Goal: Task Accomplishment & Management: Use online tool/utility

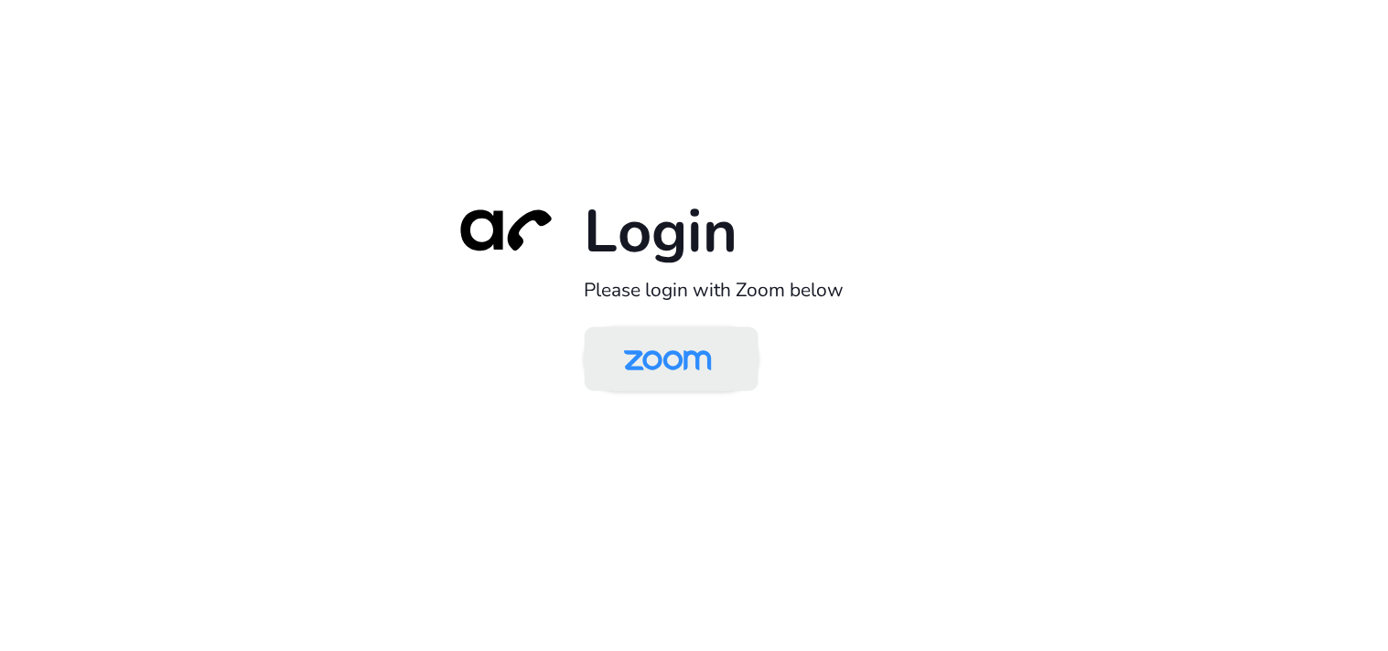
click at [707, 364] on img at bounding box center [668, 360] width 126 height 59
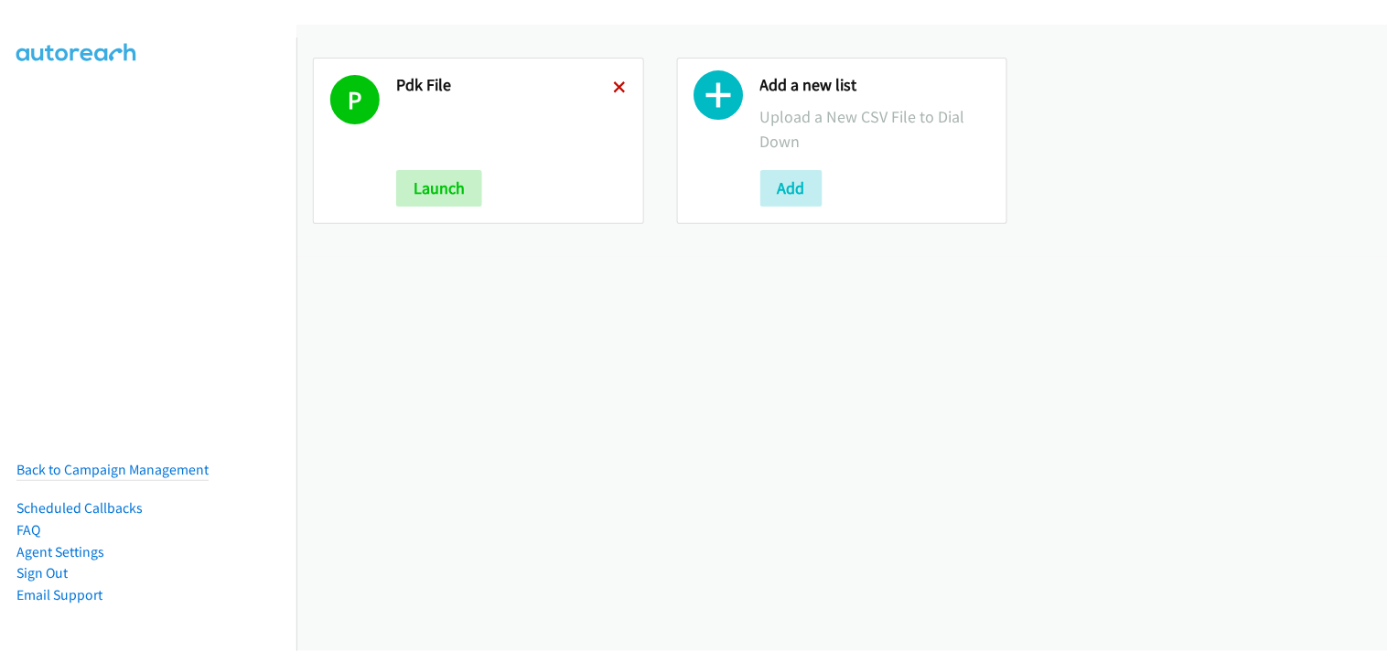
click at [614, 89] on icon at bounding box center [620, 88] width 13 height 13
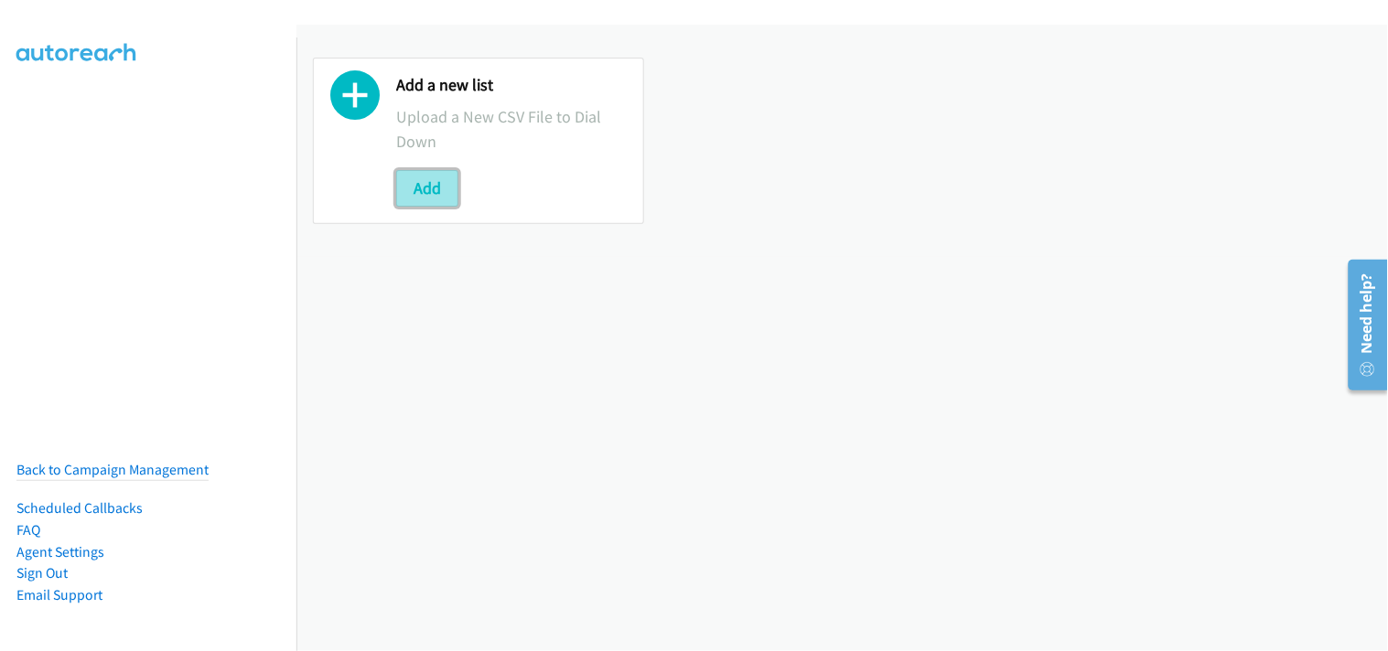
click at [425, 199] on button "Add" at bounding box center [427, 188] width 62 height 37
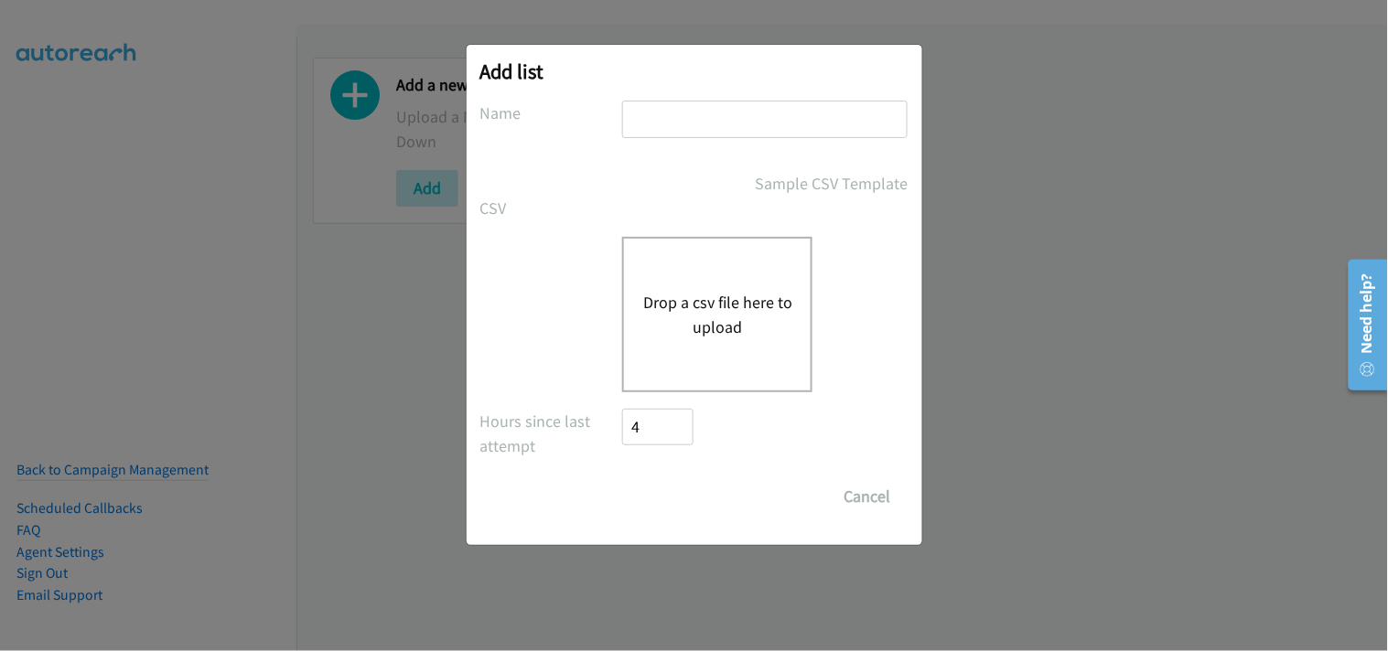
click at [647, 130] on input "text" at bounding box center [764, 120] width 285 height 38
type input "PDK File"
click at [732, 287] on div "Drop a csv file here to upload" at bounding box center [717, 315] width 190 height 156
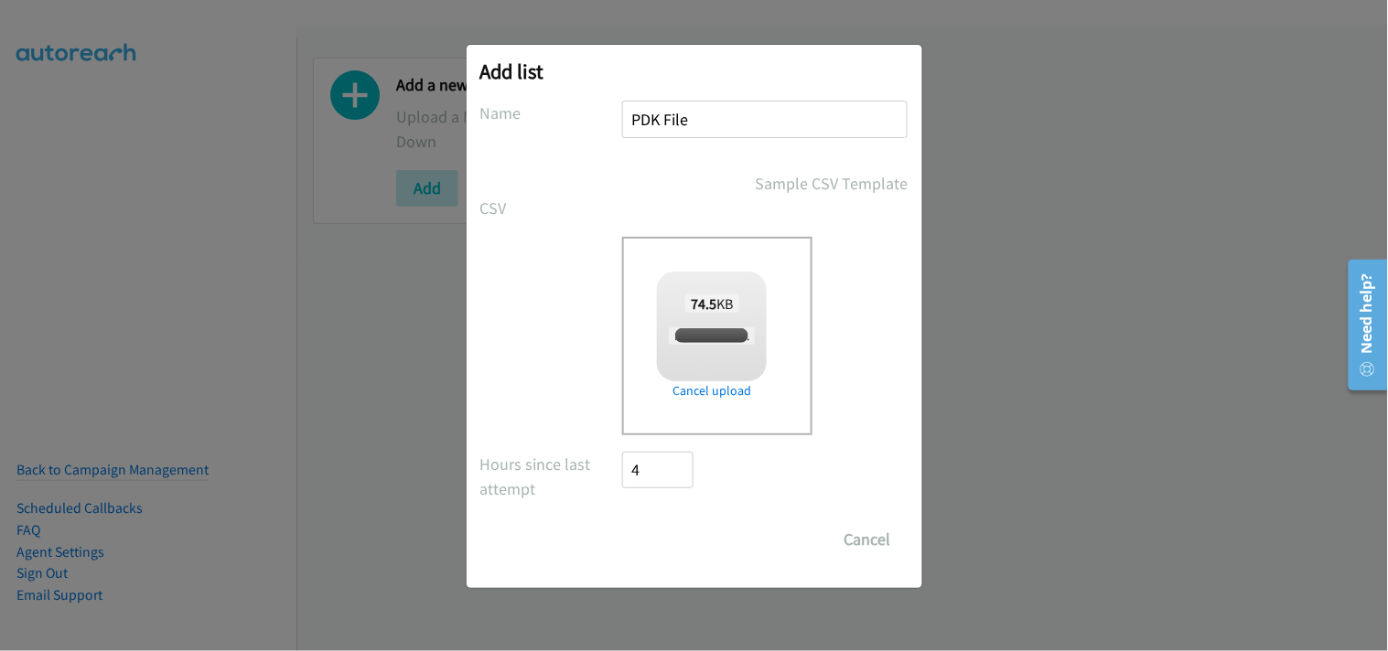
checkbox input "true"
click at [679, 540] on input "Save List" at bounding box center [671, 539] width 96 height 37
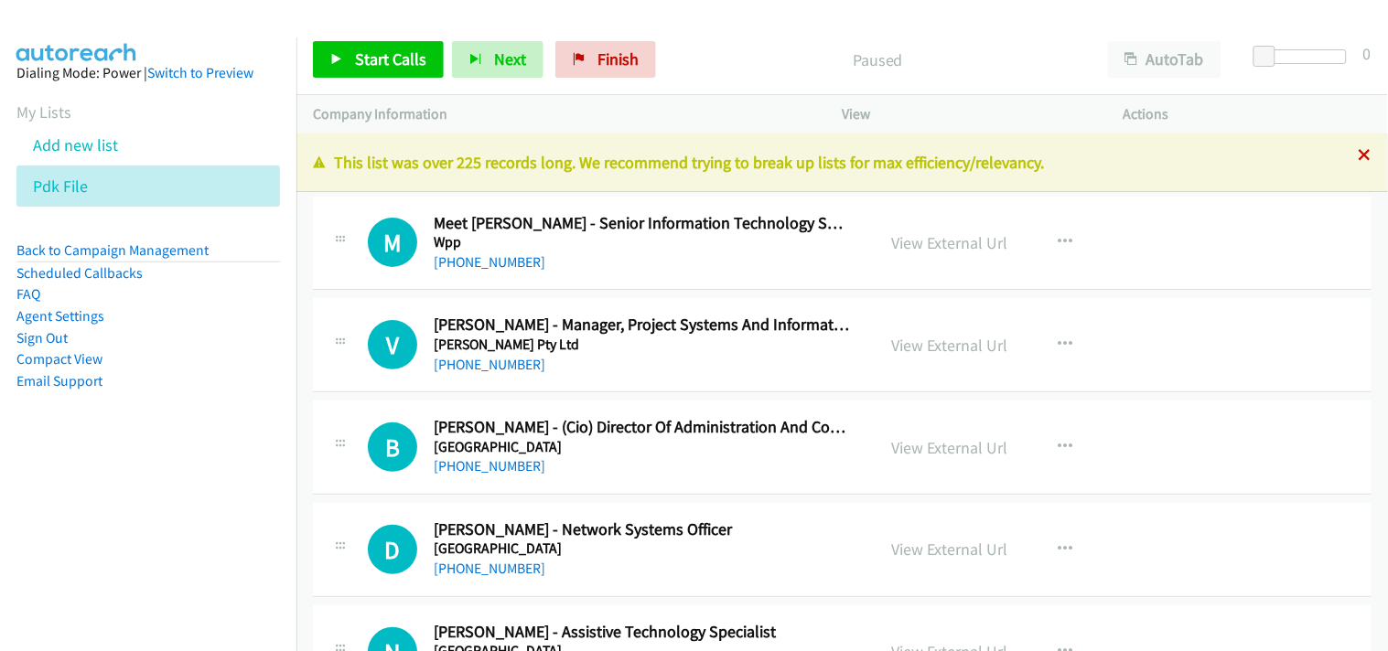
click at [1359, 158] on icon at bounding box center [1365, 156] width 13 height 13
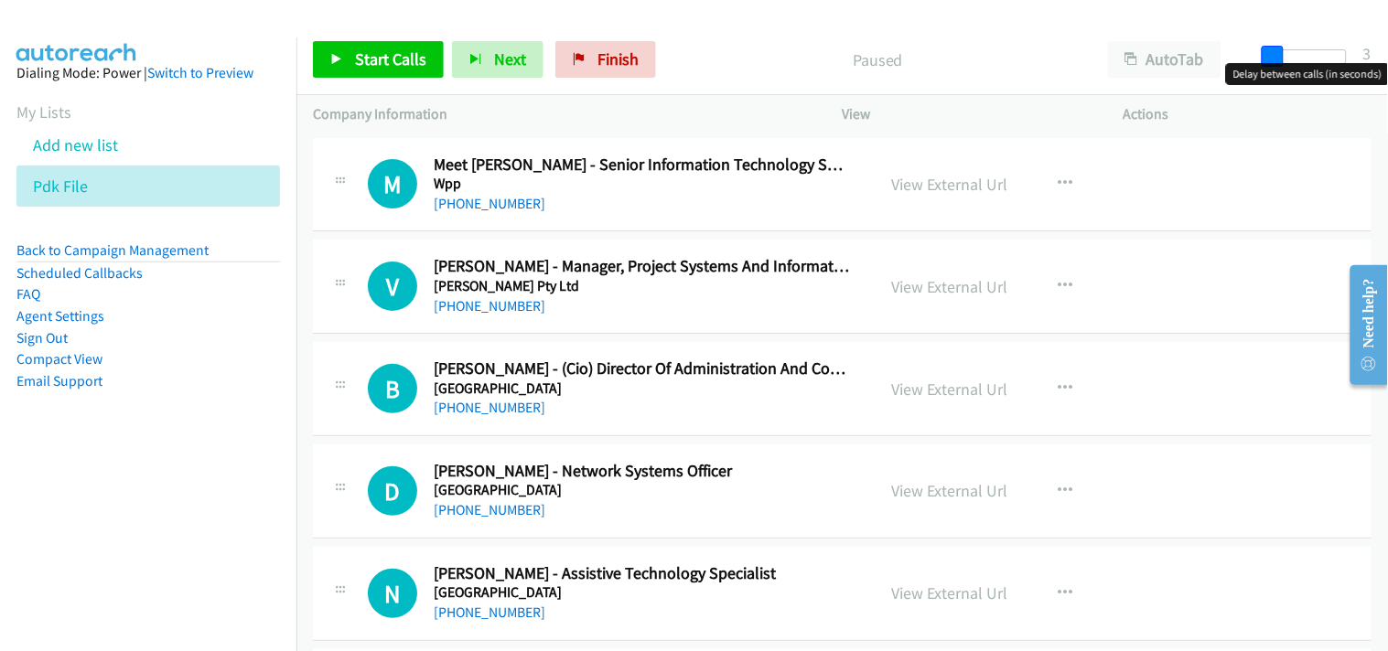
click at [1270, 67] on body "Start Calls Pause Next Finish Paused AutoTab AutoTab 3 Company Information Info…" at bounding box center [694, 43] width 1388 height 87
click at [799, 46] on div "Paused" at bounding box center [877, 59] width 427 height 37
click at [843, 39] on div "Start Calls Pause Next Finish Paused AutoTab AutoTab 3" at bounding box center [841, 60] width 1091 height 70
click at [792, 34] on div "Start Calls Pause Next Finish Paused AutoTab AutoTab 3" at bounding box center [841, 60] width 1091 height 70
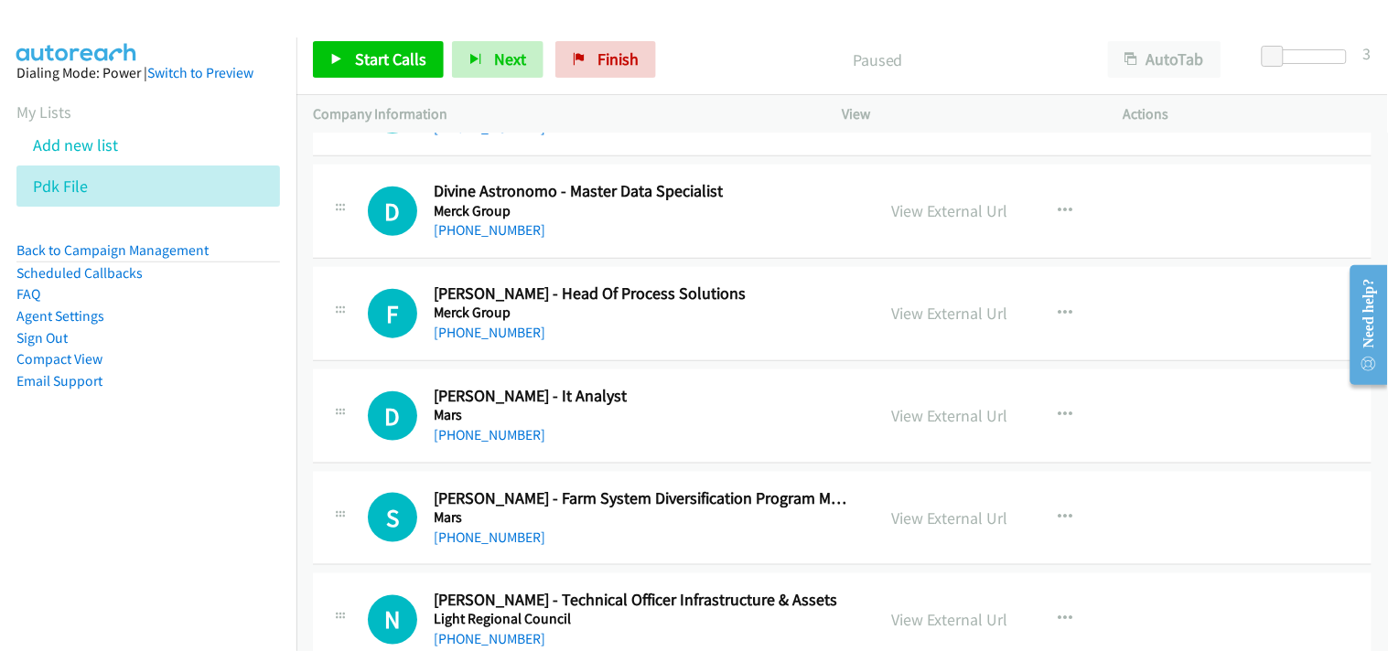
scroll to position [11090, 0]
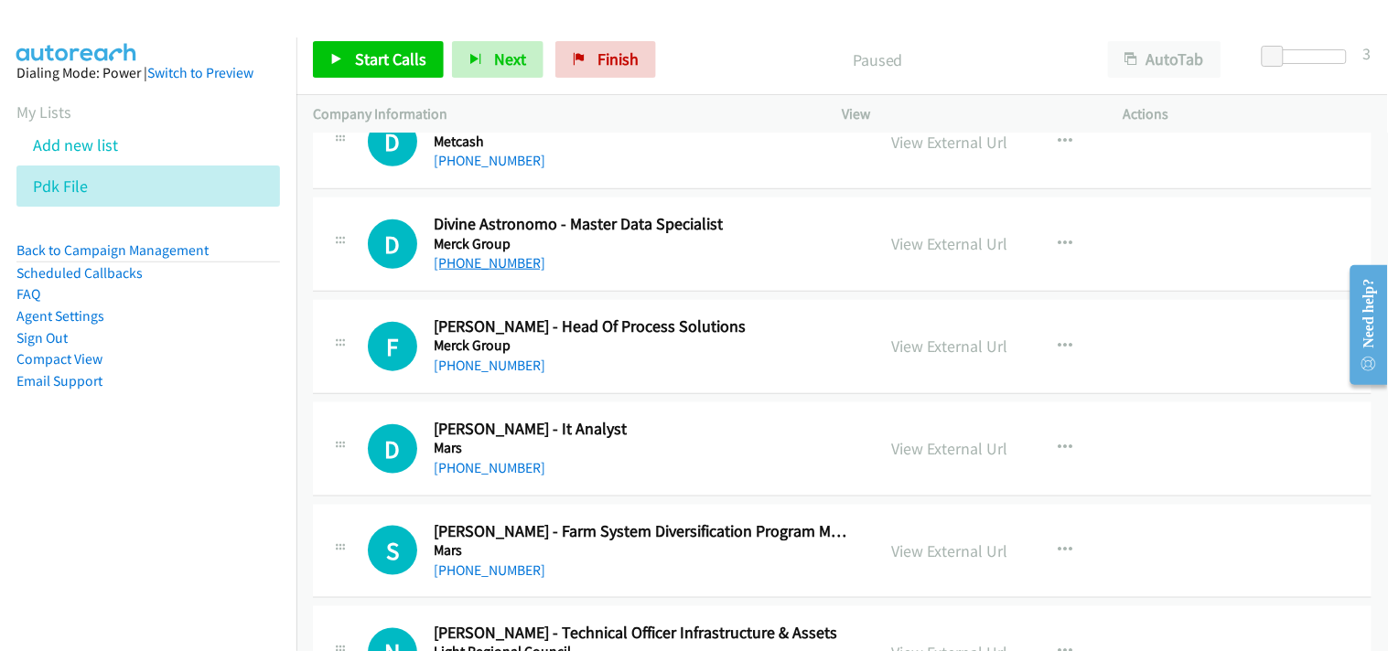
click at [471, 272] on link "+61 451 606 292" at bounding box center [490, 262] width 112 height 17
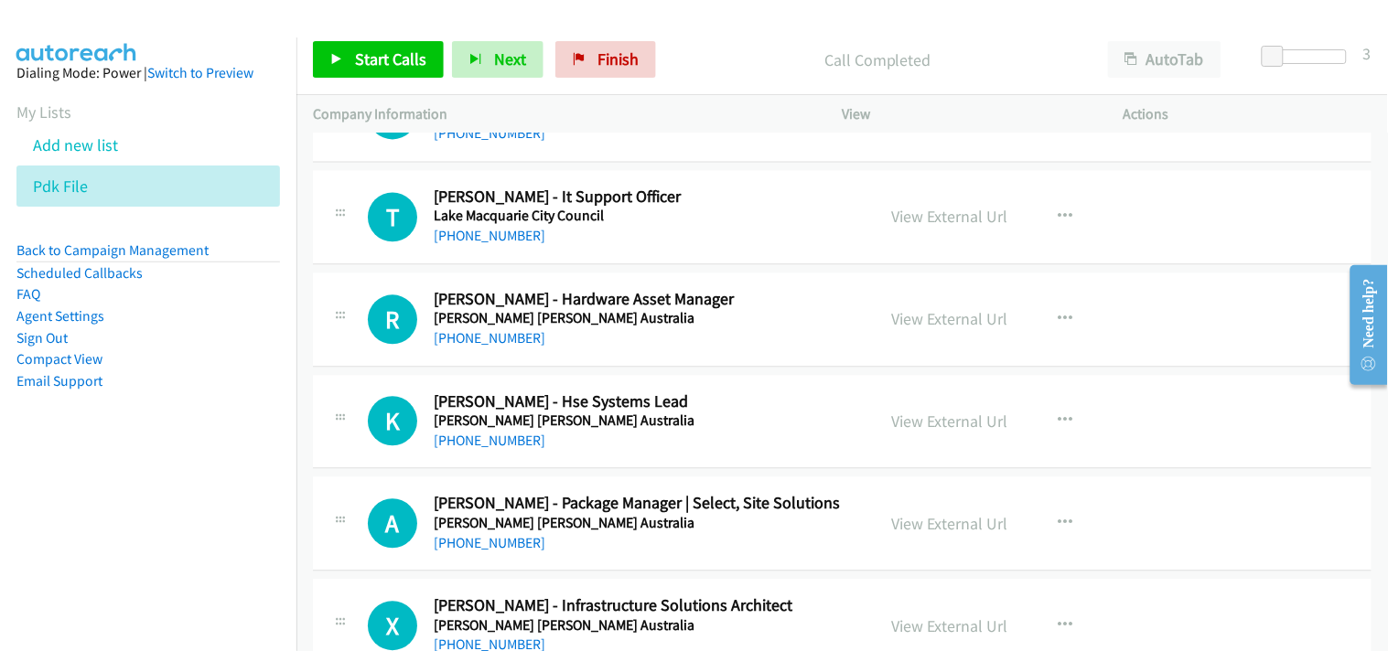
scroll to position [11699, 0]
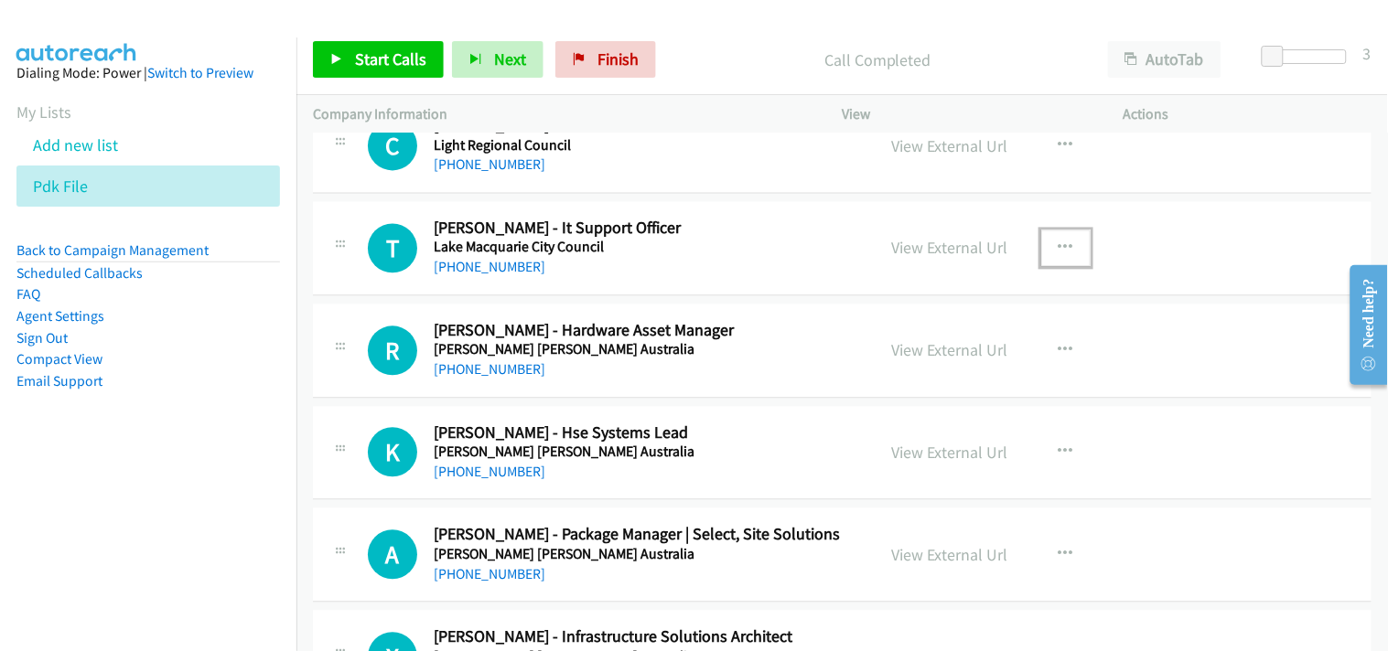
click at [1058, 256] on icon "button" at bounding box center [1065, 249] width 15 height 15
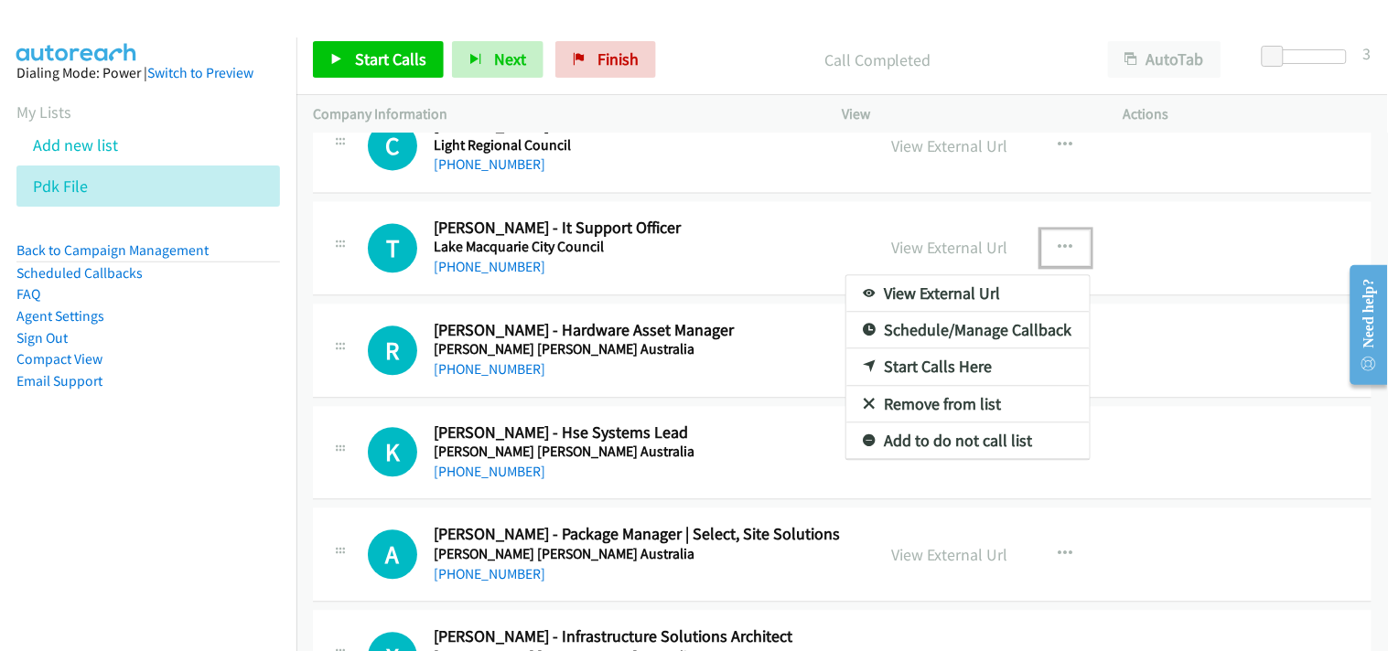
click at [955, 370] on link "Start Calls Here" at bounding box center [967, 367] width 243 height 37
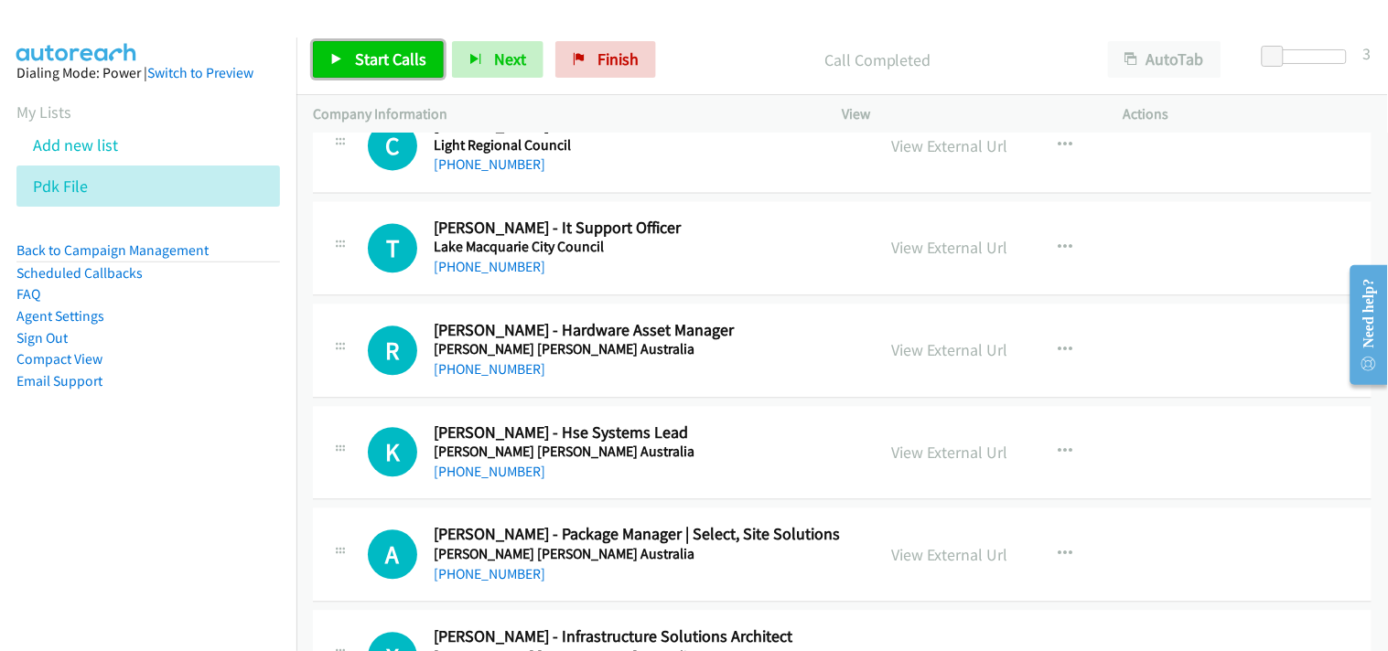
click at [399, 65] on span "Start Calls" at bounding box center [390, 58] width 71 height 21
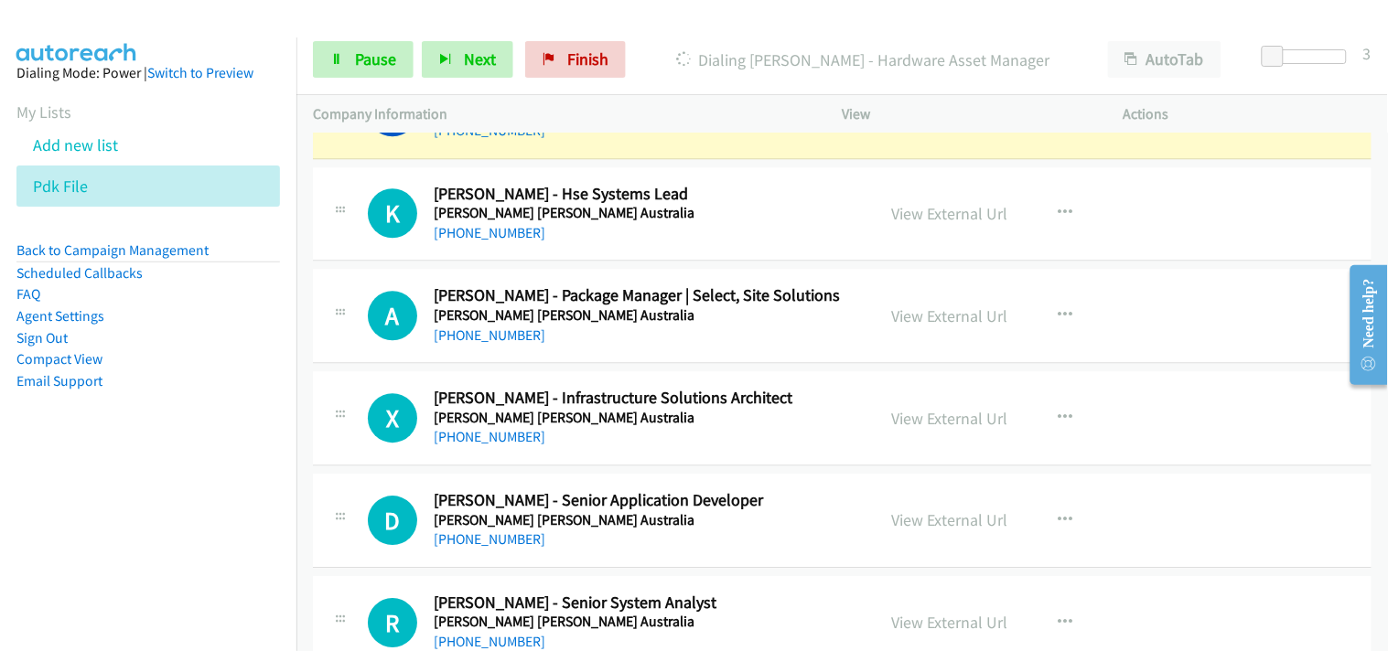
scroll to position [11903, 0]
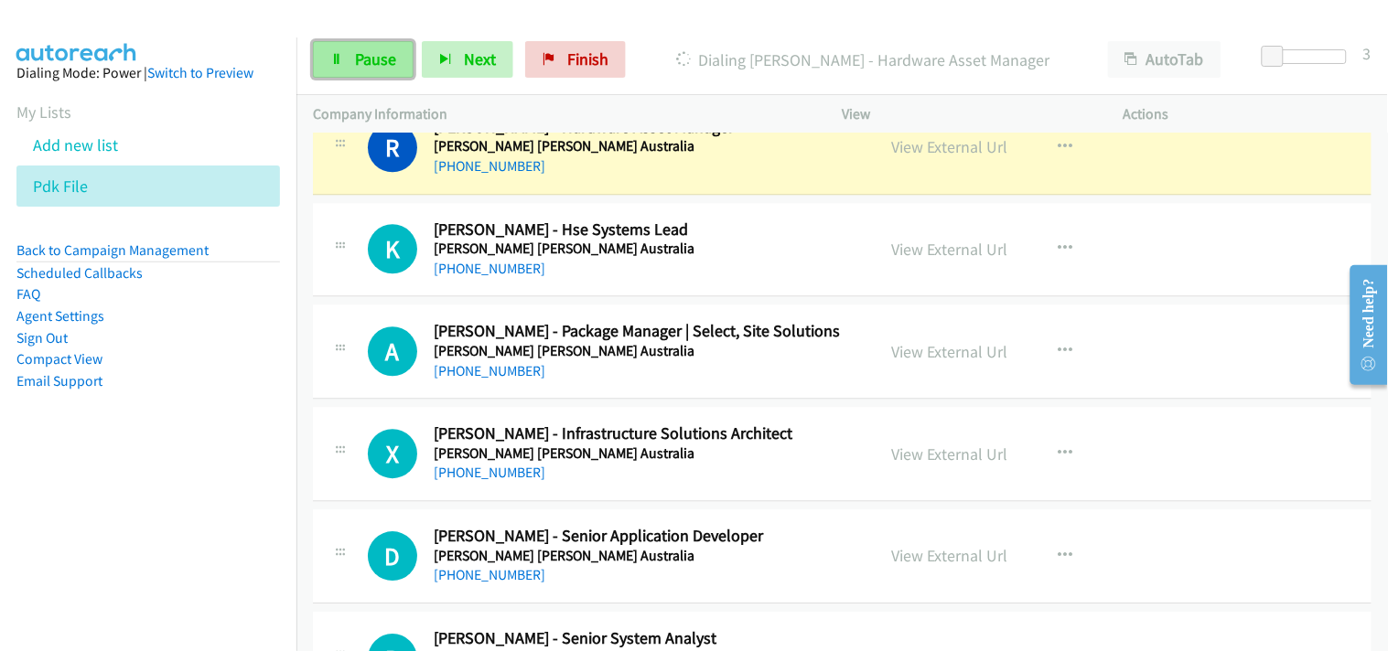
click at [371, 51] on span "Pause" at bounding box center [375, 58] width 41 height 21
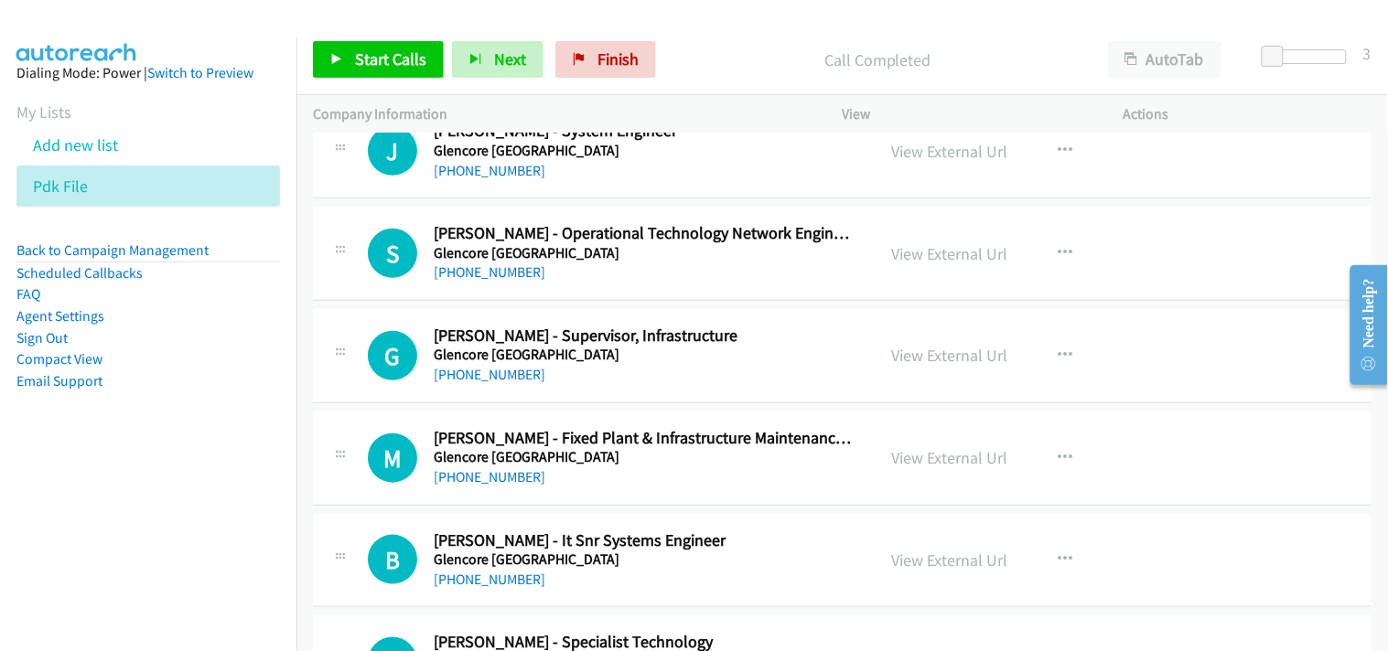
scroll to position [18103, 0]
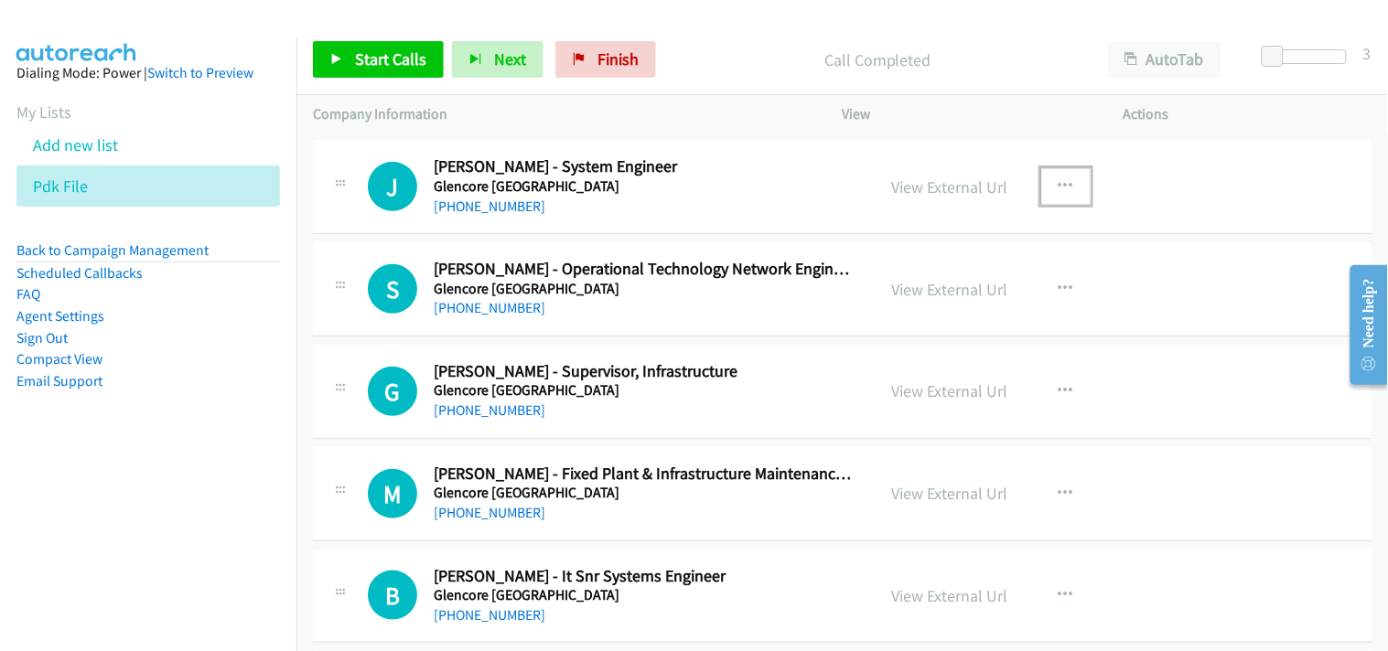
click at [1058, 186] on icon "button" at bounding box center [1065, 186] width 15 height 15
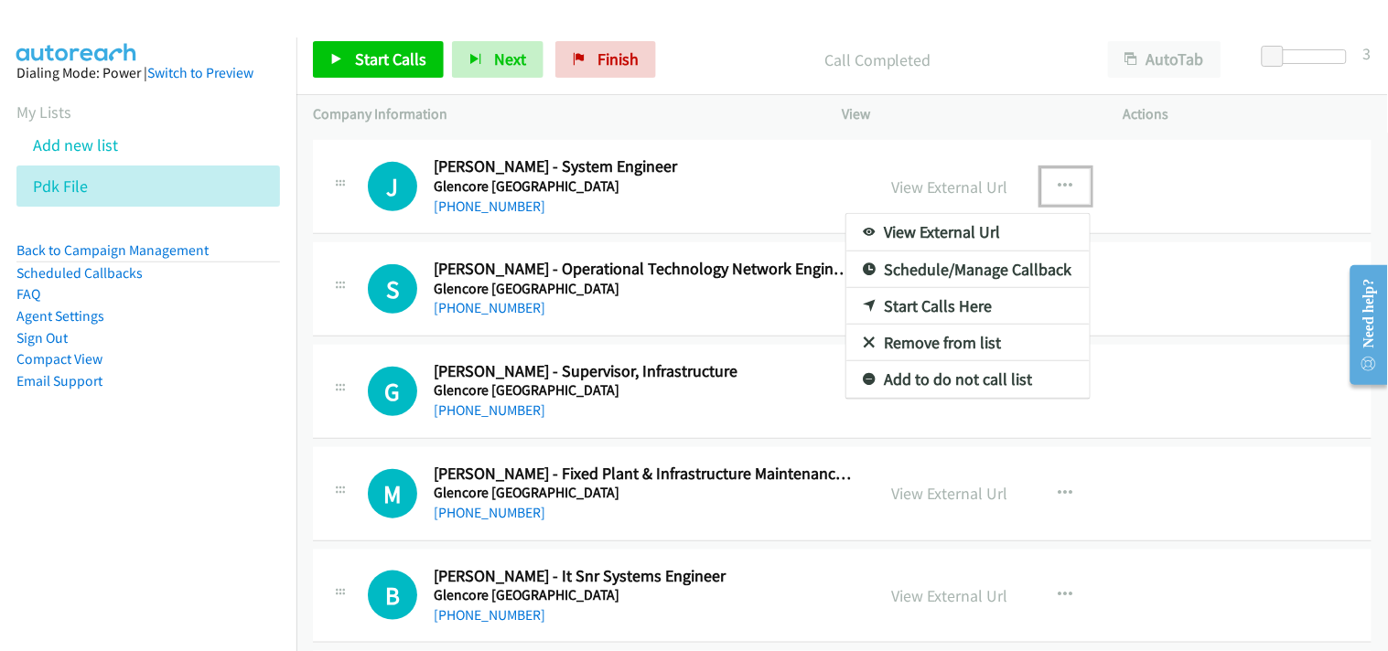
click at [940, 308] on link "Start Calls Here" at bounding box center [967, 306] width 243 height 37
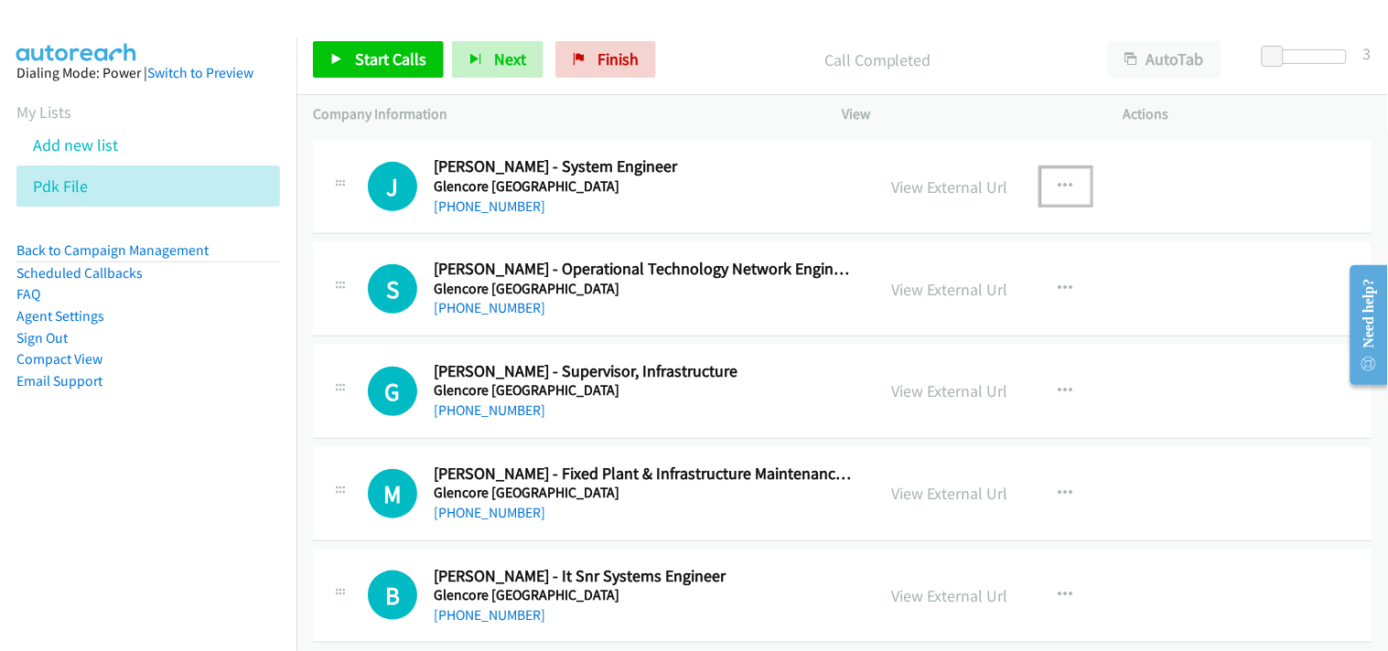
click at [1046, 201] on button "button" at bounding box center [1065, 186] width 49 height 37
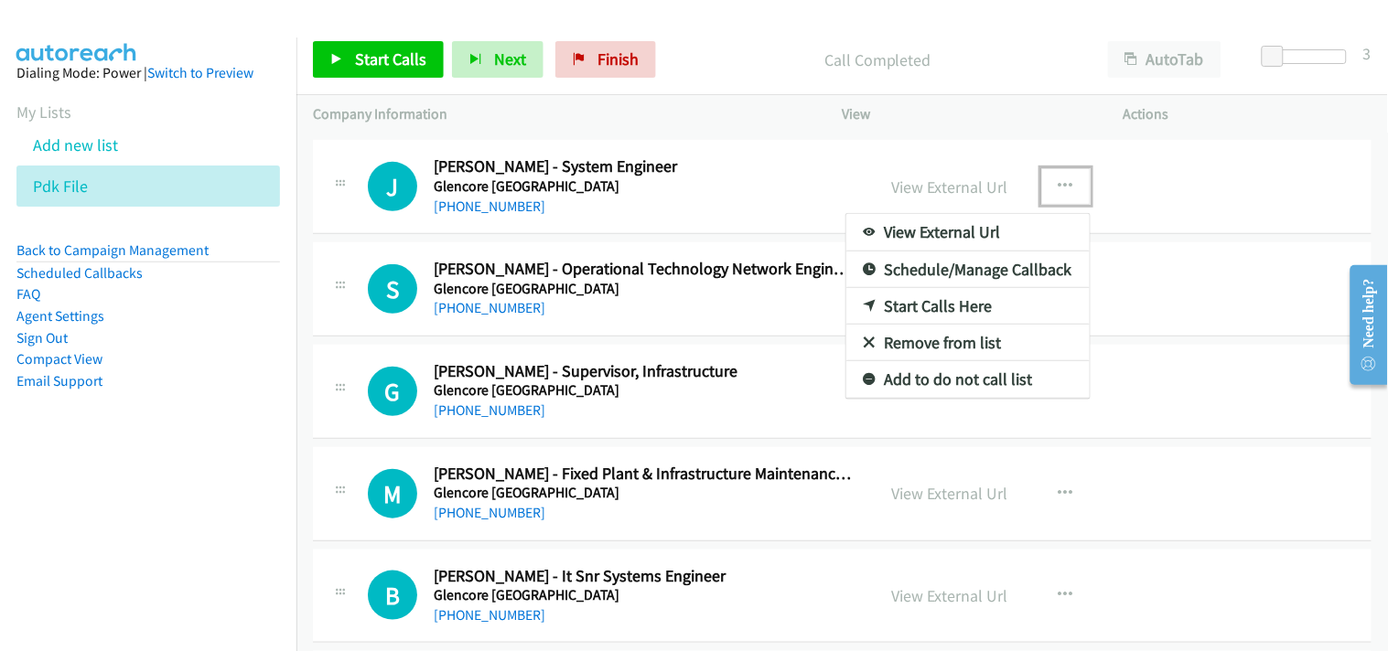
click at [936, 305] on link "Start Calls Here" at bounding box center [967, 306] width 243 height 37
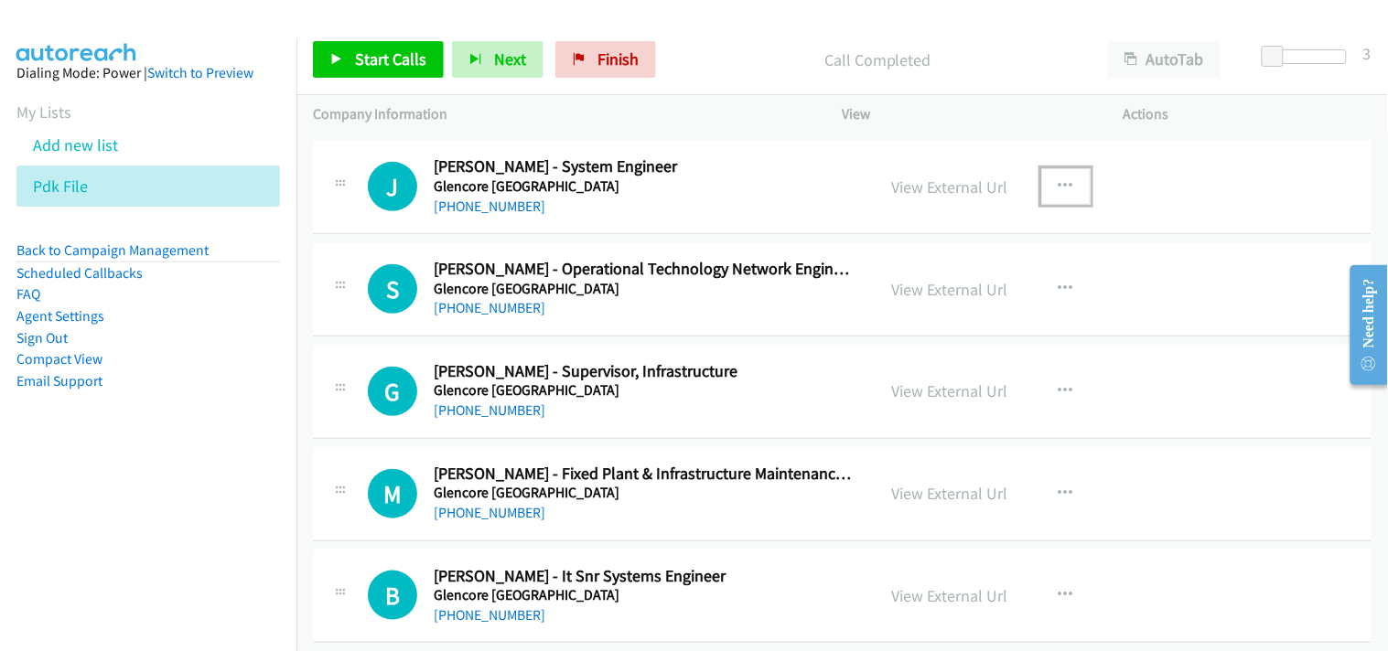
click at [1058, 194] on icon "button" at bounding box center [1065, 186] width 15 height 15
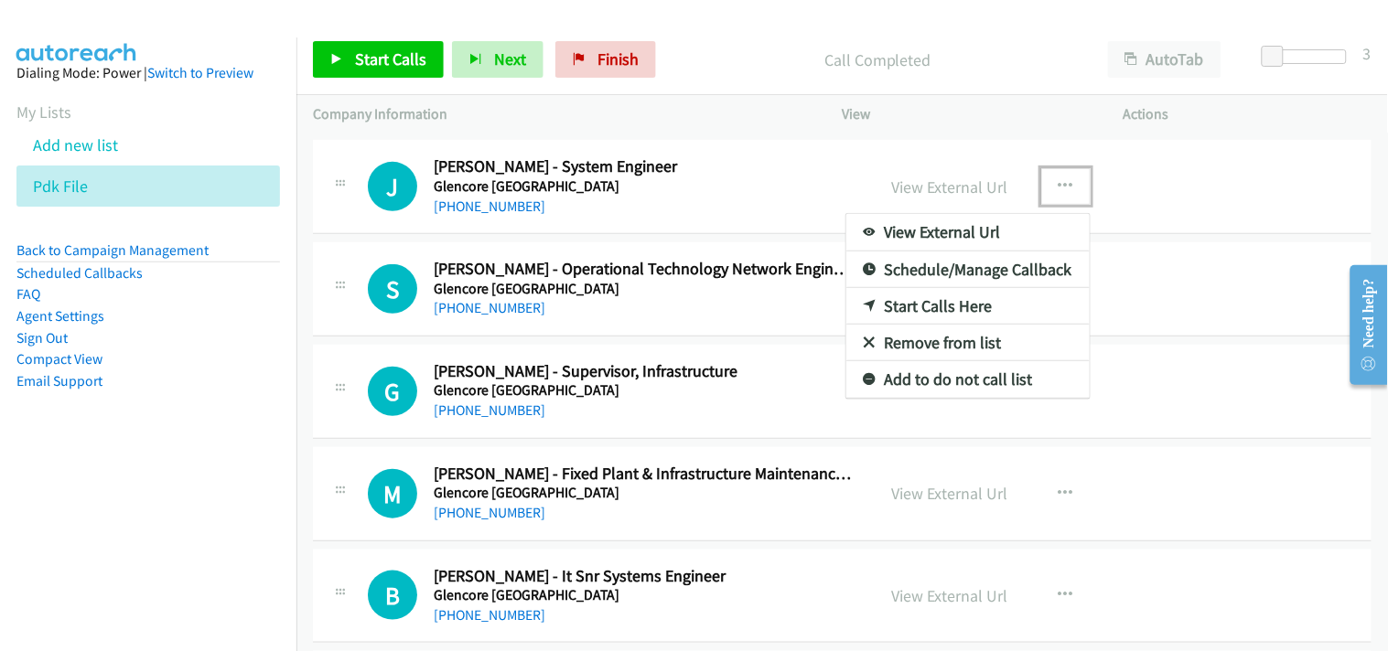
click at [973, 314] on link "Start Calls Here" at bounding box center [967, 306] width 243 height 37
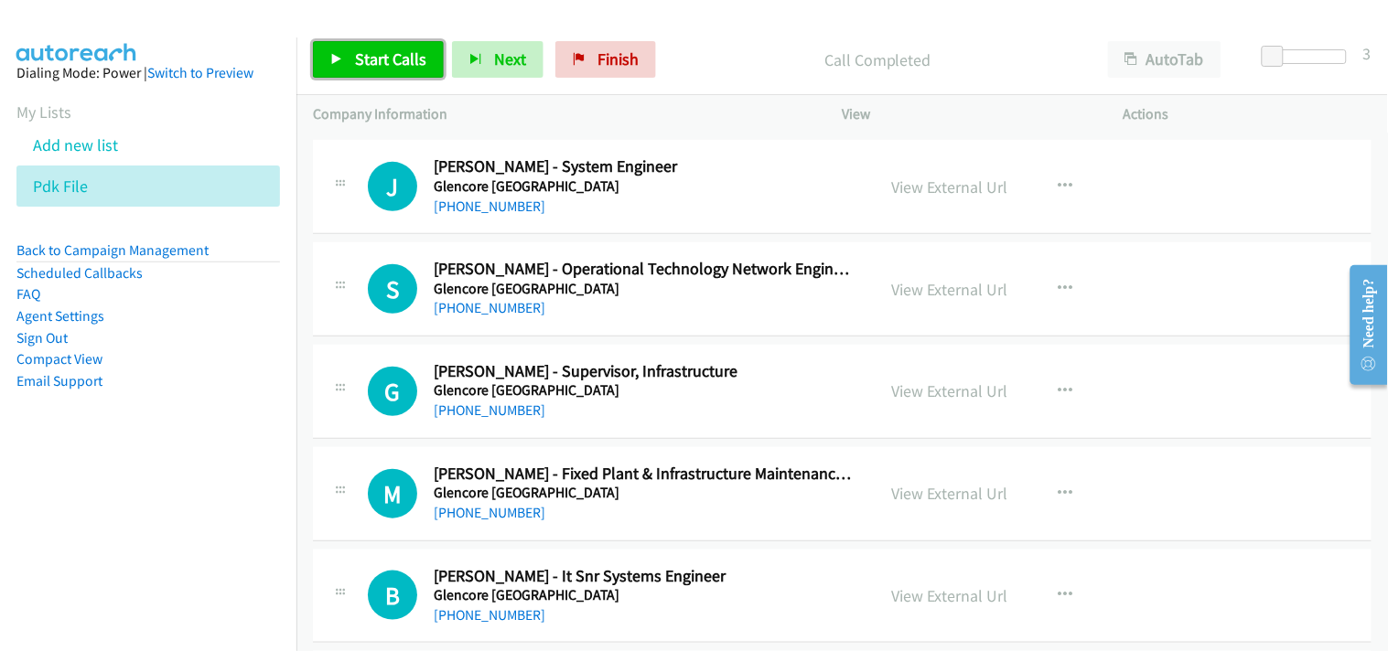
click at [394, 59] on span "Start Calls" at bounding box center [390, 58] width 71 height 21
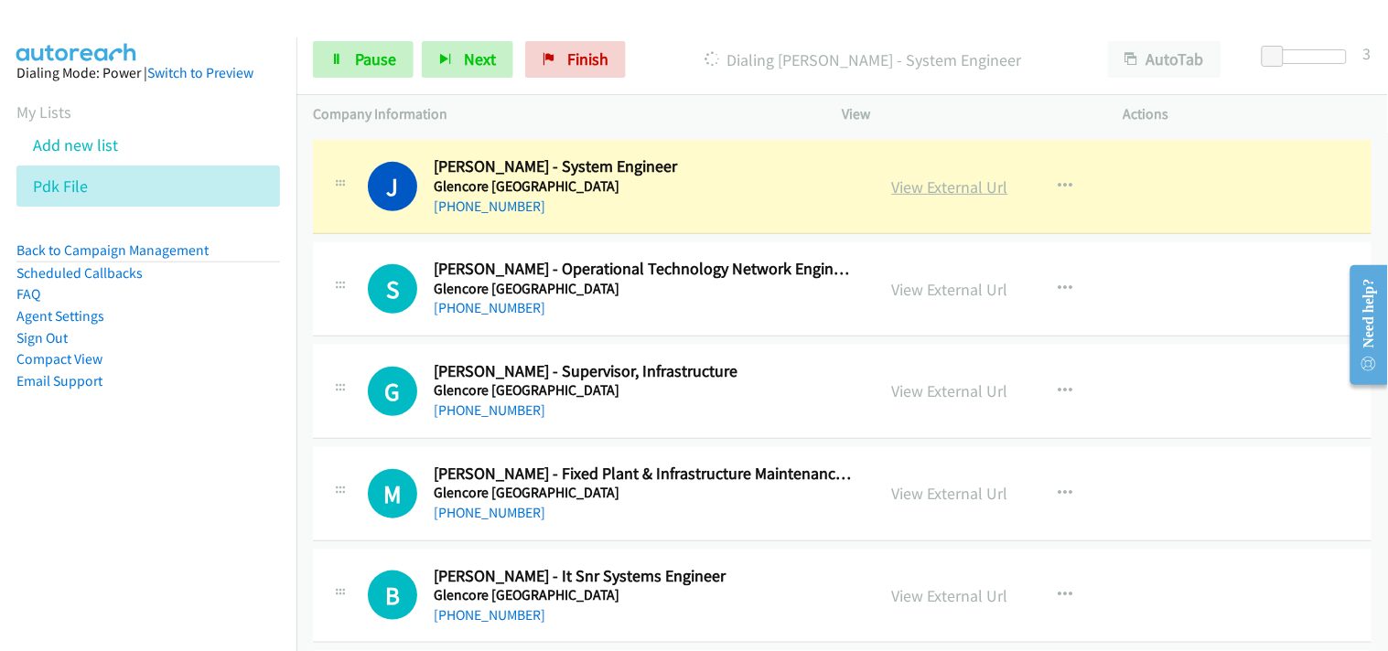
click at [949, 197] on link "View External Url" at bounding box center [950, 187] width 116 height 21
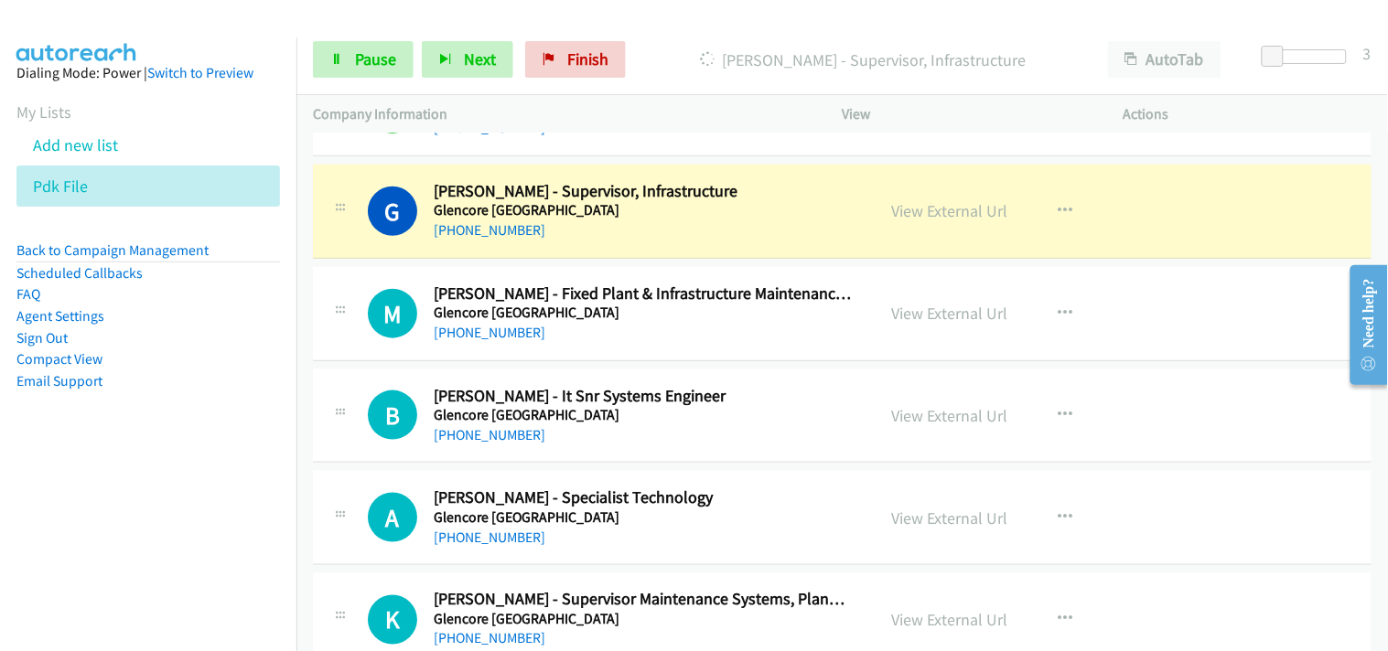
scroll to position [18307, 0]
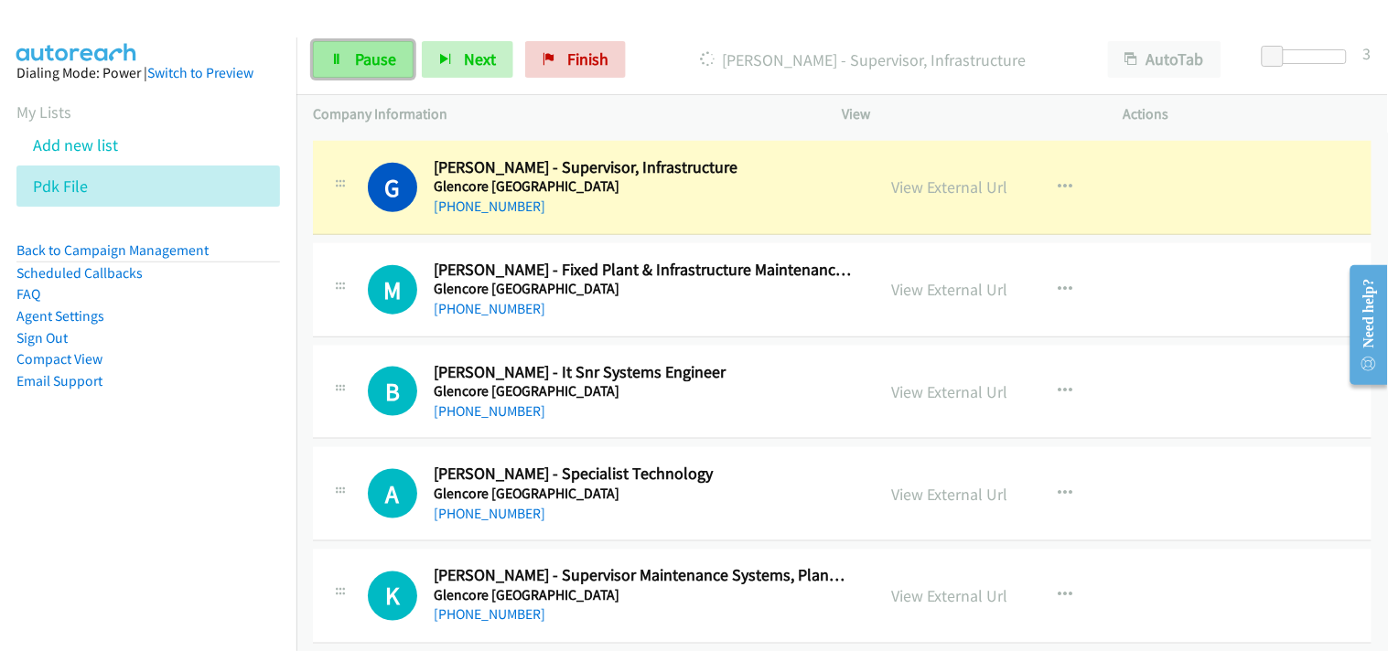
click at [332, 69] on link "Pause" at bounding box center [363, 59] width 101 height 37
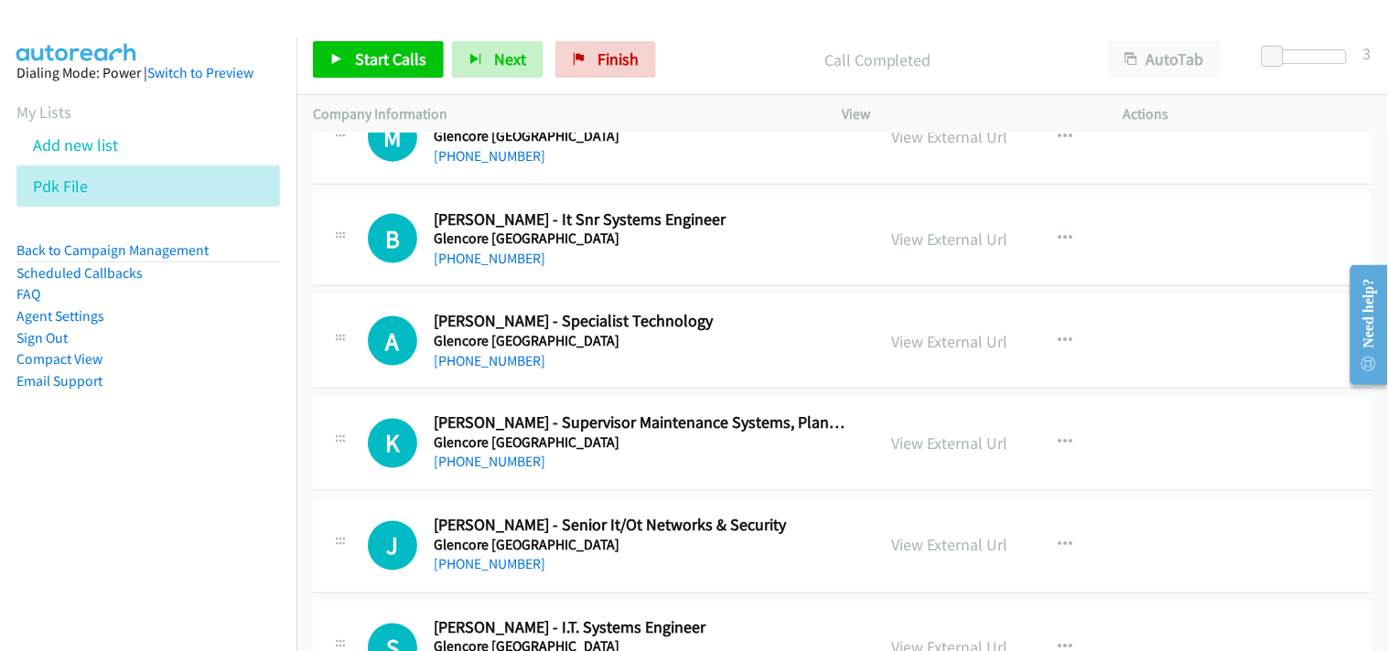
scroll to position [18510, 0]
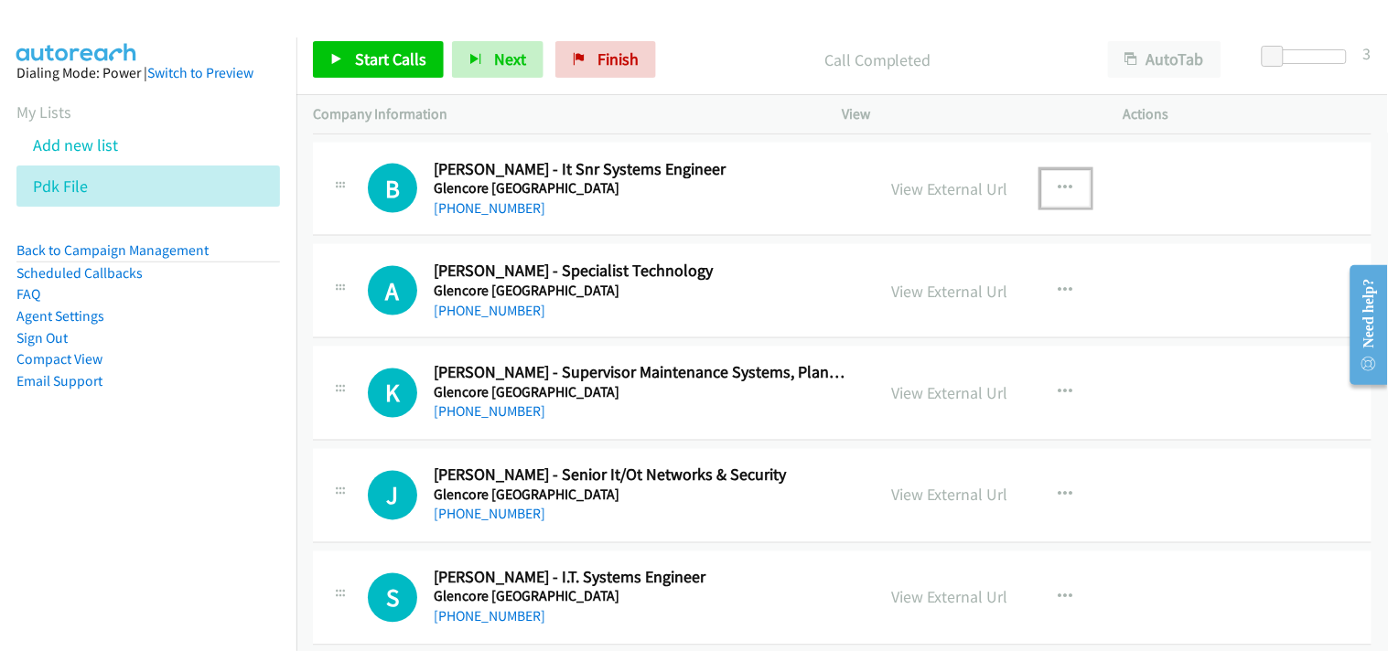
click at [1058, 193] on icon "button" at bounding box center [1065, 188] width 15 height 15
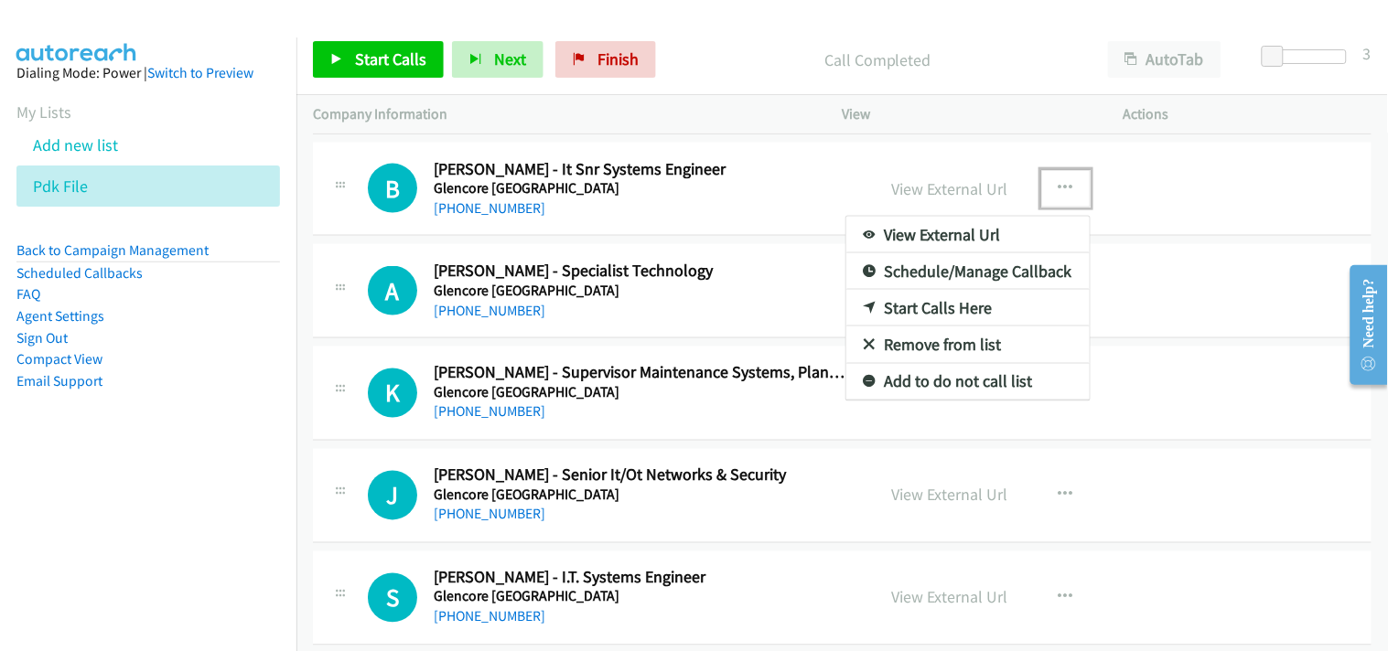
click at [902, 315] on link "Start Calls Here" at bounding box center [967, 308] width 243 height 37
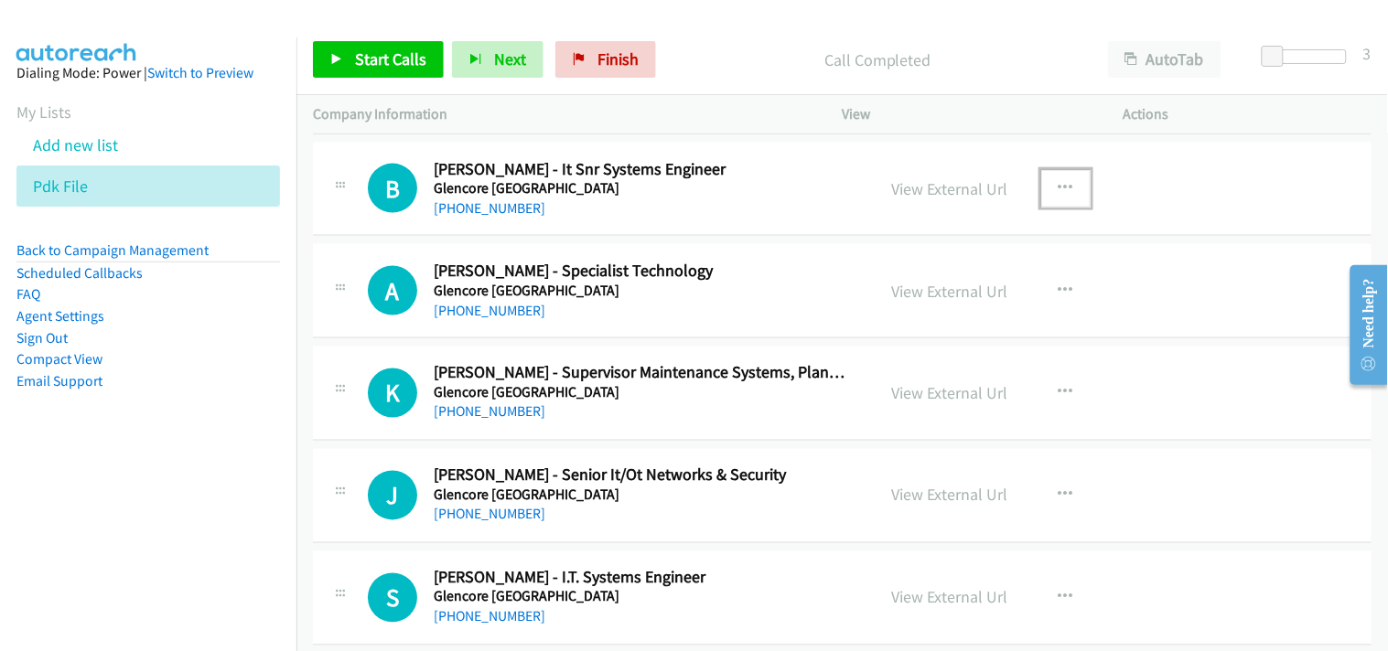
click at [1046, 192] on button "button" at bounding box center [1065, 188] width 49 height 37
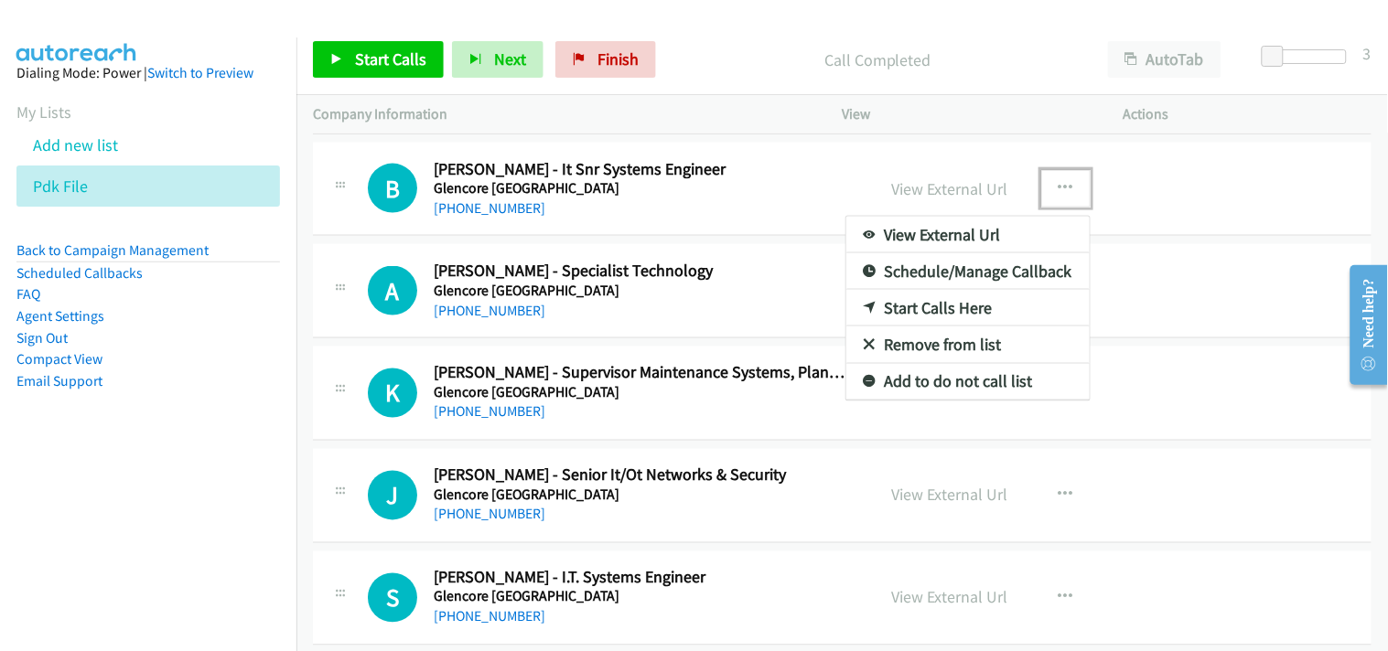
click at [953, 306] on link "Start Calls Here" at bounding box center [967, 308] width 243 height 37
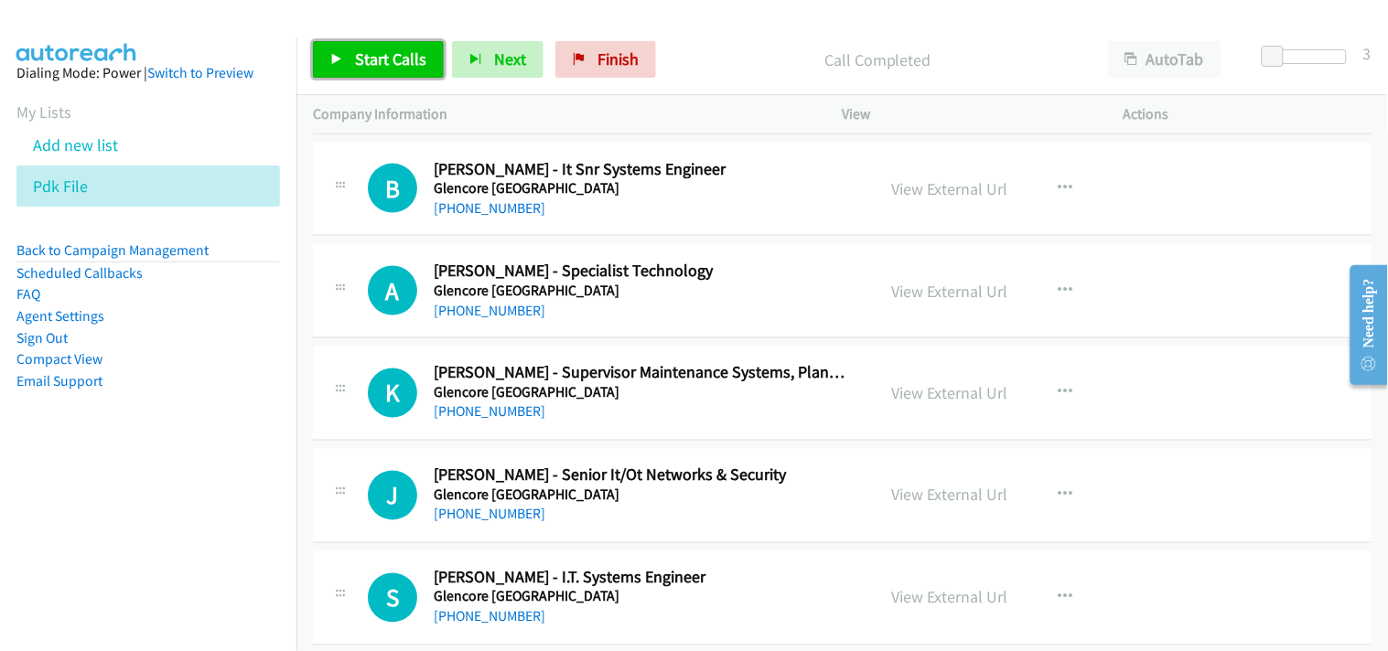
click at [334, 46] on link "Start Calls" at bounding box center [378, 59] width 131 height 37
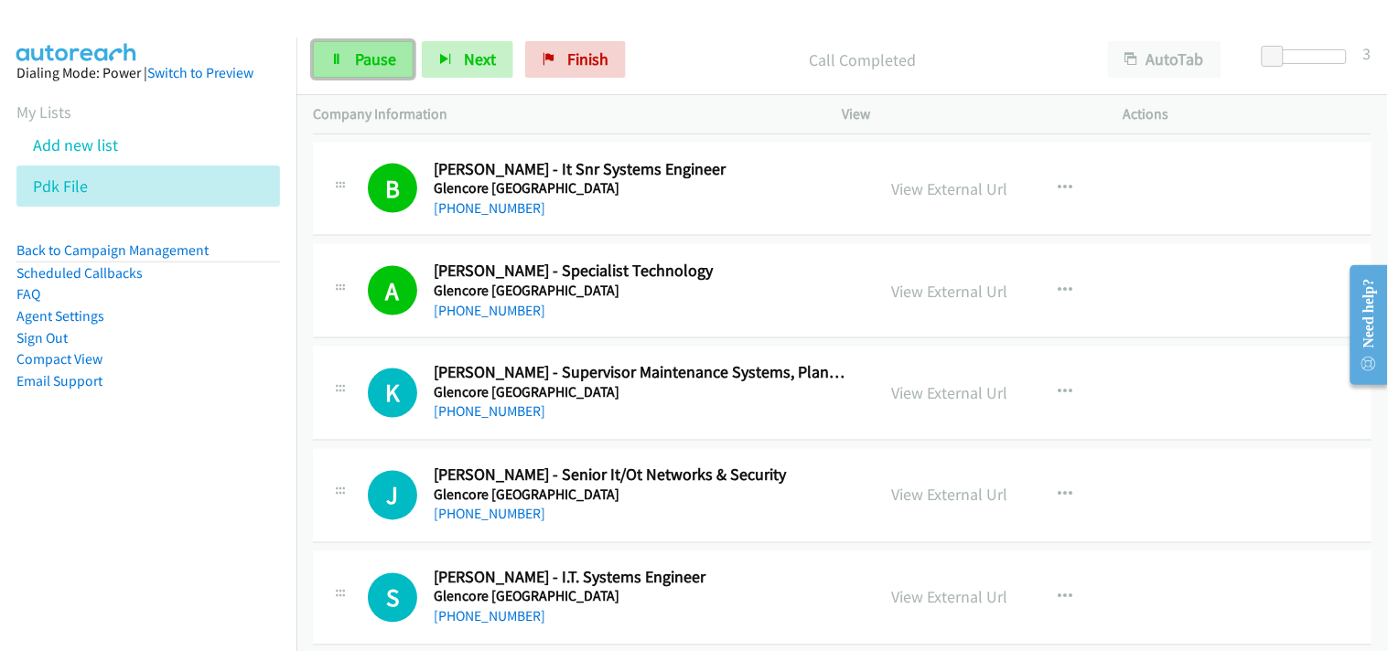
click at [379, 48] on link "Pause" at bounding box center [363, 59] width 101 height 37
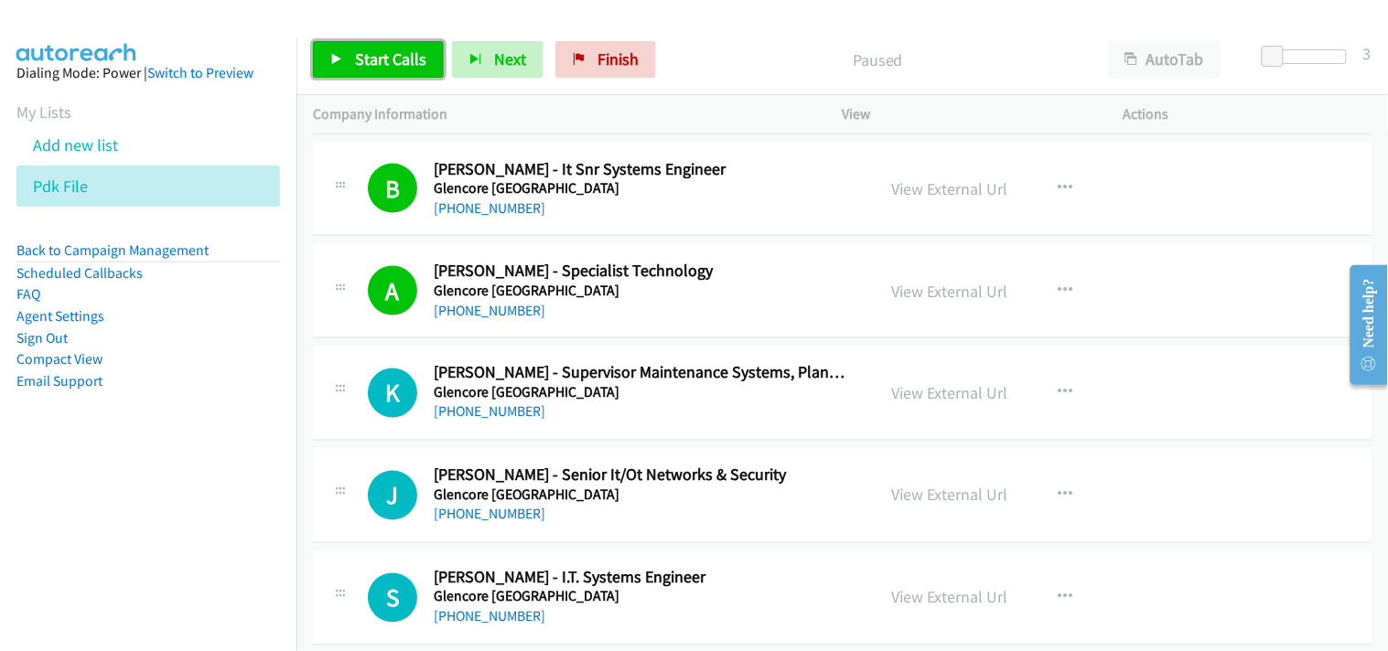
click at [407, 69] on span "Start Calls" at bounding box center [390, 58] width 71 height 21
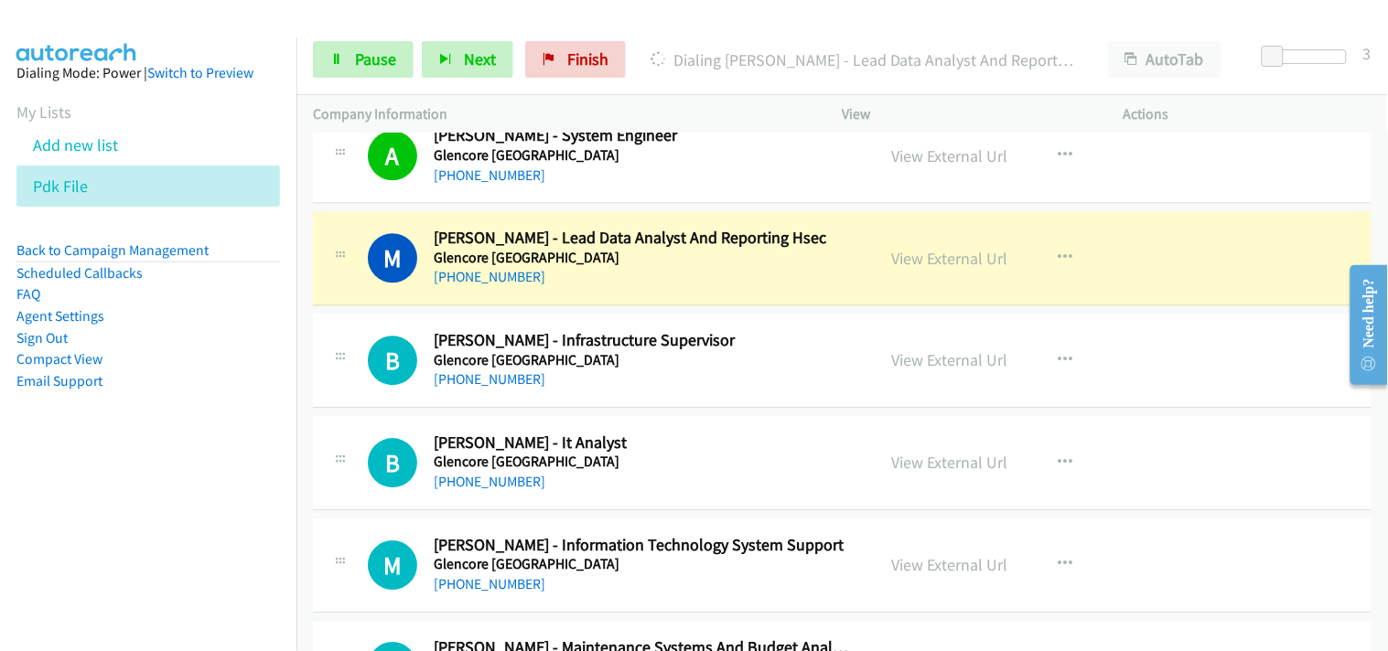
scroll to position [19222, 0]
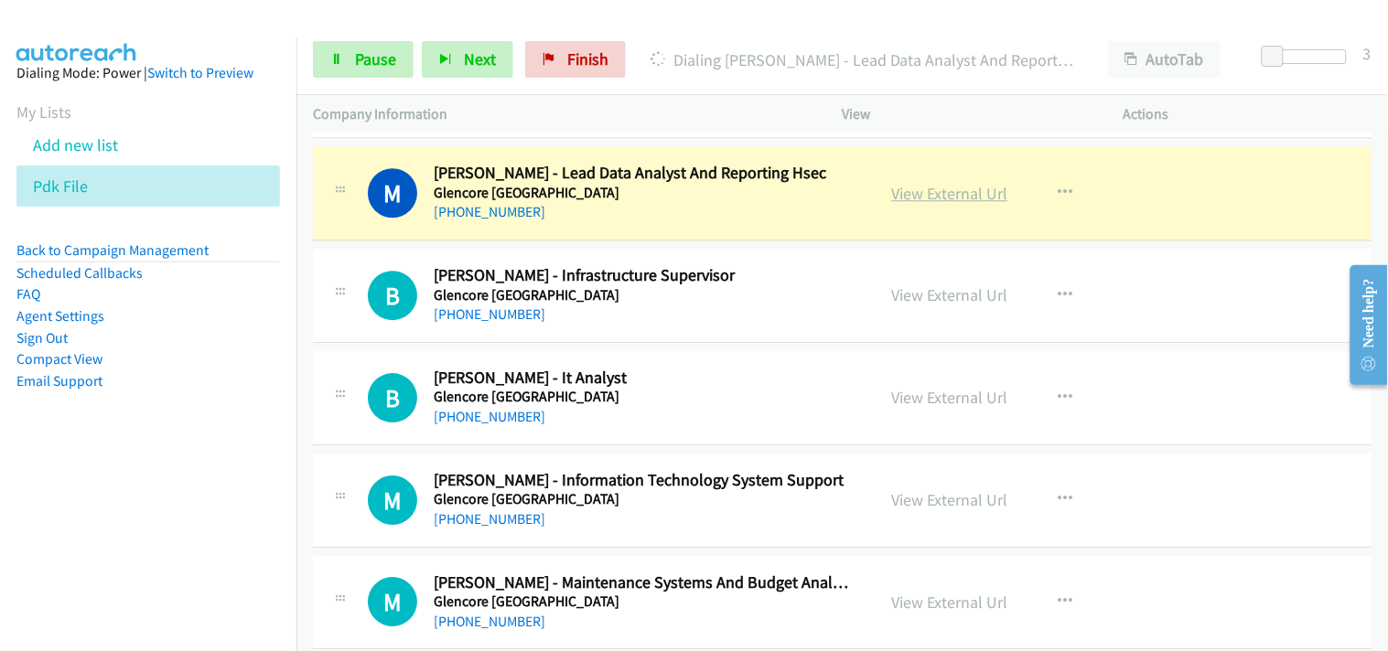
click at [911, 204] on link "View External Url" at bounding box center [950, 193] width 116 height 21
click at [921, 204] on link "View External Url" at bounding box center [950, 193] width 116 height 21
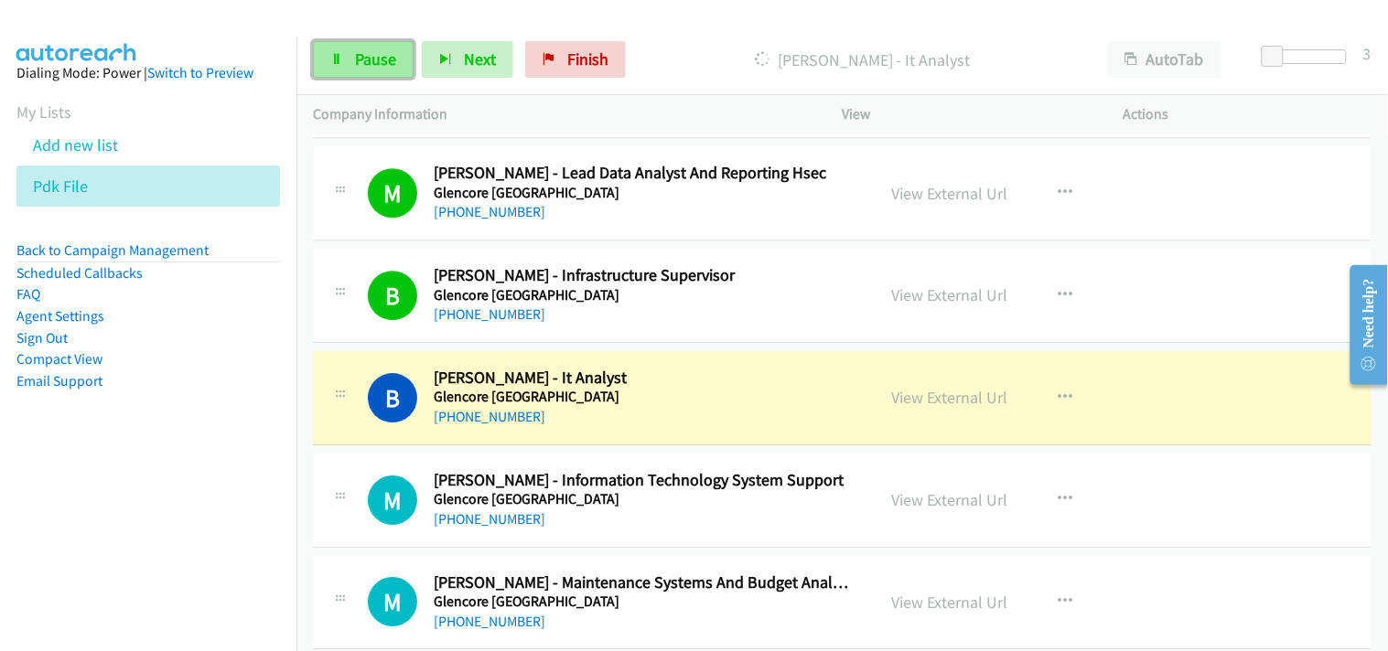
click at [364, 51] on span "Pause" at bounding box center [375, 58] width 41 height 21
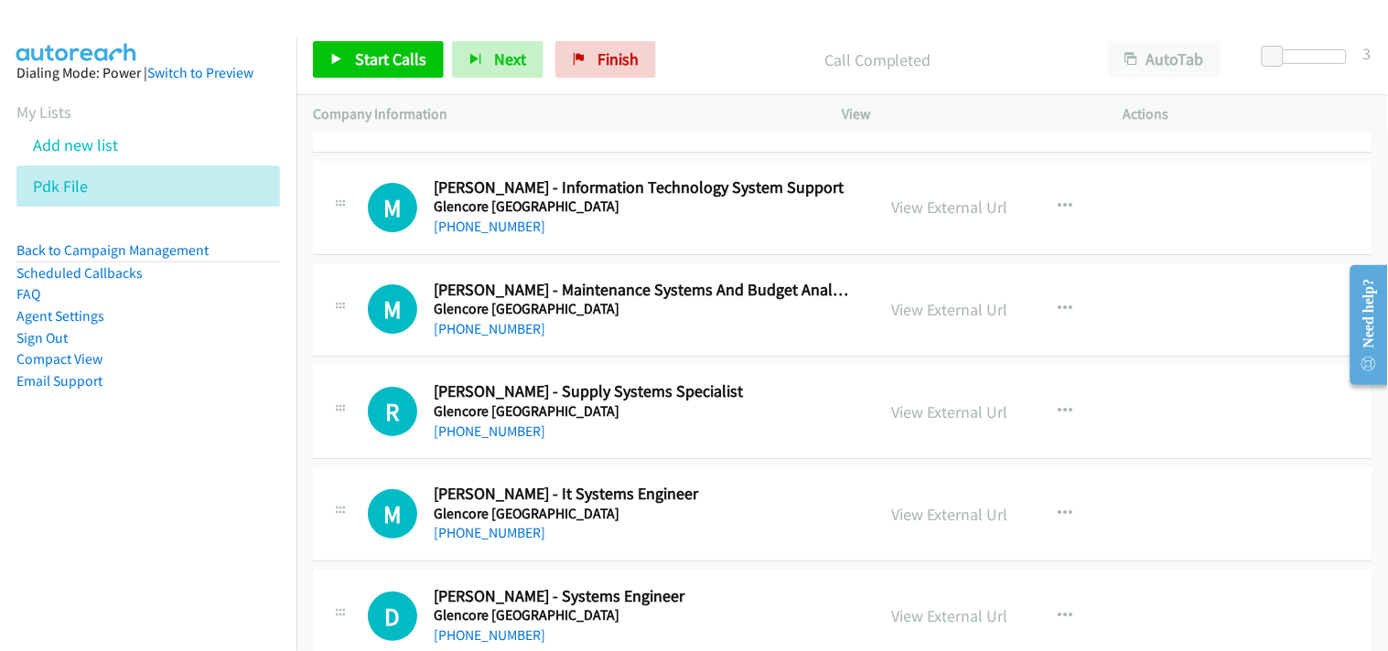
scroll to position [19527, 0]
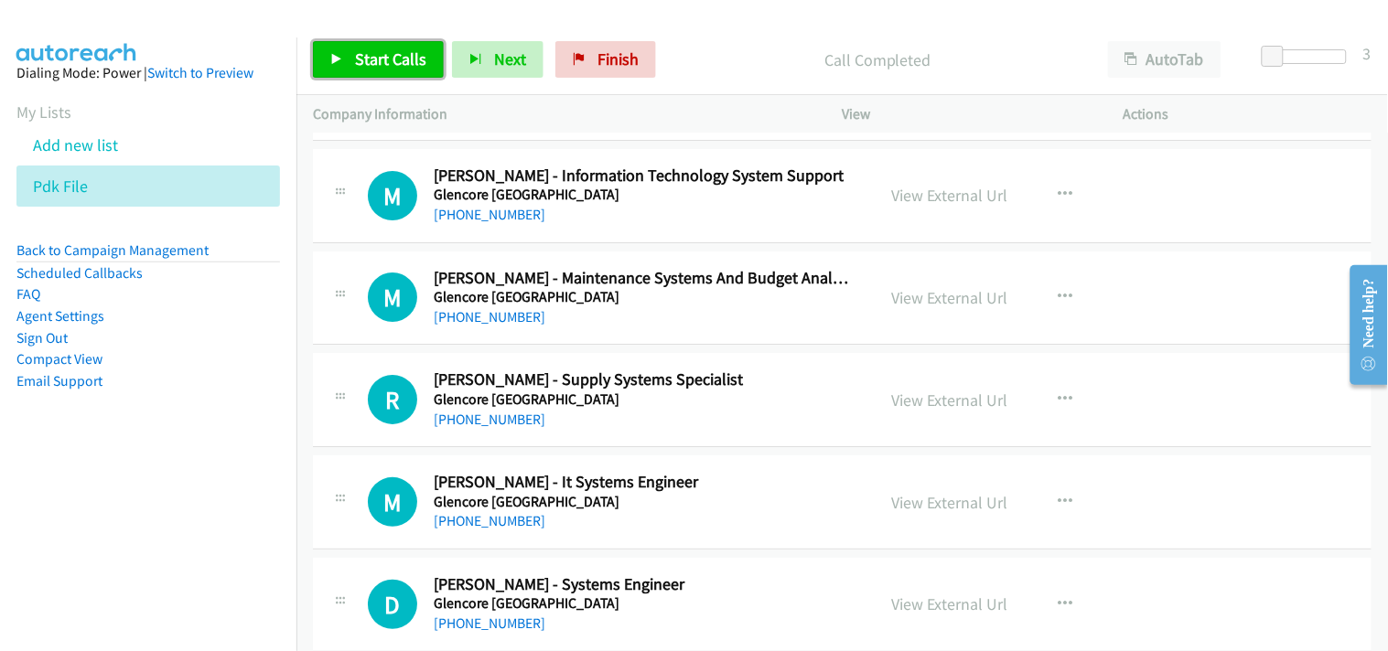
click at [381, 57] on span "Start Calls" at bounding box center [390, 58] width 71 height 21
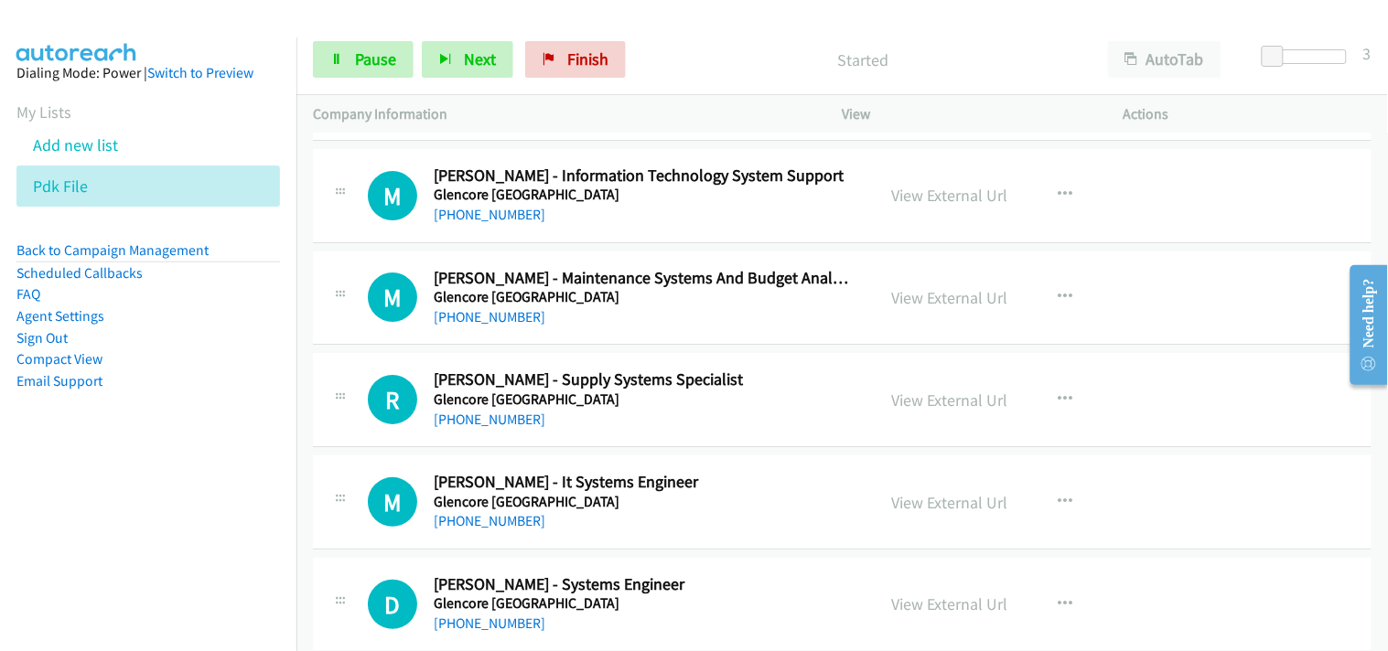
click at [596, 564] on td "D Callback Scheduled Daniel Wilson - Systems Engineer Glencore Australia Austra…" at bounding box center [841, 604] width 1091 height 102
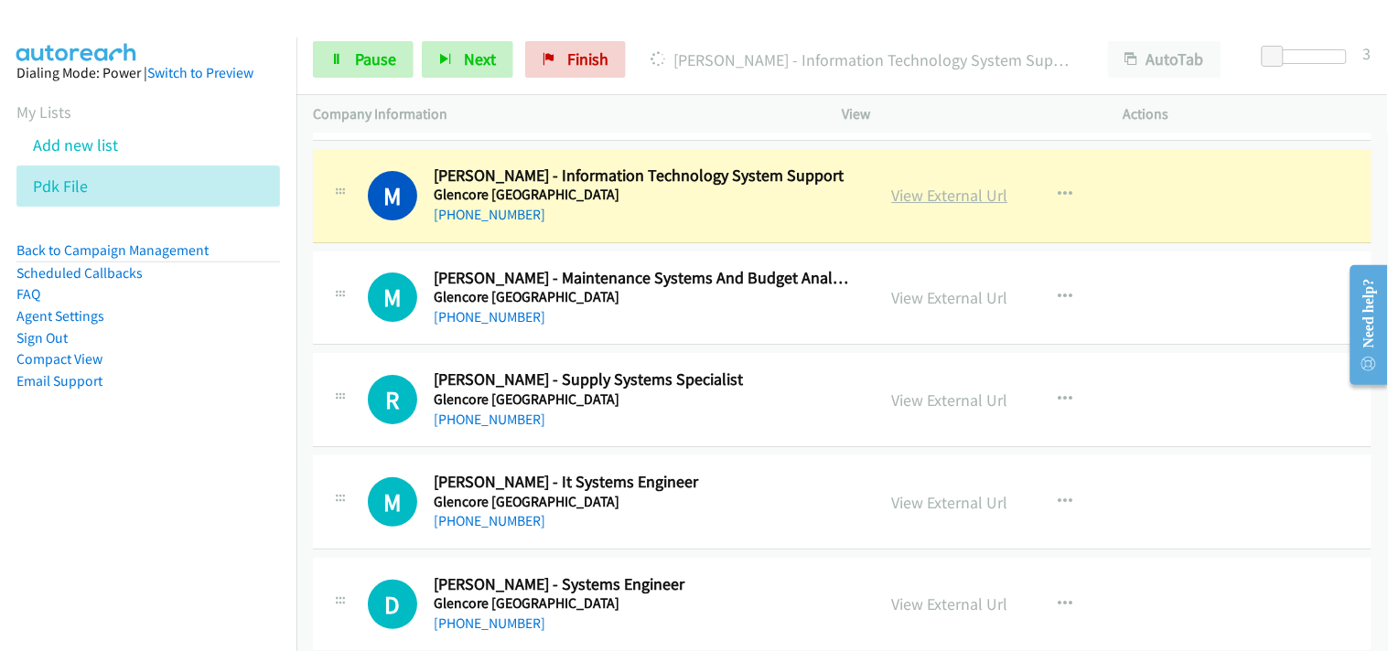
click at [909, 204] on link "View External Url" at bounding box center [950, 195] width 116 height 21
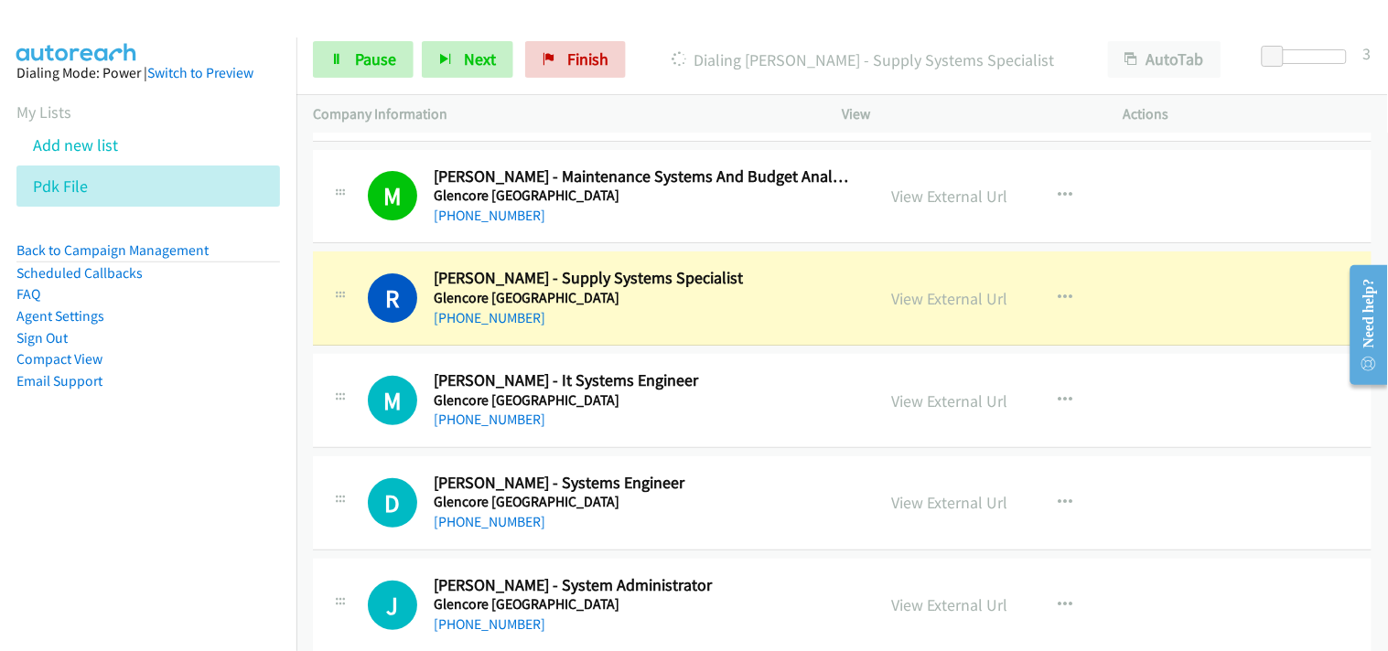
scroll to position [19730, 0]
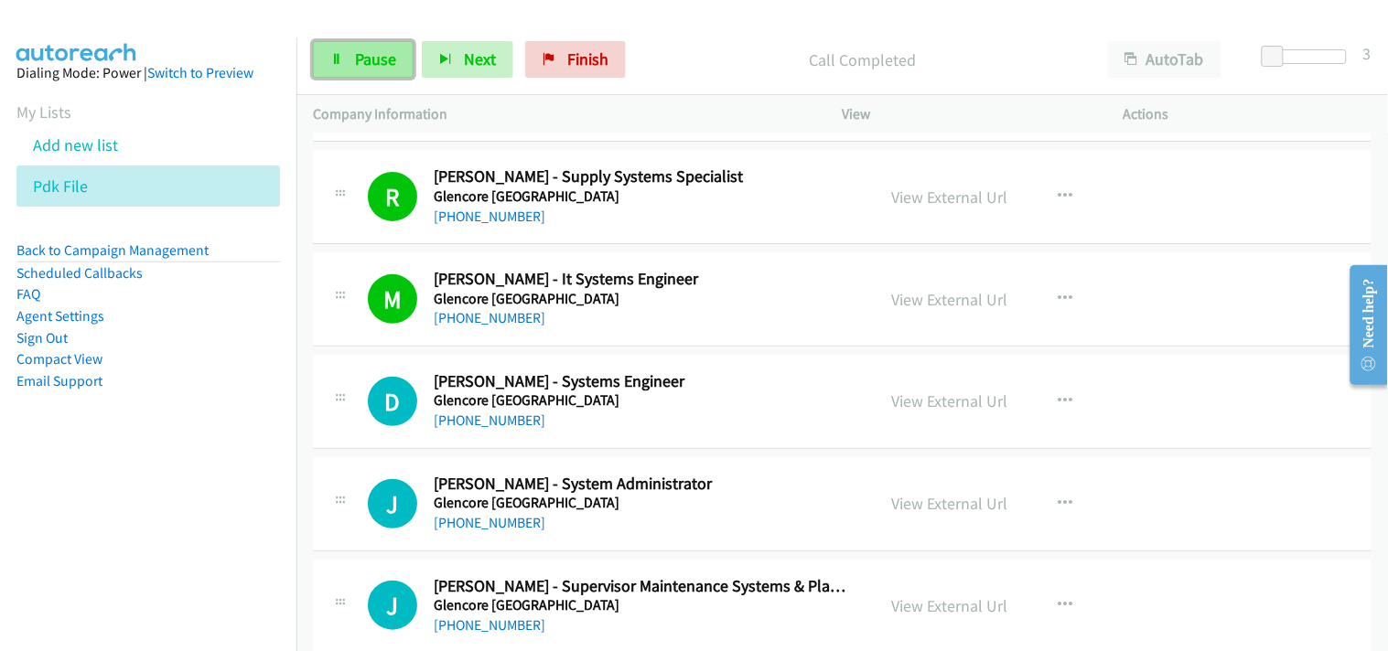
click at [397, 44] on link "Pause" at bounding box center [363, 59] width 101 height 37
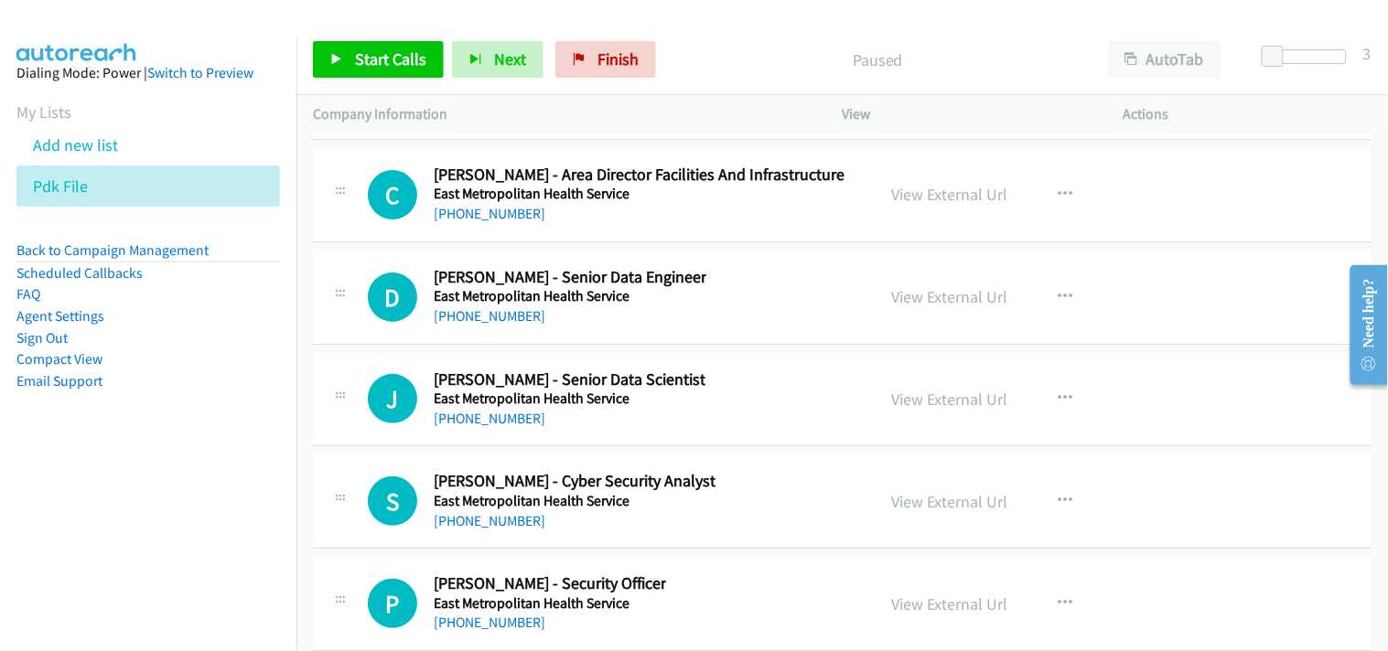
scroll to position [23186, 0]
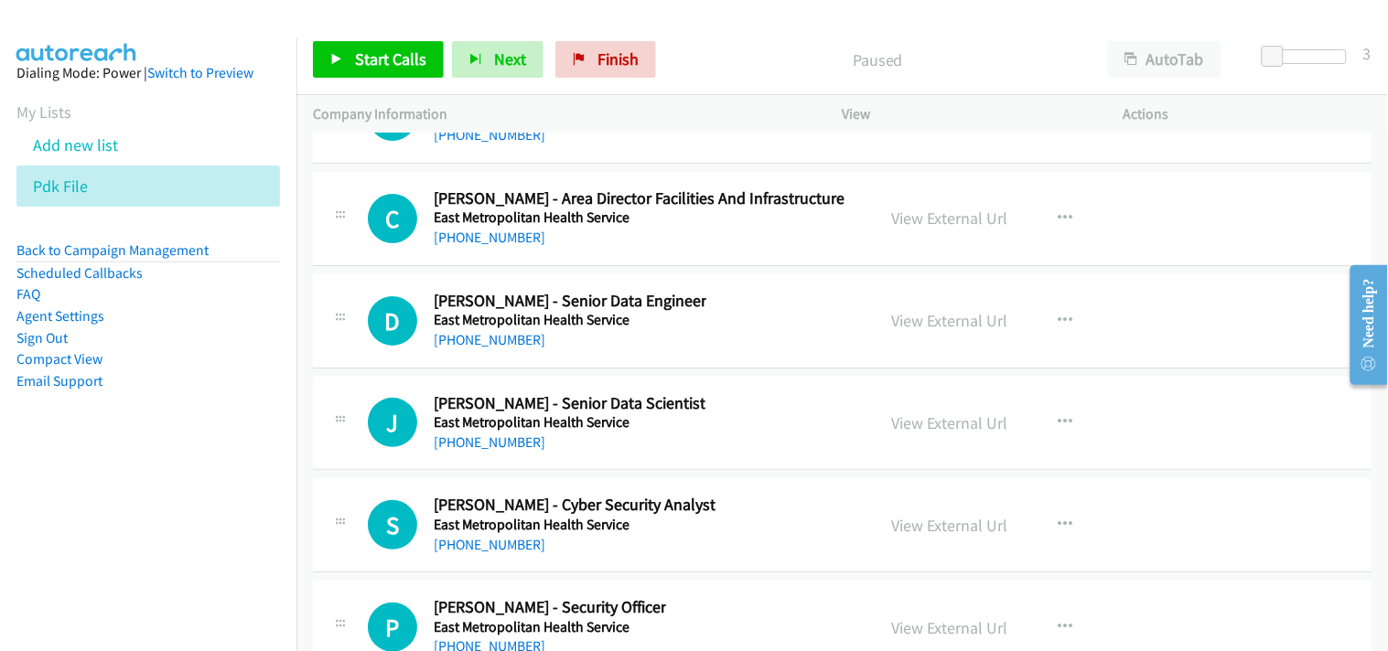
click at [489, 360] on div "D Callback Scheduled David Noonan - Senior Data Engineer East Metropolitan Heal…" at bounding box center [842, 321] width 1058 height 94
click at [482, 349] on link "+61 425 366 156" at bounding box center [490, 339] width 112 height 17
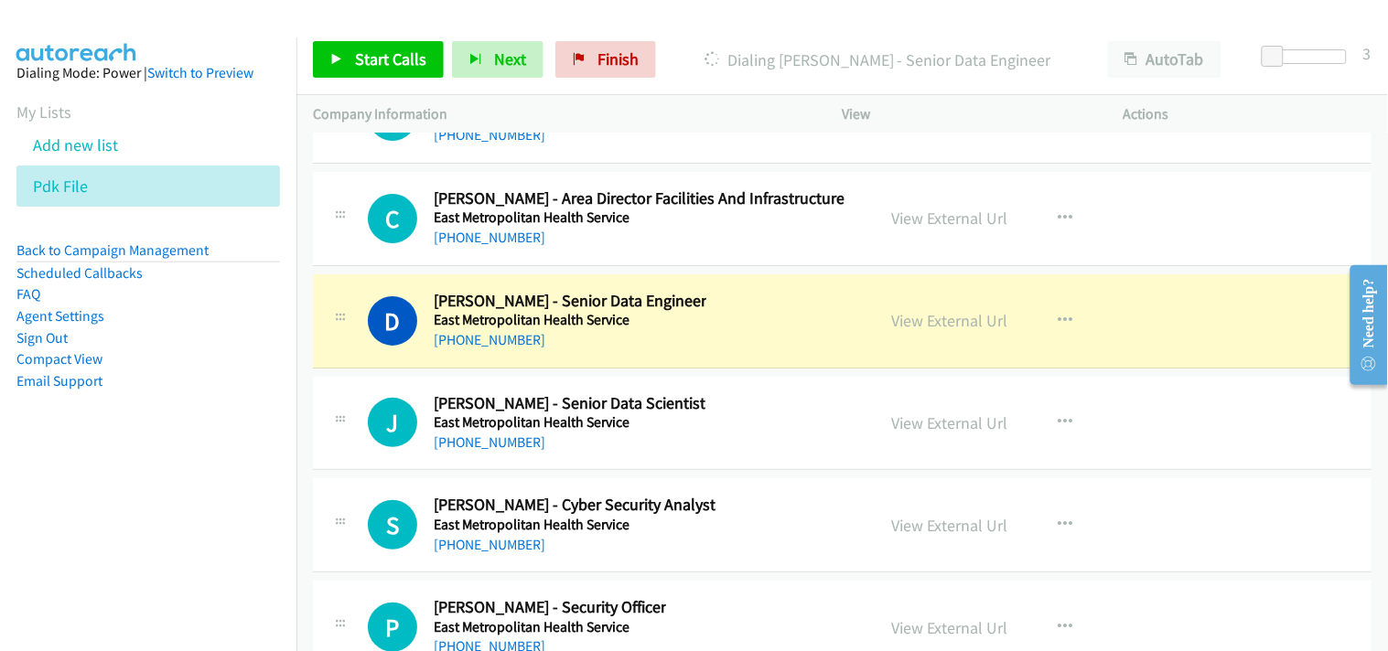
scroll to position [23288, 0]
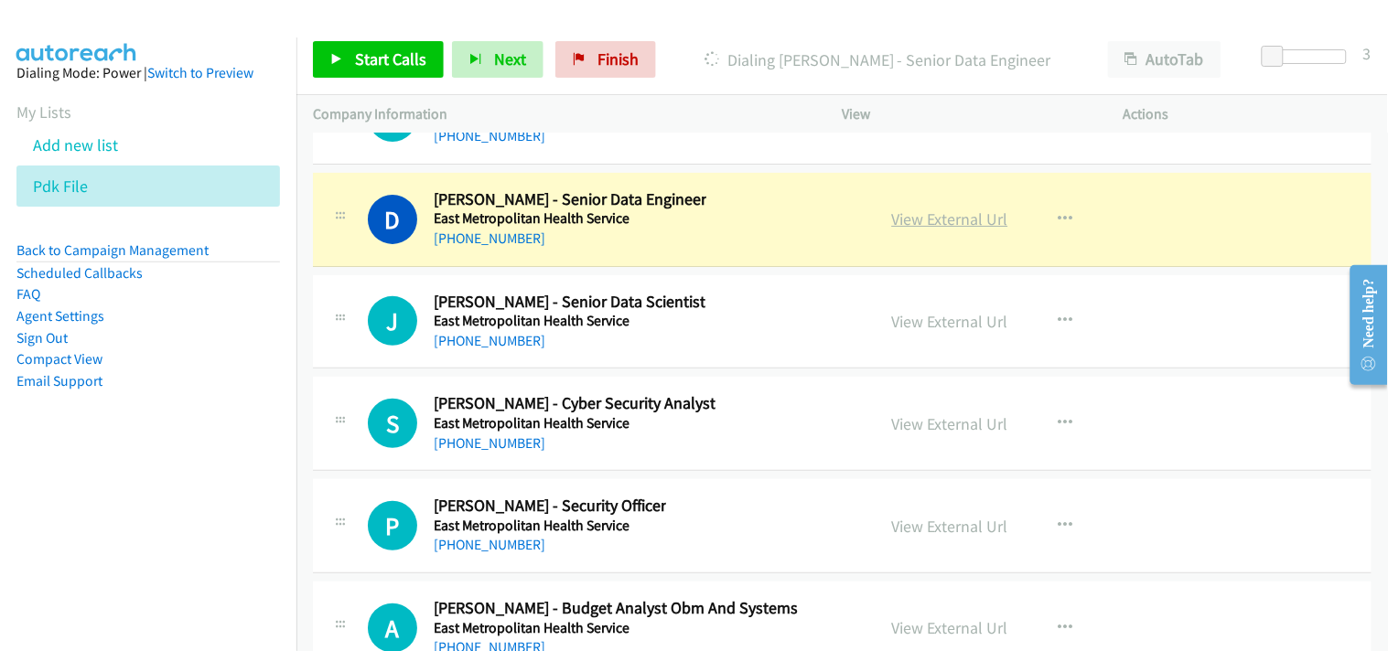
click at [947, 224] on link "View External Url" at bounding box center [950, 219] width 116 height 21
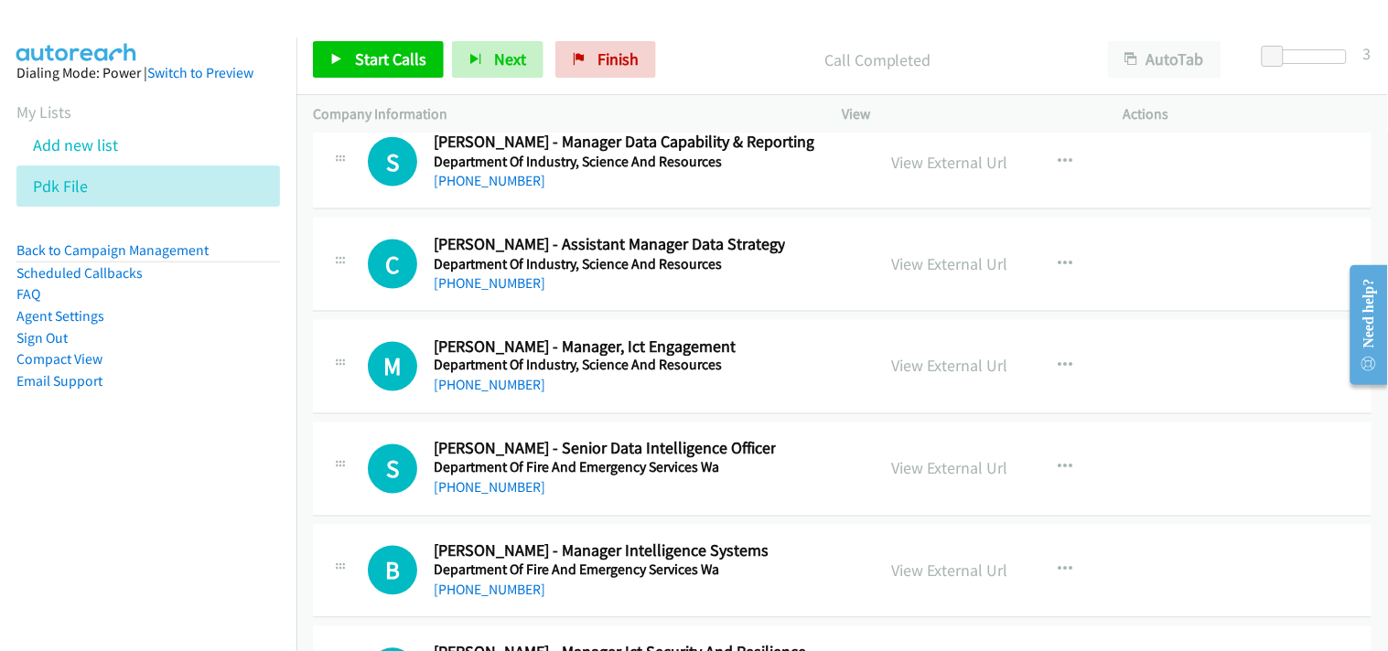
scroll to position [27456, 0]
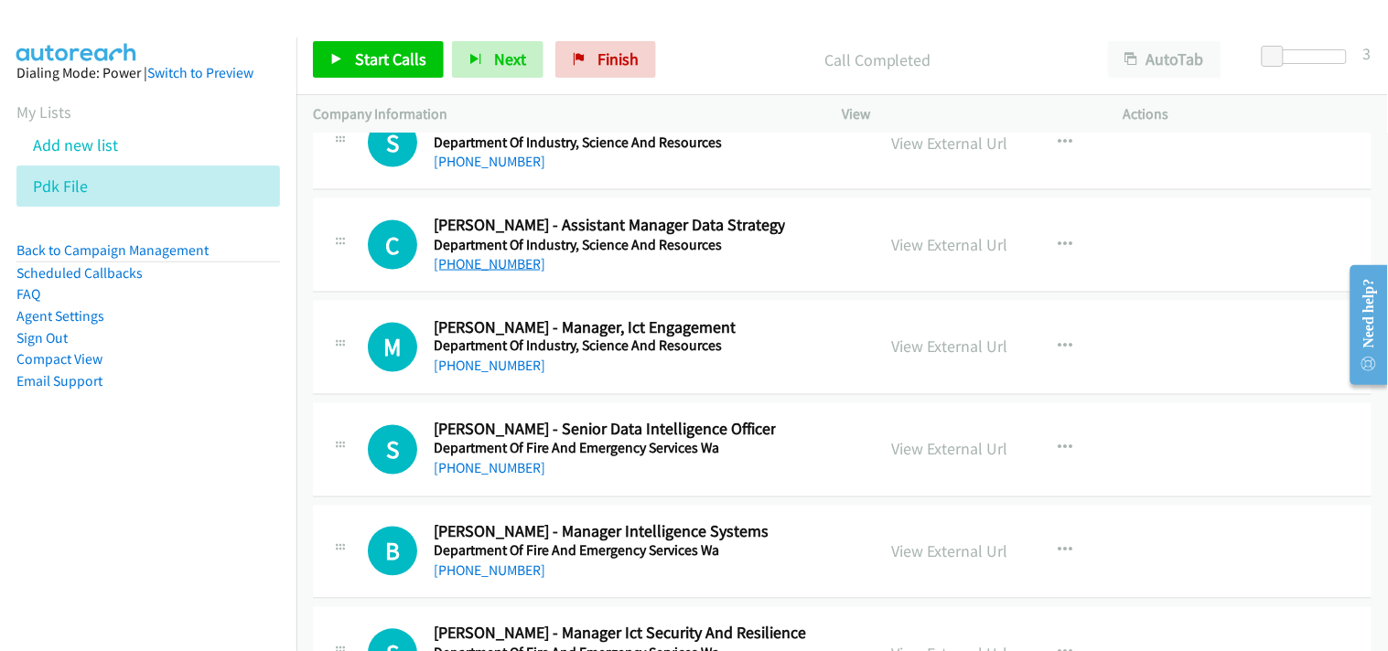
click at [469, 271] on link "+61 415 805 180" at bounding box center [490, 263] width 112 height 17
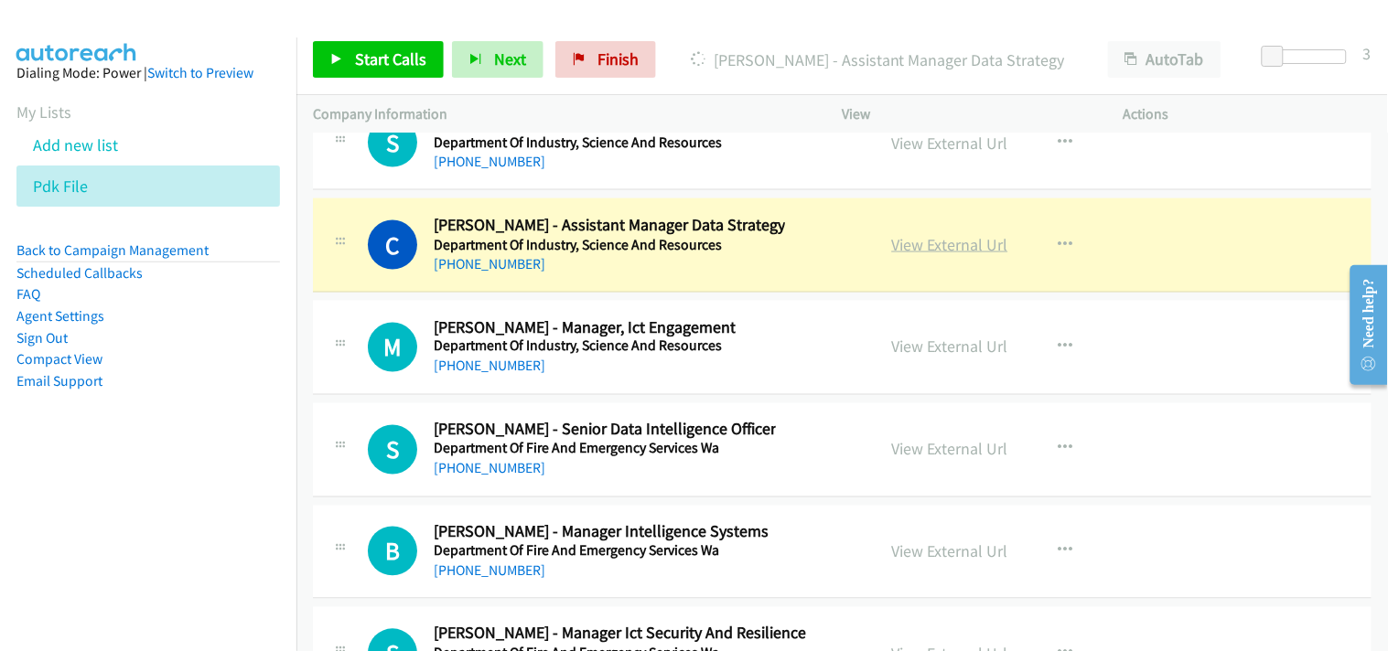
click at [908, 247] on link "View External Url" at bounding box center [950, 244] width 116 height 21
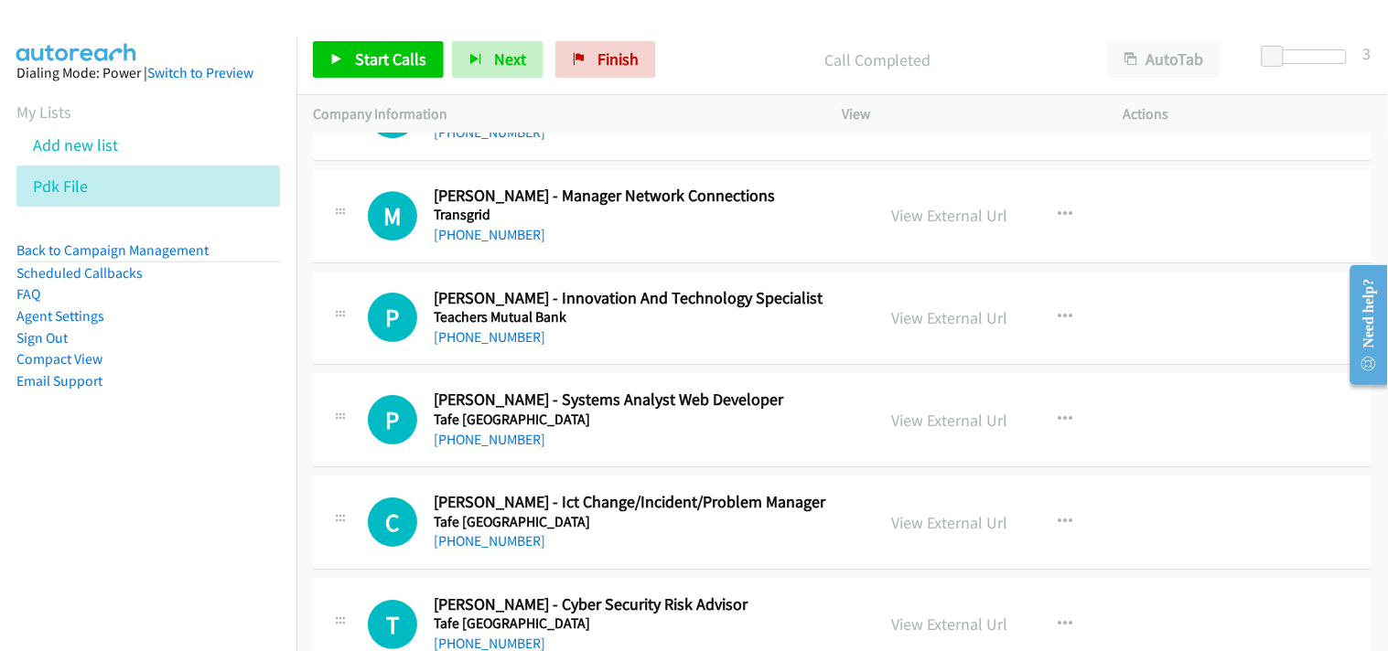
scroll to position [1524, 0]
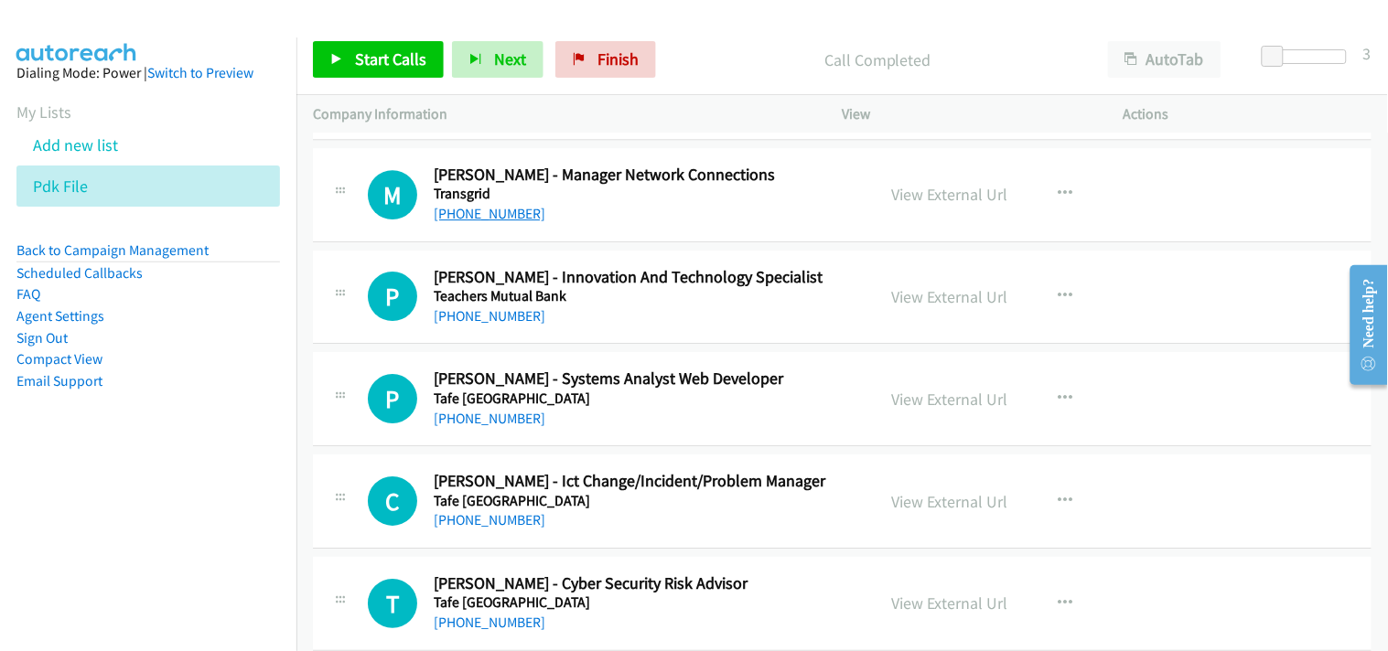
click at [492, 207] on link "+61 438 909 267" at bounding box center [490, 213] width 112 height 17
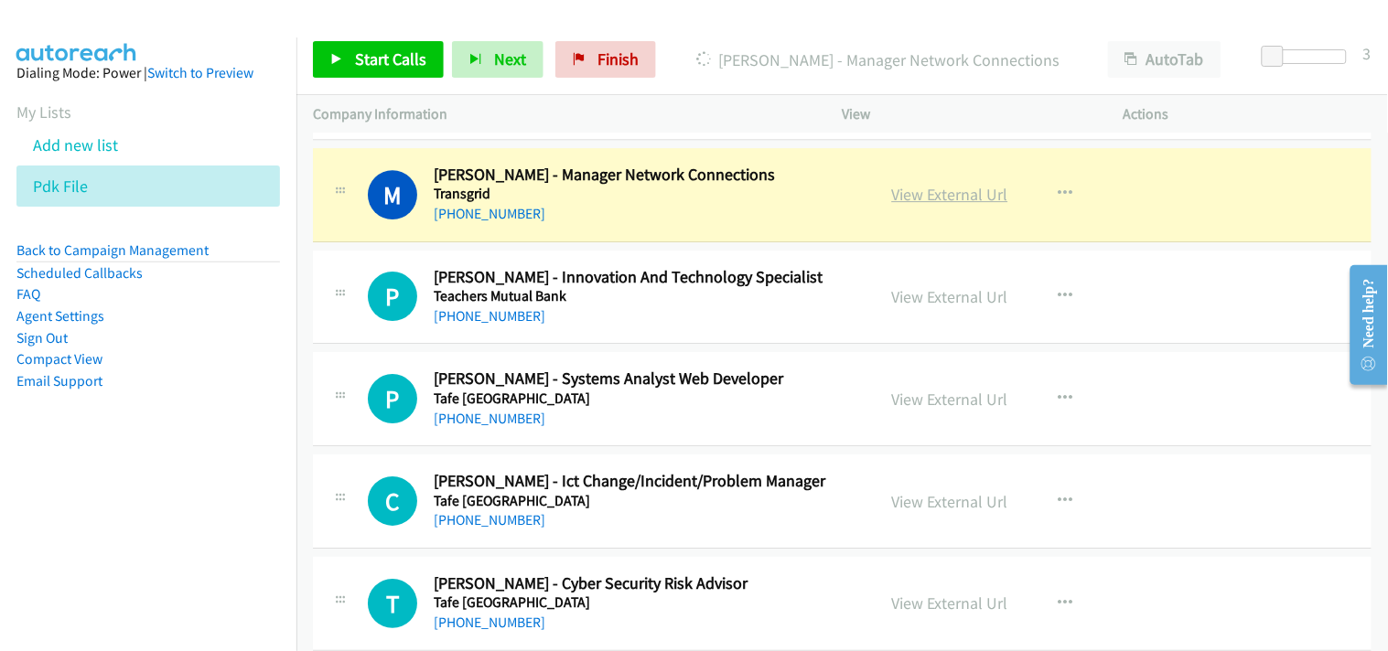
click at [921, 194] on link "View External Url" at bounding box center [950, 194] width 116 height 21
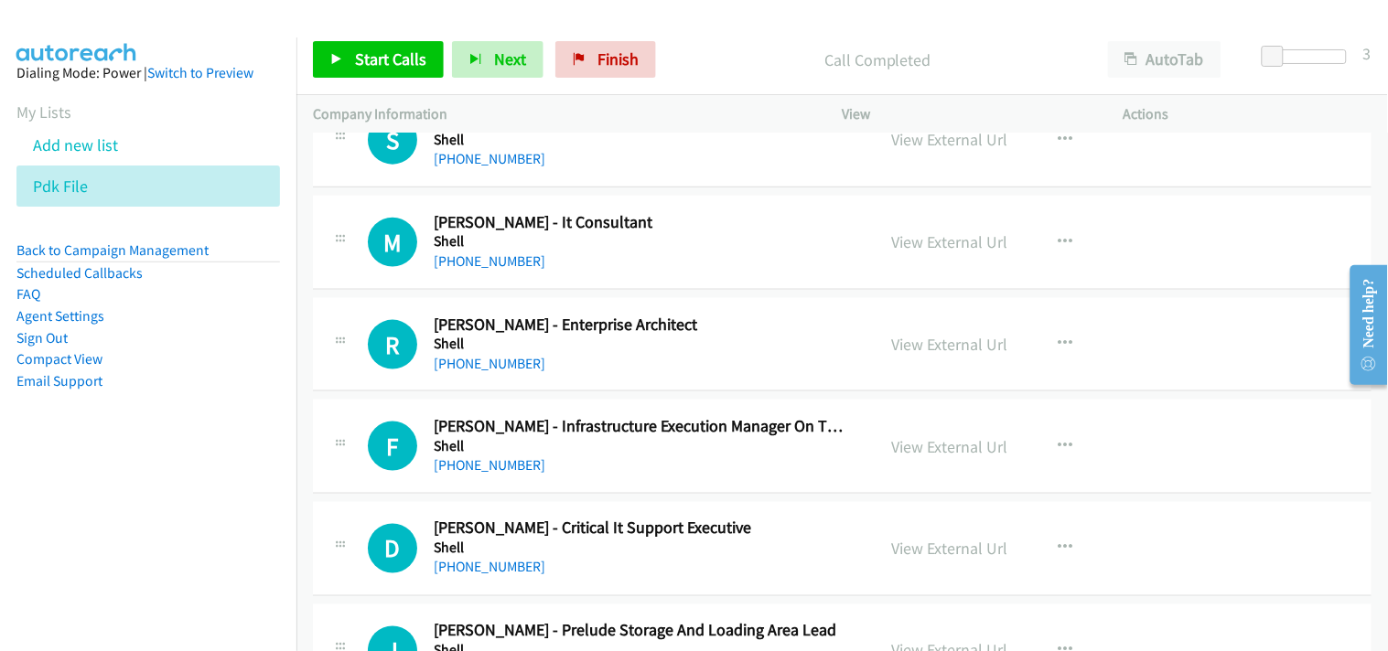
scroll to position [4167, 0]
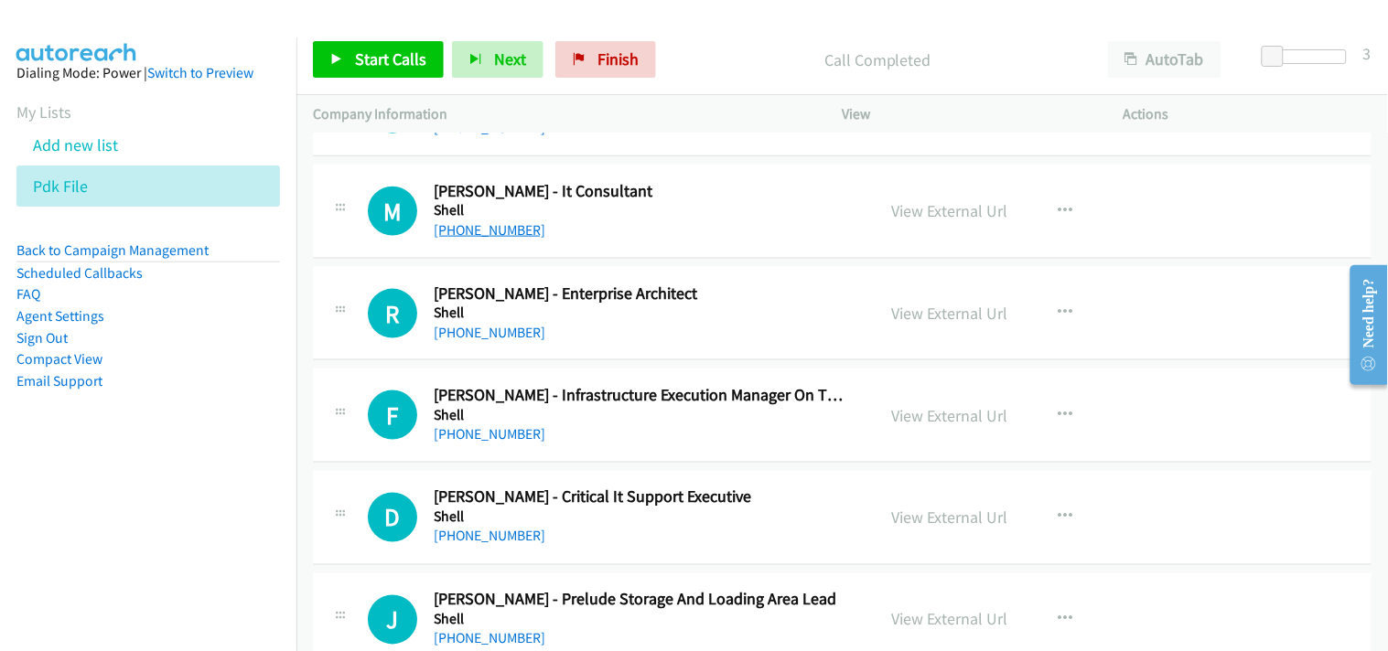
click at [478, 222] on link "+61 403 026 754" at bounding box center [490, 229] width 112 height 17
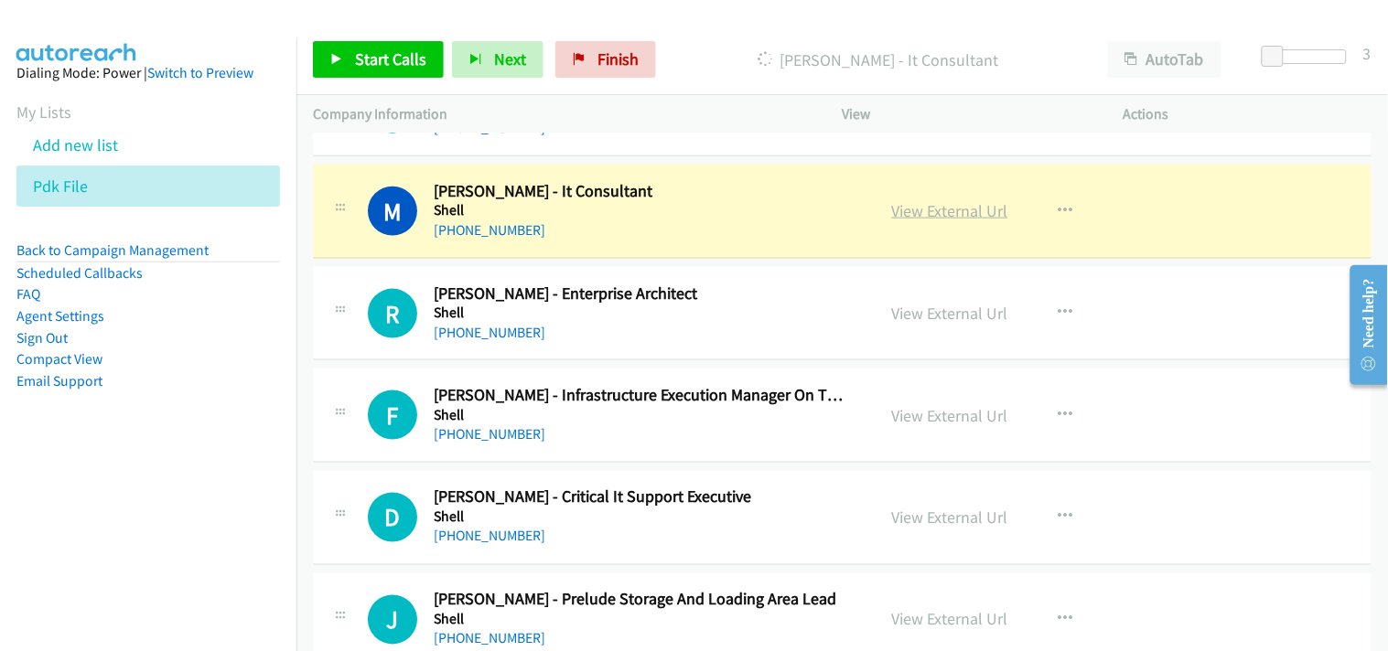
click at [935, 217] on link "View External Url" at bounding box center [950, 210] width 116 height 21
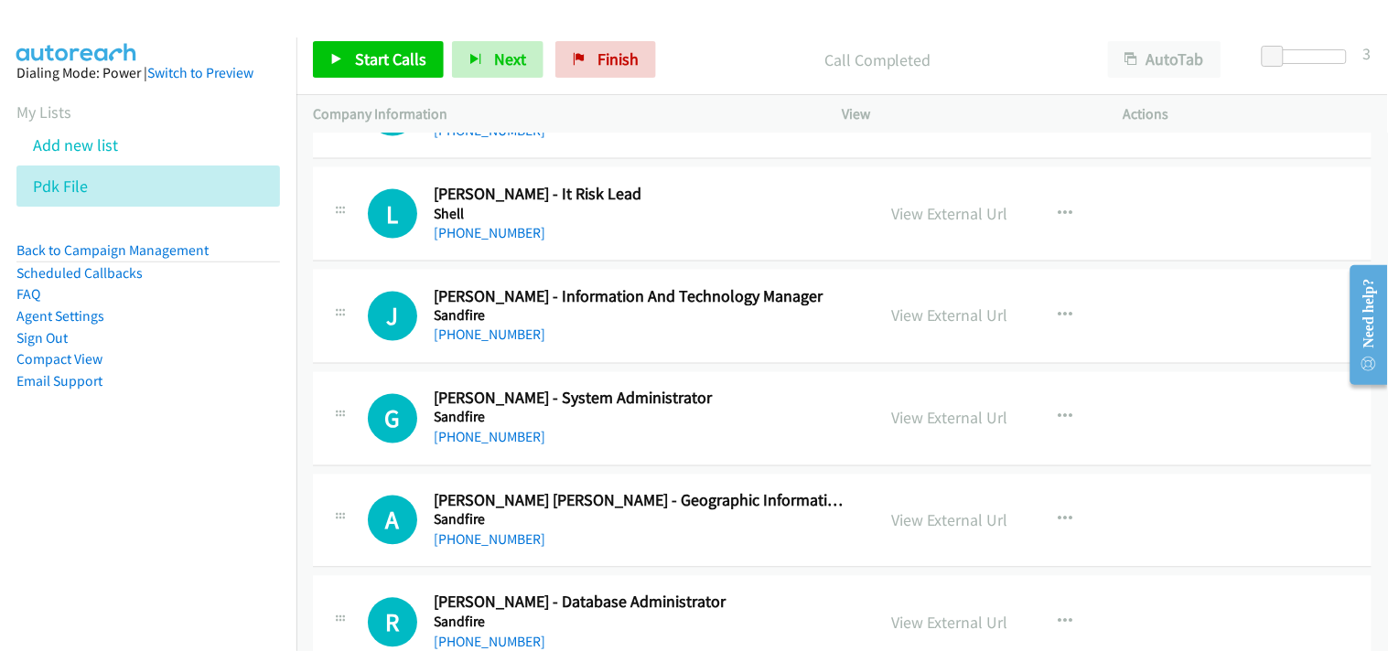
scroll to position [7827, 0]
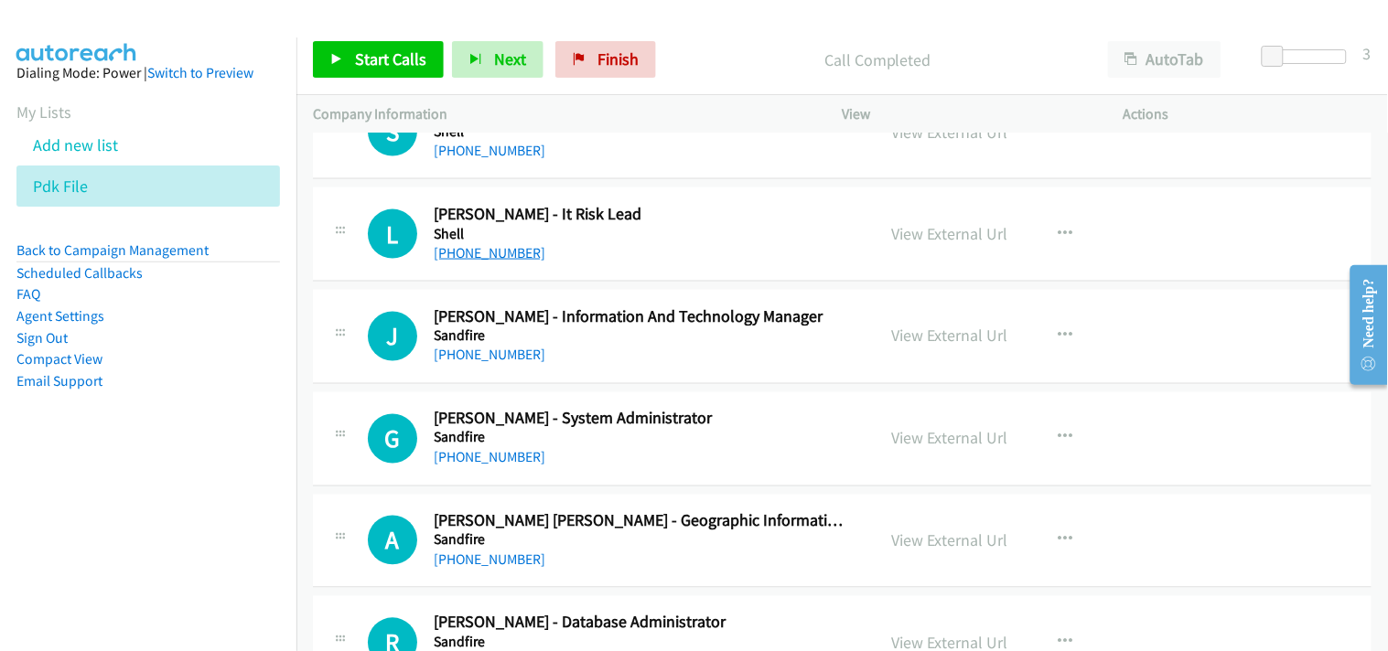
click at [483, 257] on link "+61 423 409 052" at bounding box center [490, 252] width 112 height 17
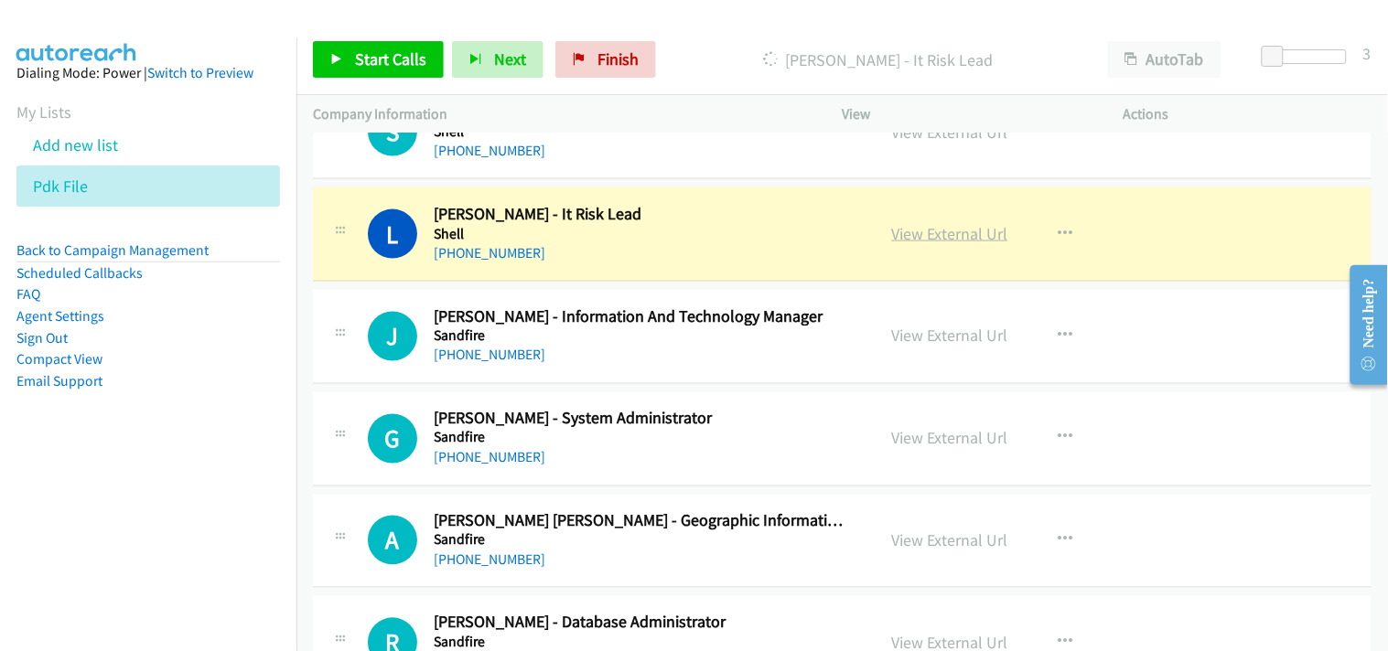
click at [930, 240] on link "View External Url" at bounding box center [950, 233] width 116 height 21
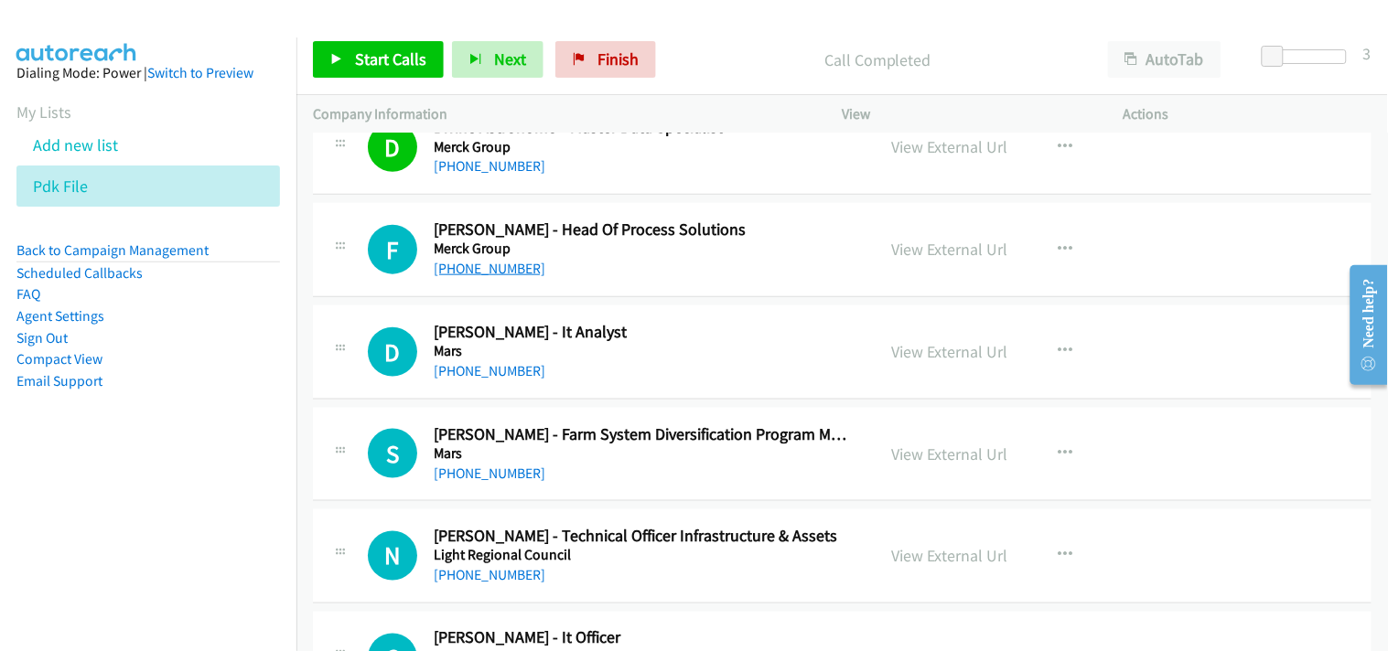
scroll to position [11181, 0]
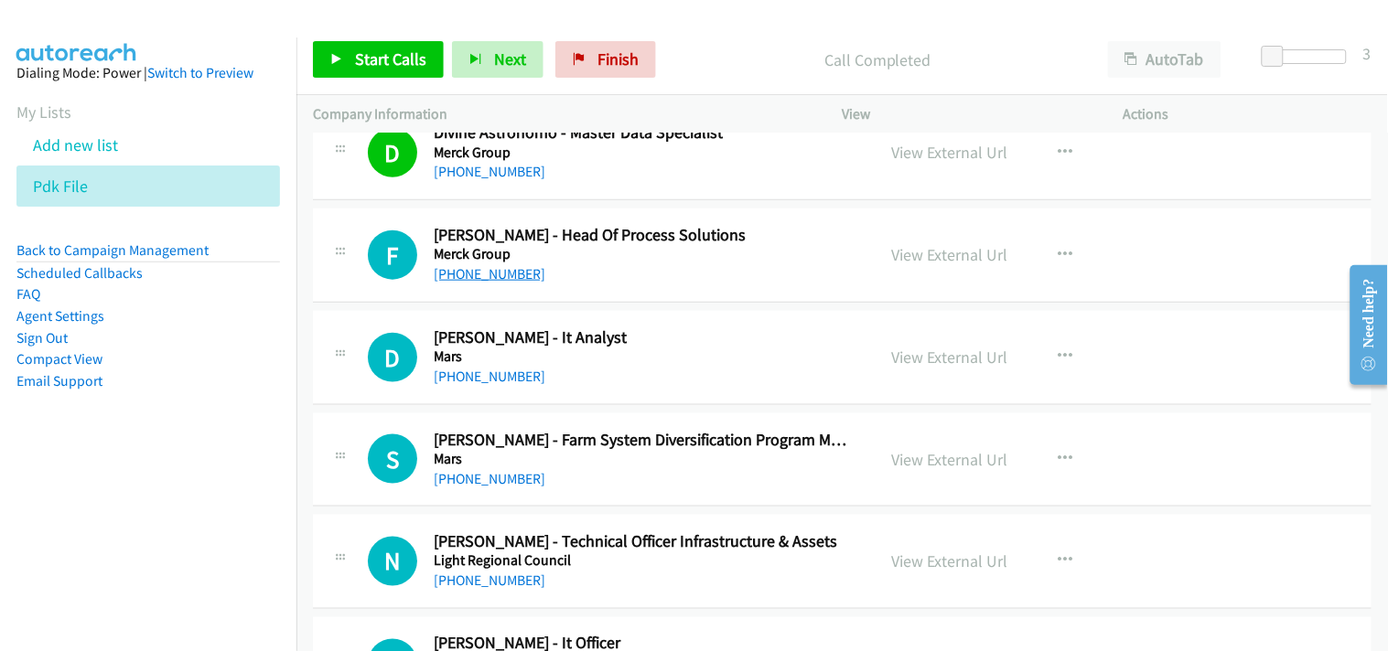
click at [504, 272] on link "+61 427 090 922" at bounding box center [490, 273] width 112 height 17
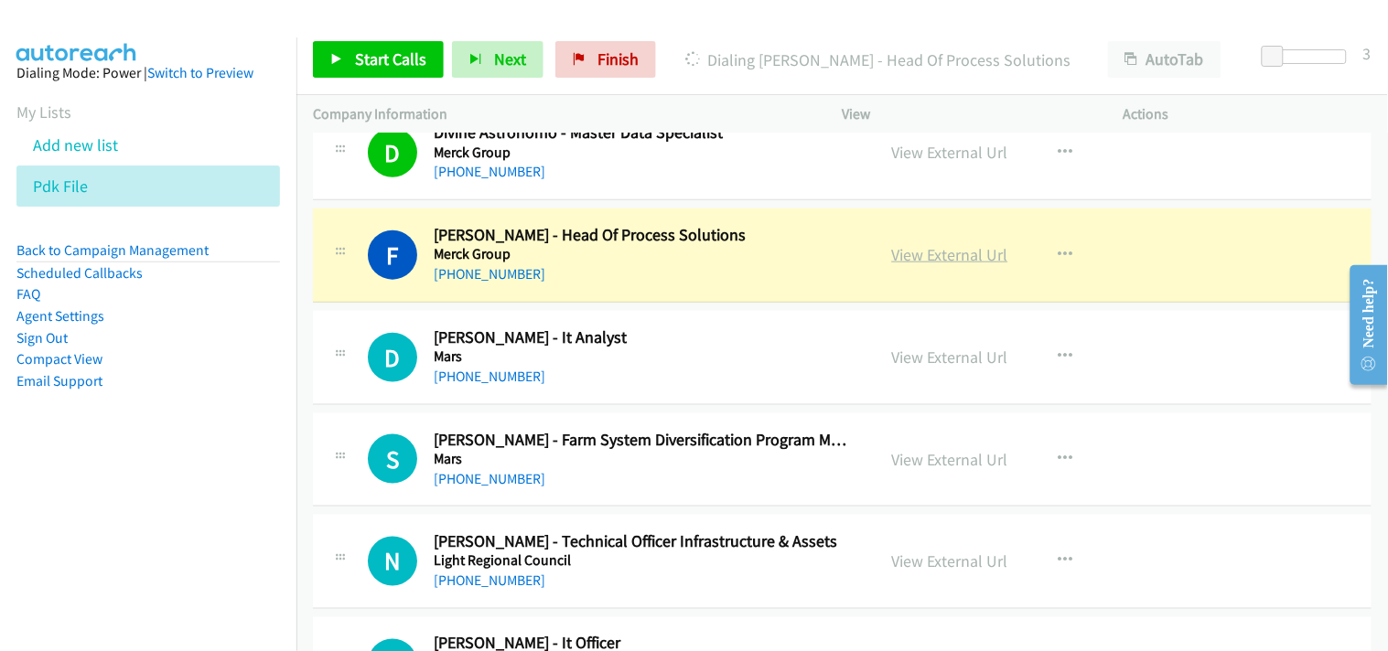
click at [915, 259] on link "View External Url" at bounding box center [950, 254] width 116 height 21
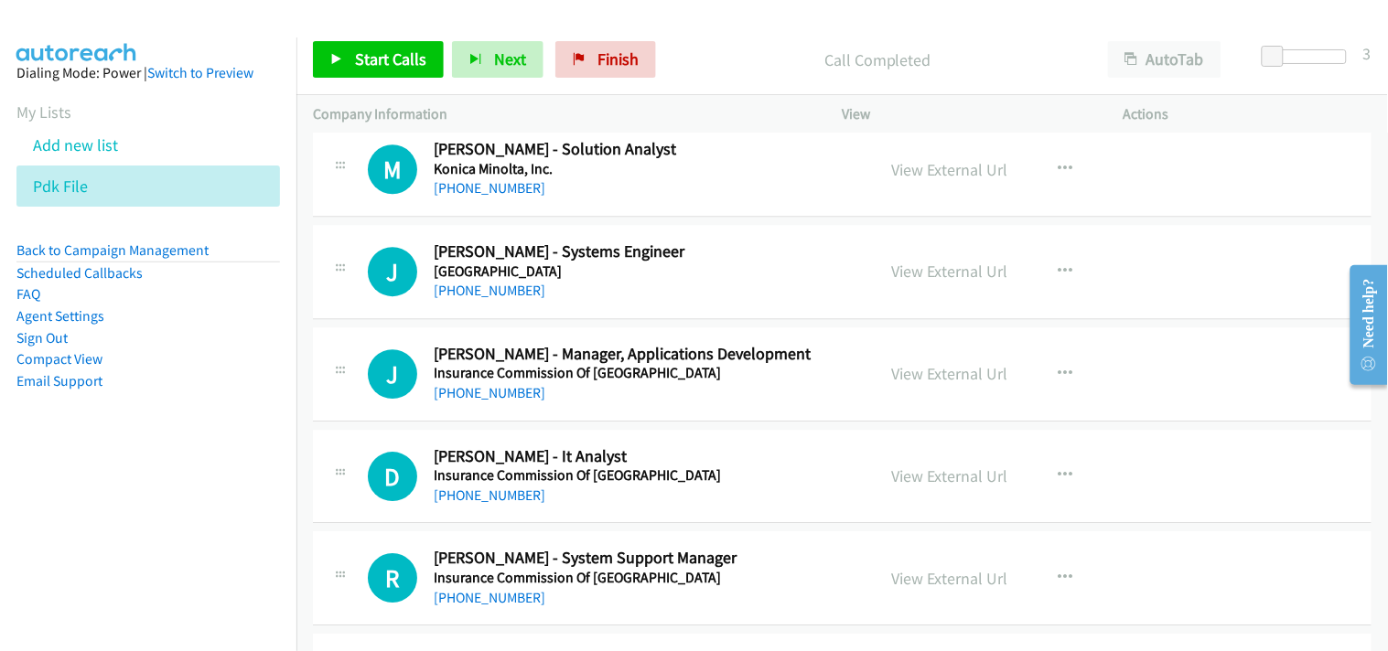
scroll to position [13926, 0]
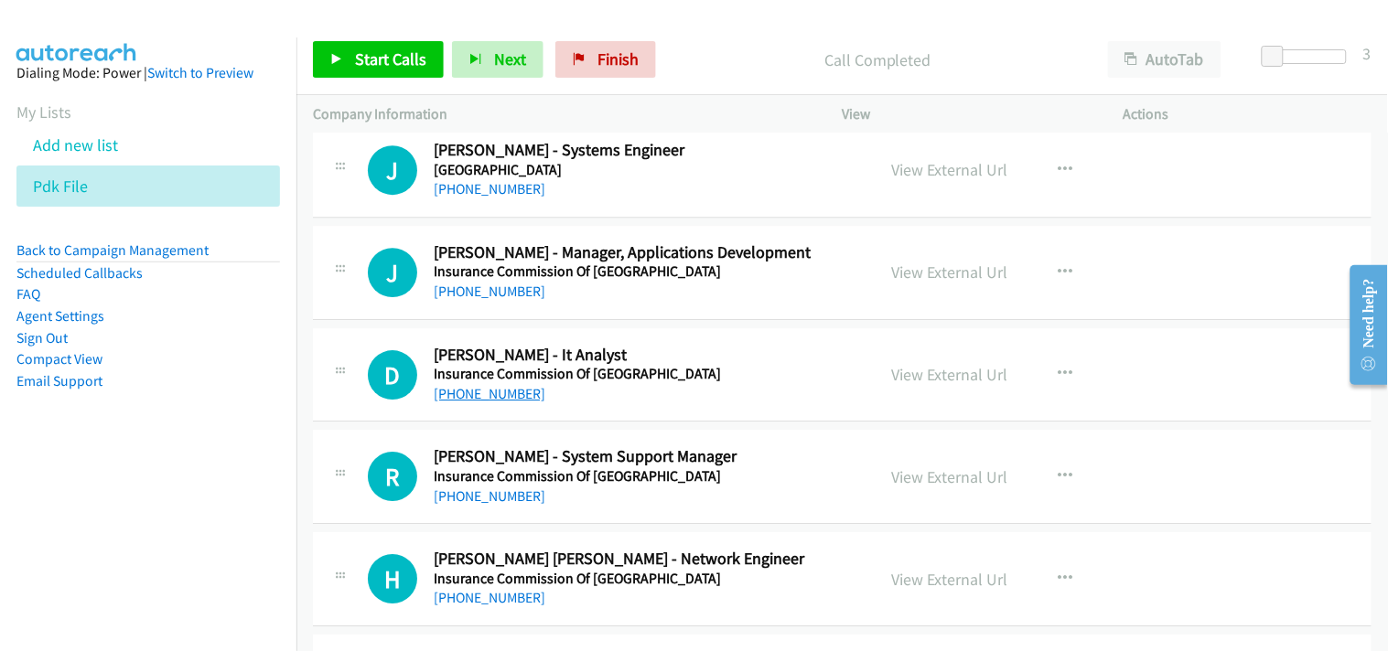
click at [470, 401] on link "+61 8 9264 3333" at bounding box center [490, 393] width 112 height 17
click at [467, 198] on link "+61 416 372 132" at bounding box center [490, 188] width 112 height 17
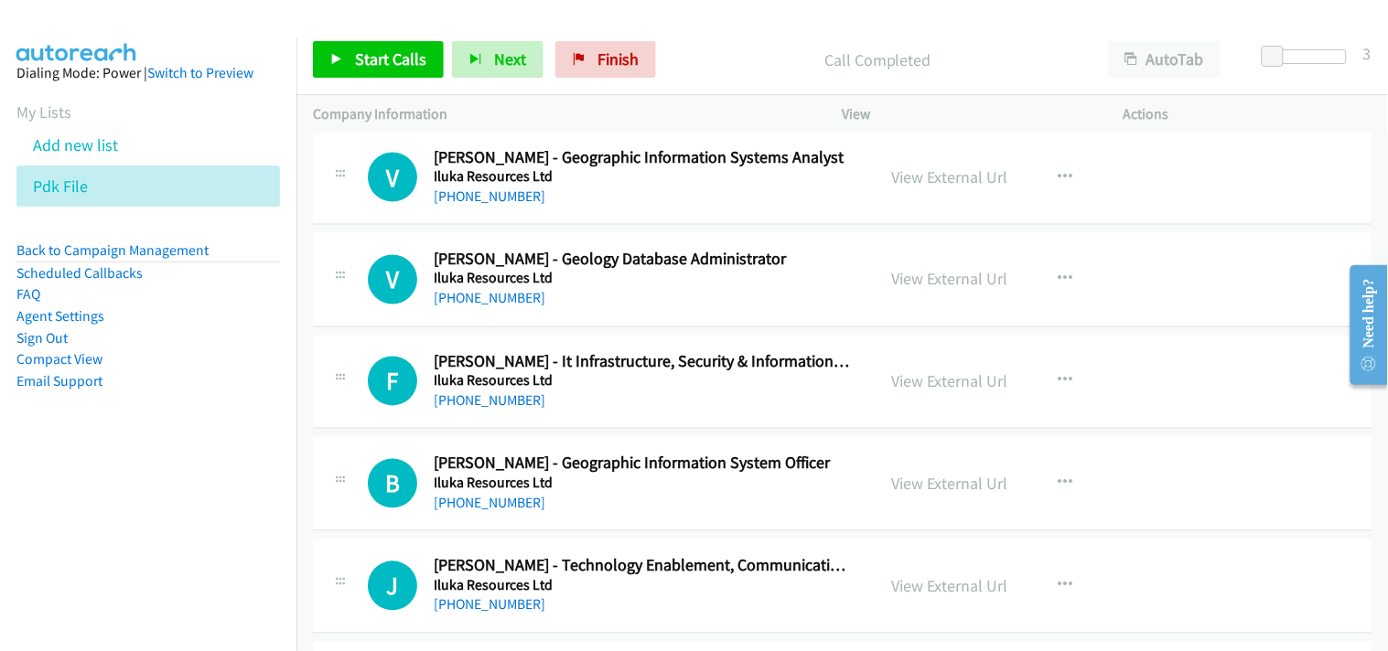
scroll to position [15145, 0]
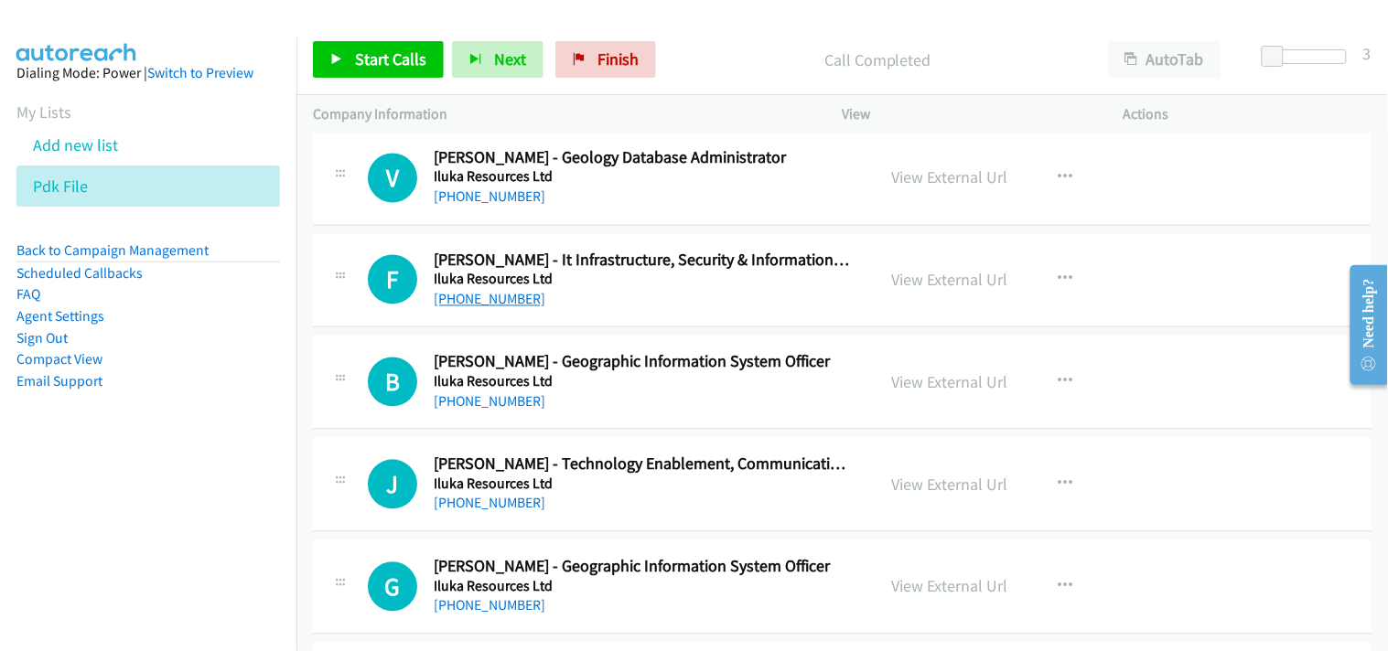
click at [482, 298] on link "+61 438 934 796" at bounding box center [490, 299] width 112 height 17
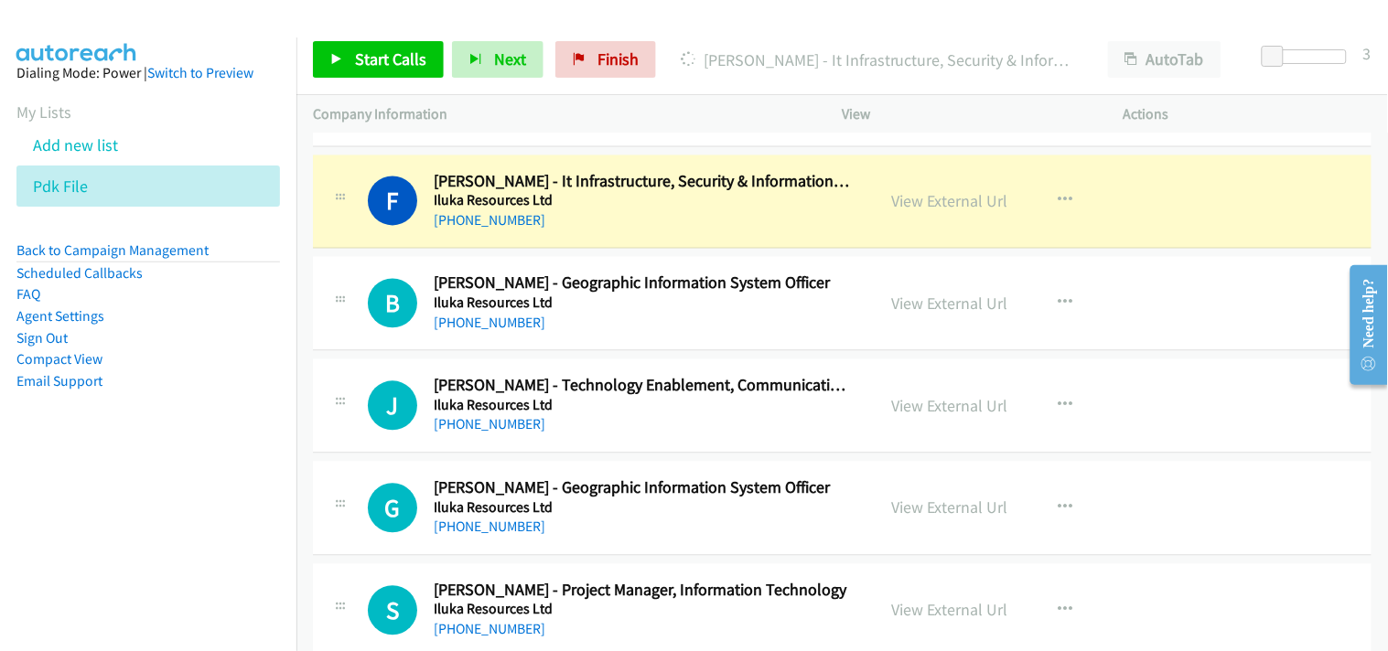
scroll to position [15247, 0]
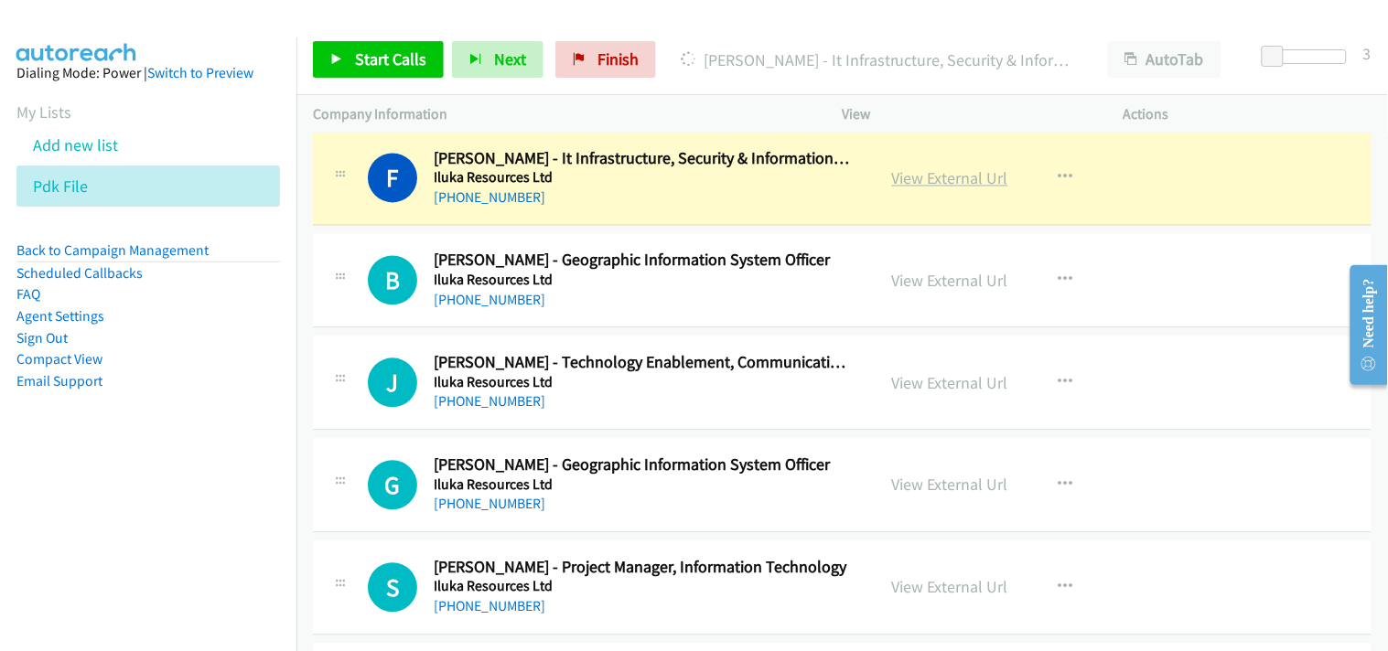
click at [943, 186] on link "View External Url" at bounding box center [950, 178] width 116 height 21
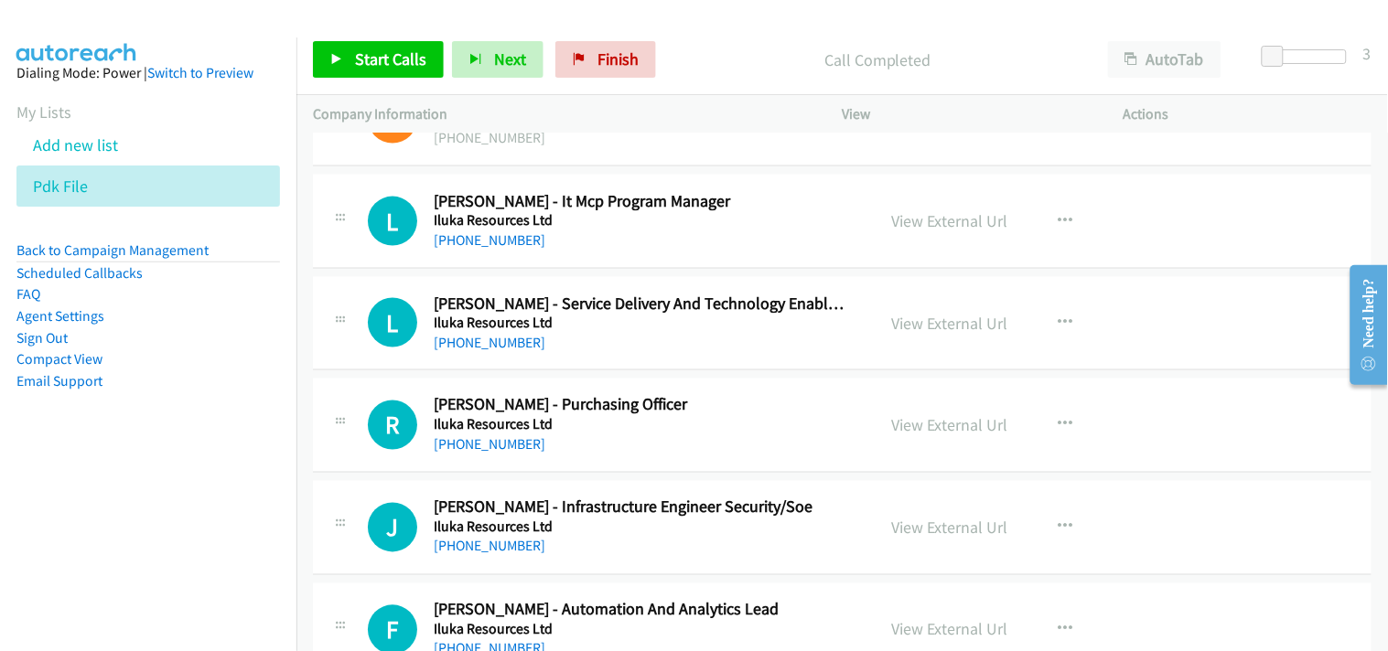
scroll to position [16772, 0]
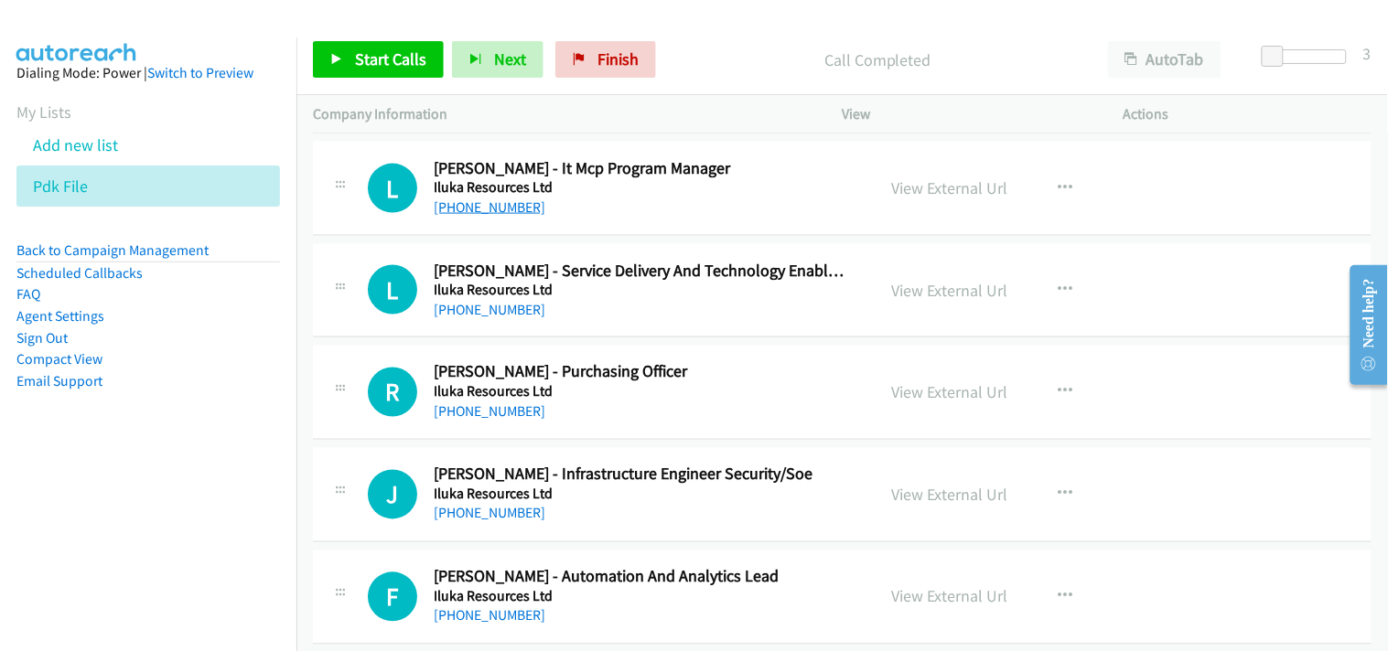
click at [498, 214] on link "+61 423 510 233" at bounding box center [490, 207] width 112 height 17
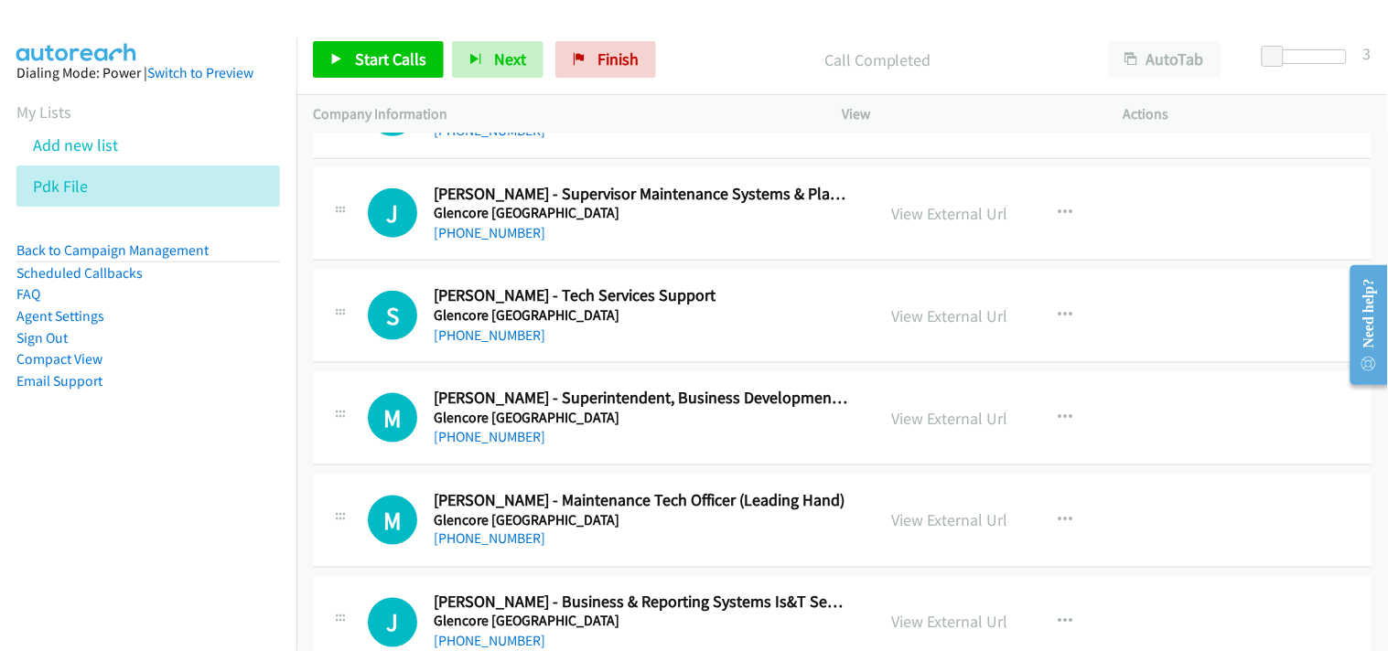
scroll to position [20127, 0]
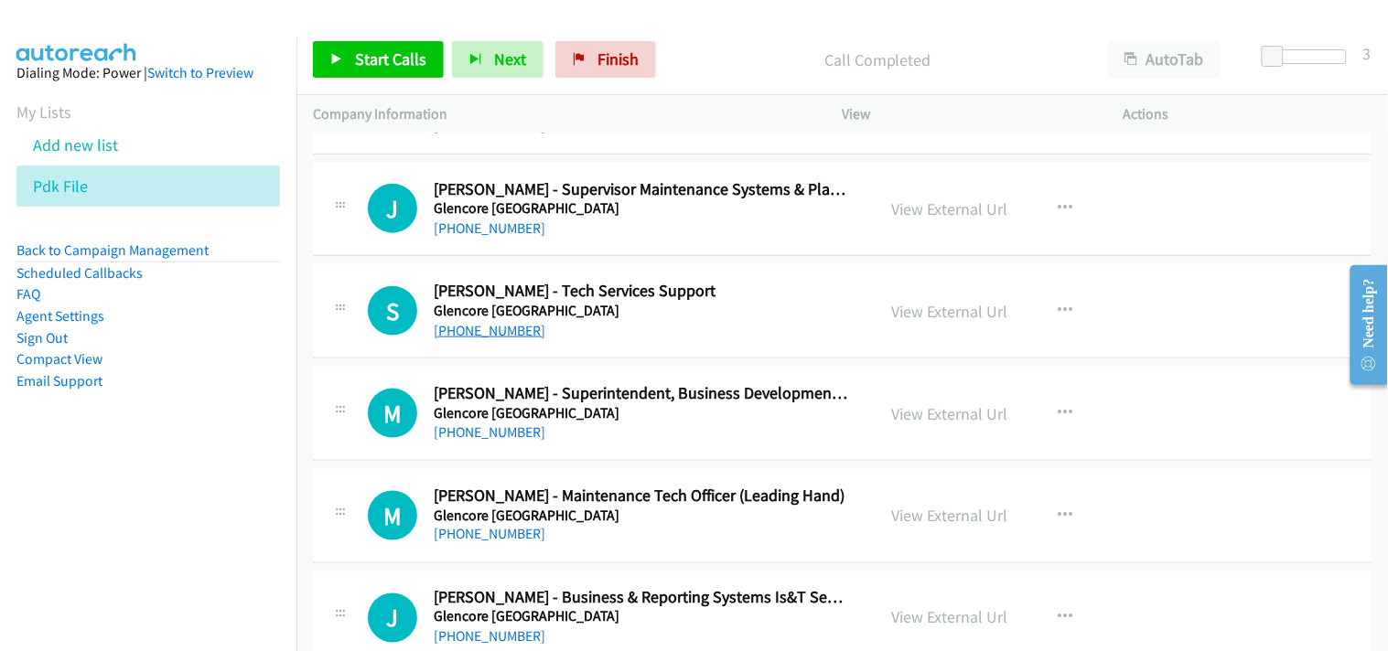
click at [500, 339] on link "+61 447 680 632" at bounding box center [490, 330] width 112 height 17
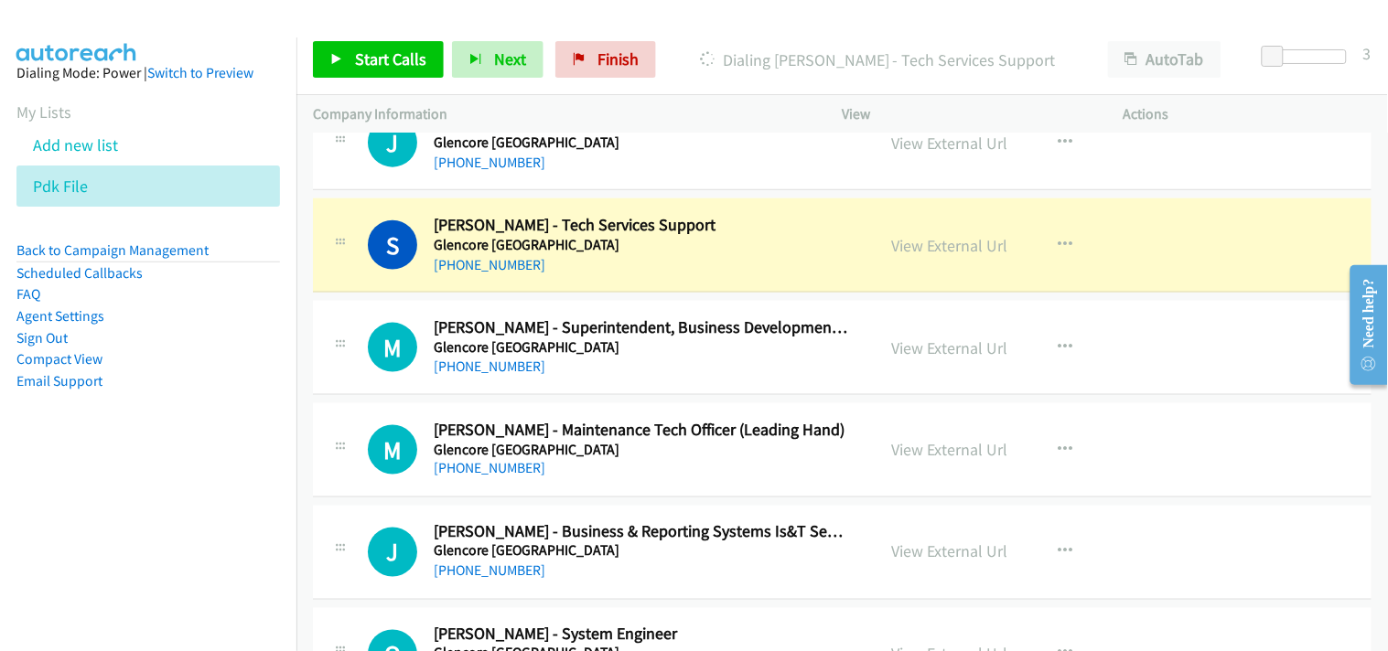
scroll to position [20228, 0]
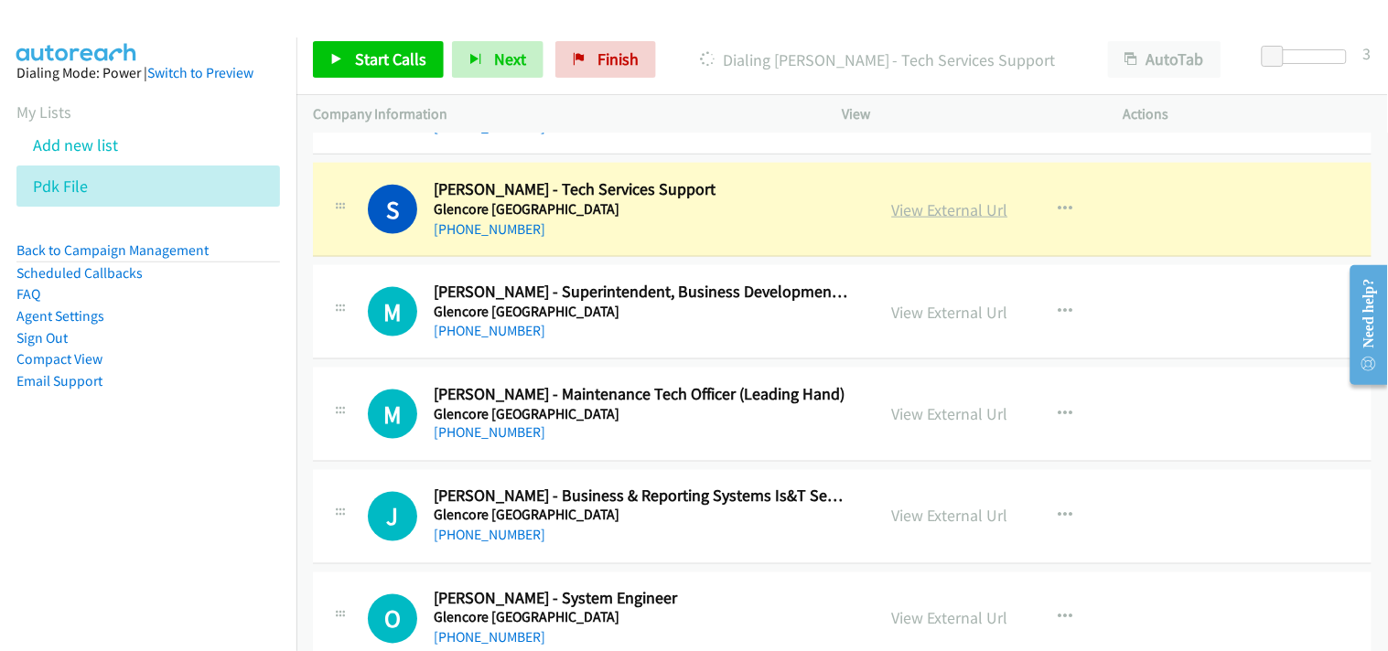
click at [965, 220] on link "View External Url" at bounding box center [950, 209] width 116 height 21
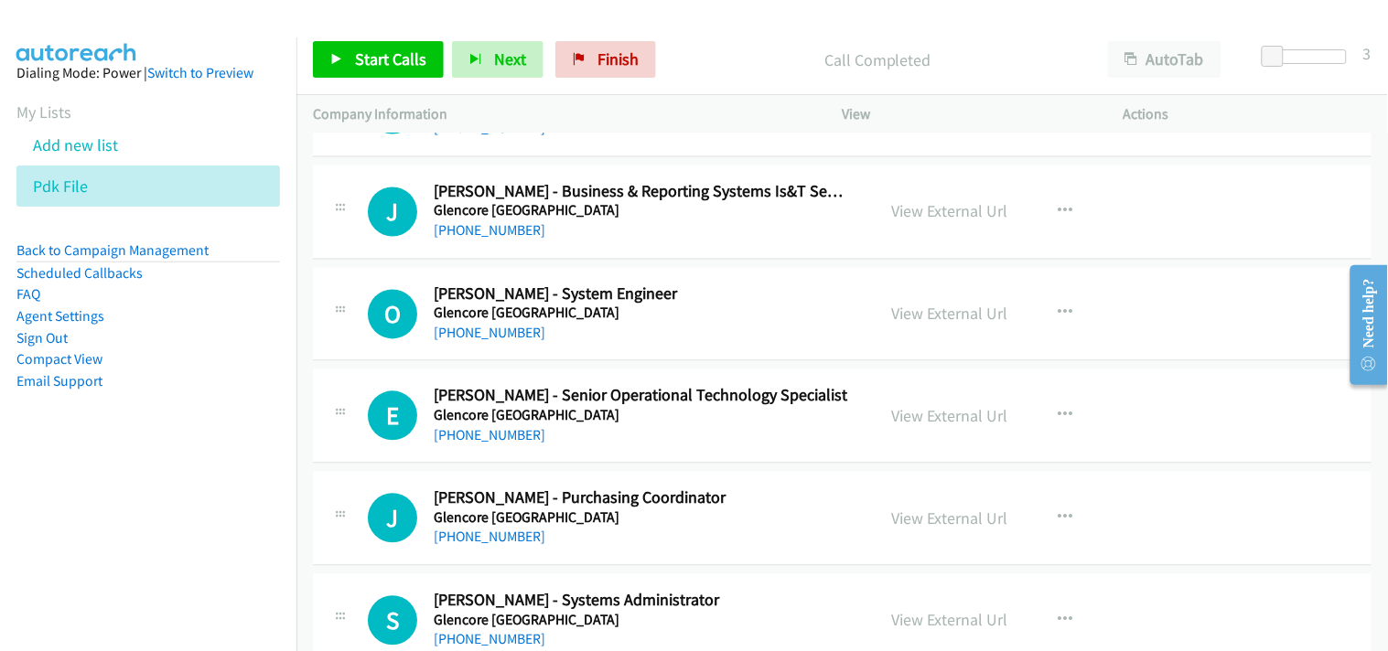
scroll to position [20635, 0]
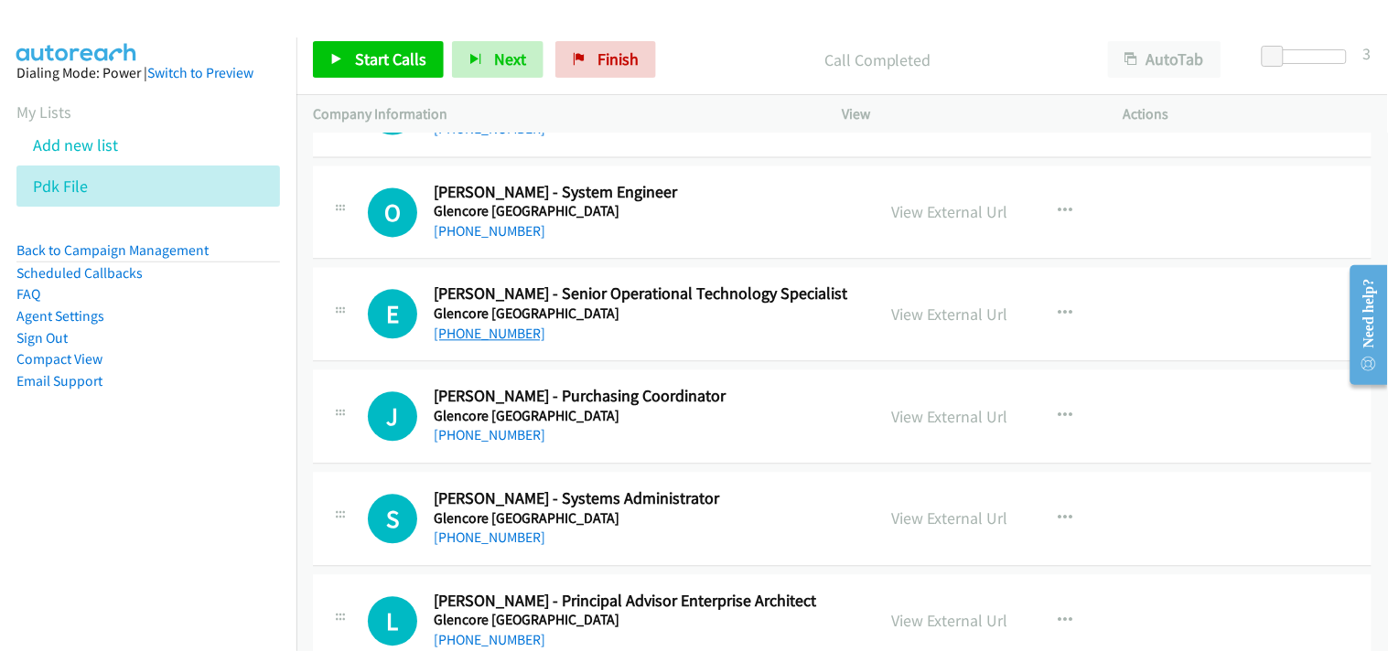
click at [517, 333] on link "+61 422 429 912" at bounding box center [490, 334] width 112 height 17
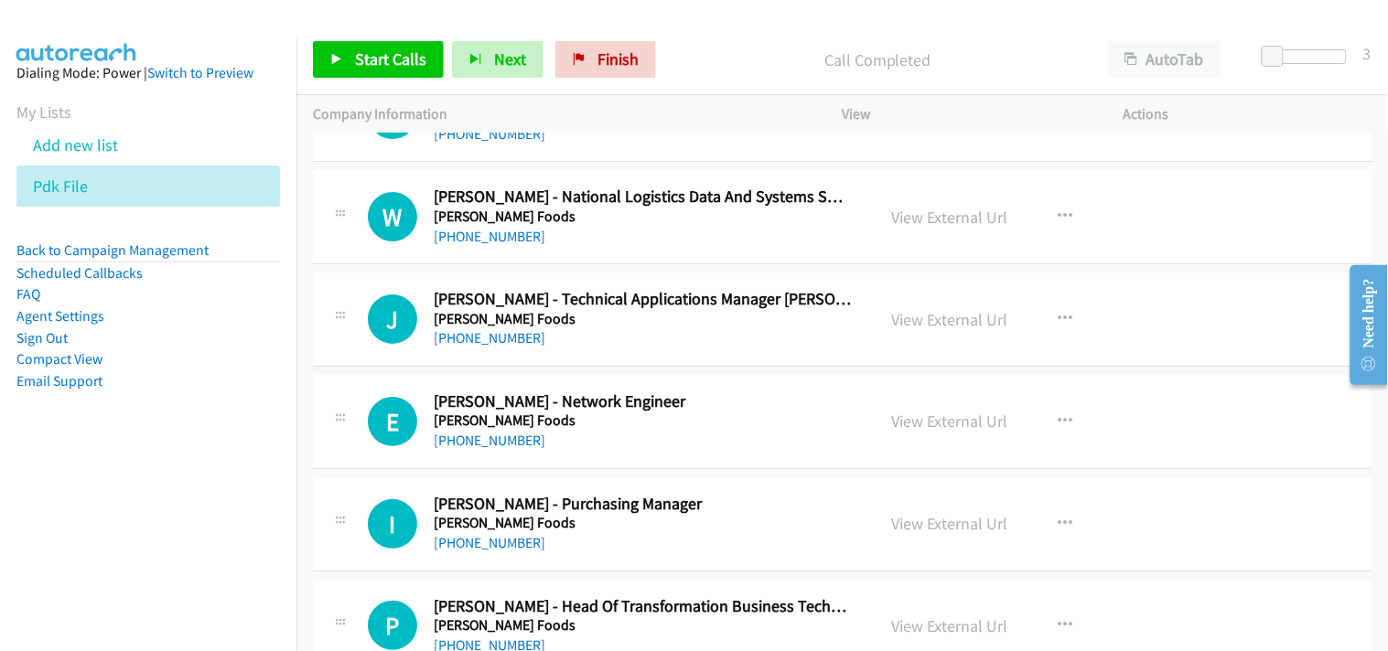
scroll to position [21448, 0]
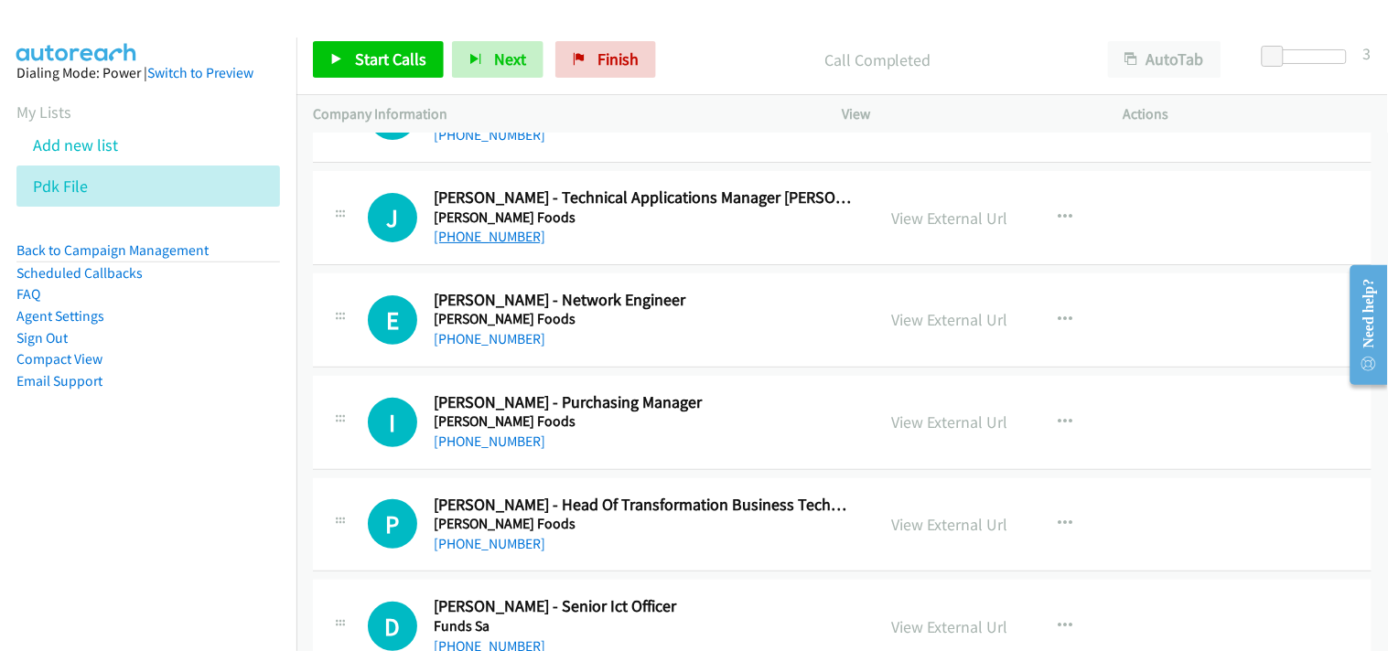
click at [496, 239] on link "+61 478 555 708" at bounding box center [490, 236] width 112 height 17
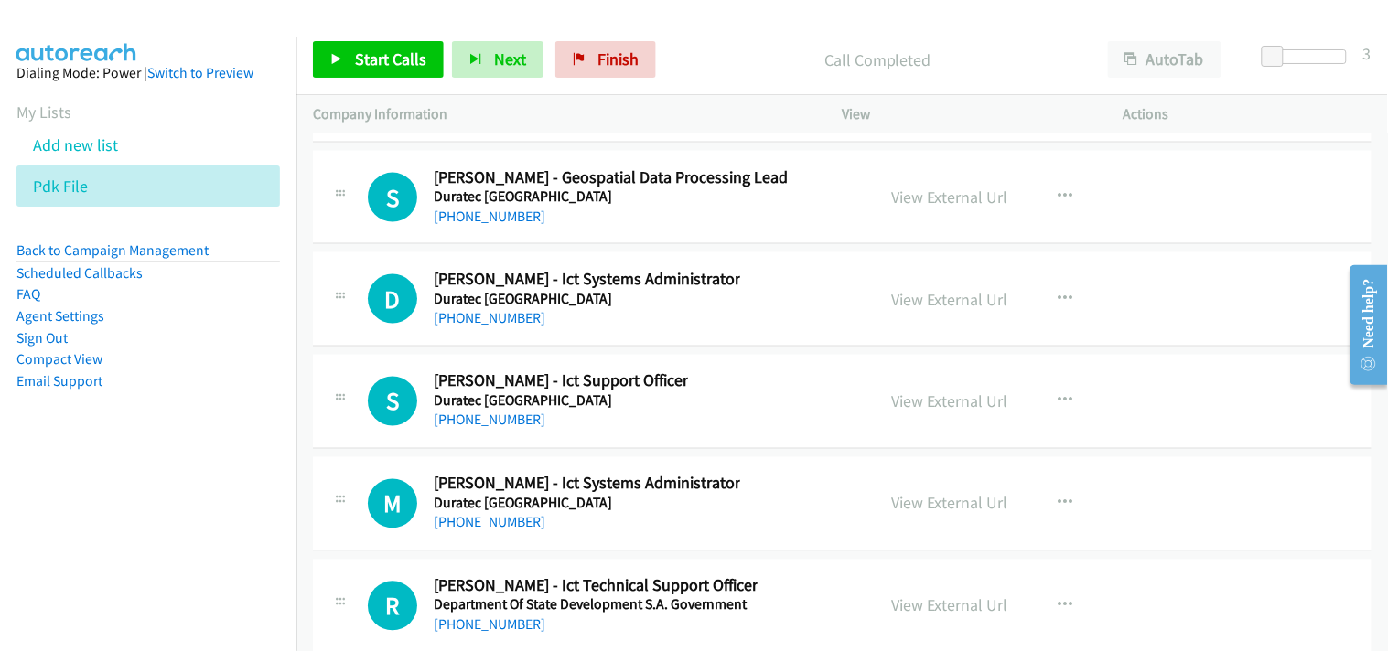
scroll to position [23888, 0]
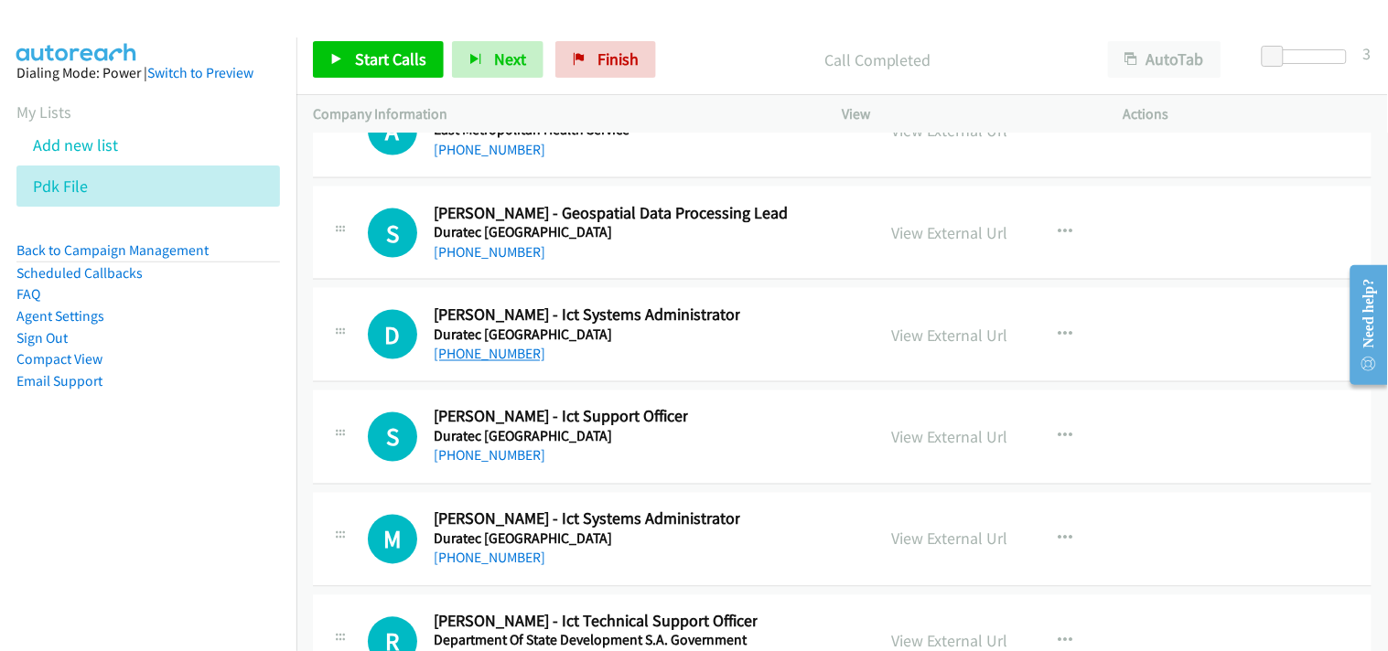
click at [478, 363] on link "+61 415 093 305" at bounding box center [490, 354] width 112 height 17
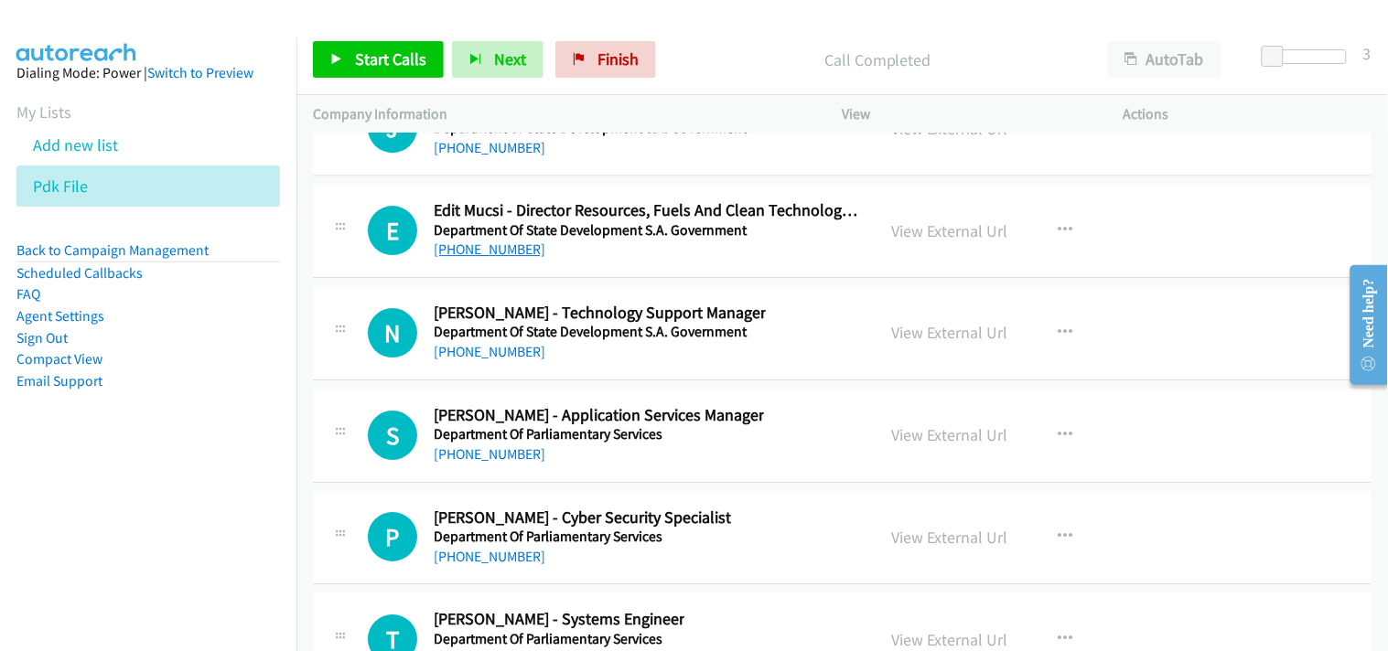
scroll to position [24701, 0]
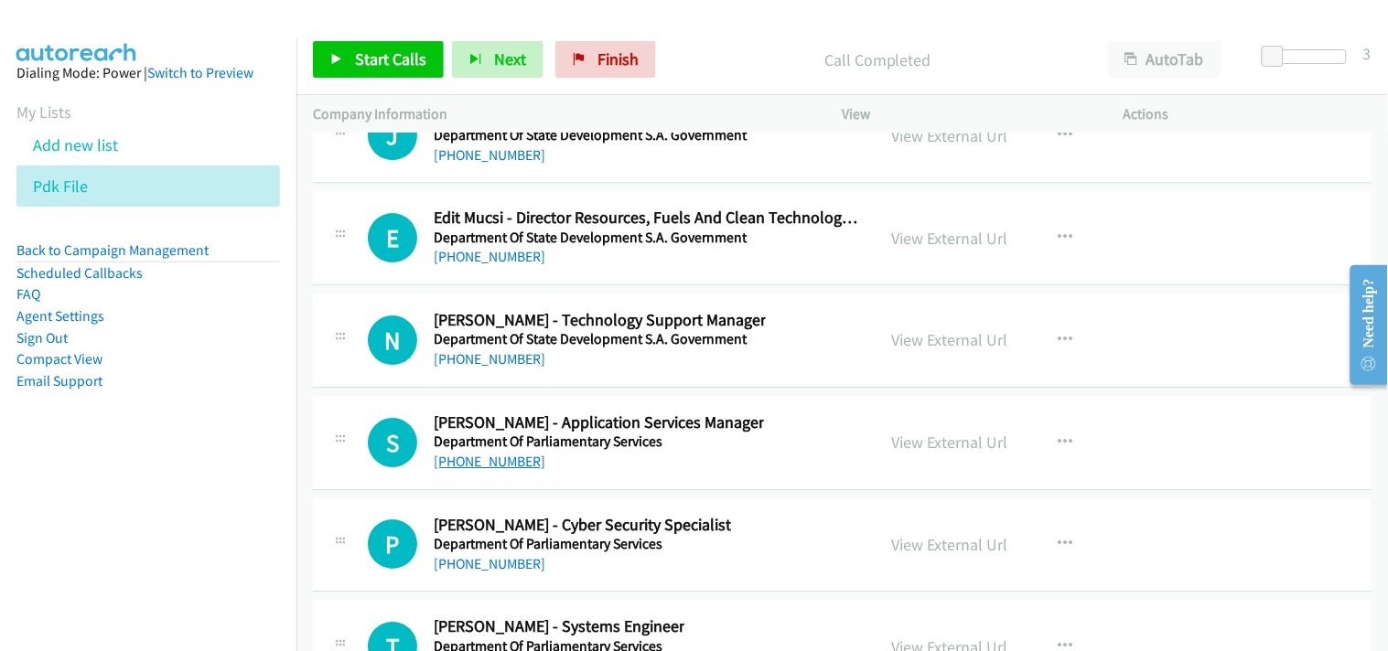
click at [471, 469] on link "+61 412 701 192" at bounding box center [490, 461] width 112 height 17
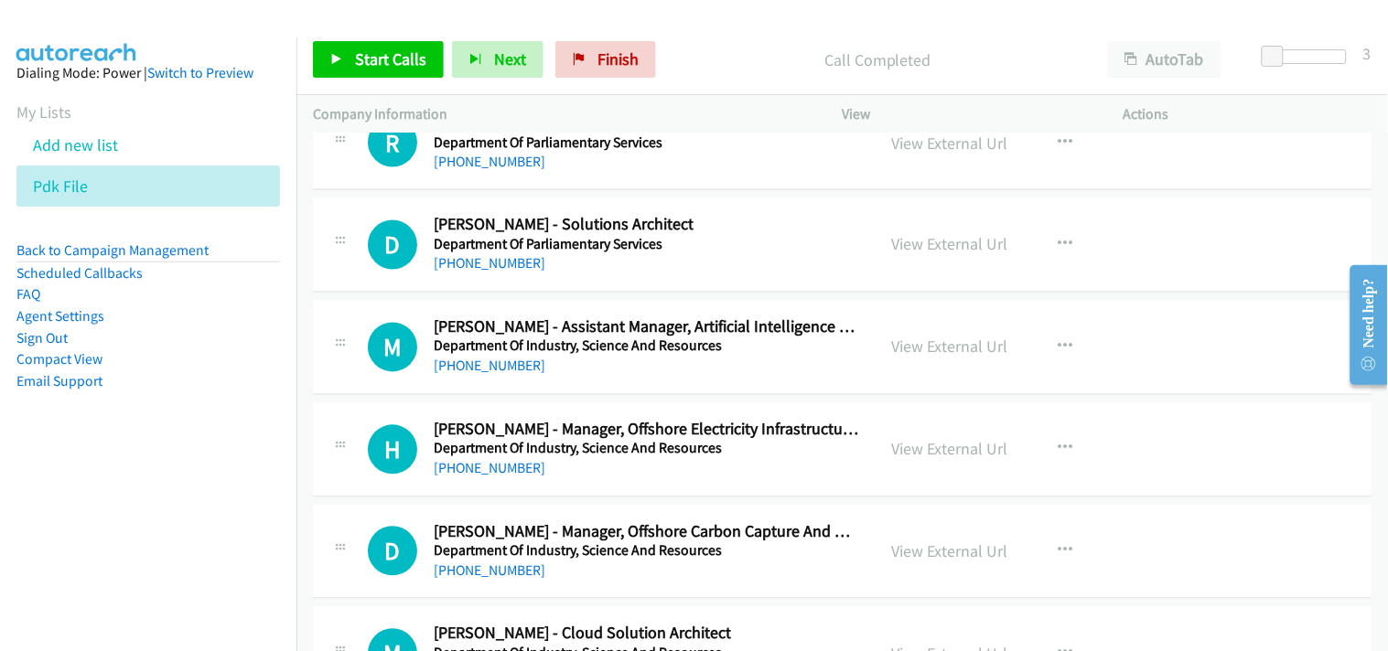
scroll to position [25921, 0]
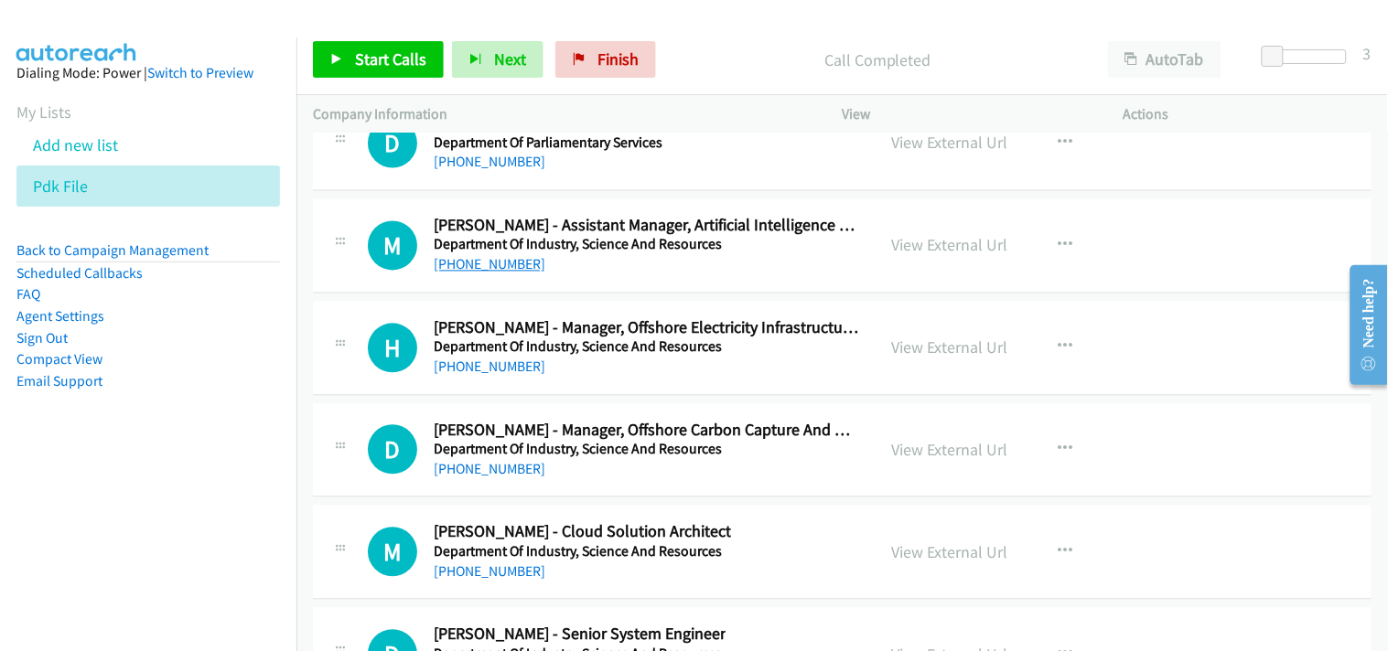
click at [476, 274] on link "+61 449 261 421" at bounding box center [490, 264] width 112 height 17
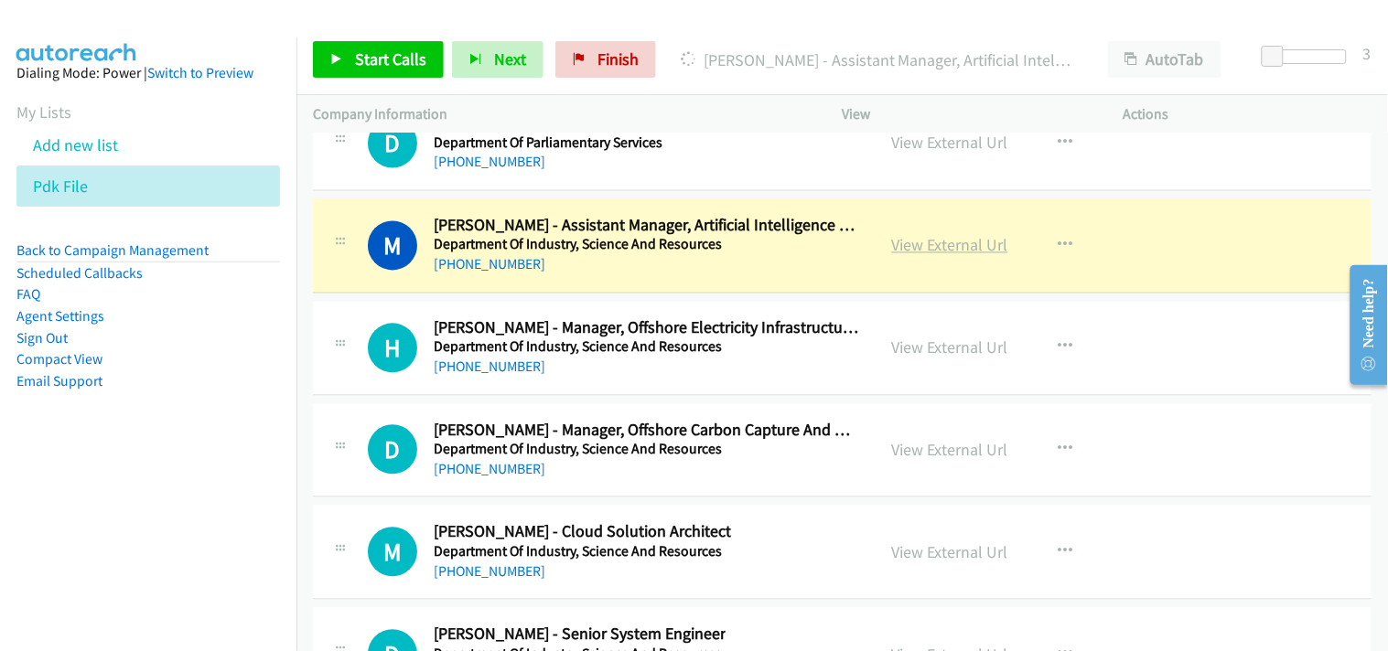
click at [924, 256] on link "View External Url" at bounding box center [950, 245] width 116 height 21
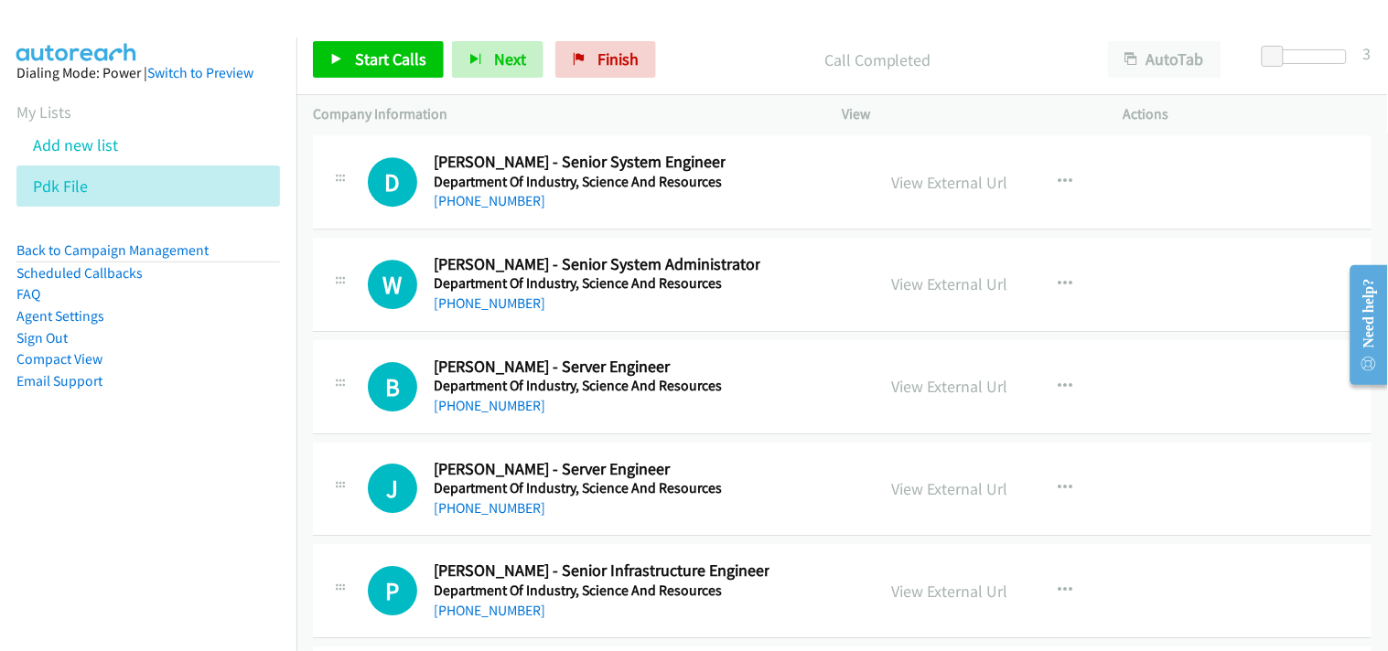
scroll to position [26428, 0]
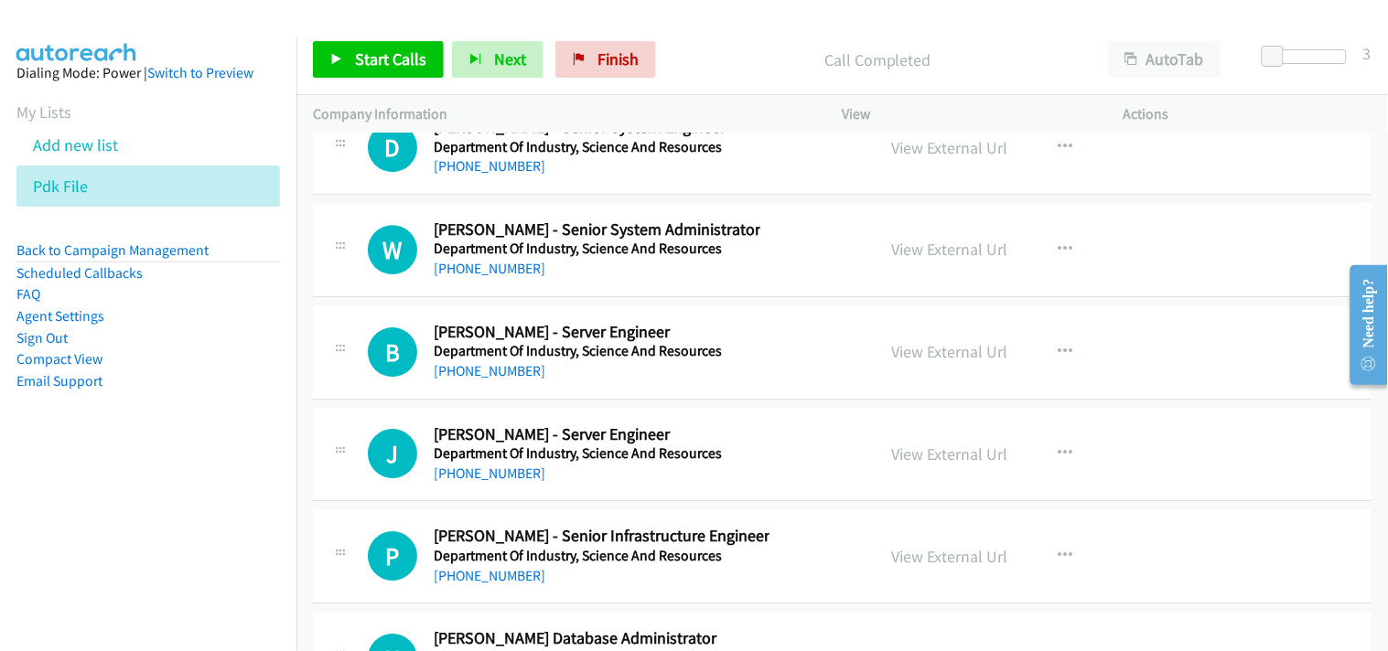
click at [499, 267] on div "+61 410 933 103" at bounding box center [597, 269] width 327 height 22
click at [514, 277] on link "+61 410 933 103" at bounding box center [490, 268] width 112 height 17
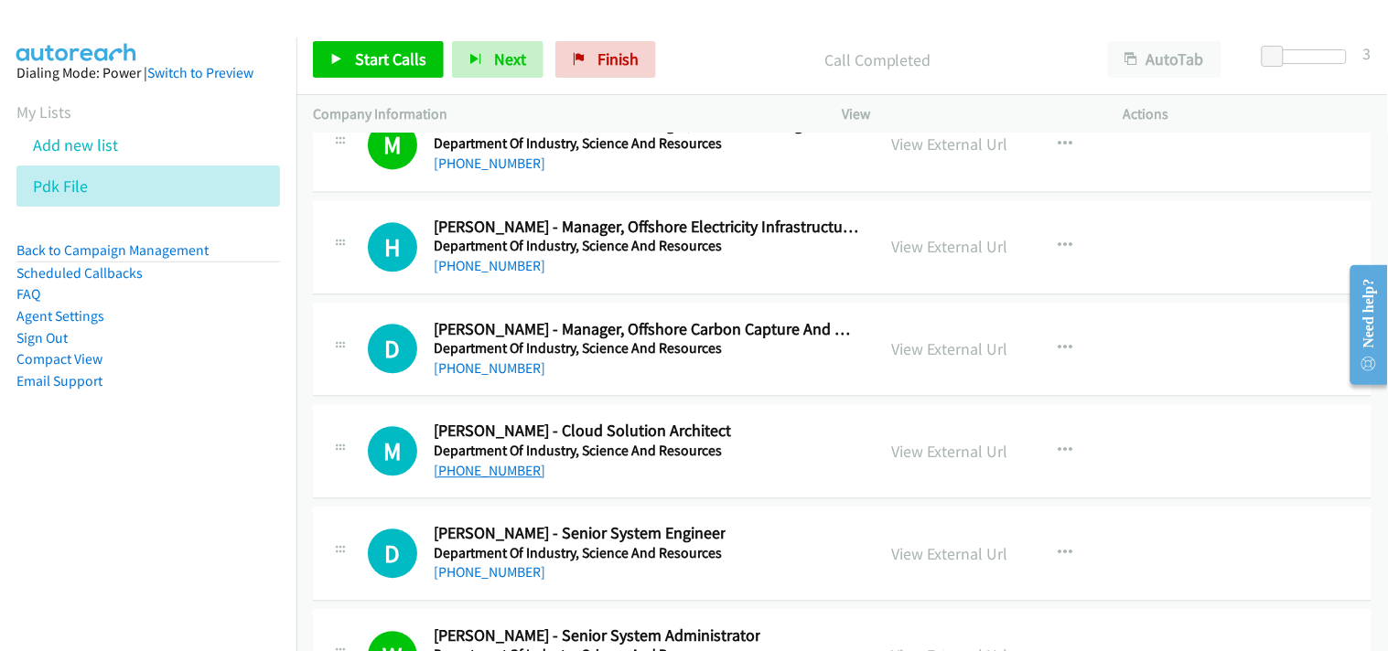
scroll to position [26124, 0]
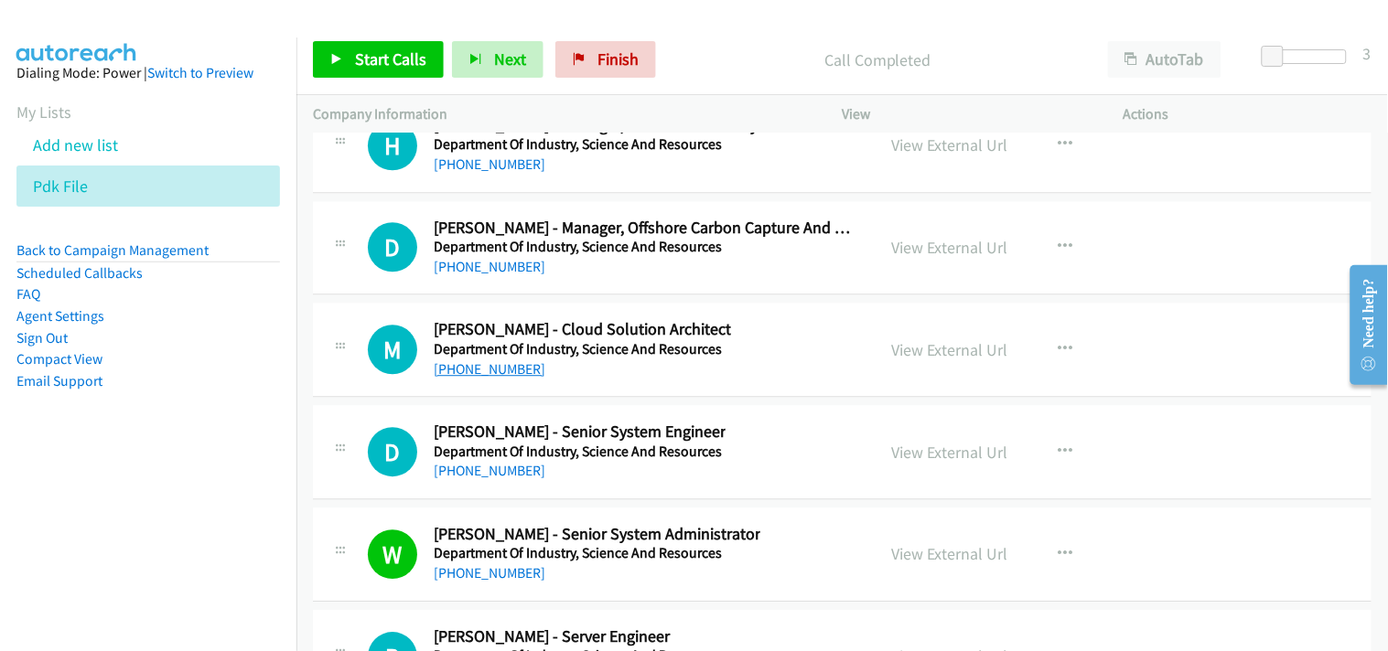
click at [489, 378] on link "+61 432 618 234" at bounding box center [490, 368] width 112 height 17
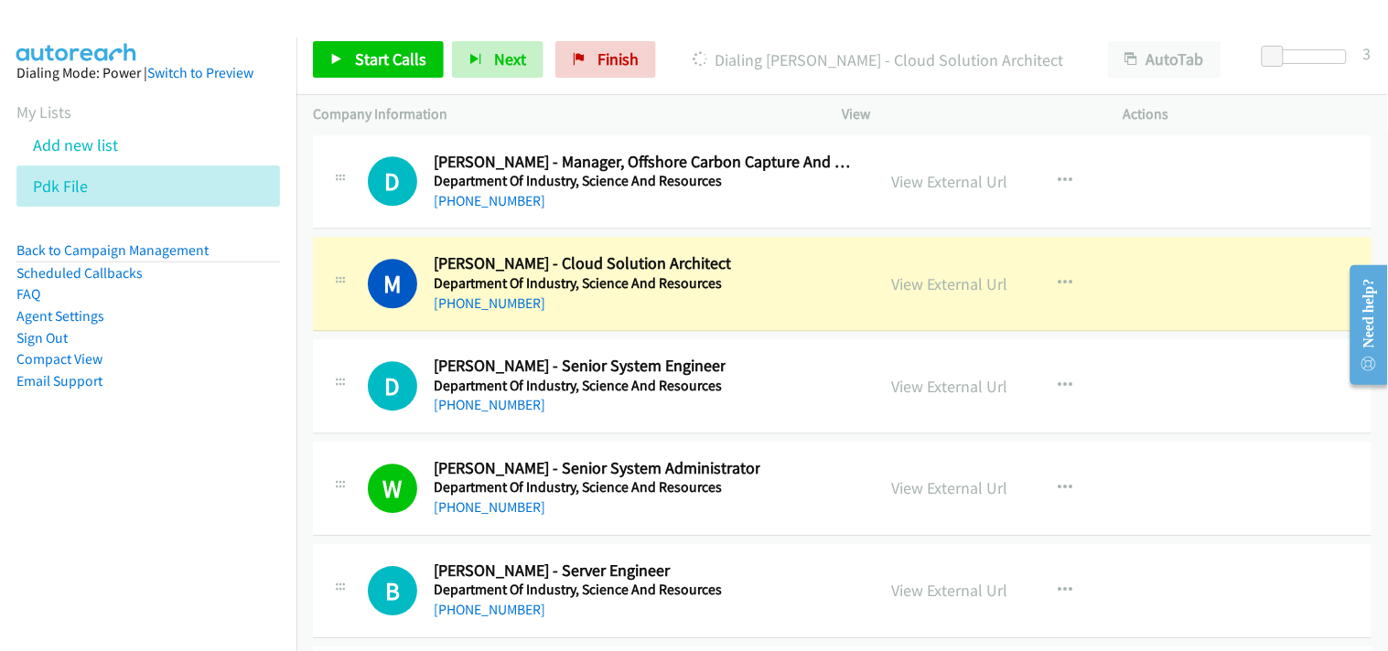
scroll to position [26225, 0]
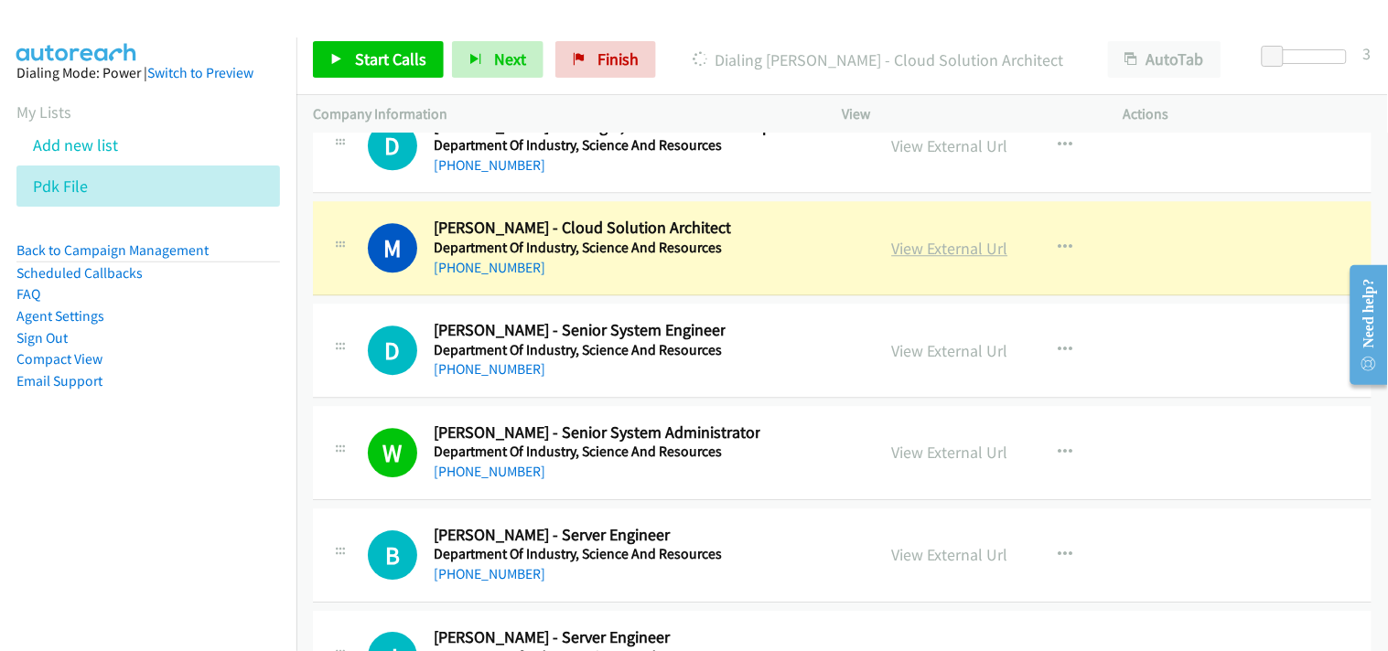
click at [929, 252] on link "View External Url" at bounding box center [950, 248] width 116 height 21
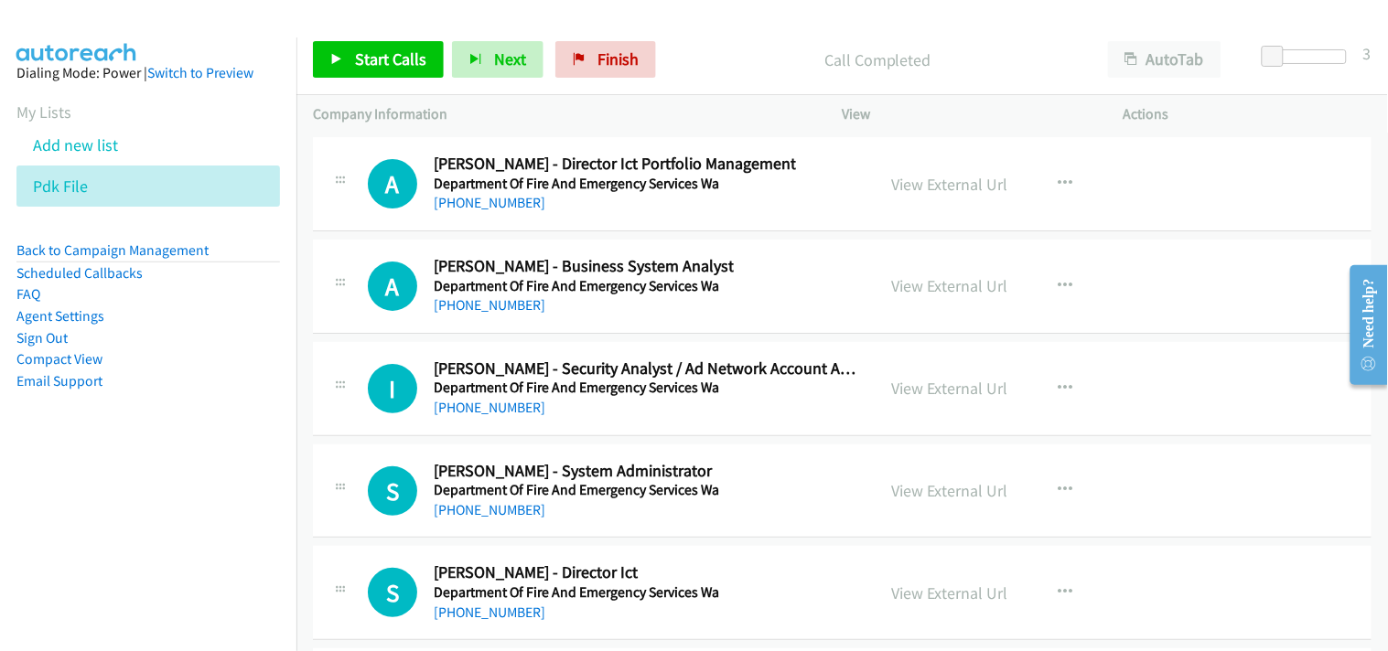
scroll to position [28564, 0]
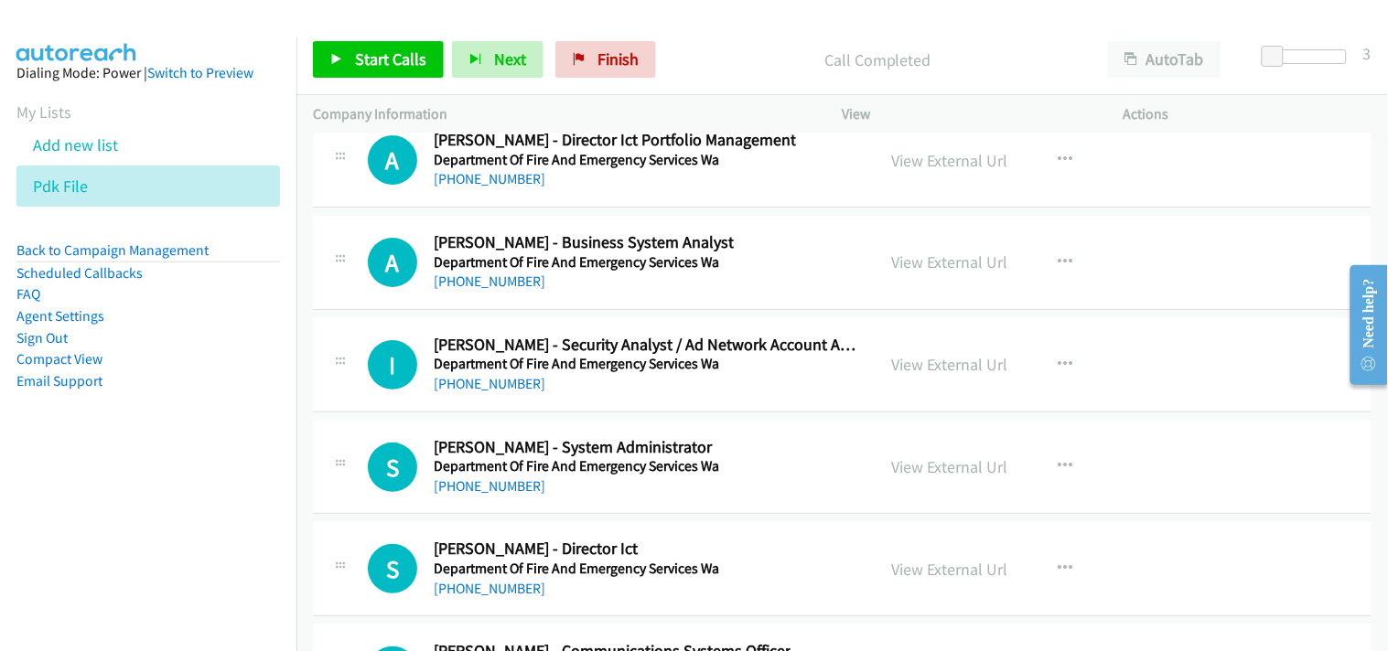
click at [507, 387] on link "+61 437 080 297" at bounding box center [490, 383] width 112 height 17
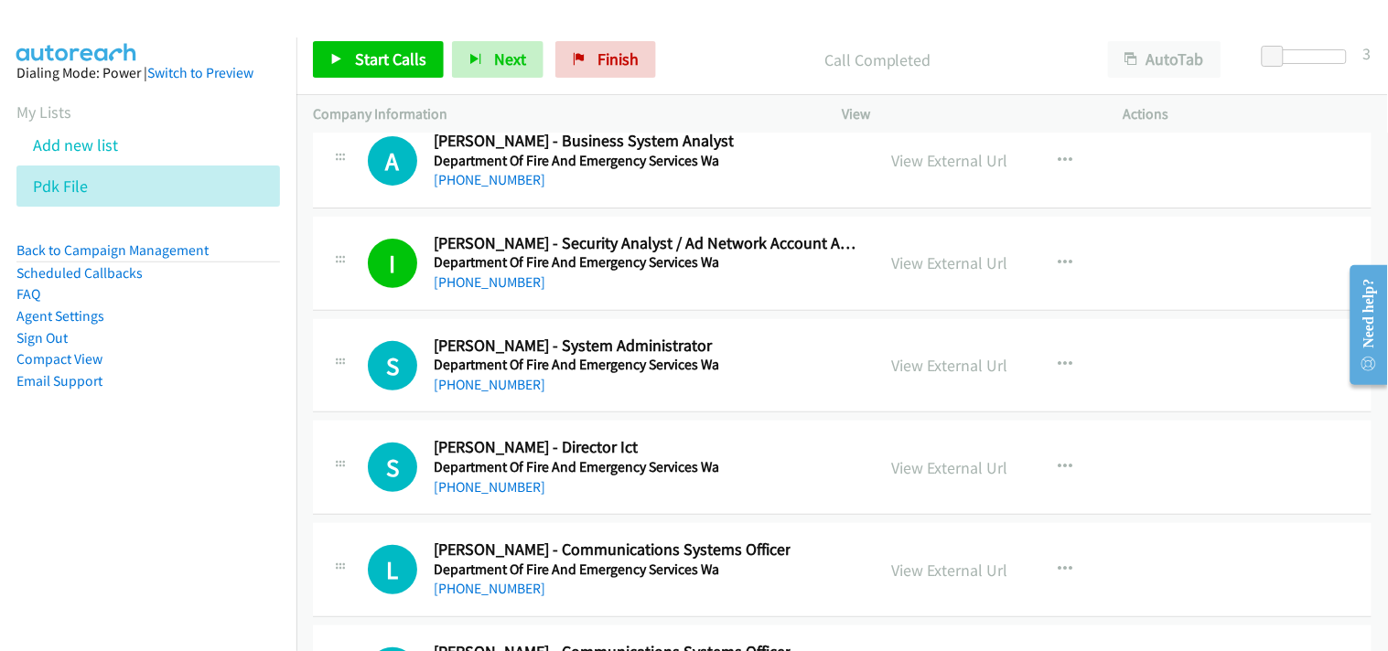
scroll to position [28767, 0]
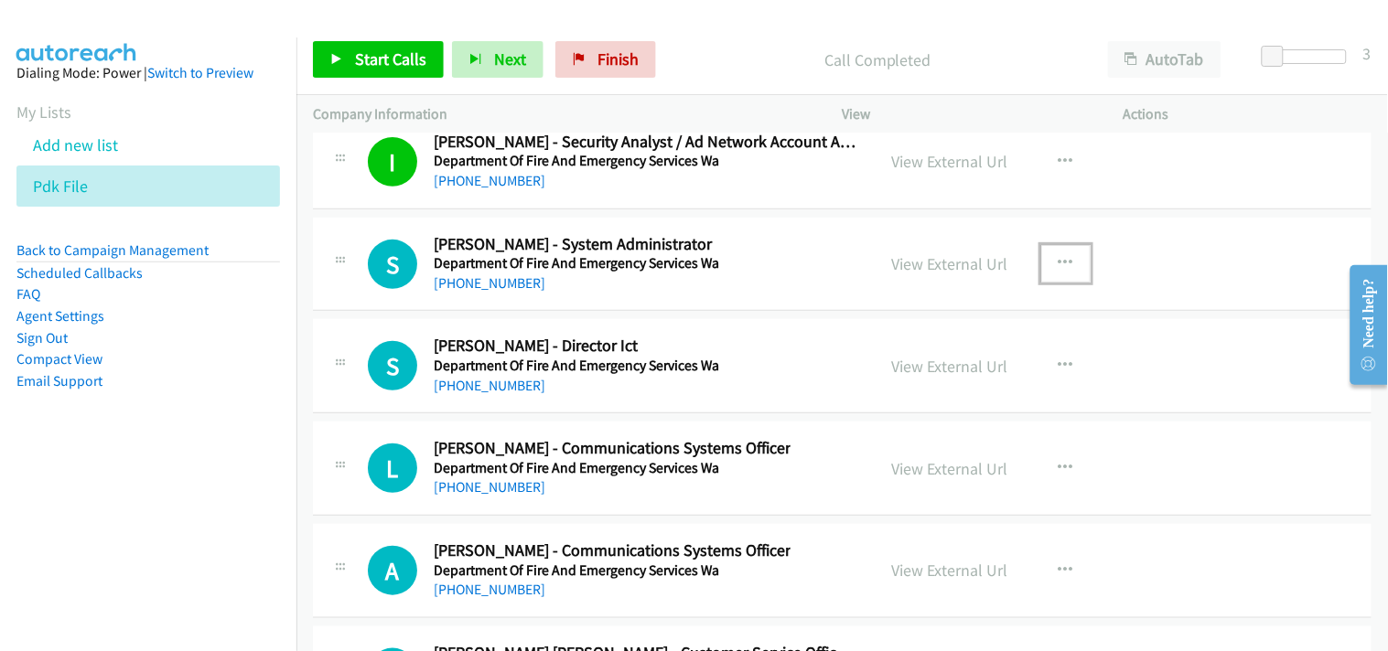
click at [1058, 271] on icon "button" at bounding box center [1065, 263] width 15 height 15
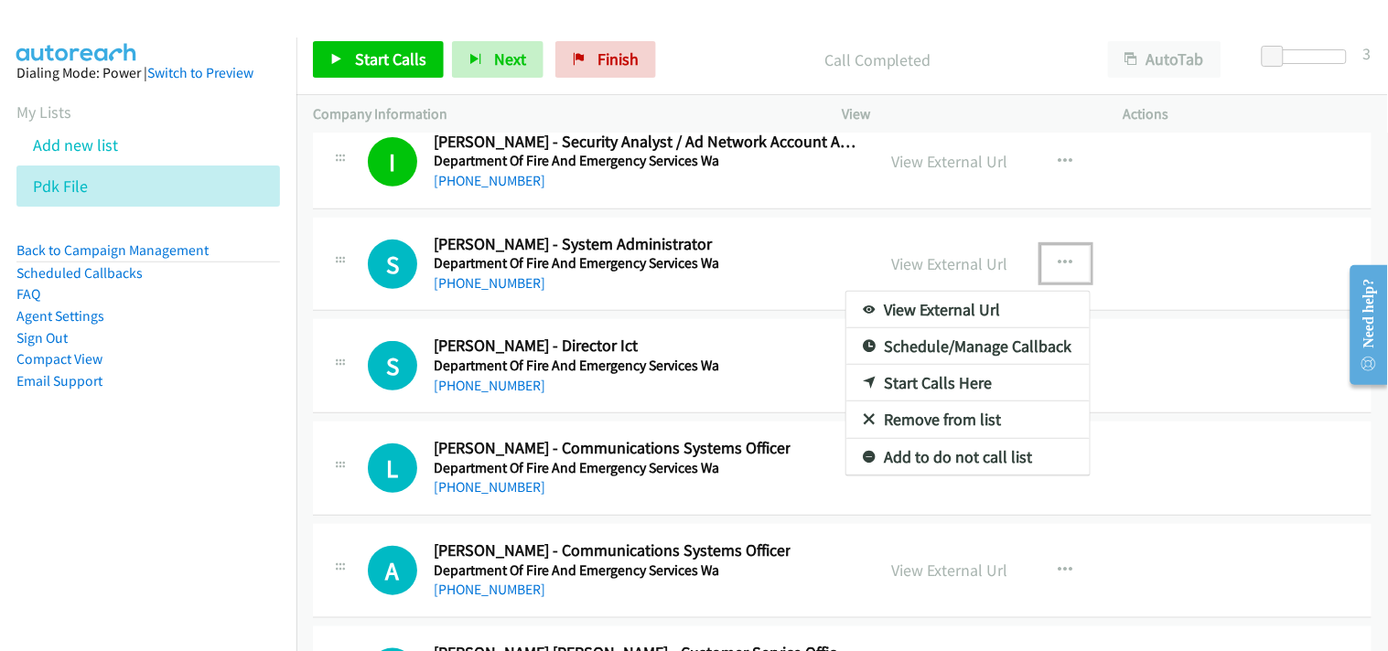
click at [894, 384] on link "Start Calls Here" at bounding box center [967, 383] width 243 height 37
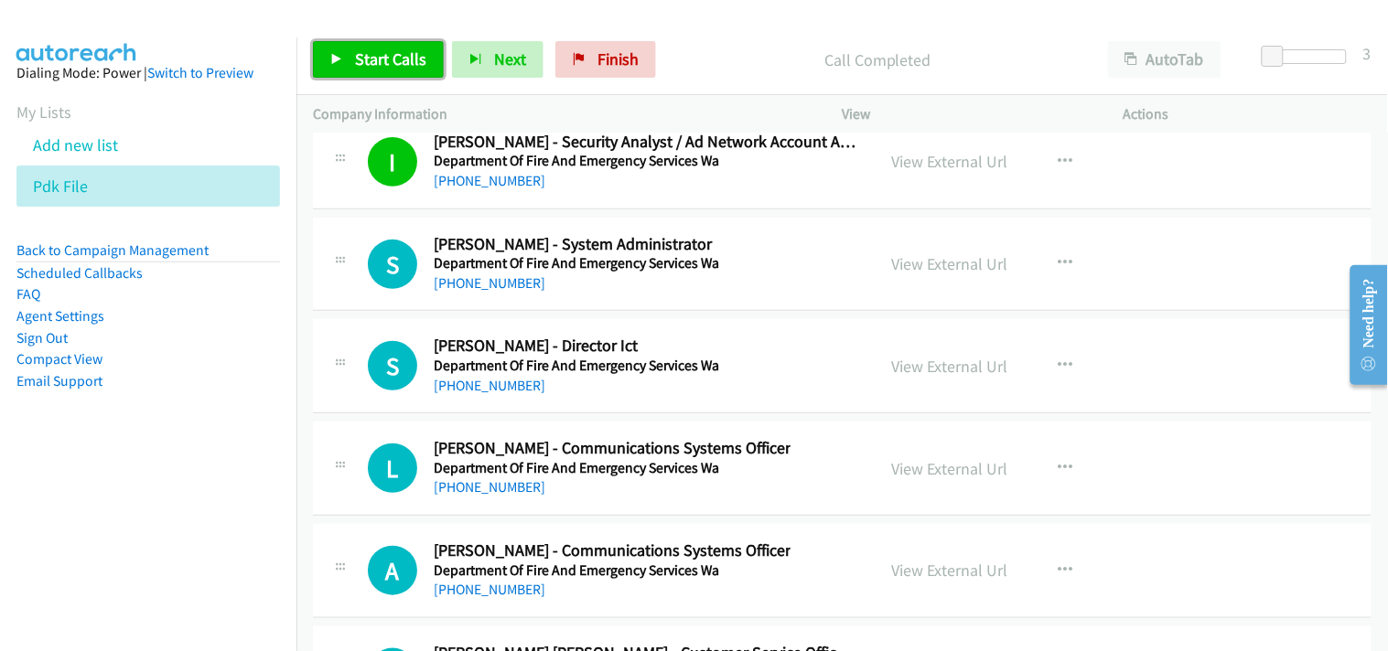
click at [393, 59] on span "Start Calls" at bounding box center [390, 58] width 71 height 21
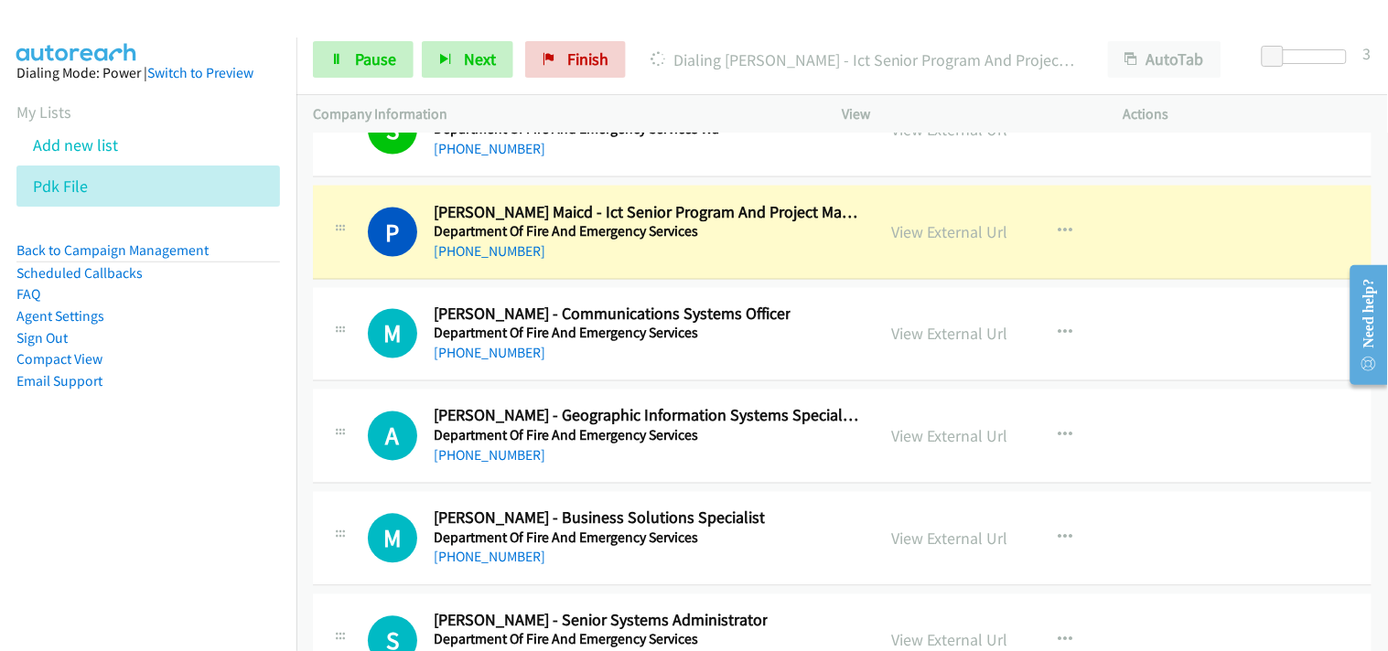
scroll to position [29275, 0]
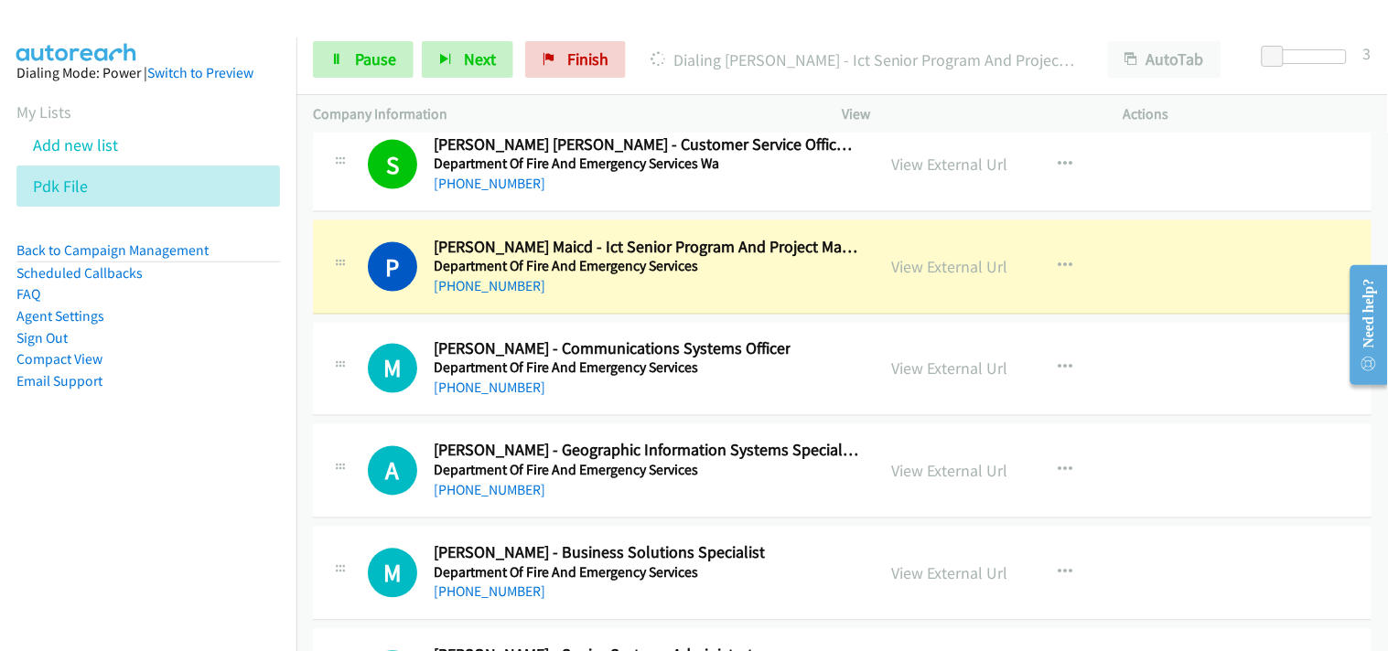
click at [902, 266] on div "View External Url" at bounding box center [950, 266] width 116 height 25
click at [897, 272] on link "View External Url" at bounding box center [950, 266] width 116 height 21
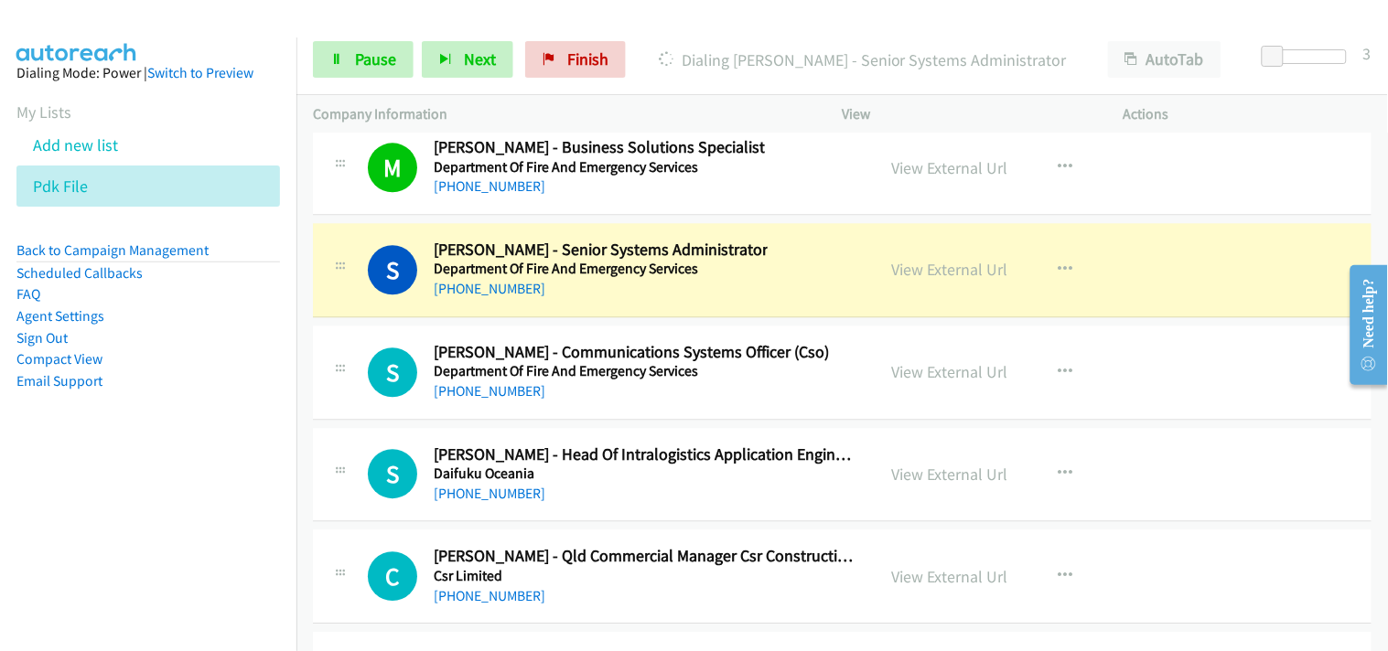
scroll to position [29783, 0]
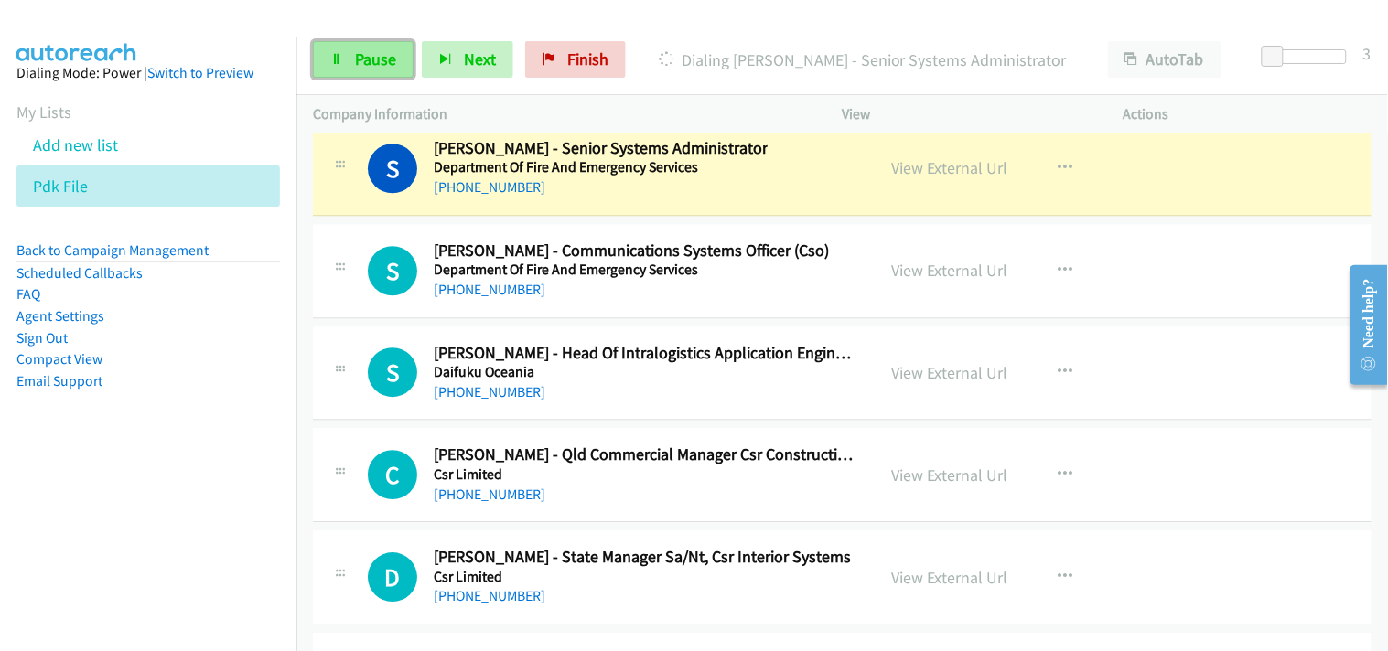
click at [385, 49] on span "Pause" at bounding box center [375, 58] width 41 height 21
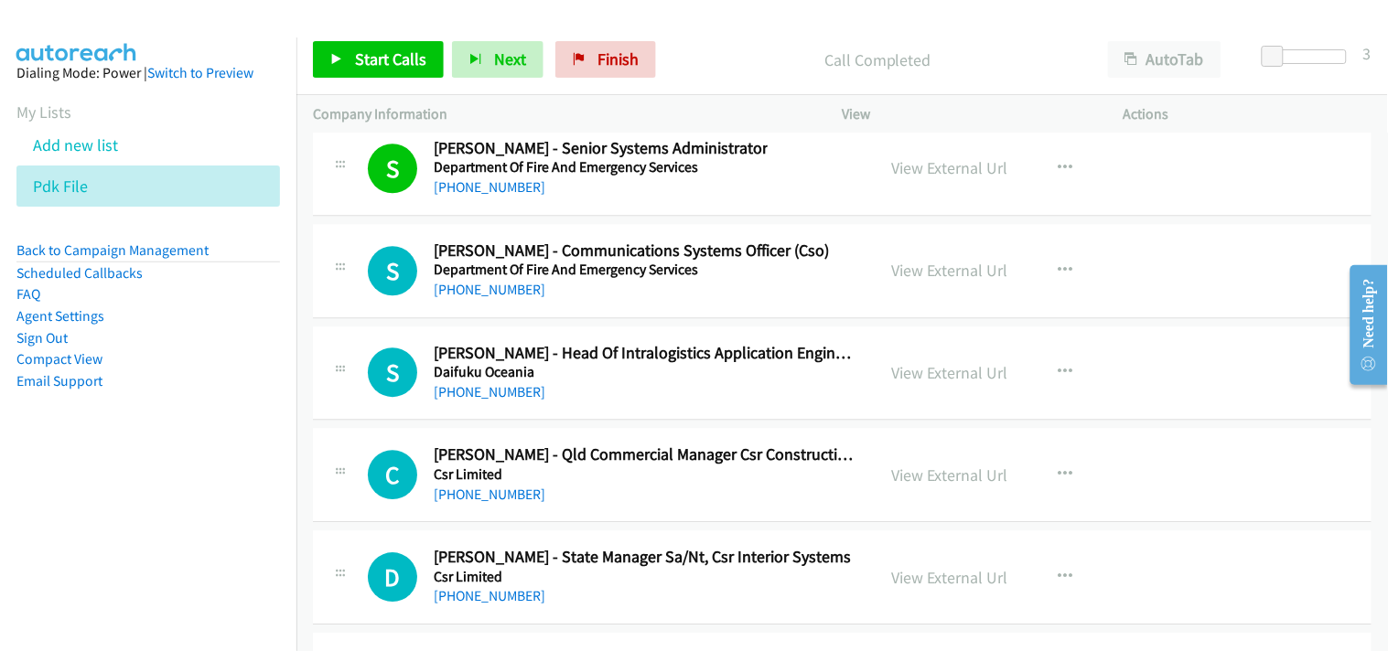
click at [760, 301] on div "+61 438 026 947" at bounding box center [631, 290] width 395 height 22
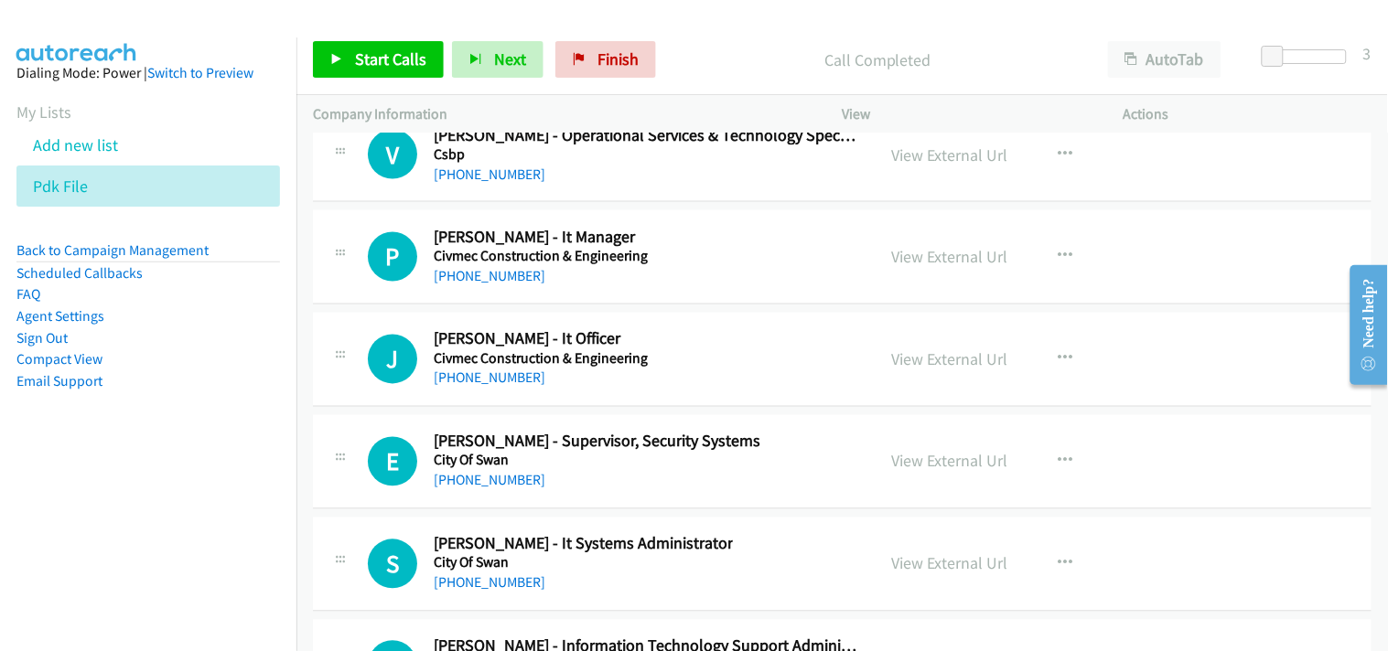
scroll to position [31105, 0]
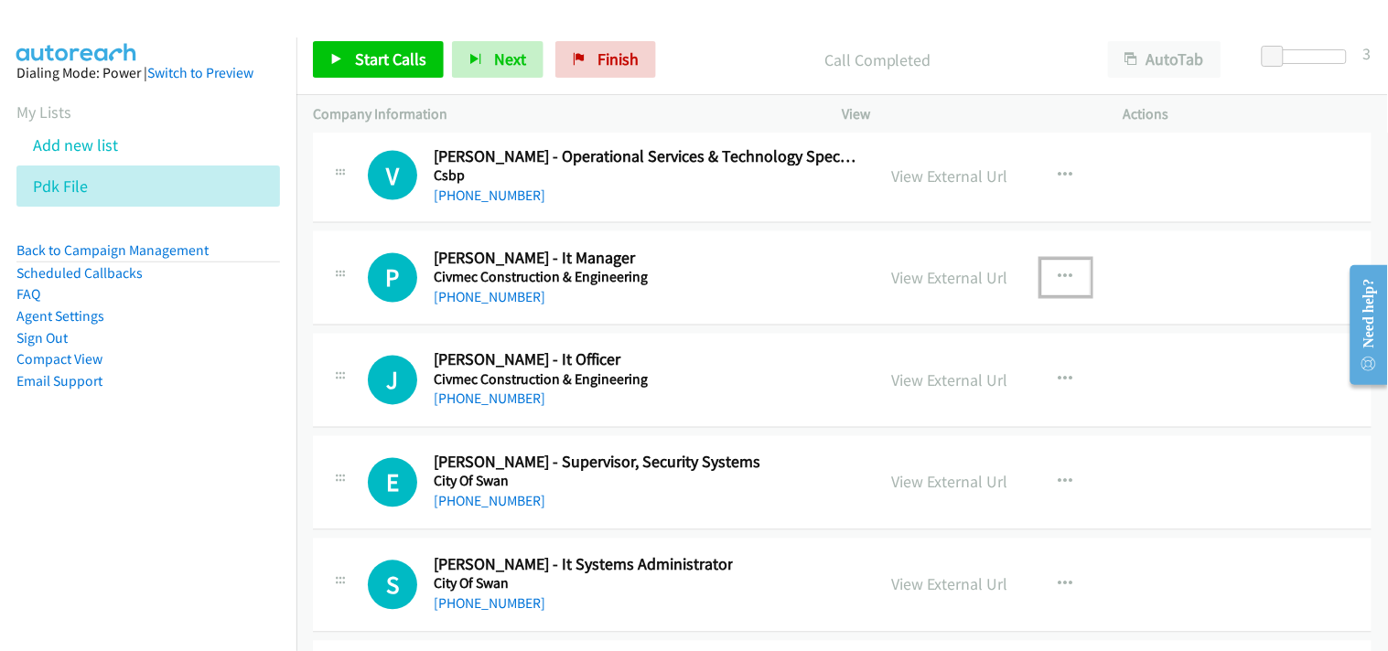
click at [1058, 285] on icon "button" at bounding box center [1065, 278] width 15 height 15
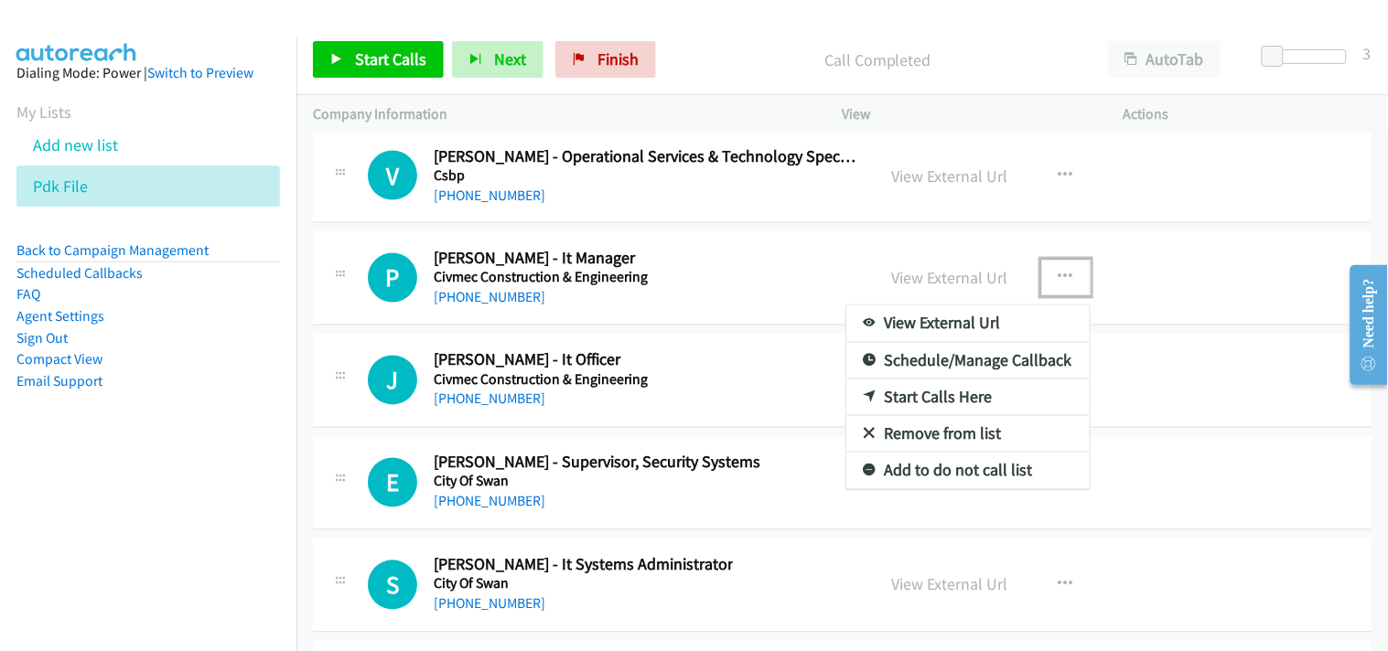
click at [951, 403] on link "Start Calls Here" at bounding box center [967, 398] width 243 height 37
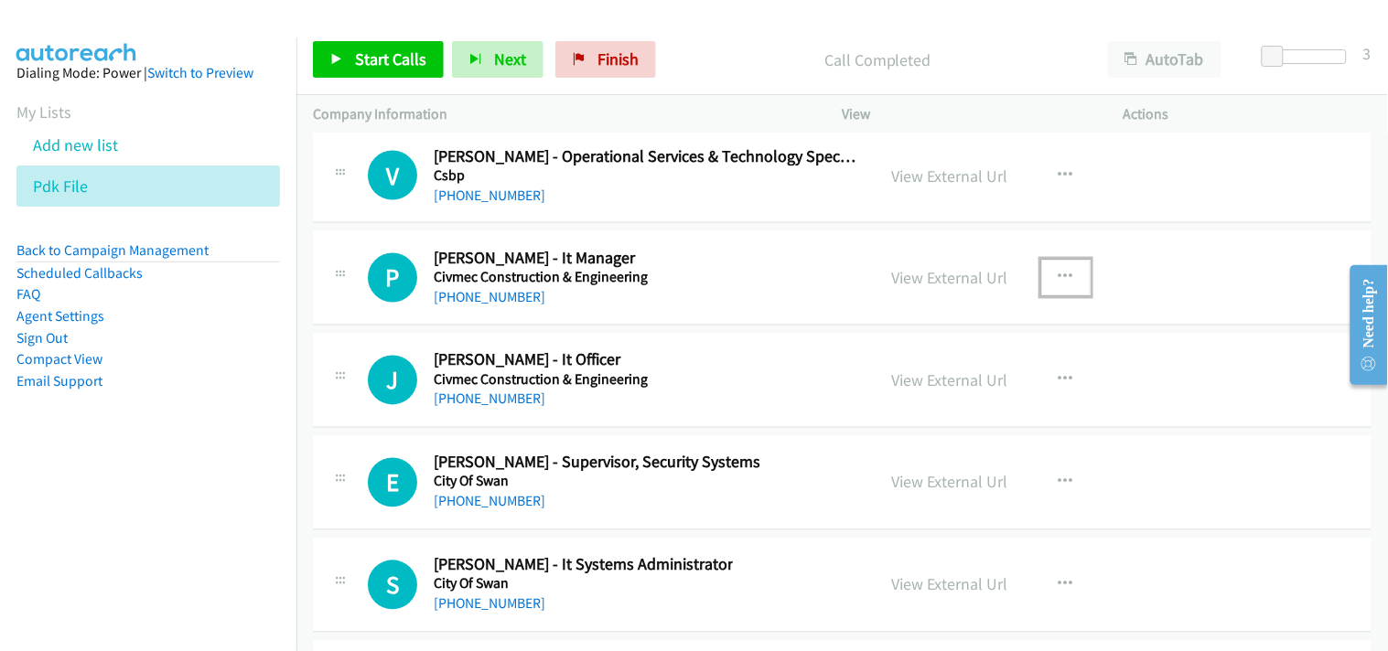
scroll to position [31207, 0]
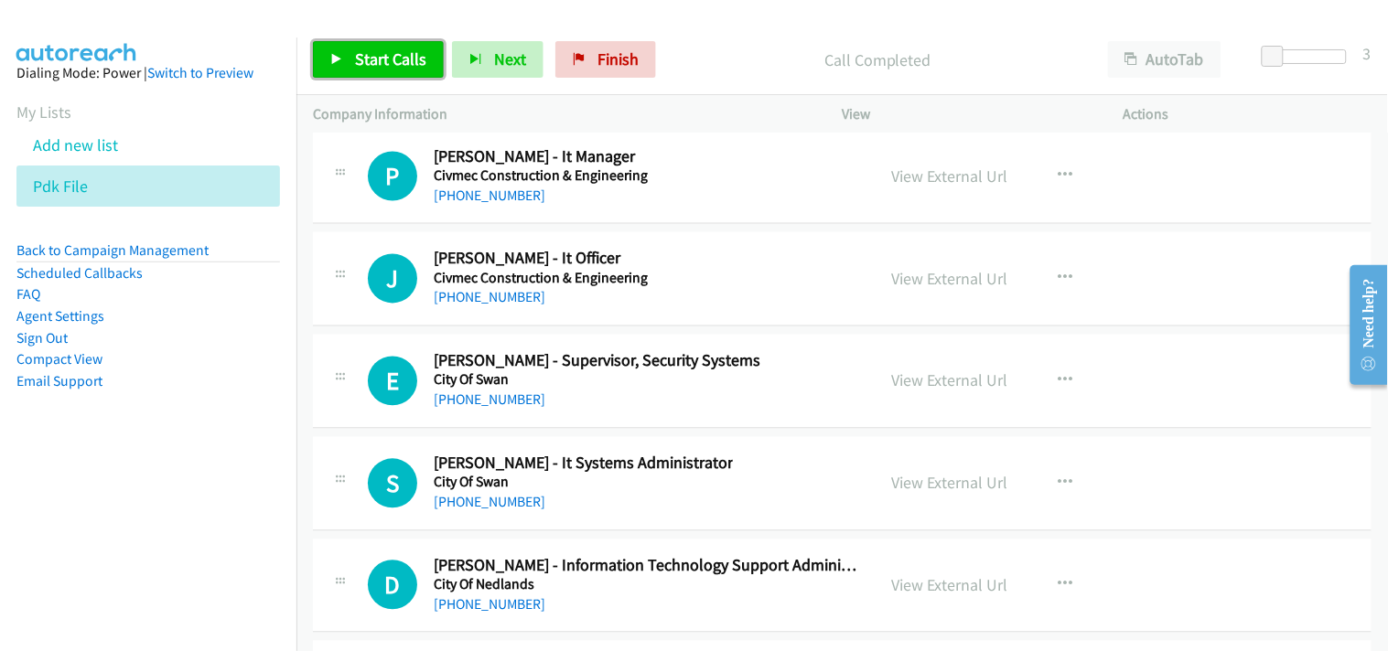
click at [376, 69] on span "Start Calls" at bounding box center [390, 58] width 71 height 21
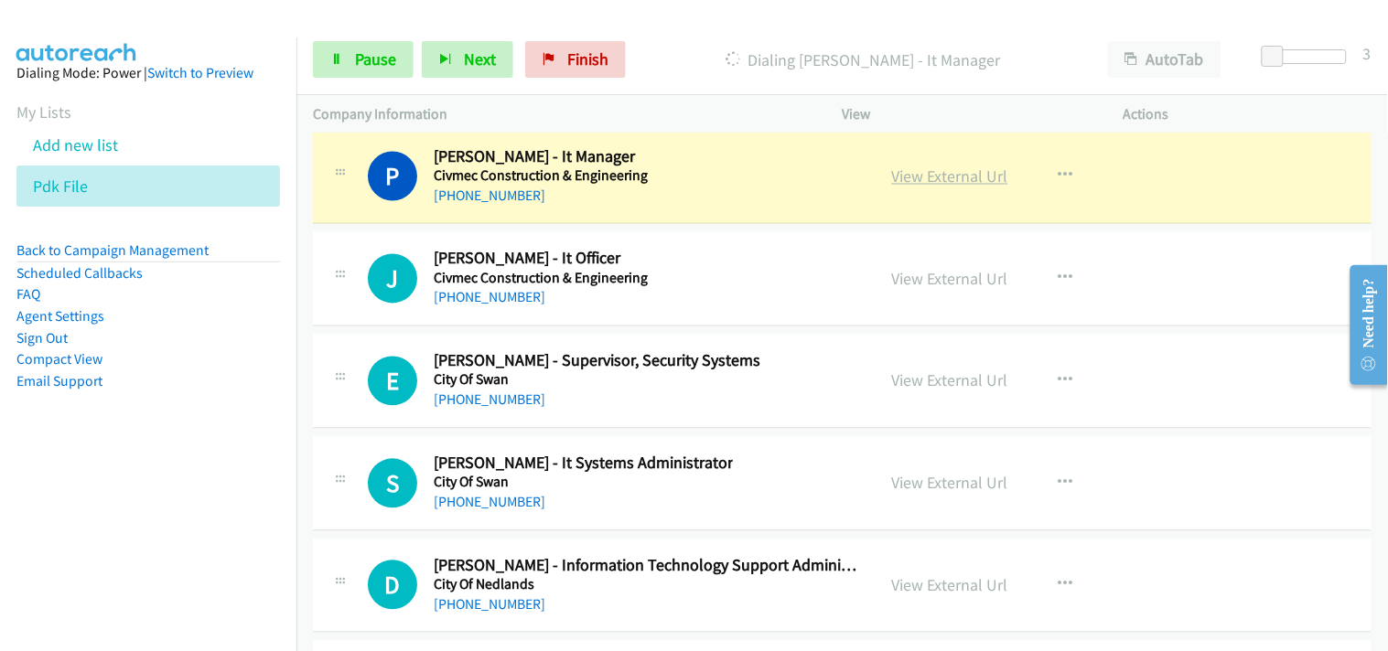
click at [919, 180] on link "View External Url" at bounding box center [950, 177] width 116 height 21
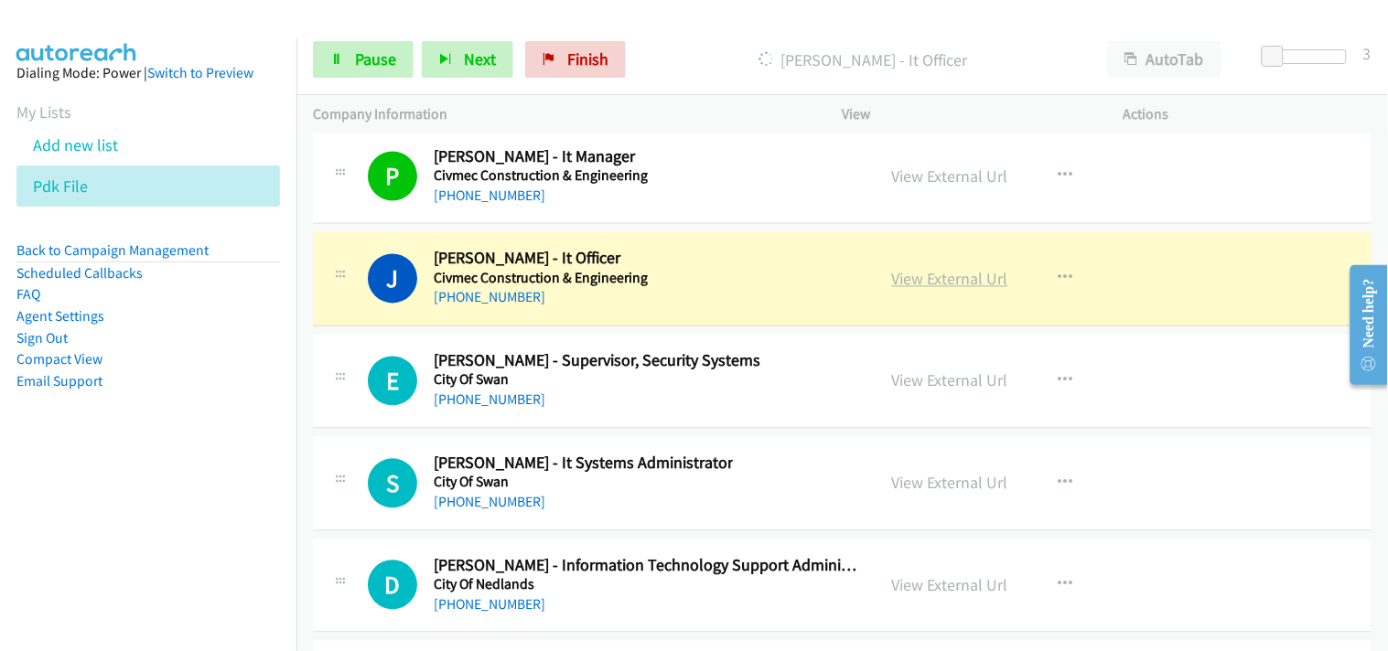
click at [893, 289] on link "View External Url" at bounding box center [950, 279] width 116 height 21
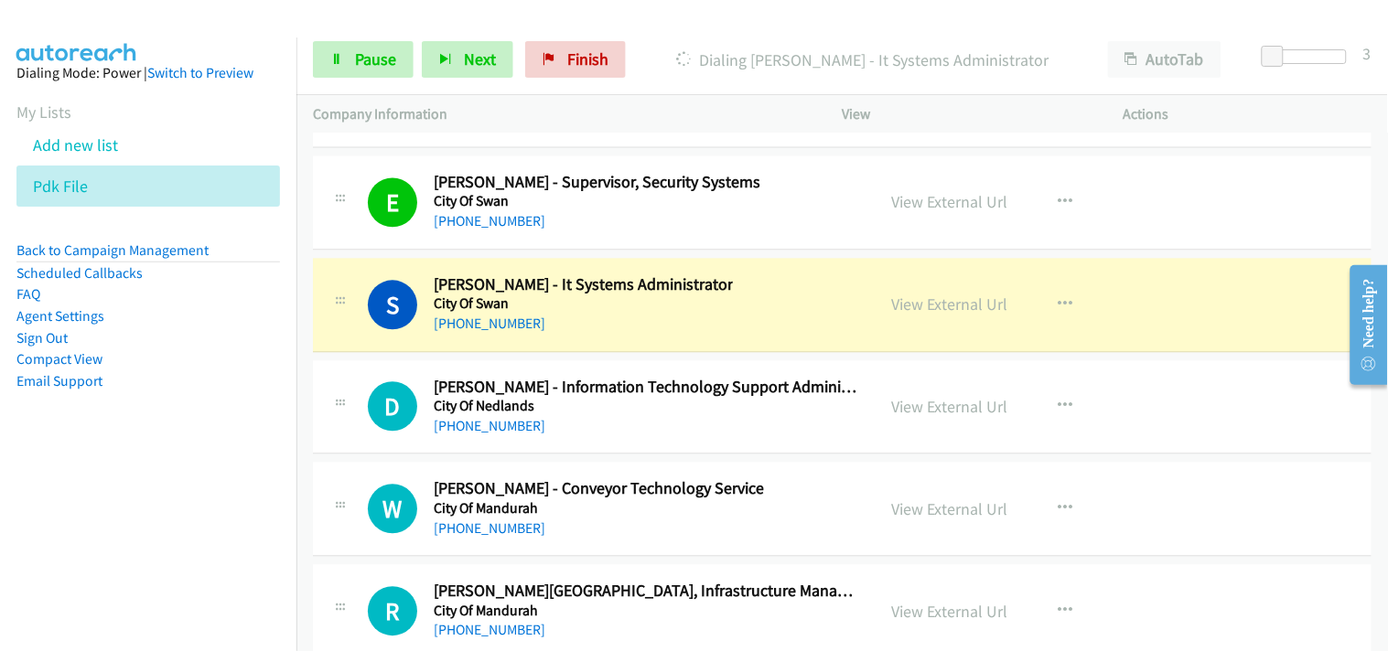
scroll to position [31410, 0]
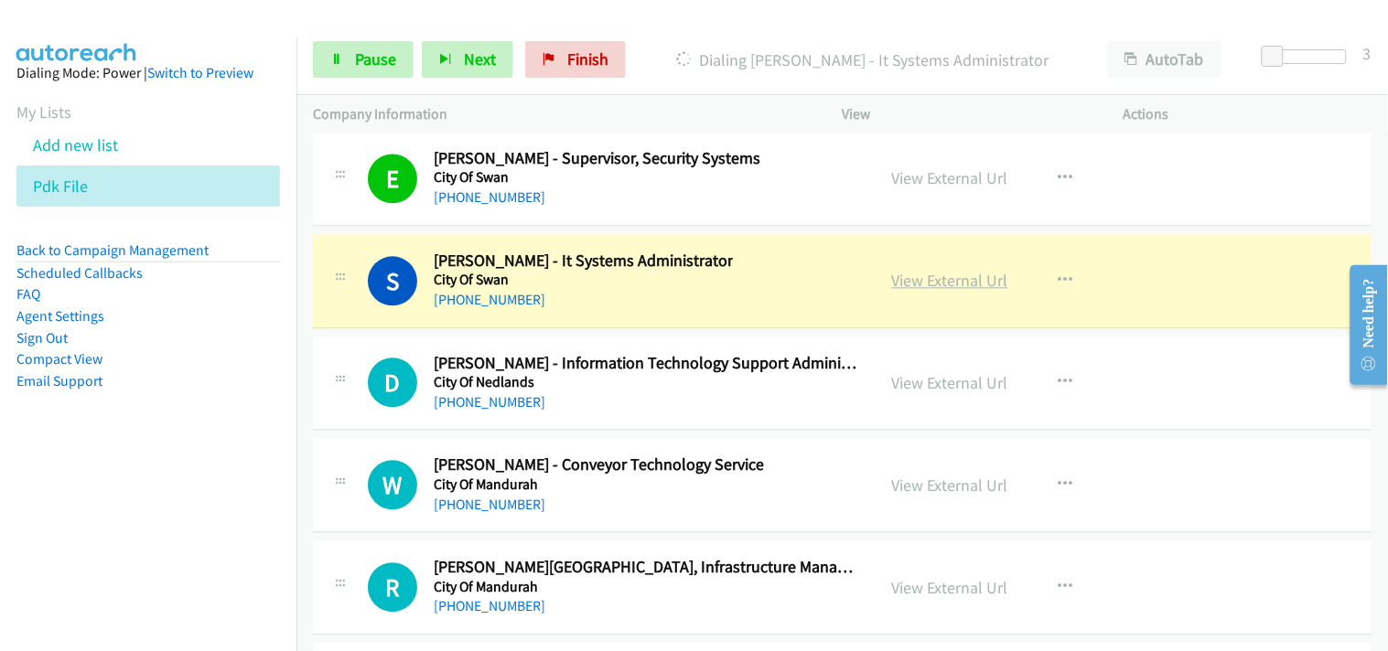
click at [909, 291] on link "View External Url" at bounding box center [950, 280] width 116 height 21
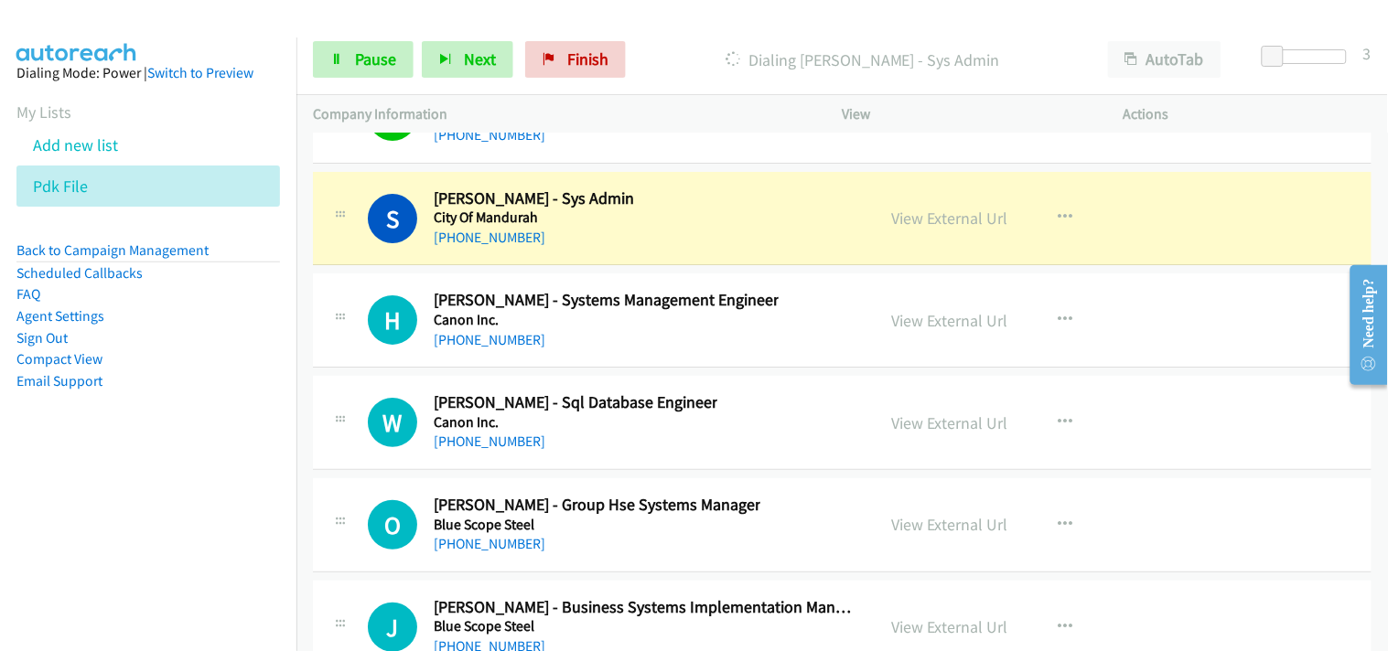
scroll to position [32121, 0]
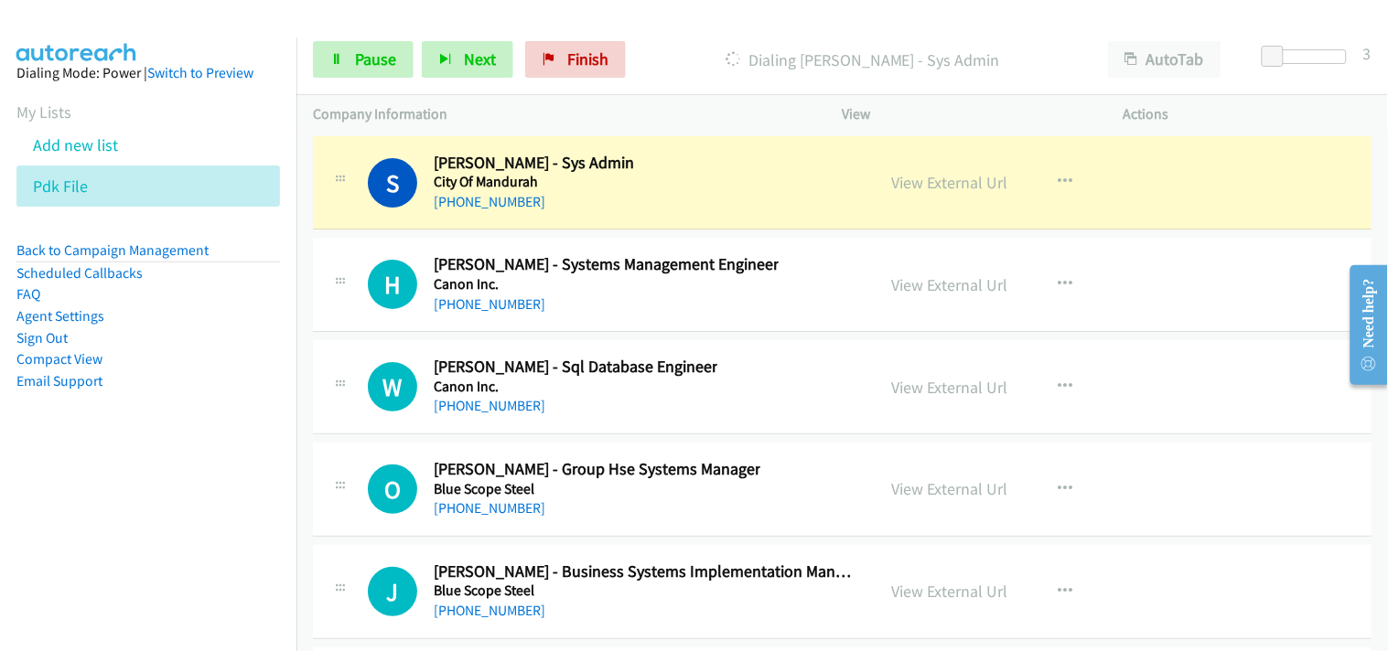
click at [258, 106] on section "My Lists Add new list Pdk File" at bounding box center [147, 153] width 263 height 107
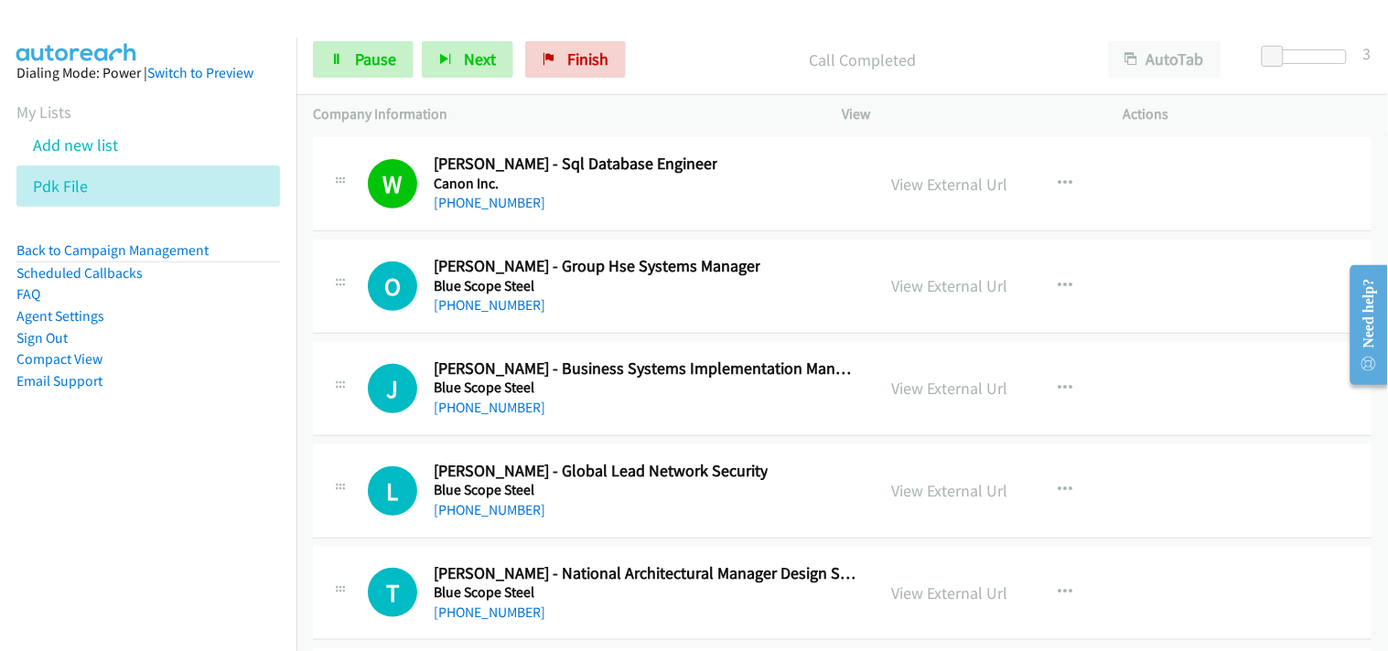
scroll to position [32426, 0]
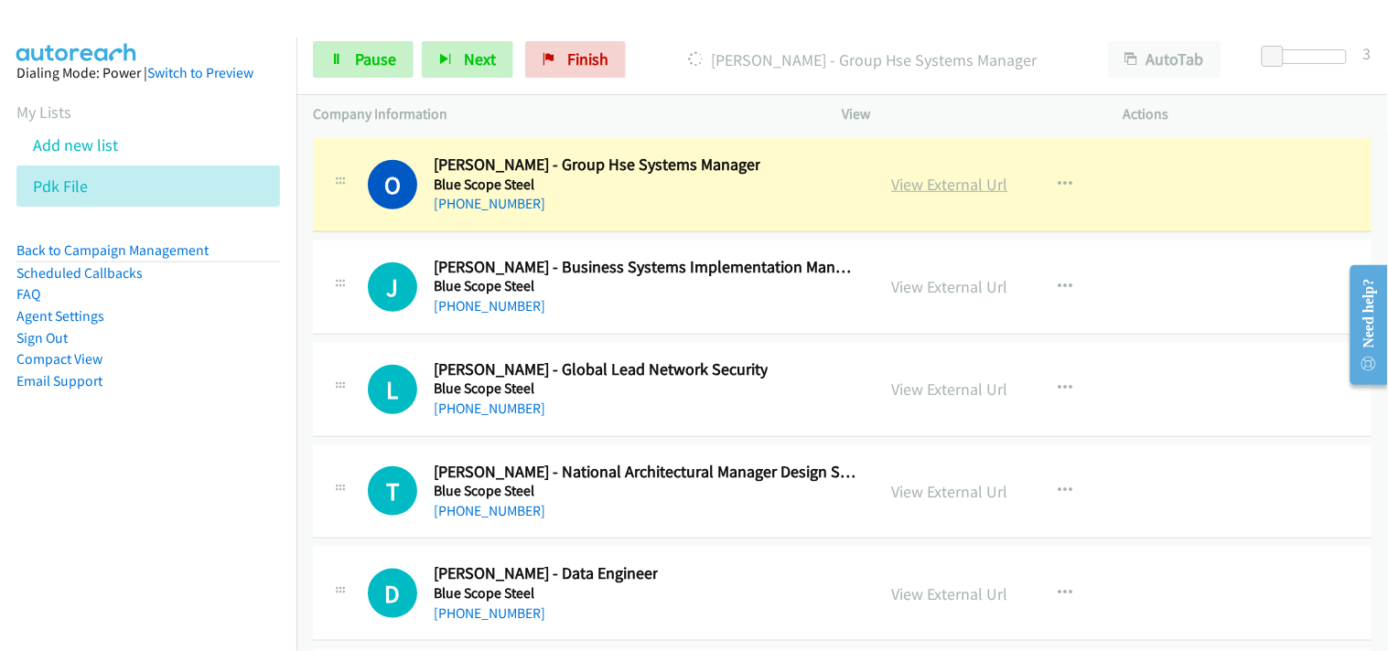
click at [915, 192] on link "View External Url" at bounding box center [950, 184] width 116 height 21
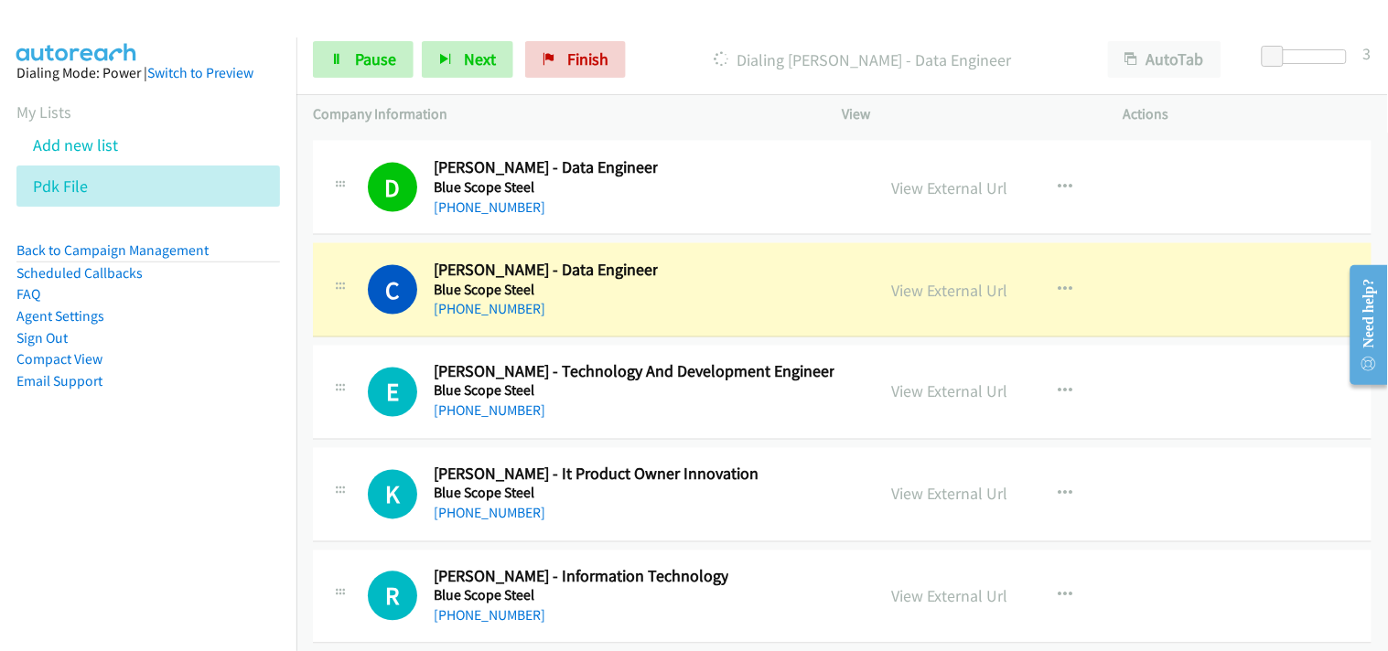
scroll to position [32935, 0]
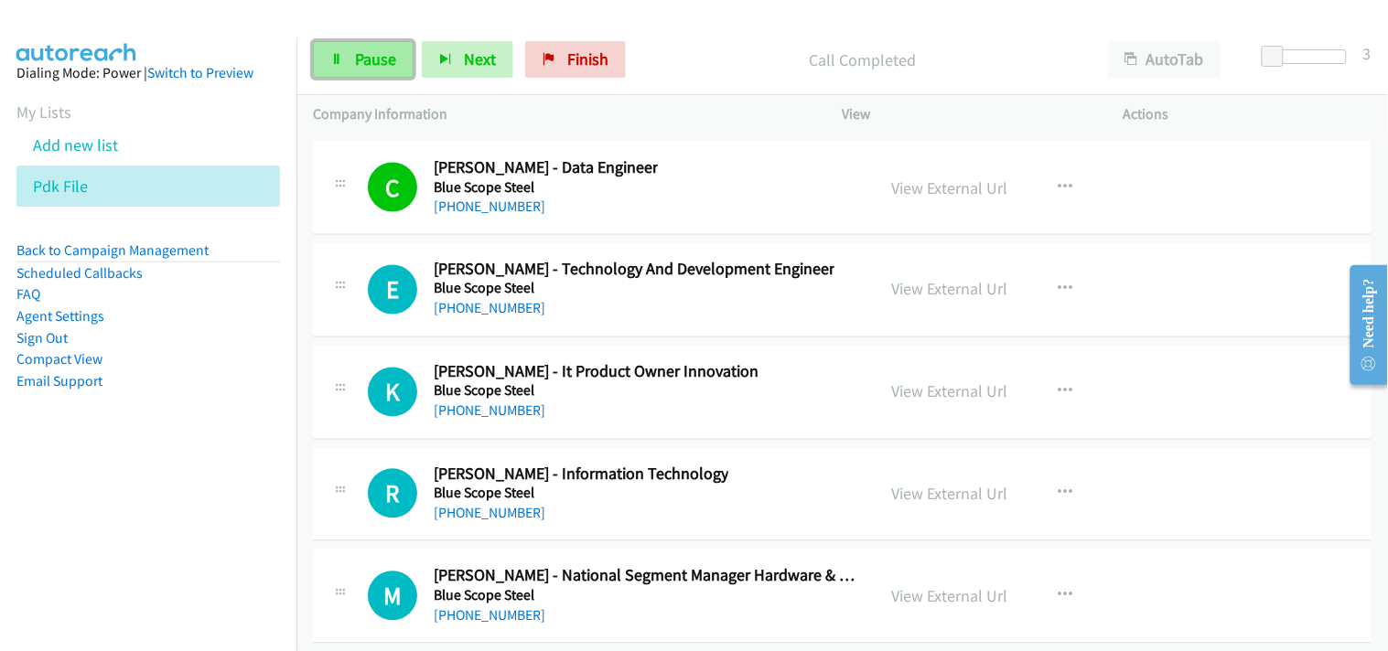
click at [391, 68] on span "Pause" at bounding box center [375, 58] width 41 height 21
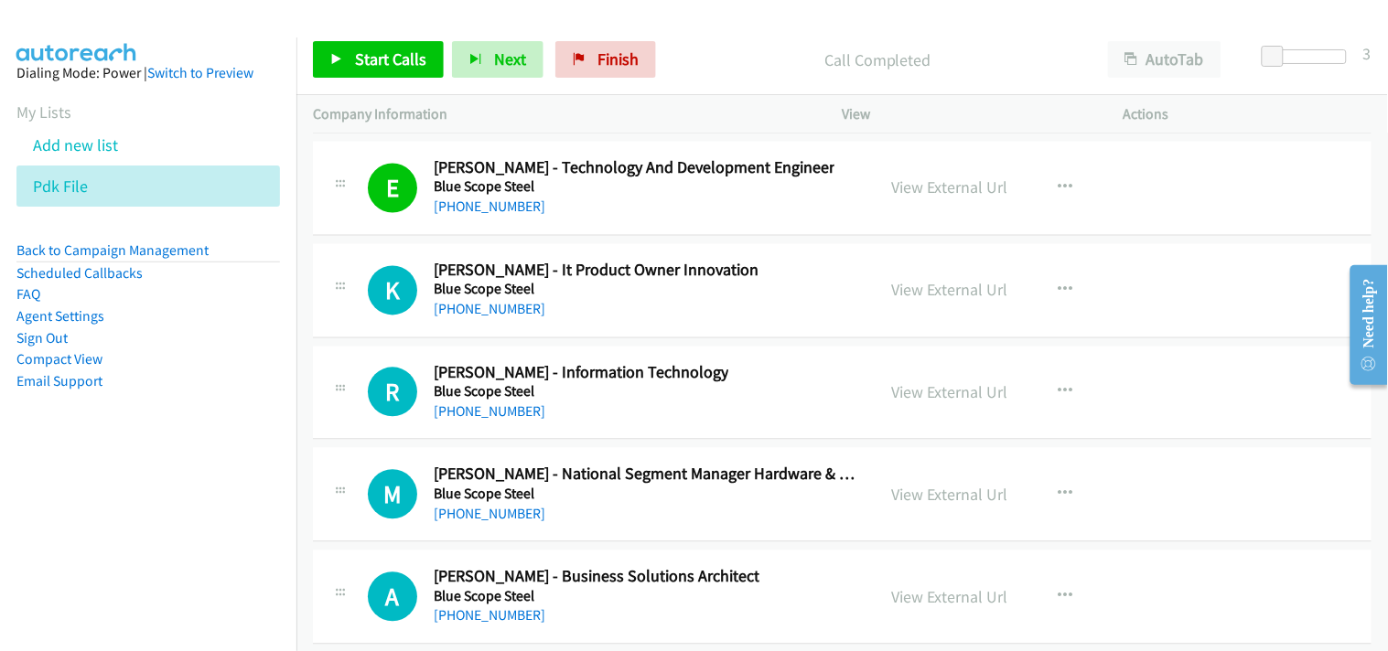
scroll to position [33138, 0]
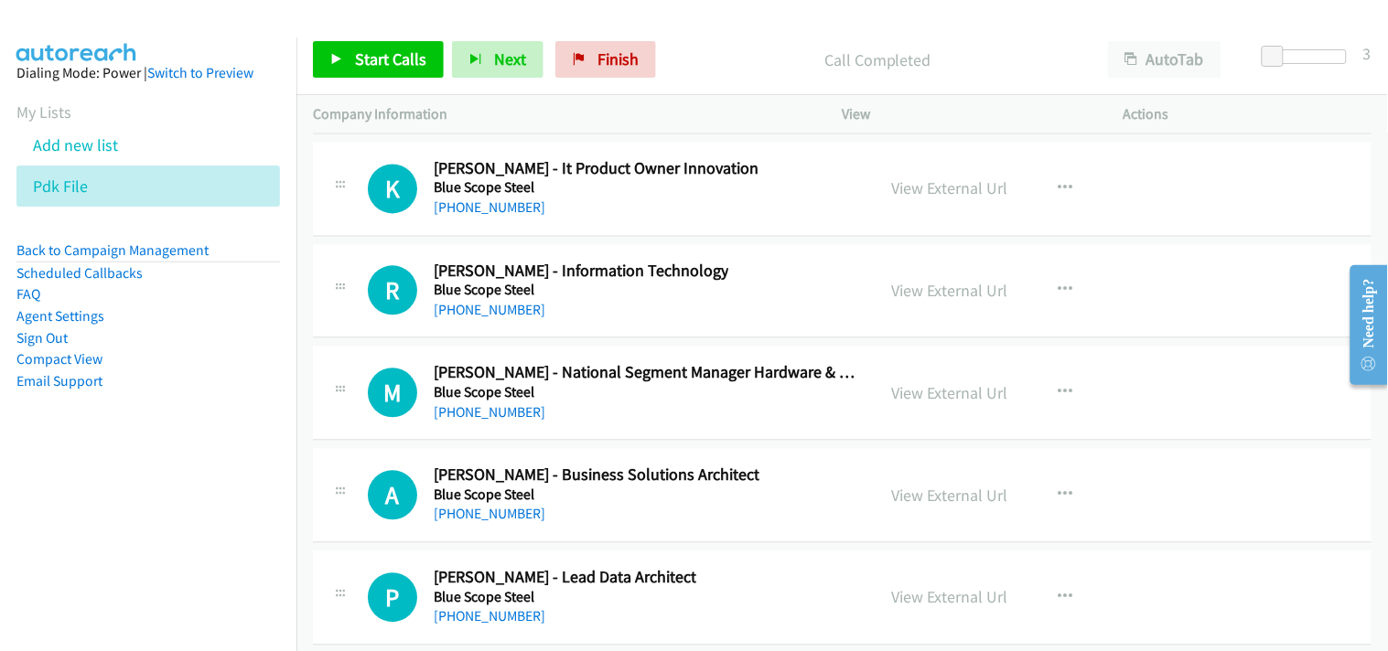
click at [214, 16] on div at bounding box center [685, 35] width 1371 height 70
click at [349, 61] on link "Start Calls" at bounding box center [378, 59] width 131 height 37
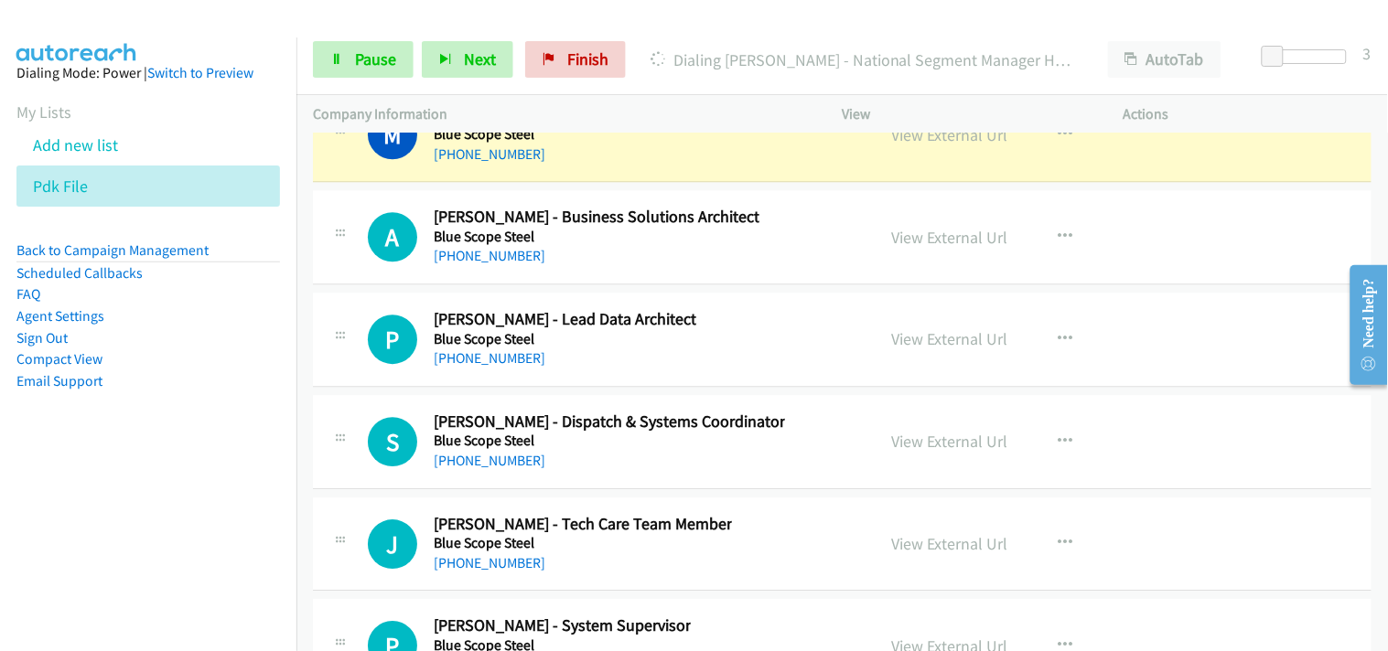
scroll to position [33442, 0]
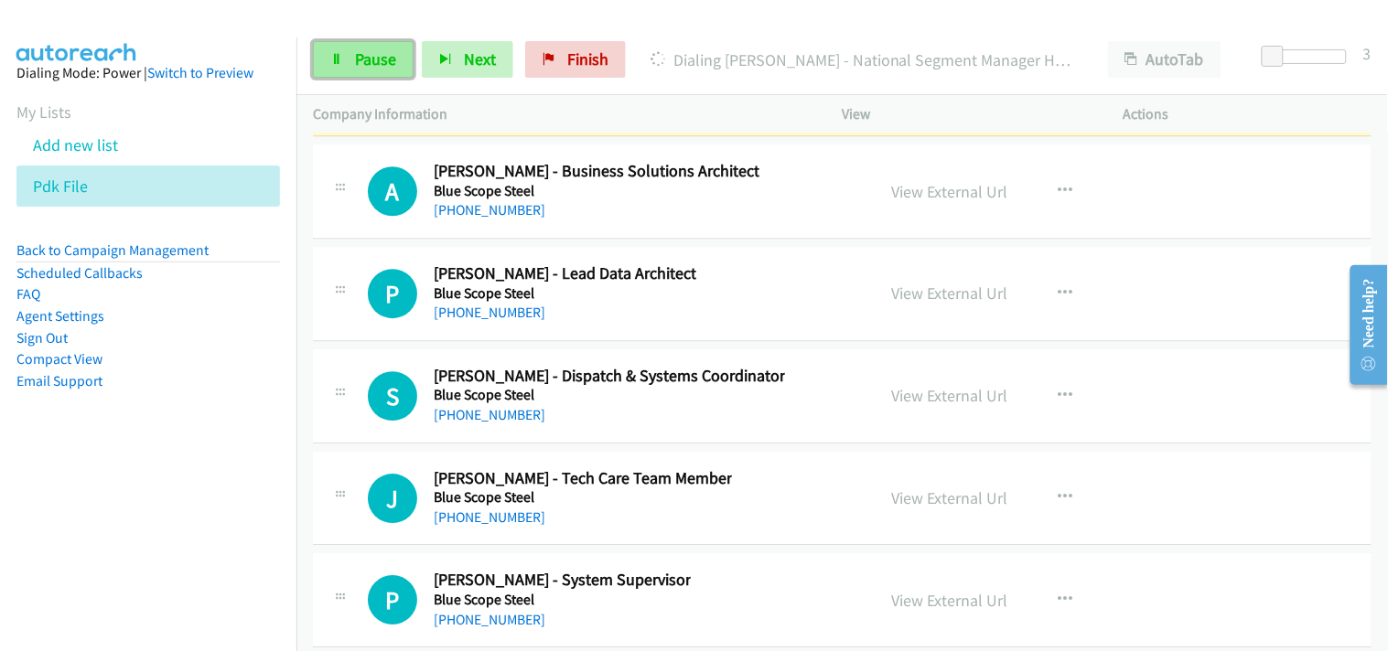
click at [371, 59] on span "Pause" at bounding box center [375, 58] width 41 height 21
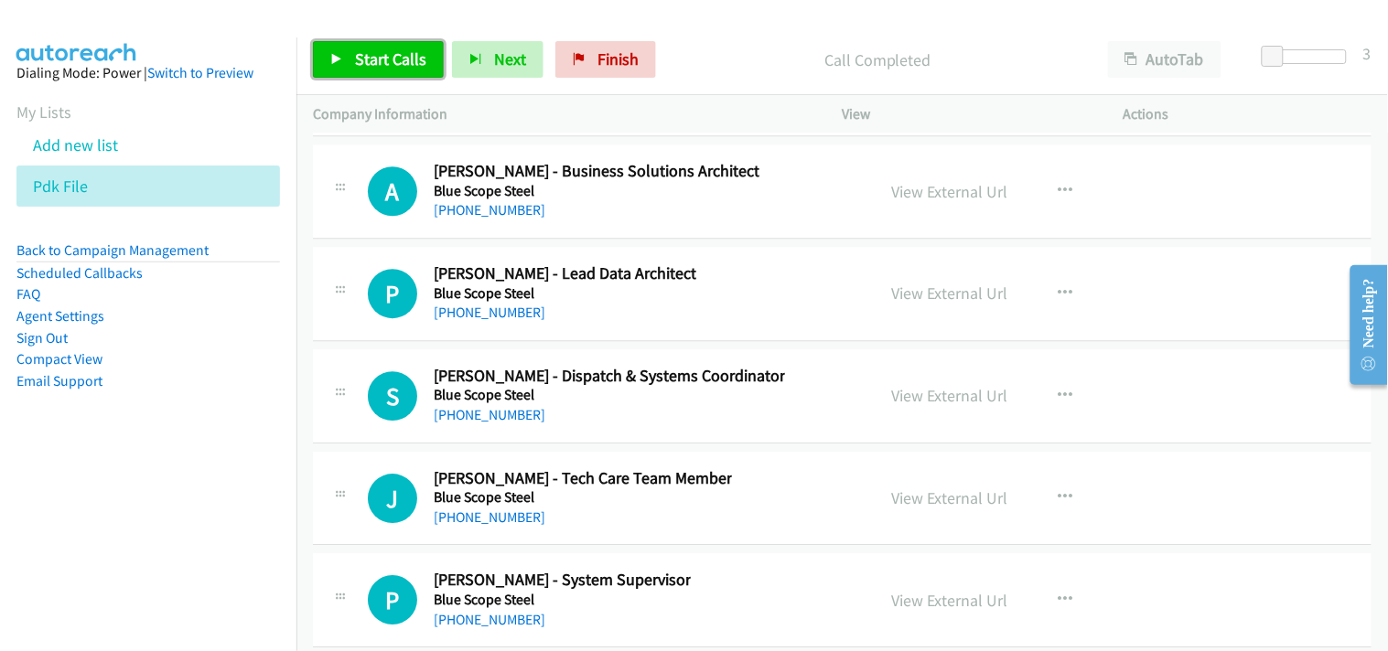
click at [381, 57] on span "Start Calls" at bounding box center [390, 58] width 71 height 21
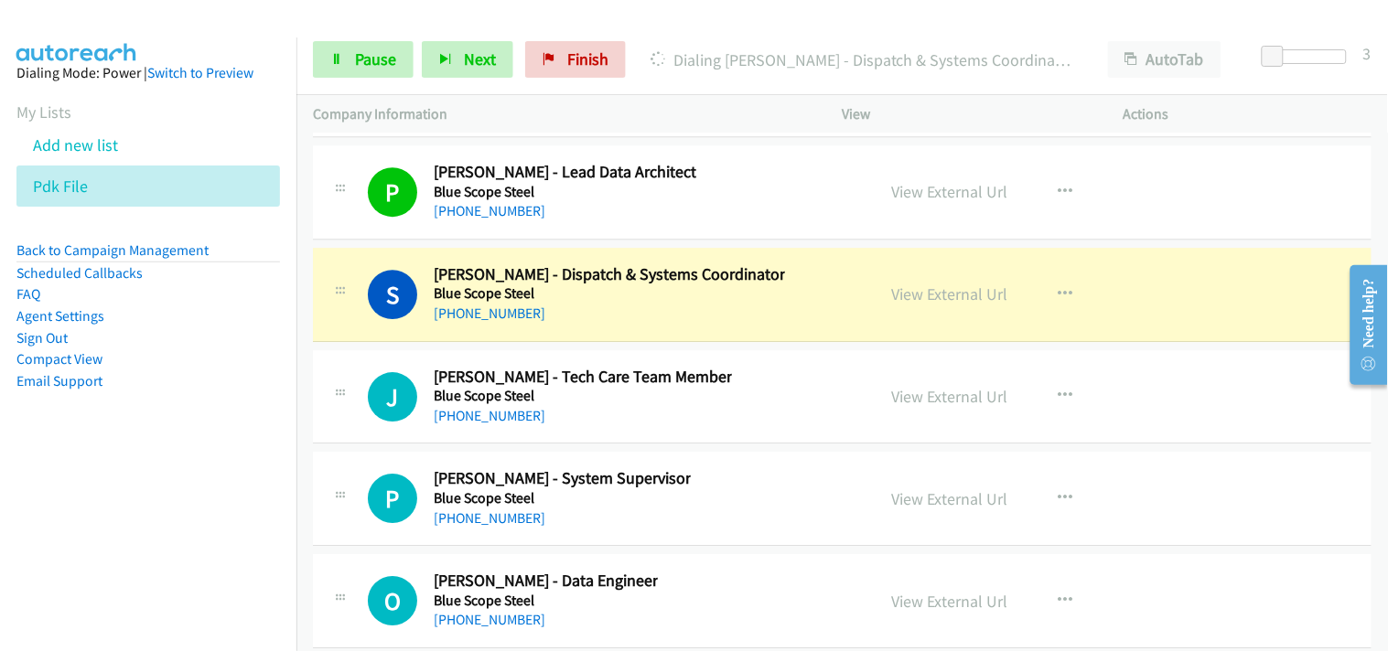
scroll to position [33646, 0]
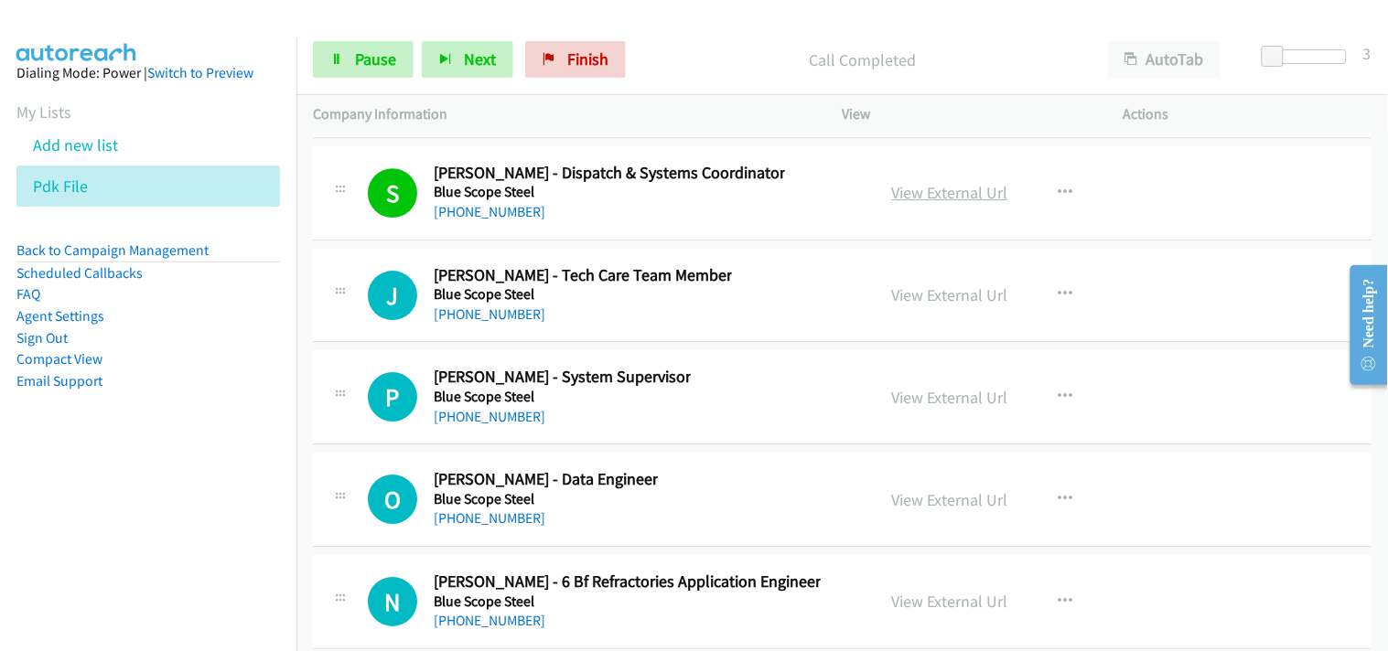
click at [913, 203] on link "View External Url" at bounding box center [950, 192] width 116 height 21
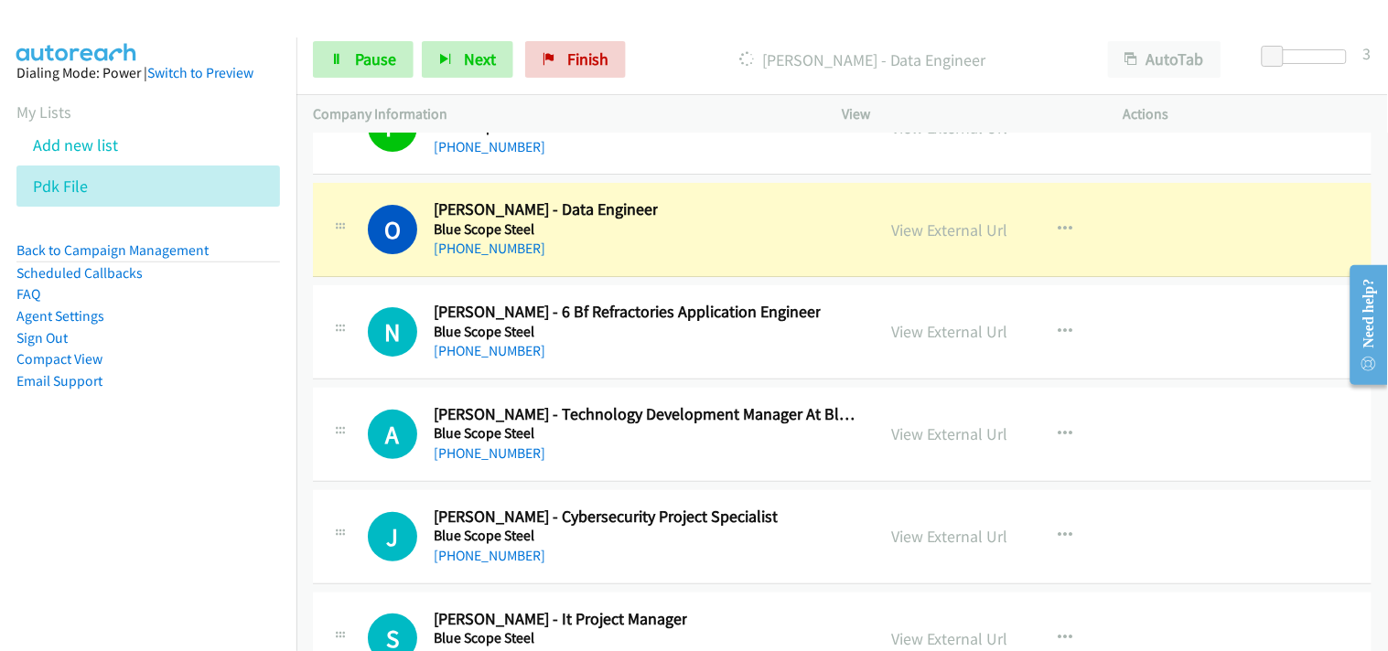
scroll to position [33951, 0]
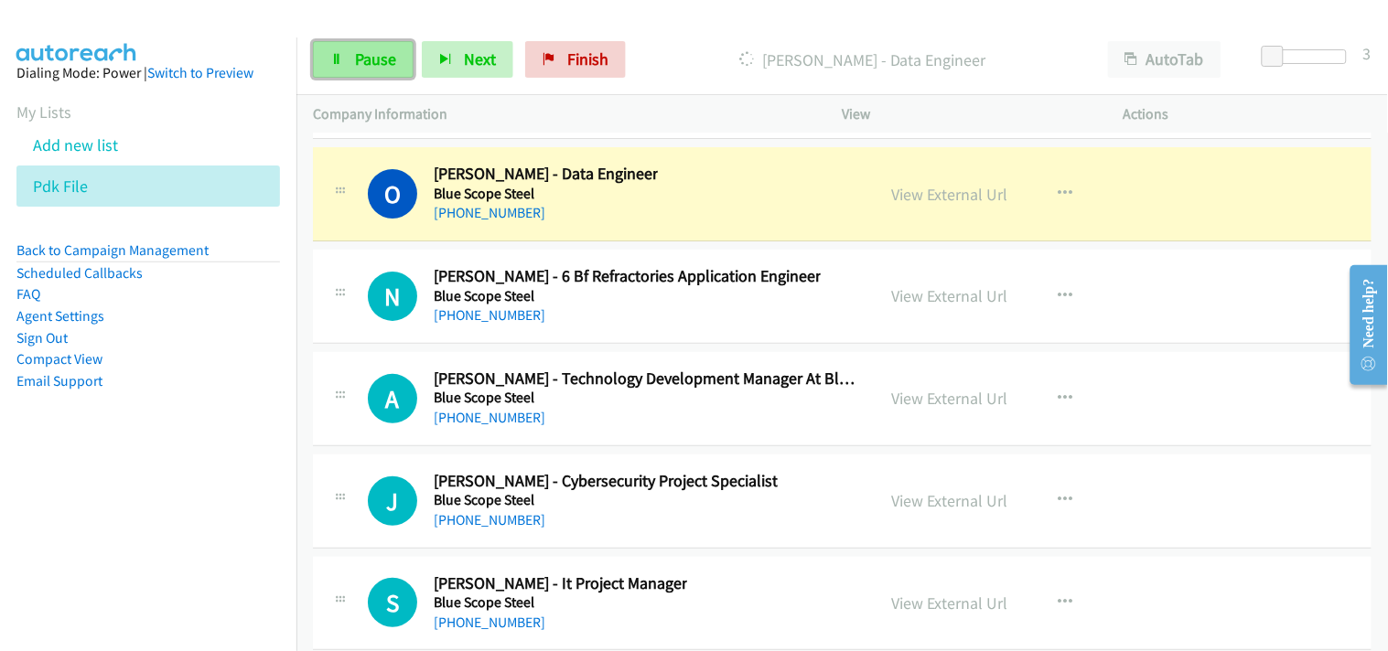
click at [380, 58] on span "Pause" at bounding box center [375, 58] width 41 height 21
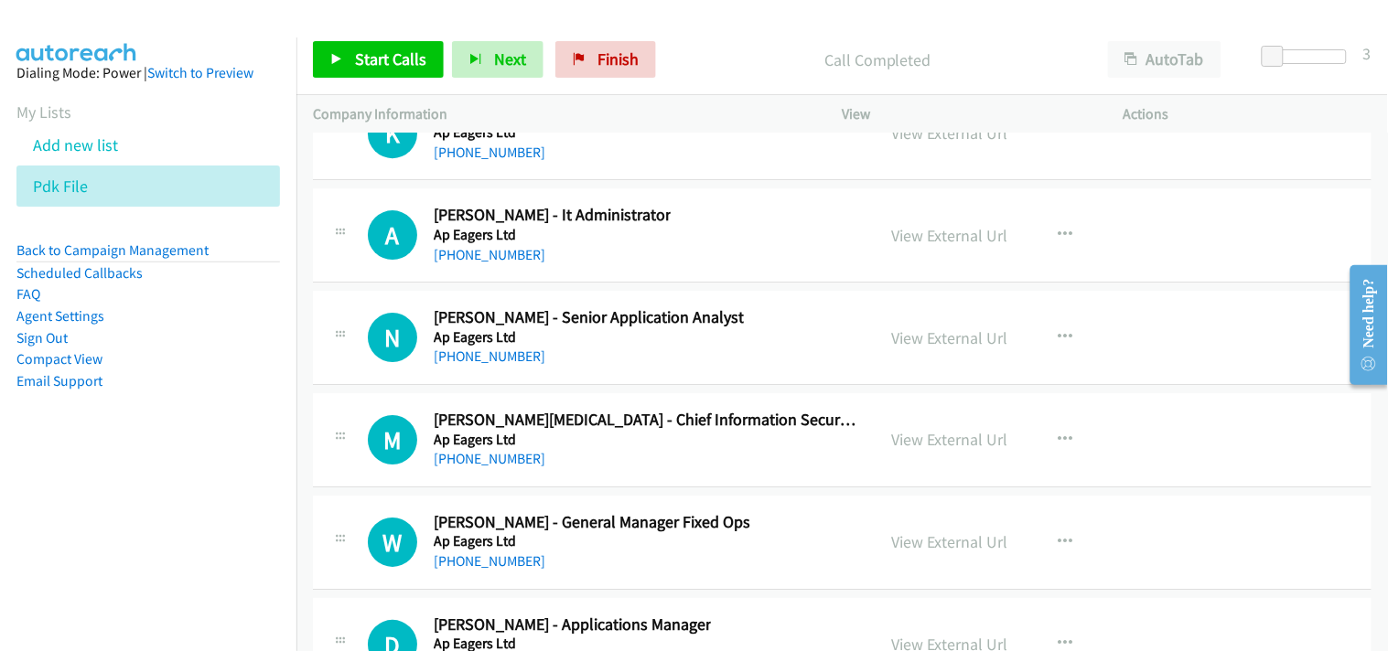
scroll to position [35475, 0]
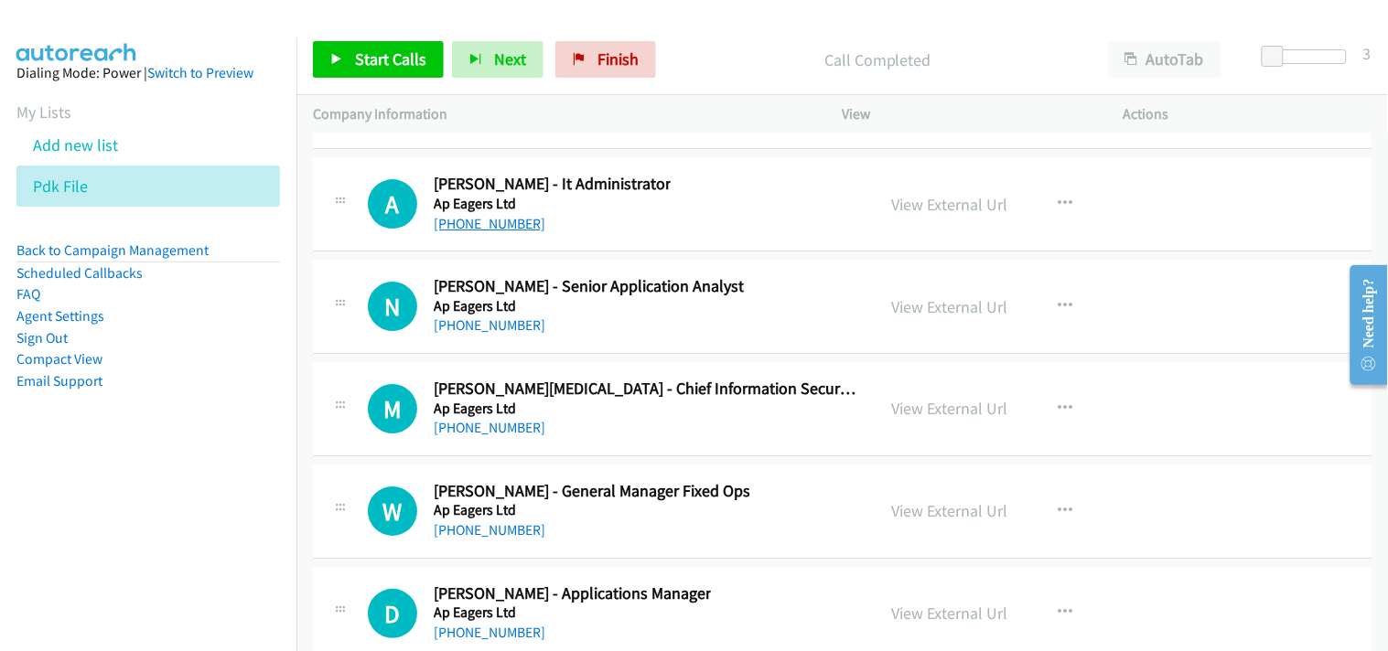
click at [513, 231] on link "+61 429 779 463" at bounding box center [490, 223] width 112 height 17
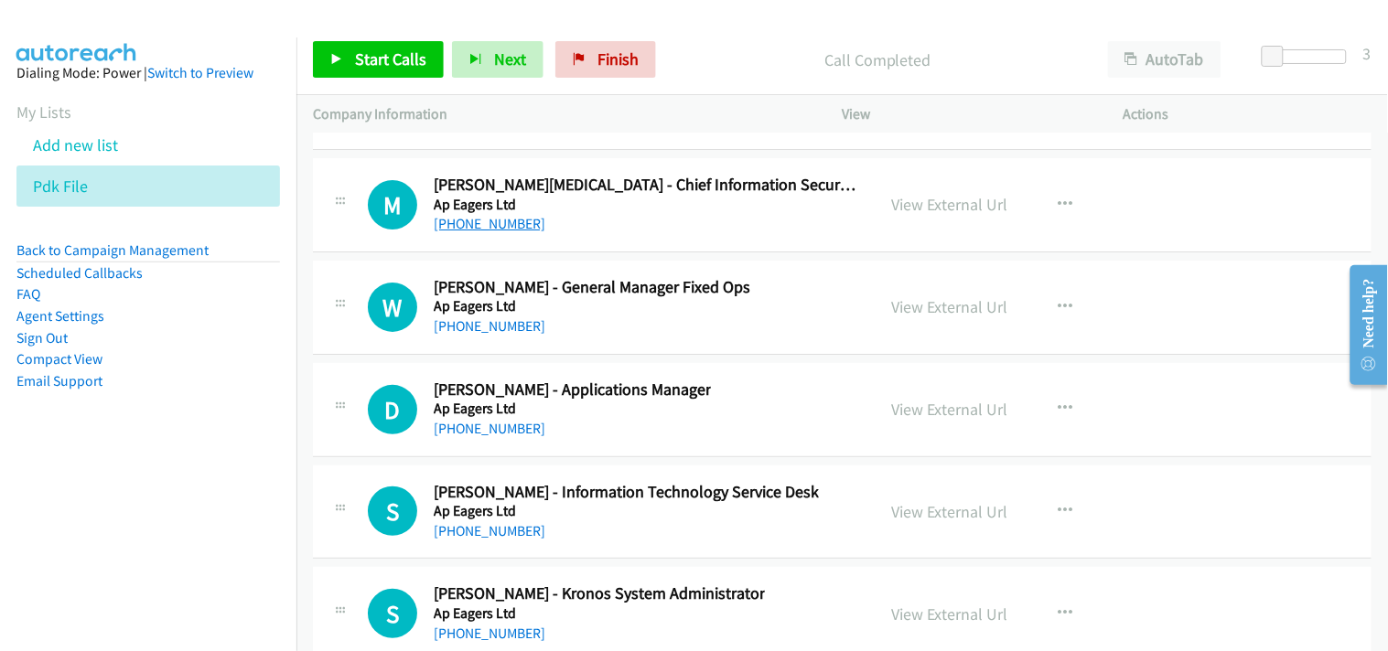
scroll to position [35577, 0]
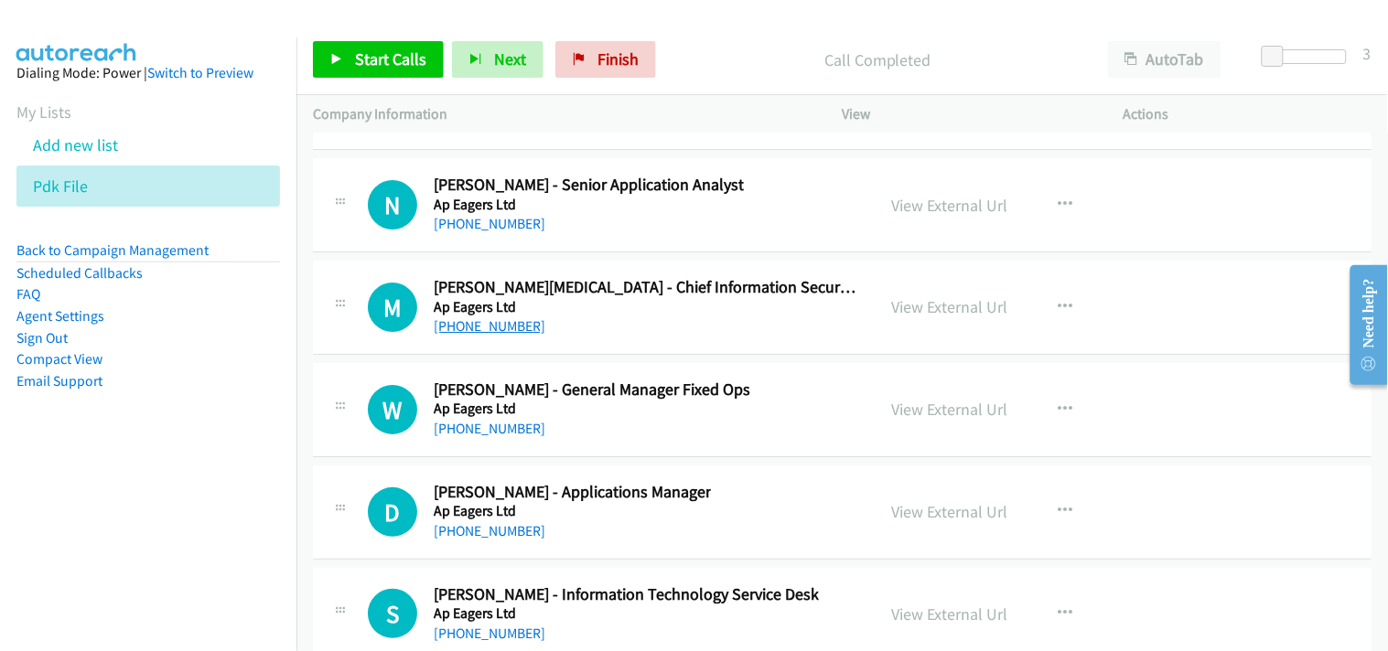
click at [468, 335] on link "+61 437 731 461" at bounding box center [490, 325] width 112 height 17
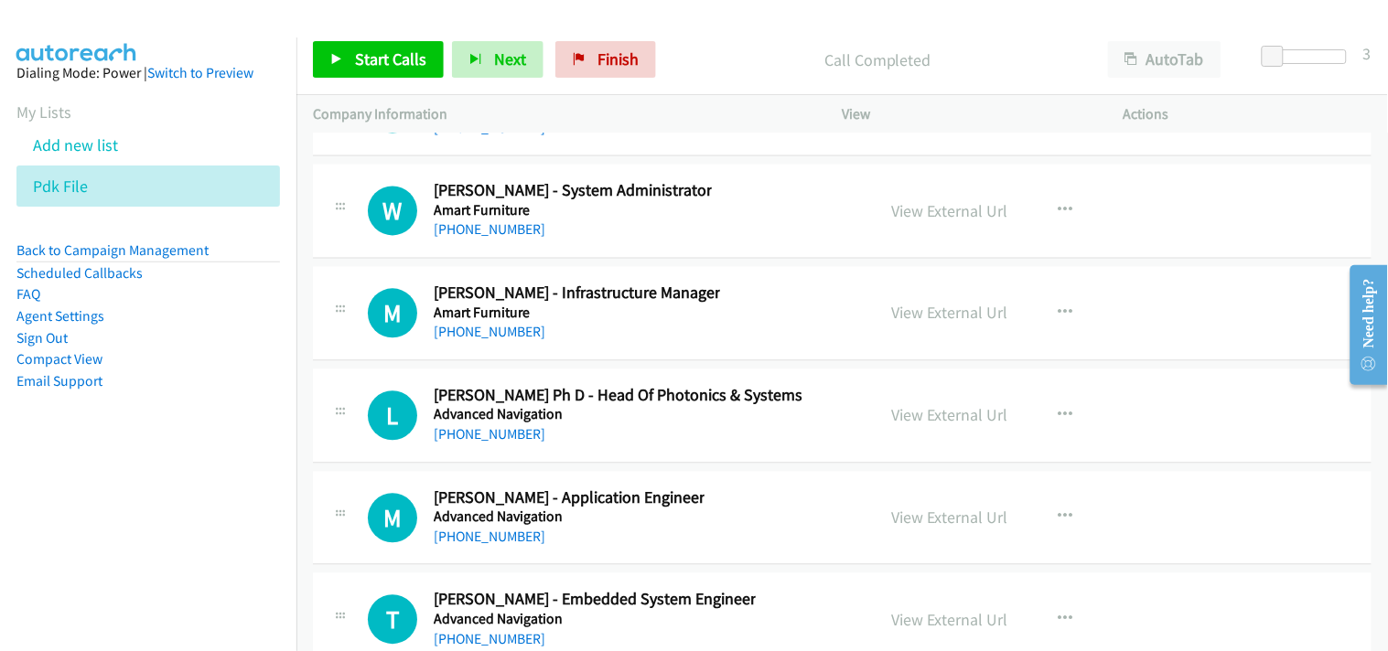
scroll to position [36797, 0]
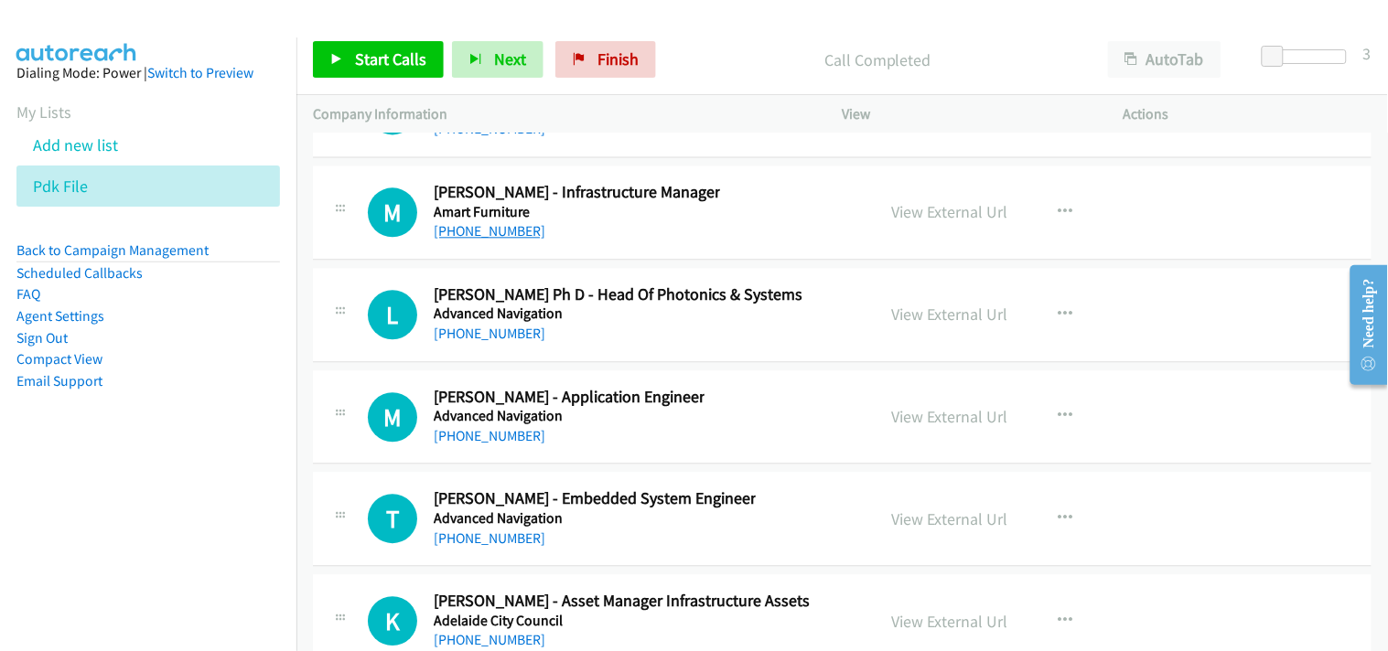
click at [467, 240] on link "+61 412 453 648" at bounding box center [490, 230] width 112 height 17
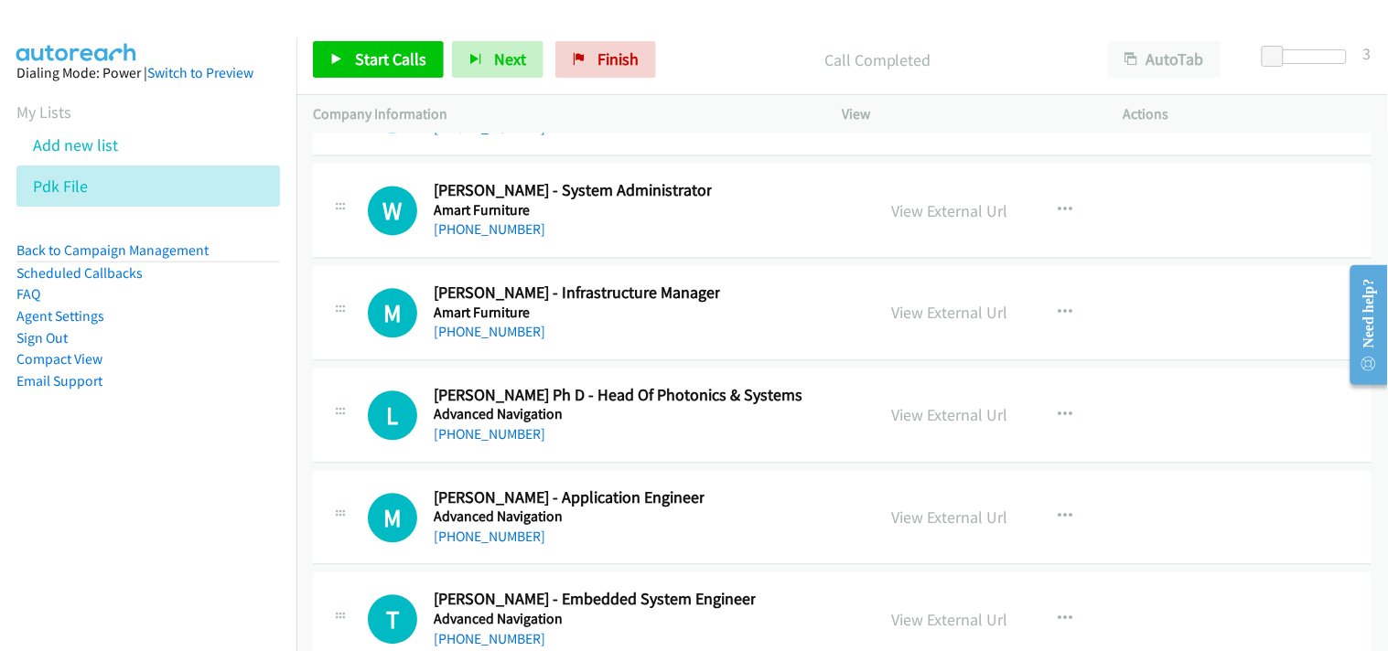
scroll to position [36594, 0]
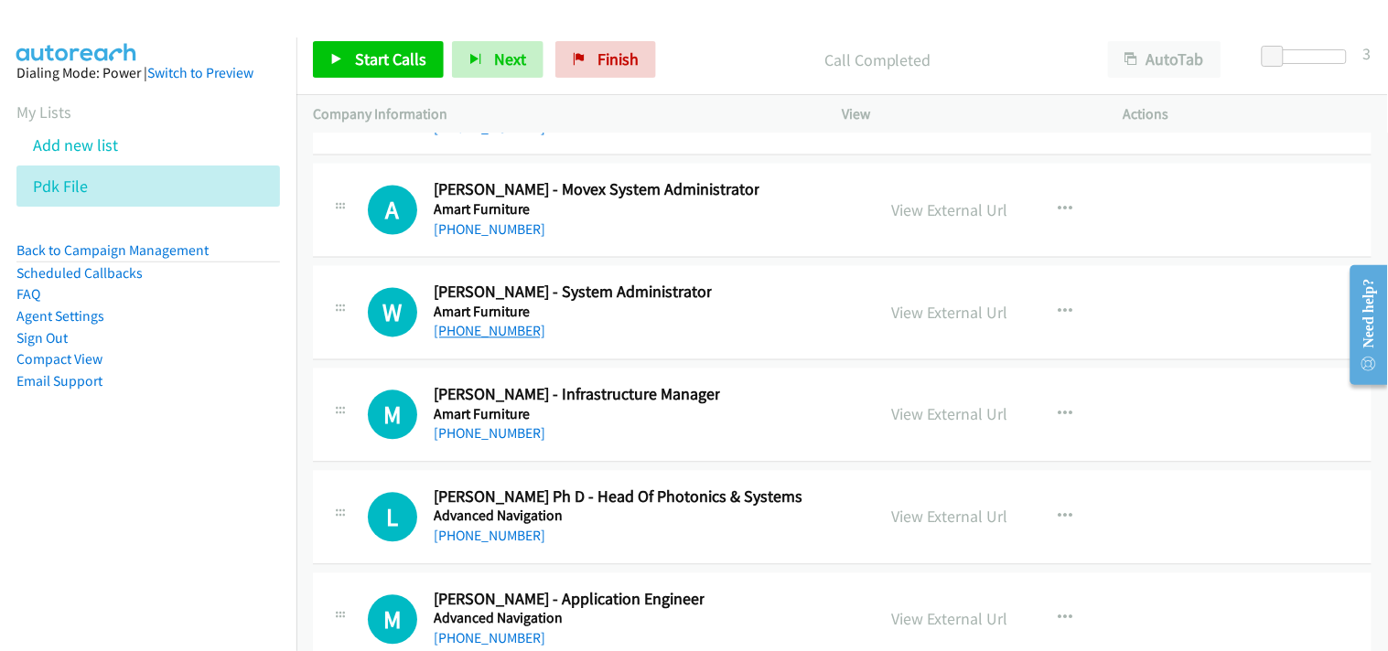
click at [459, 340] on link "+61 422 246 141" at bounding box center [490, 331] width 112 height 17
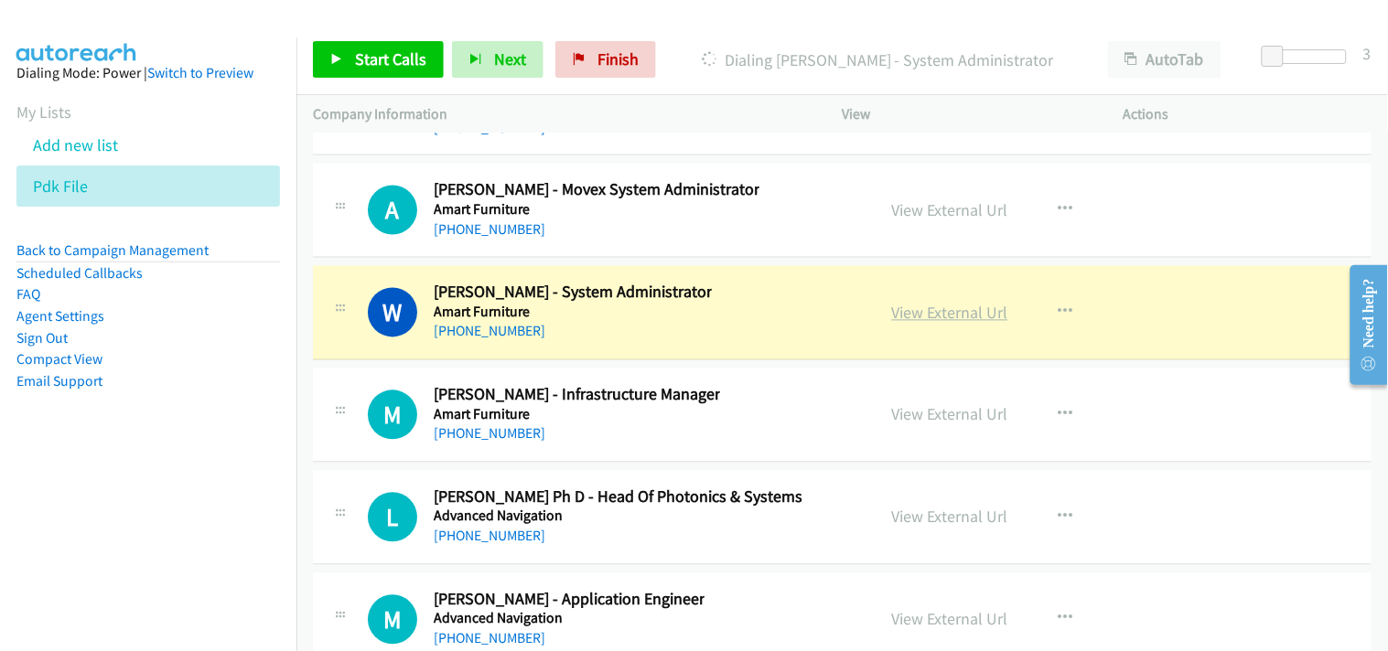
click at [925, 324] on link "View External Url" at bounding box center [950, 313] width 116 height 21
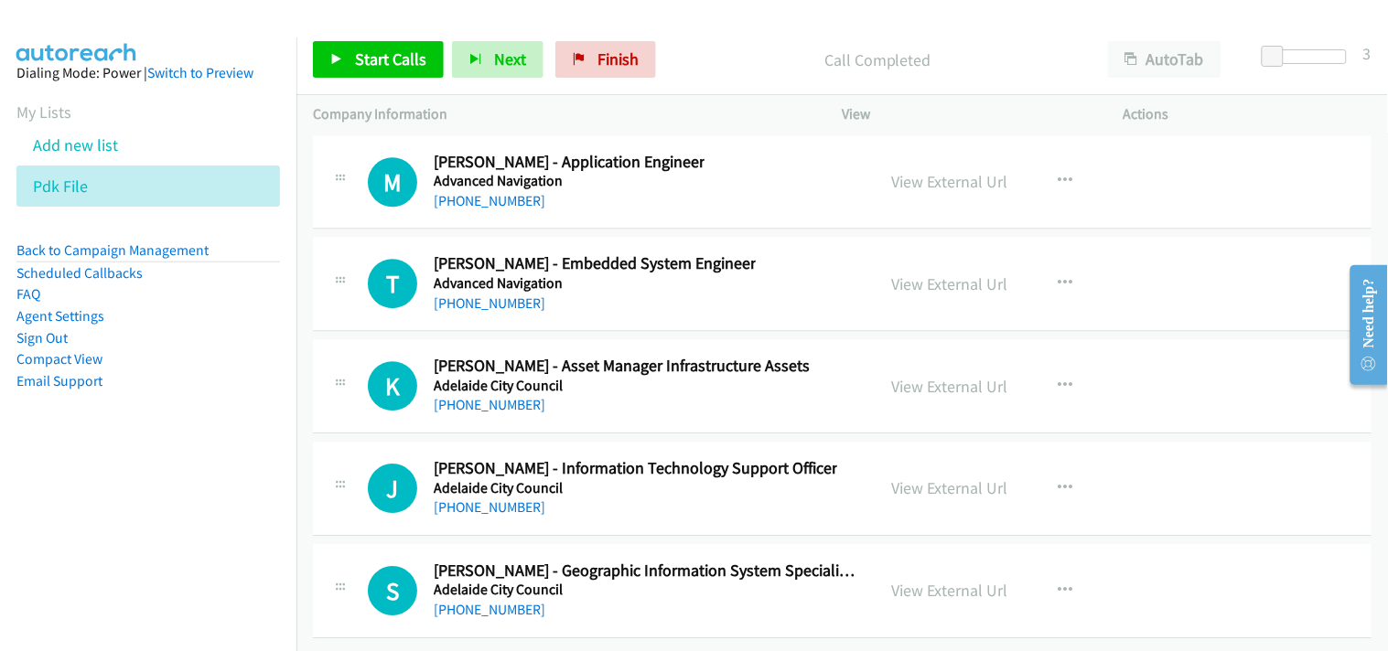
scroll to position [37063, 0]
click at [504, 601] on link "+61 410 900 926" at bounding box center [490, 609] width 112 height 17
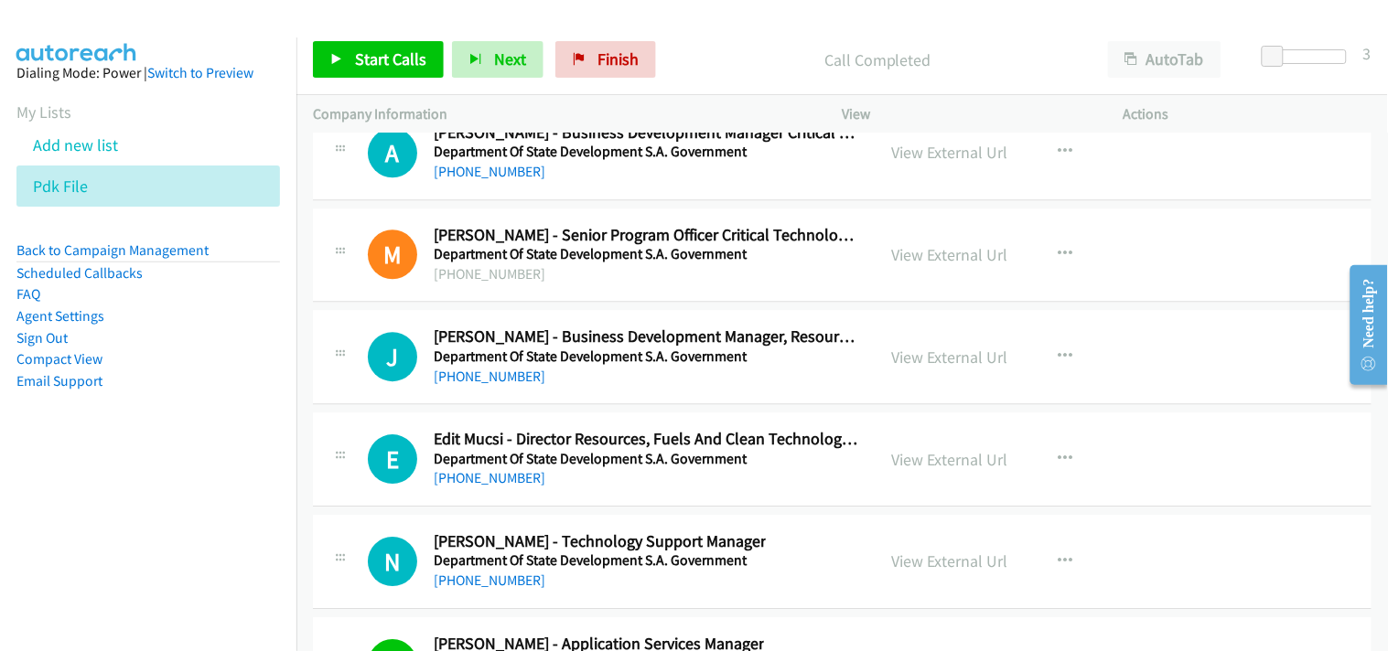
scroll to position [24458, 0]
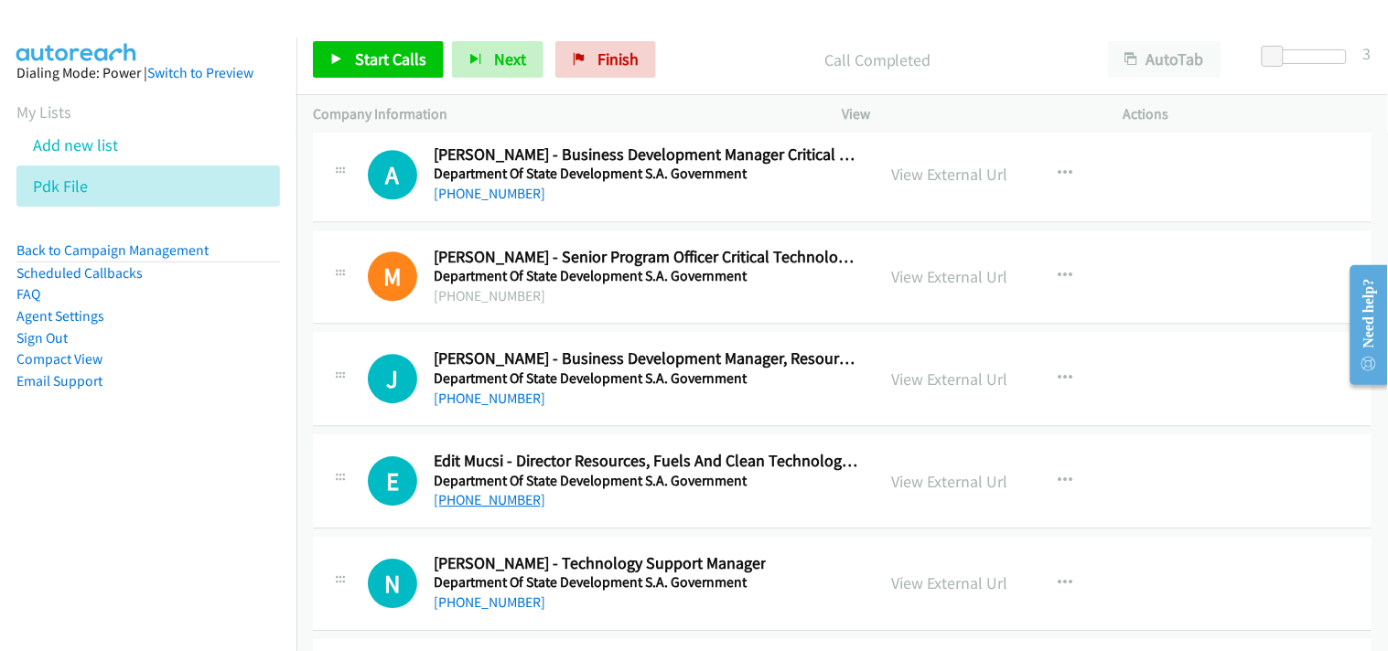
click at [467, 509] on link "+61 434 886 187" at bounding box center [490, 499] width 112 height 17
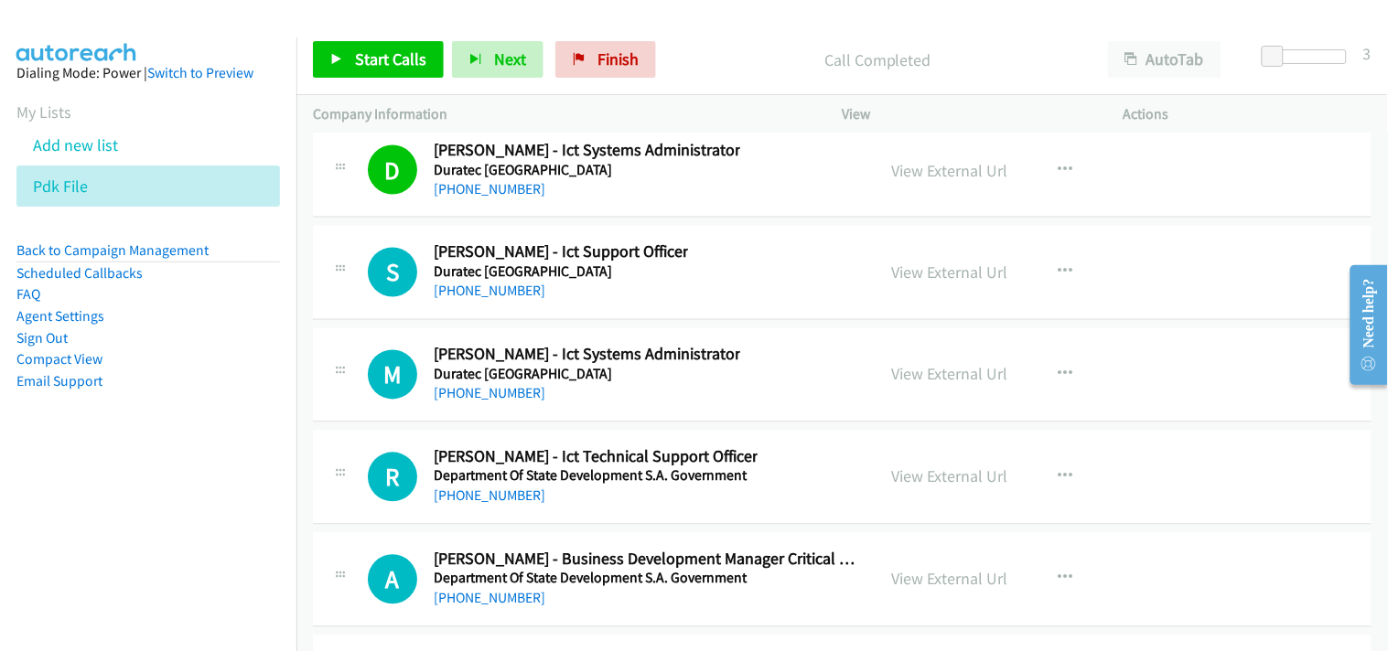
scroll to position [24051, 0]
click at [473, 499] on link "+61 415 175 548" at bounding box center [490, 497] width 112 height 17
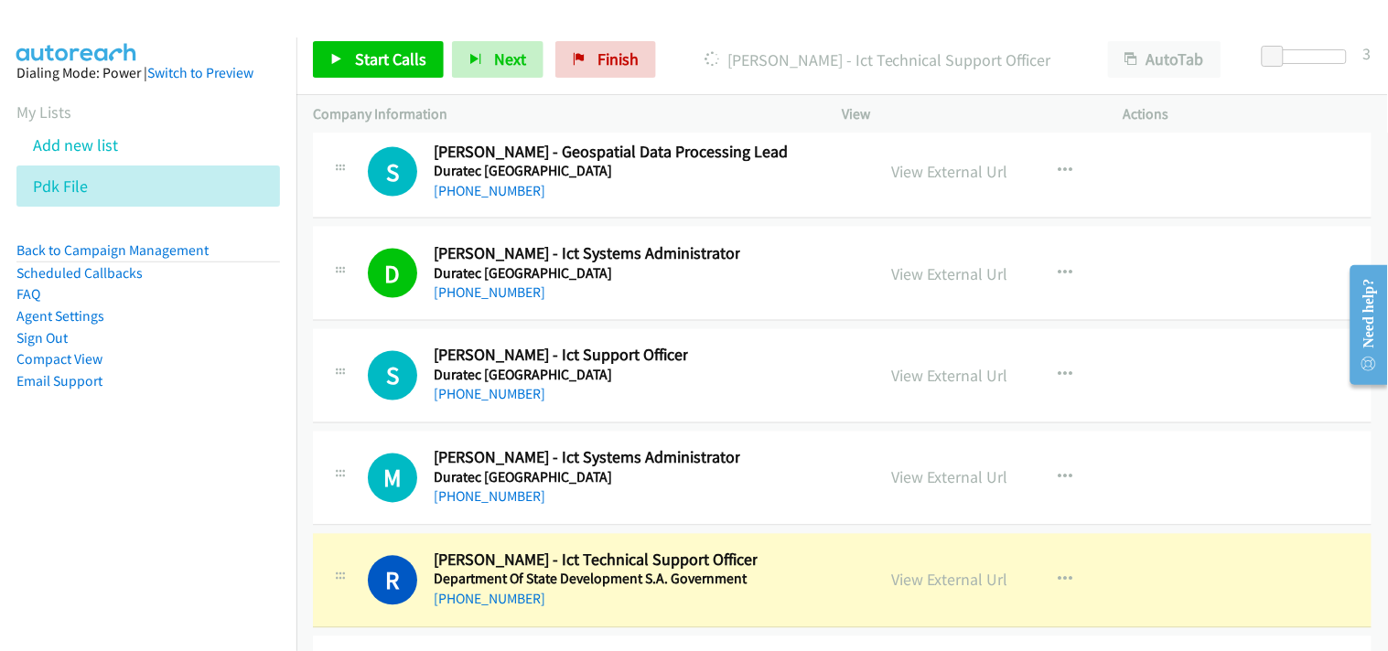
scroll to position [24255, 0]
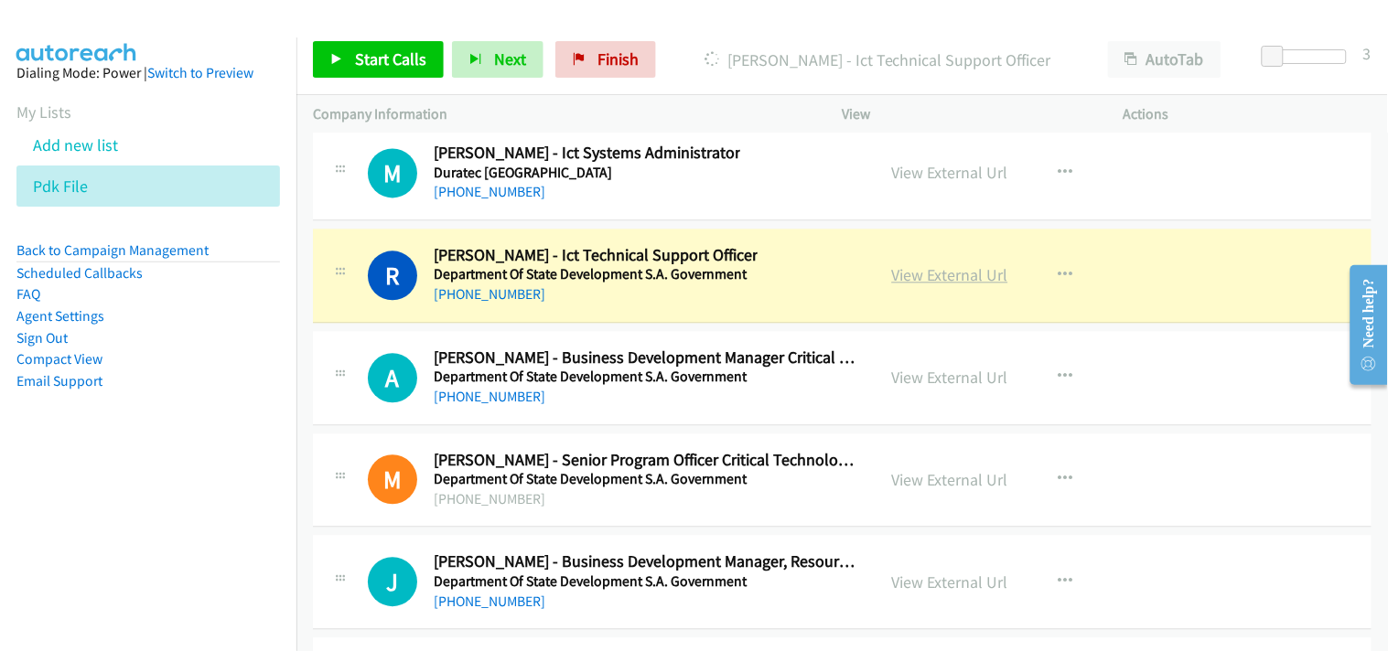
click at [913, 280] on link "View External Url" at bounding box center [950, 274] width 116 height 21
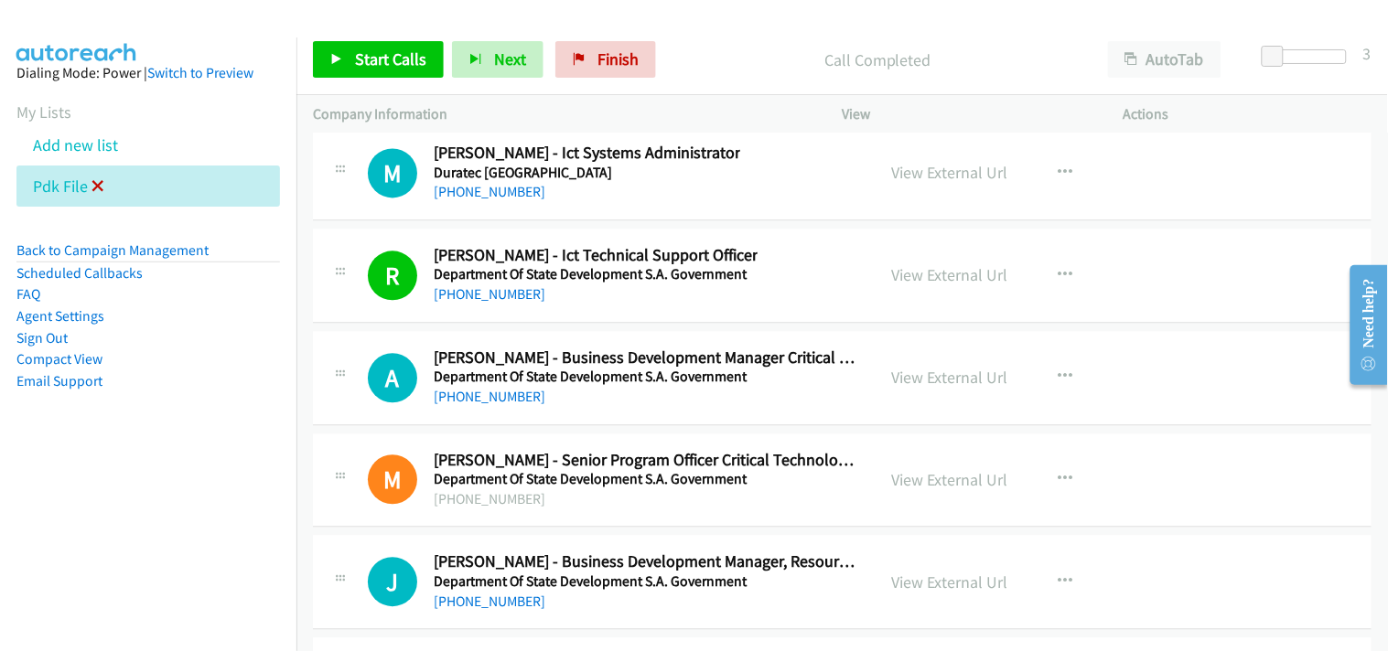
click at [95, 186] on icon at bounding box center [97, 187] width 13 height 13
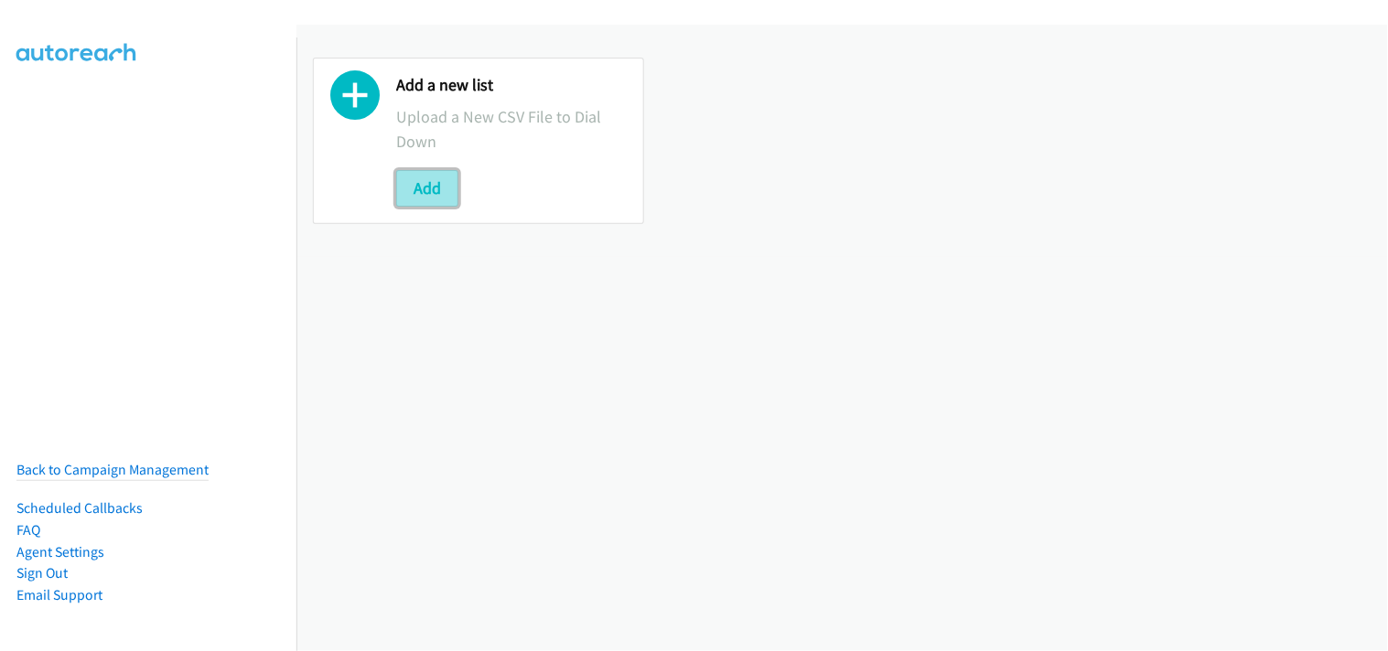
click at [439, 180] on button "Add" at bounding box center [427, 188] width 62 height 37
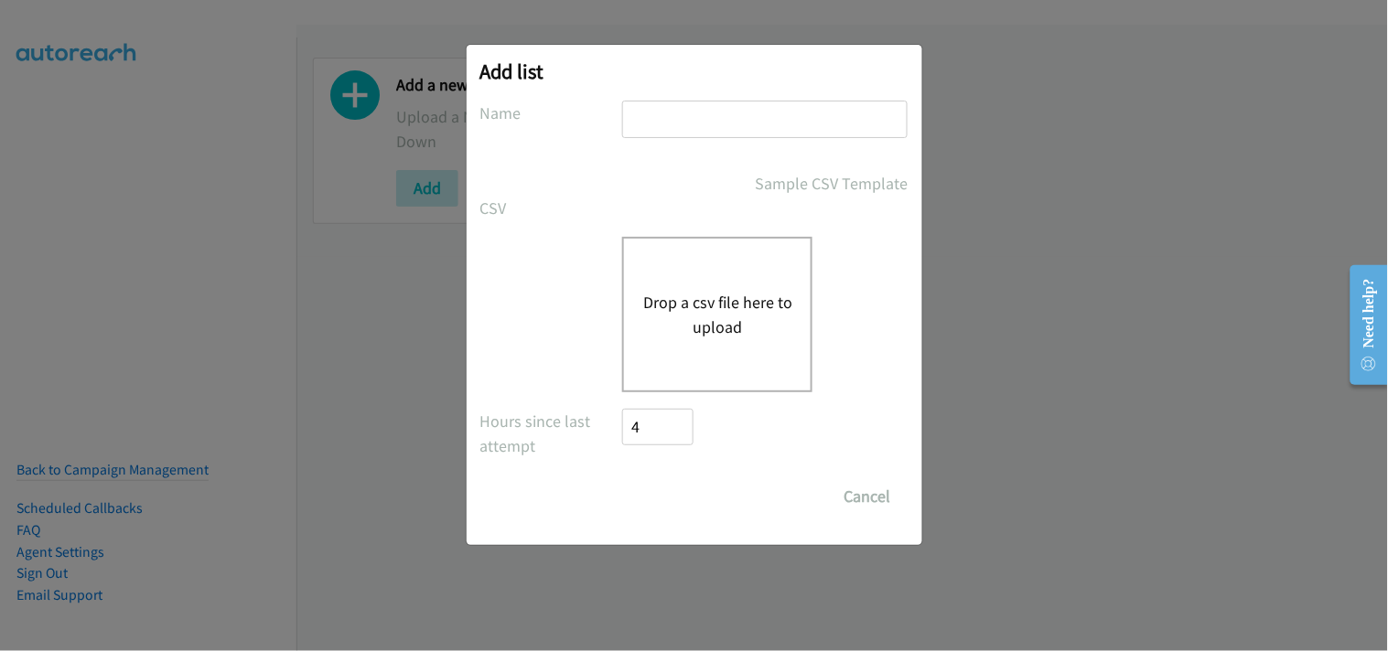
click at [675, 120] on input "text" at bounding box center [764, 120] width 285 height 38
type input "PDK File"
click at [712, 342] on div "Drop a csv file here to upload" at bounding box center [717, 315] width 190 height 156
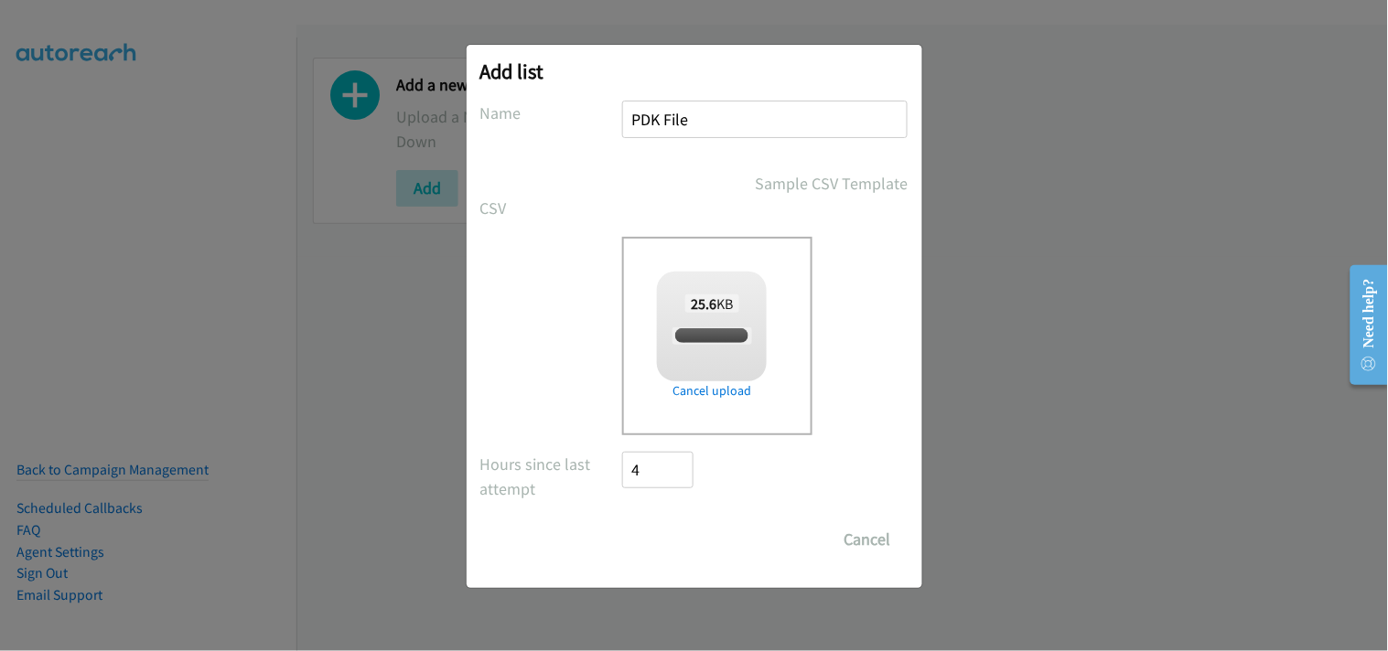
checkbox input "true"
click at [679, 543] on input "Save List" at bounding box center [671, 539] width 96 height 37
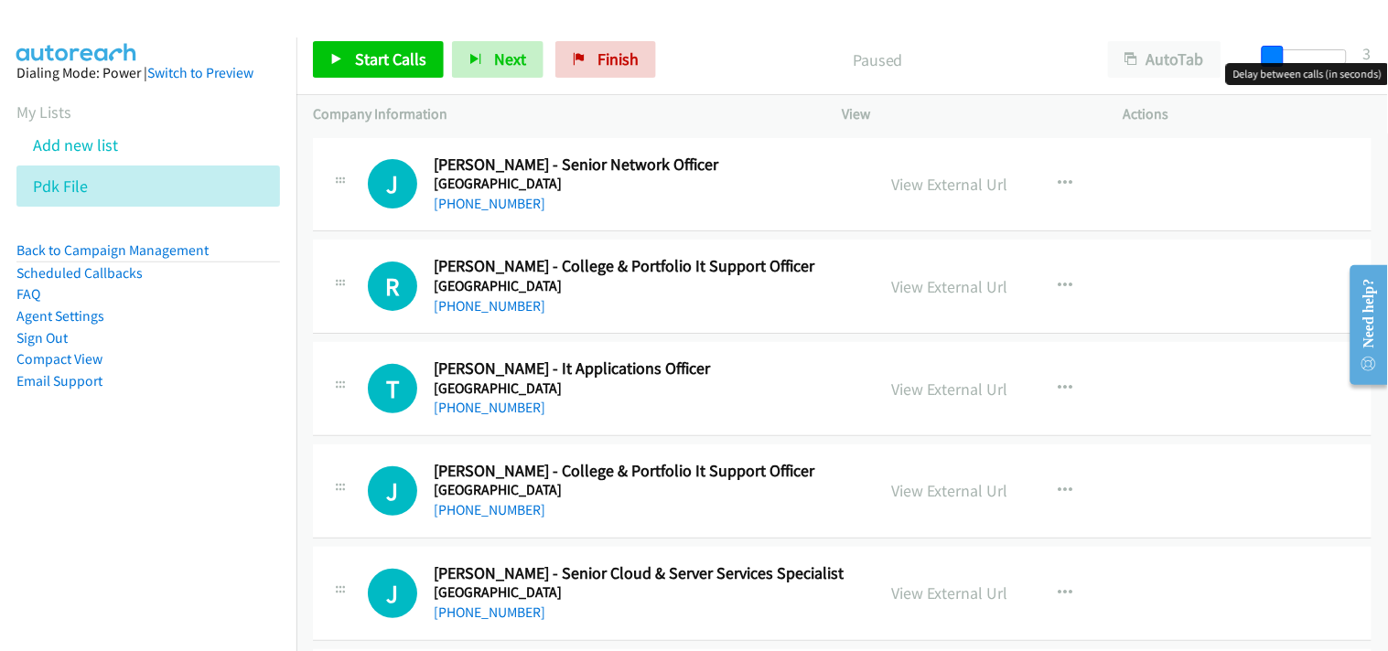
click at [1274, 57] on span at bounding box center [1273, 57] width 22 height 22
click at [474, 316] on div "+61 433 391 698" at bounding box center [646, 306] width 425 height 22
click at [469, 305] on link "+61 433 391 698" at bounding box center [490, 305] width 112 height 17
click at [478, 305] on link "+61 433 391 698" at bounding box center [490, 305] width 112 height 17
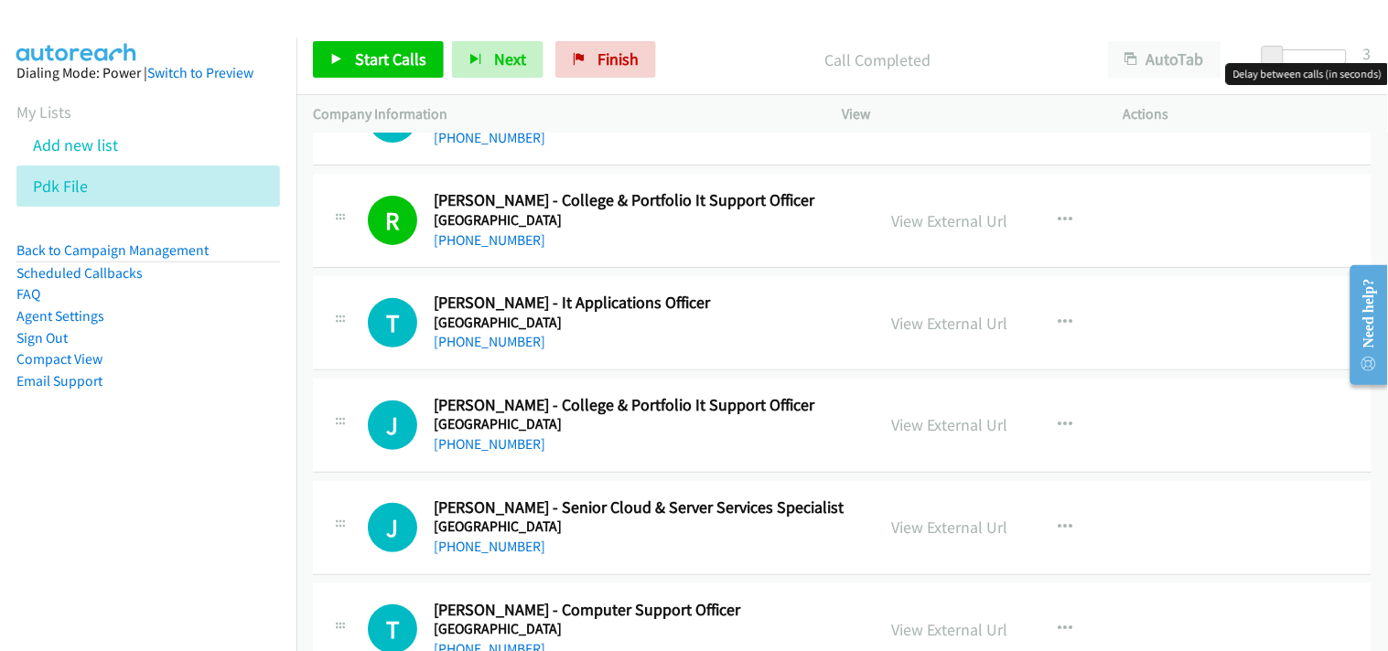
scroll to position [102, 0]
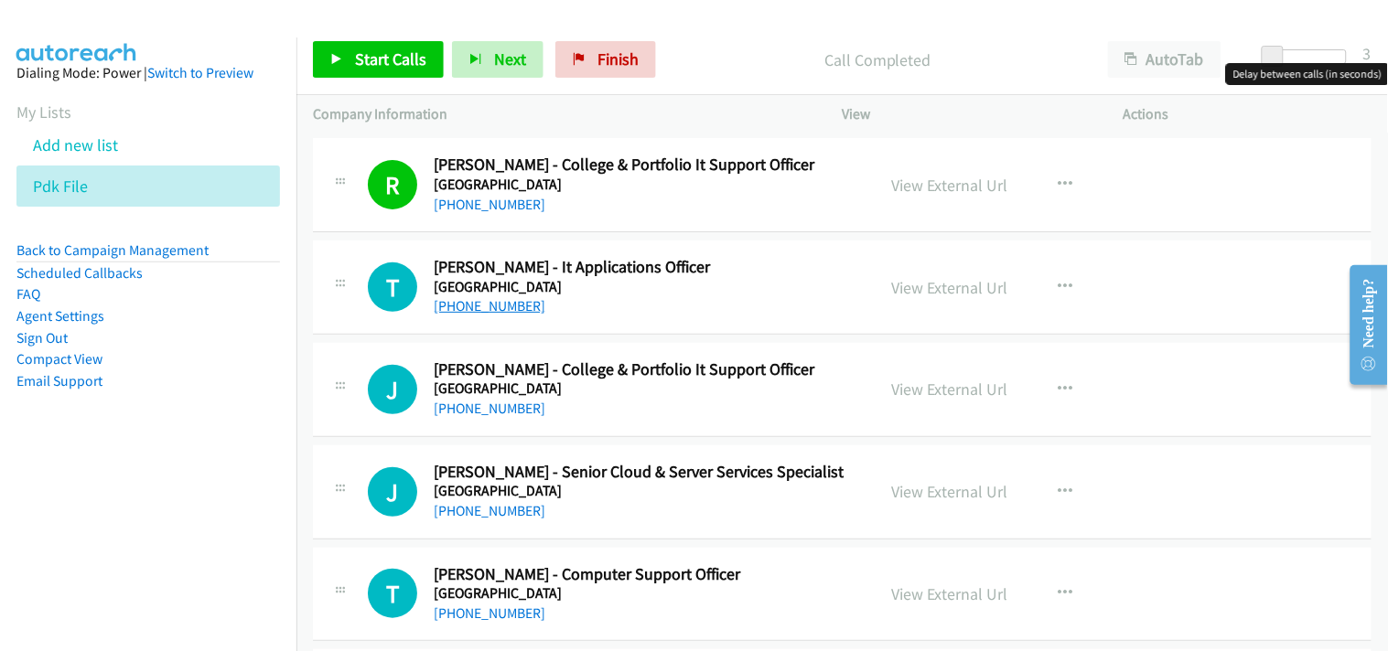
click at [448, 305] on link "+61 8 8201 3916" at bounding box center [490, 305] width 112 height 17
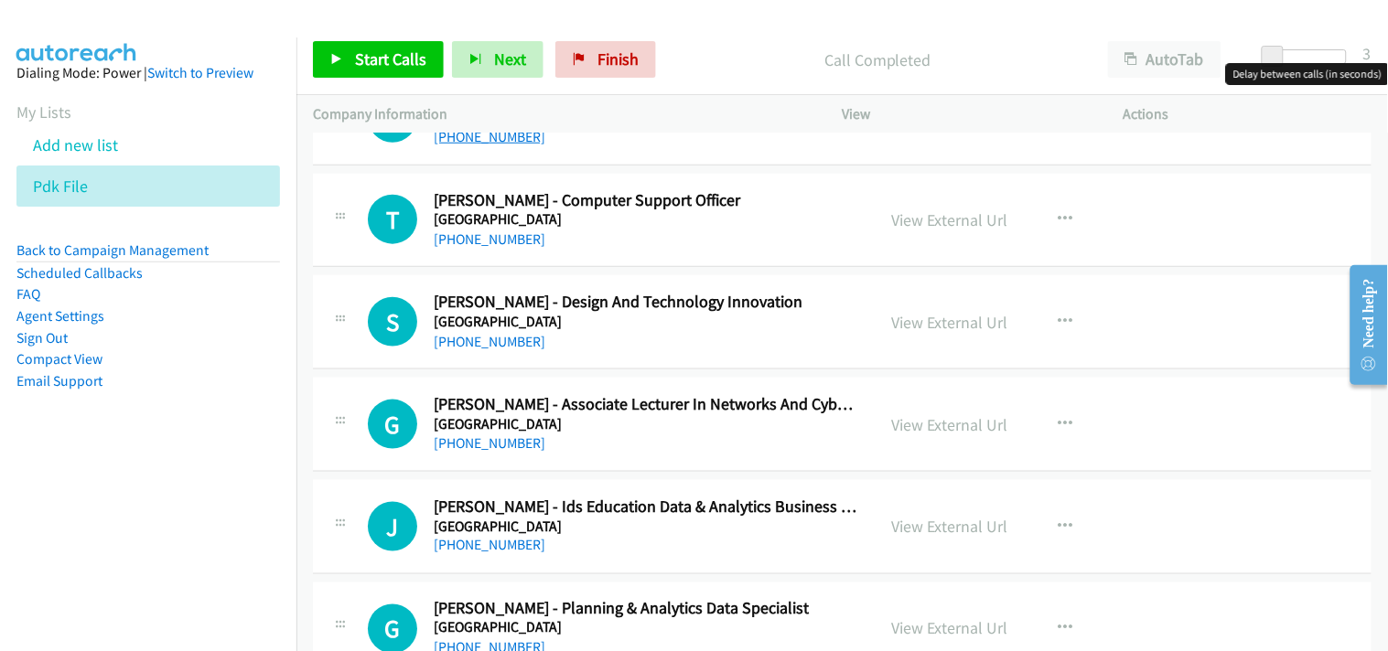
scroll to position [508, 0]
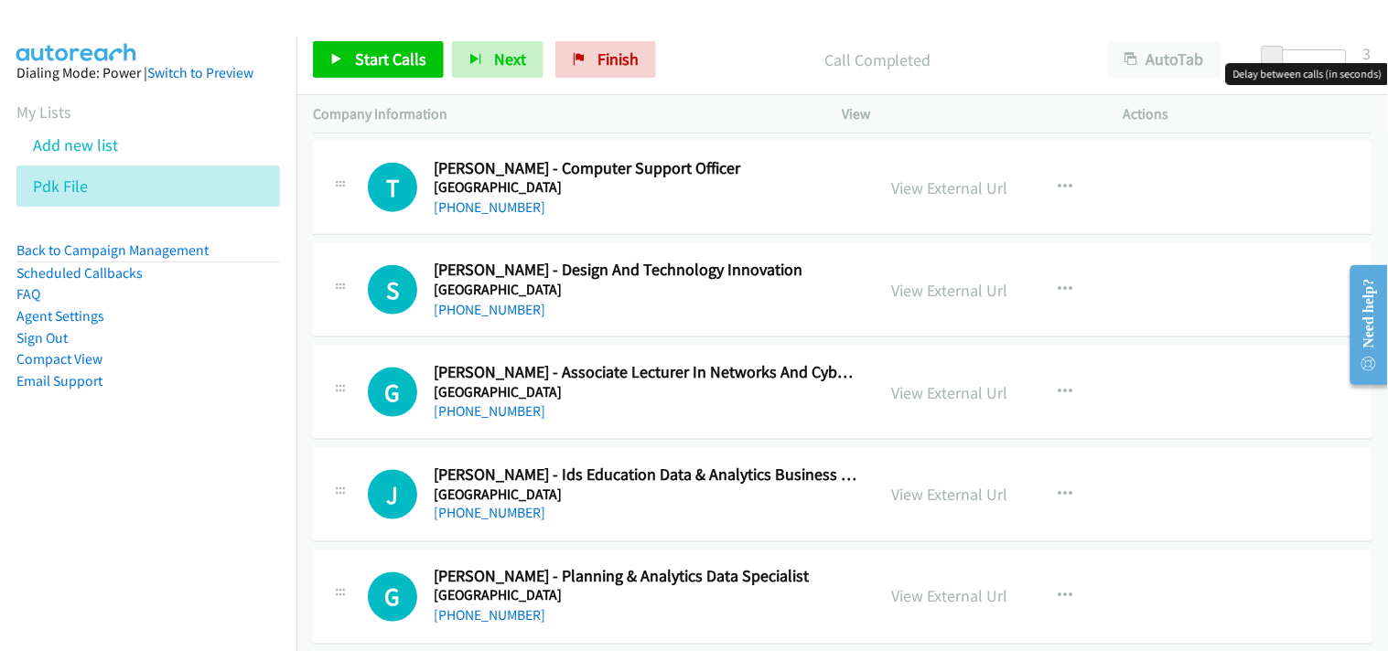
click at [482, 312] on link "+61 411 757 818" at bounding box center [490, 309] width 112 height 17
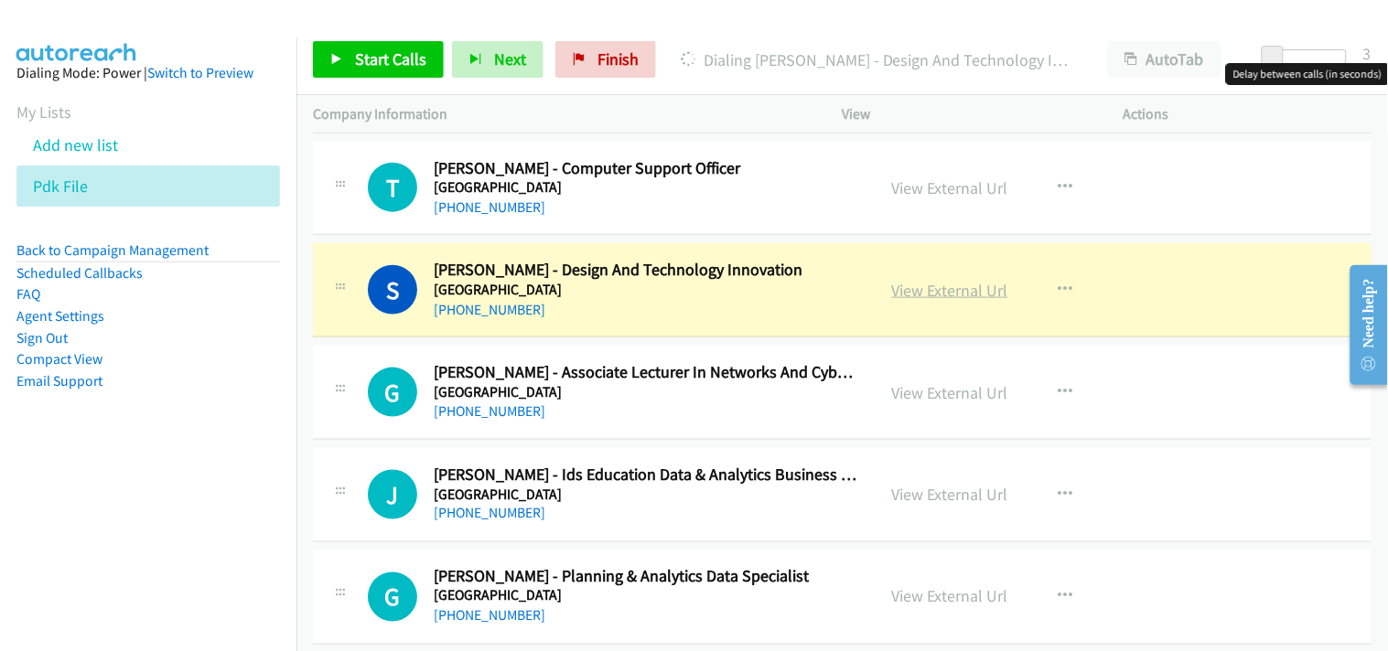
click at [952, 297] on link "View External Url" at bounding box center [950, 290] width 116 height 21
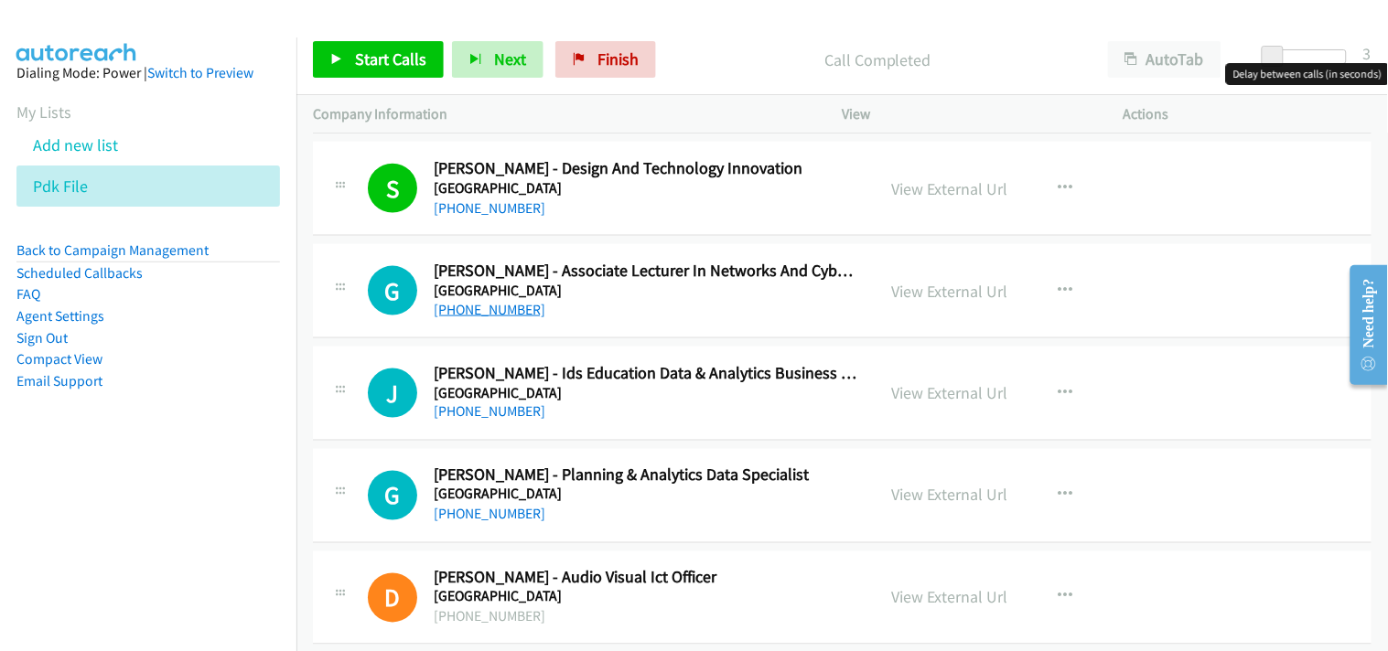
click at [490, 308] on link "+61 468 350 453" at bounding box center [490, 309] width 112 height 17
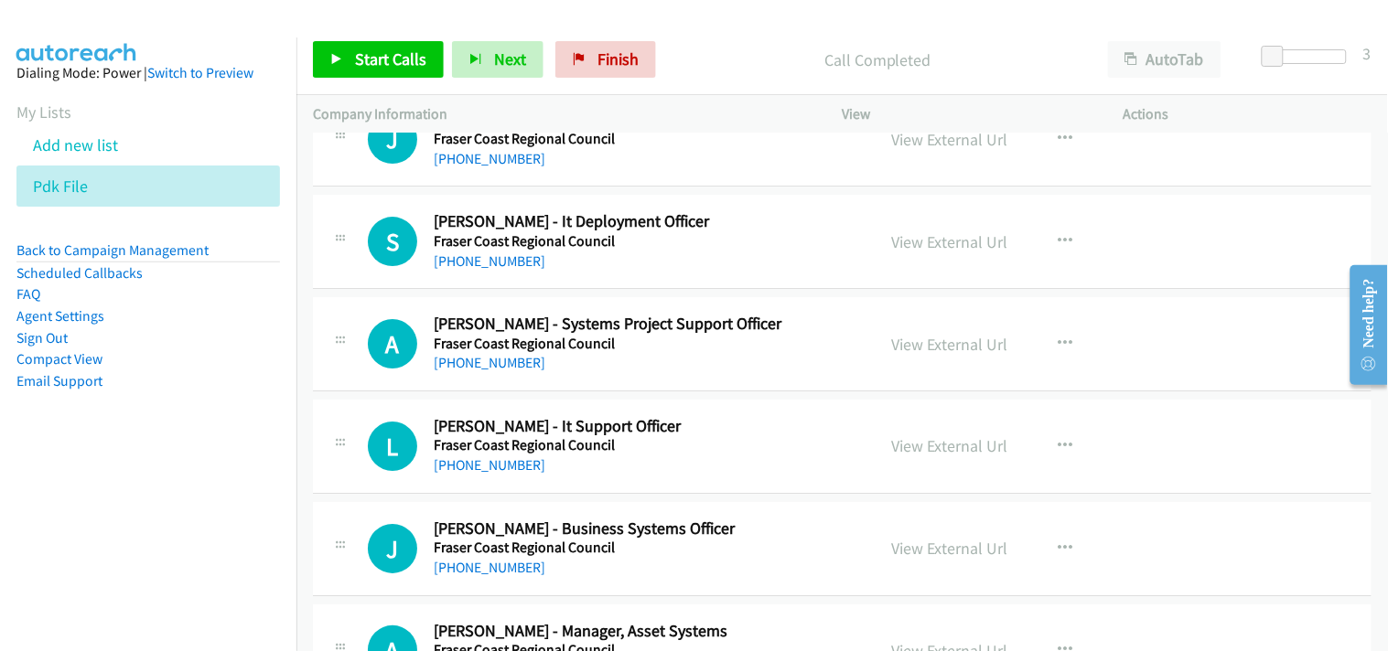
scroll to position [3354, 0]
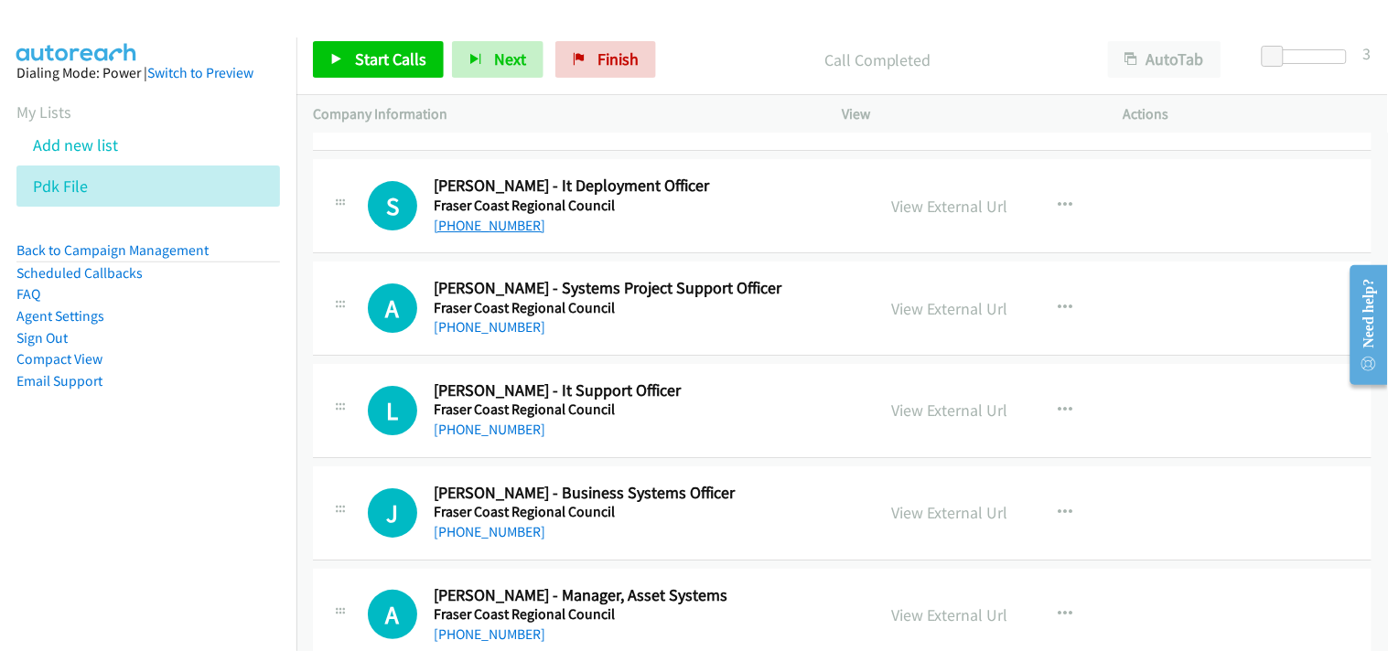
click at [489, 225] on link "+61 436 685 812" at bounding box center [490, 225] width 112 height 17
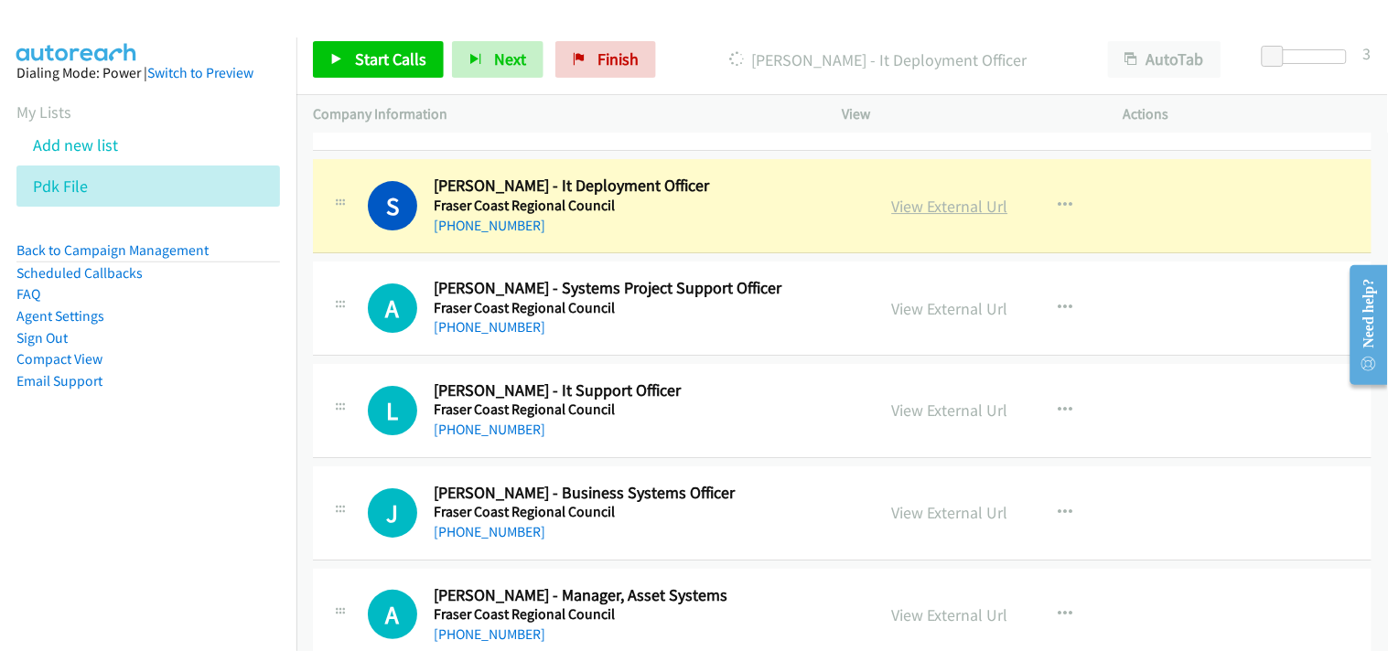
click at [933, 204] on link "View External Url" at bounding box center [950, 206] width 116 height 21
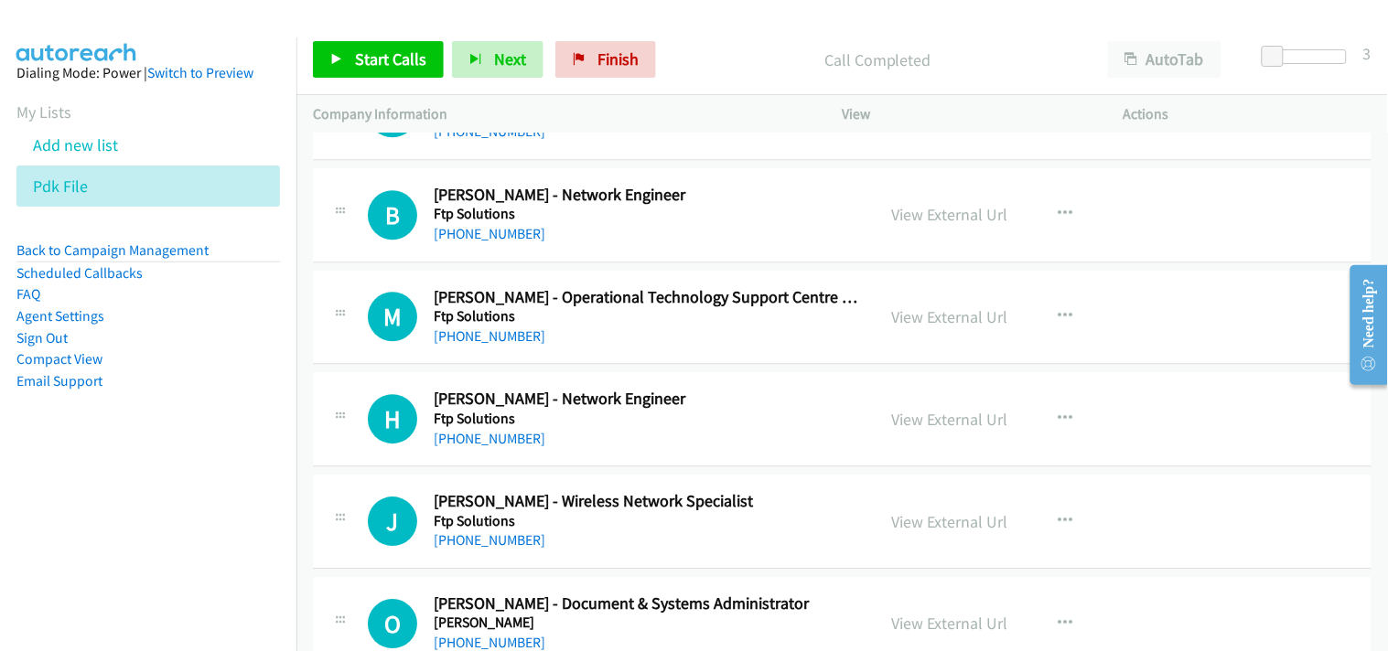
scroll to position [4879, 0]
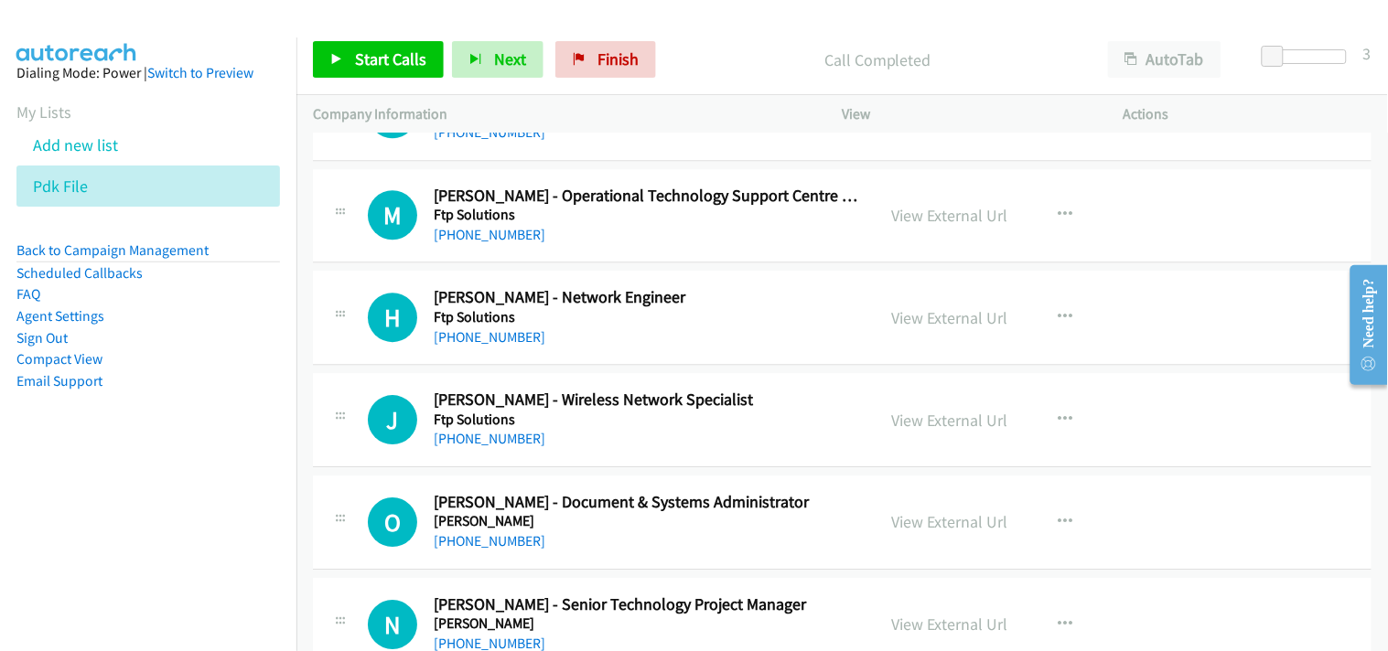
drag, startPoint x: 485, startPoint y: 234, endPoint x: 497, endPoint y: 259, distance: 27.4
click at [485, 234] on link "+61 414 240 559" at bounding box center [490, 234] width 112 height 17
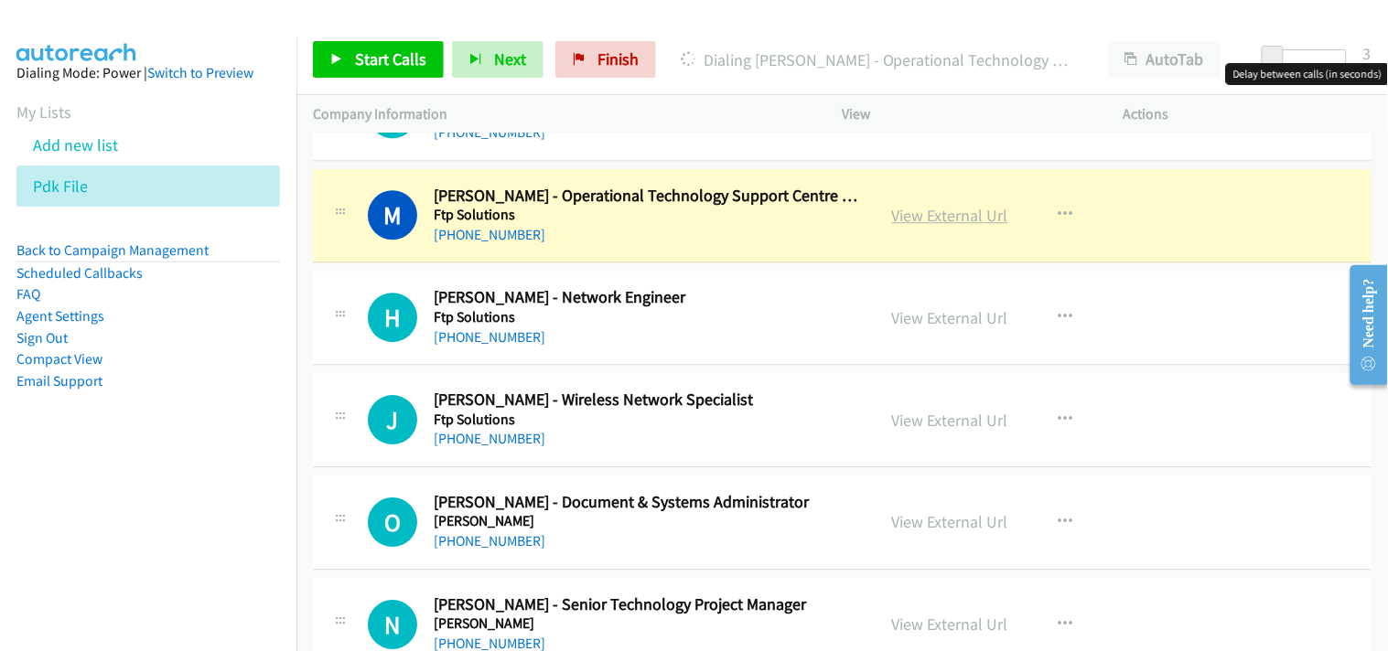
click at [913, 212] on link "View External Url" at bounding box center [950, 215] width 116 height 21
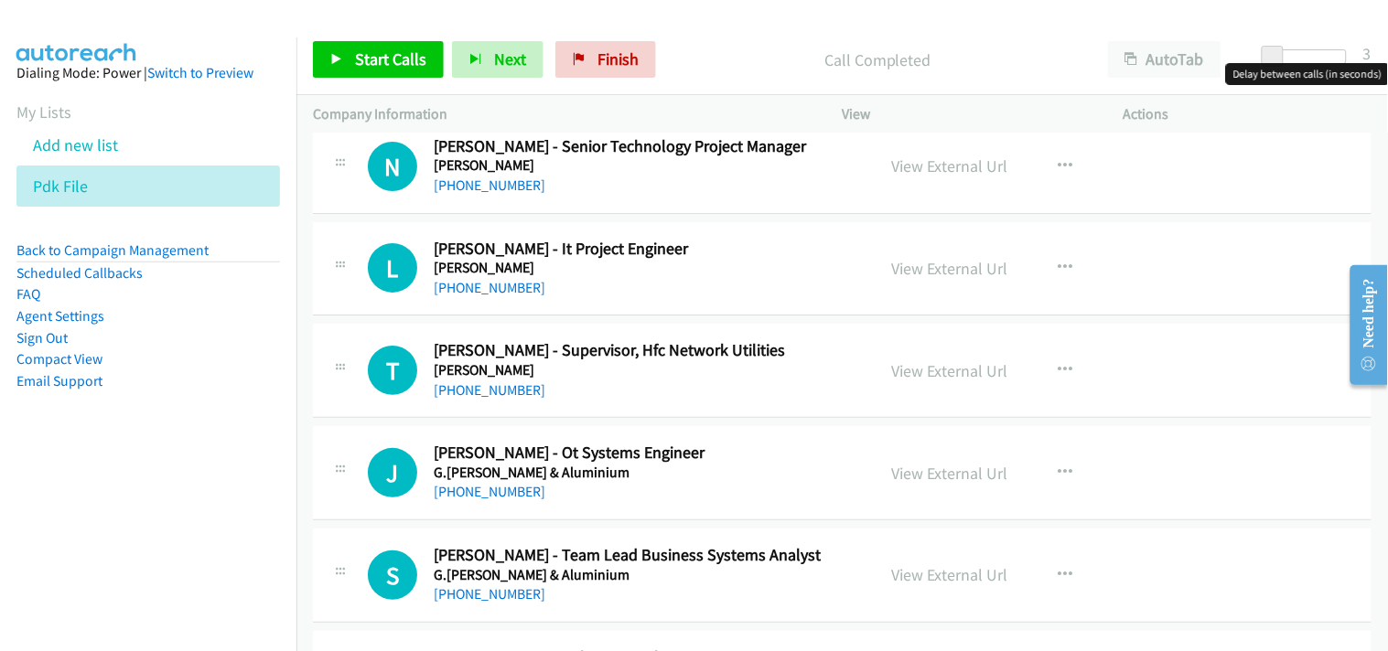
scroll to position [5387, 0]
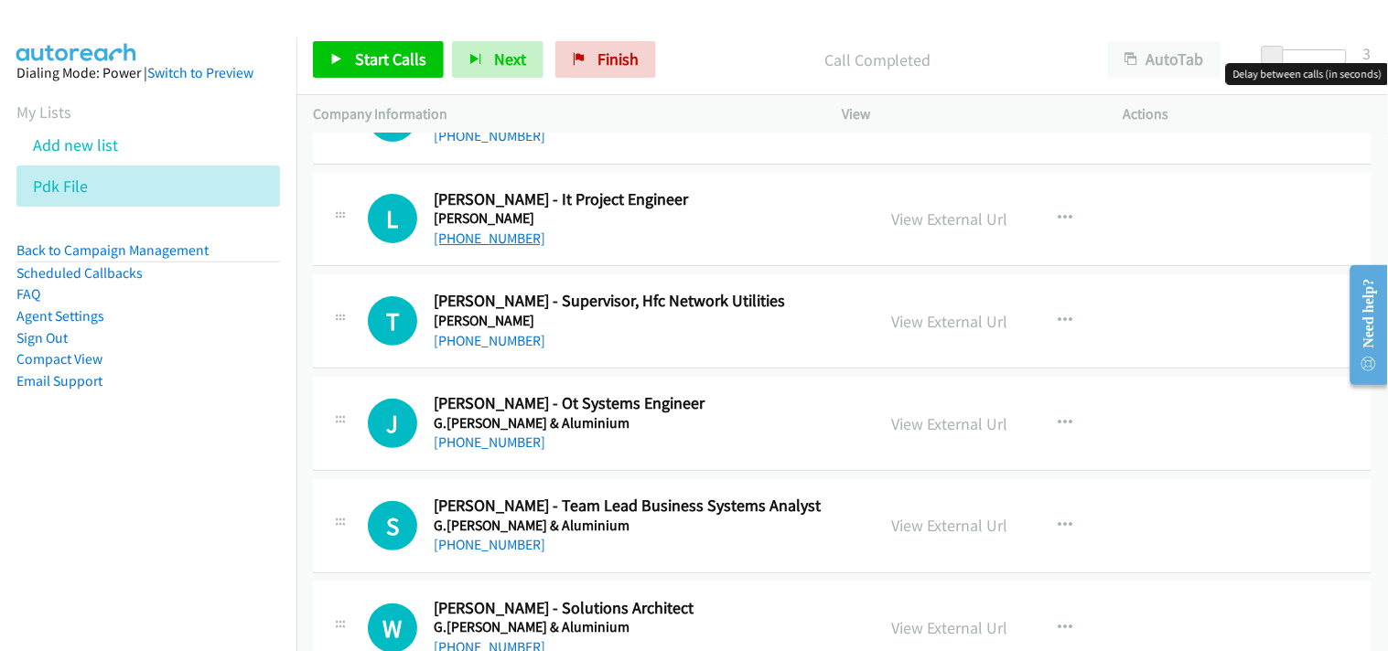
click at [487, 242] on link "+61 498 492 122" at bounding box center [490, 238] width 112 height 17
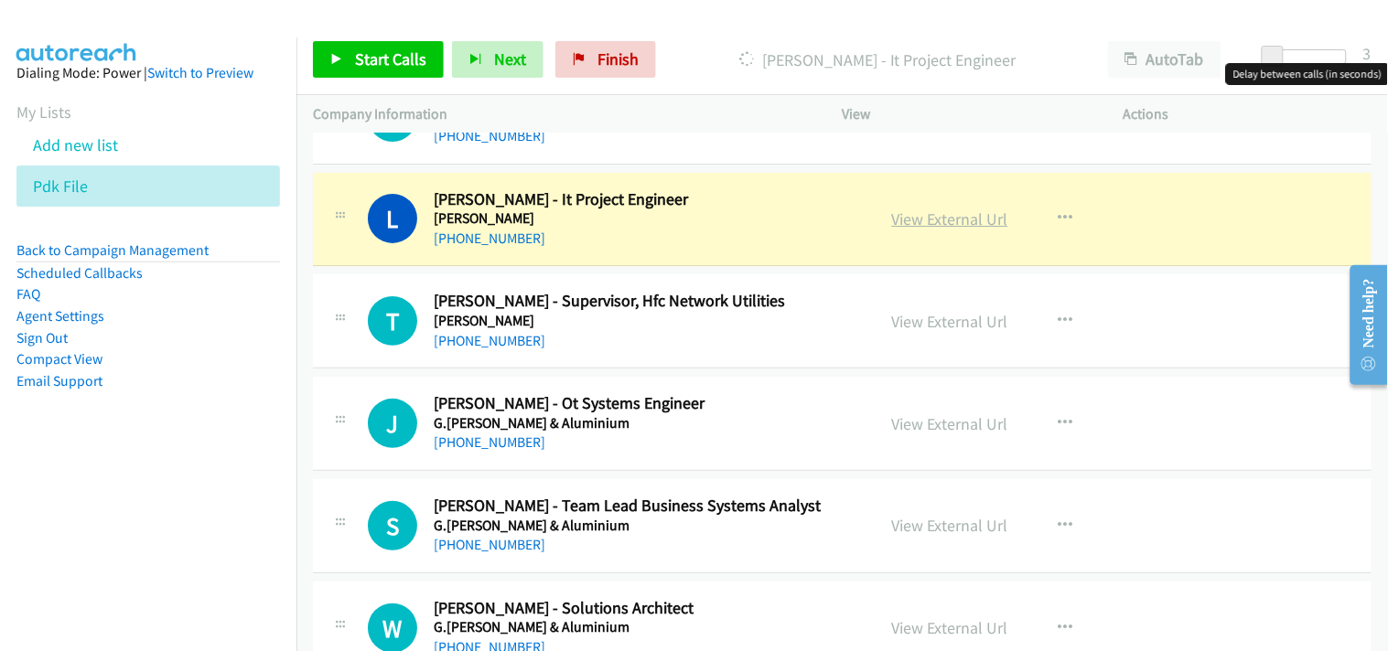
click at [902, 213] on link "View External Url" at bounding box center [950, 219] width 116 height 21
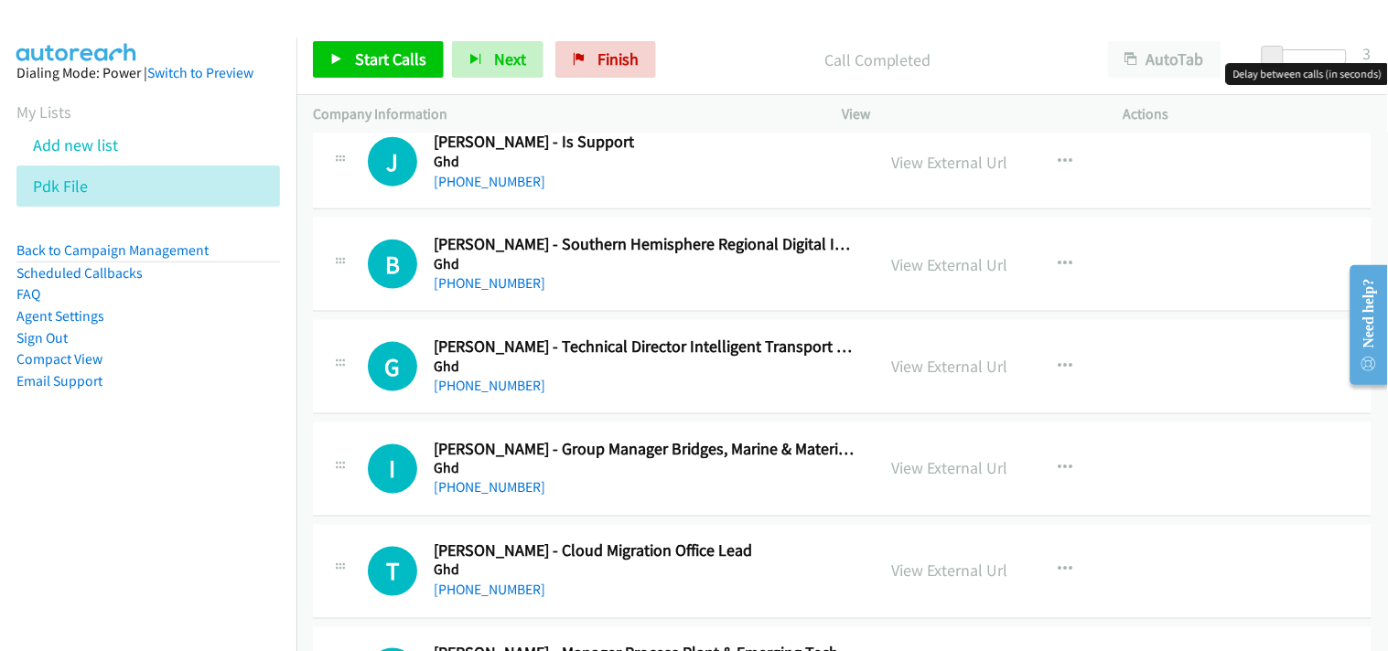
scroll to position [7725, 0]
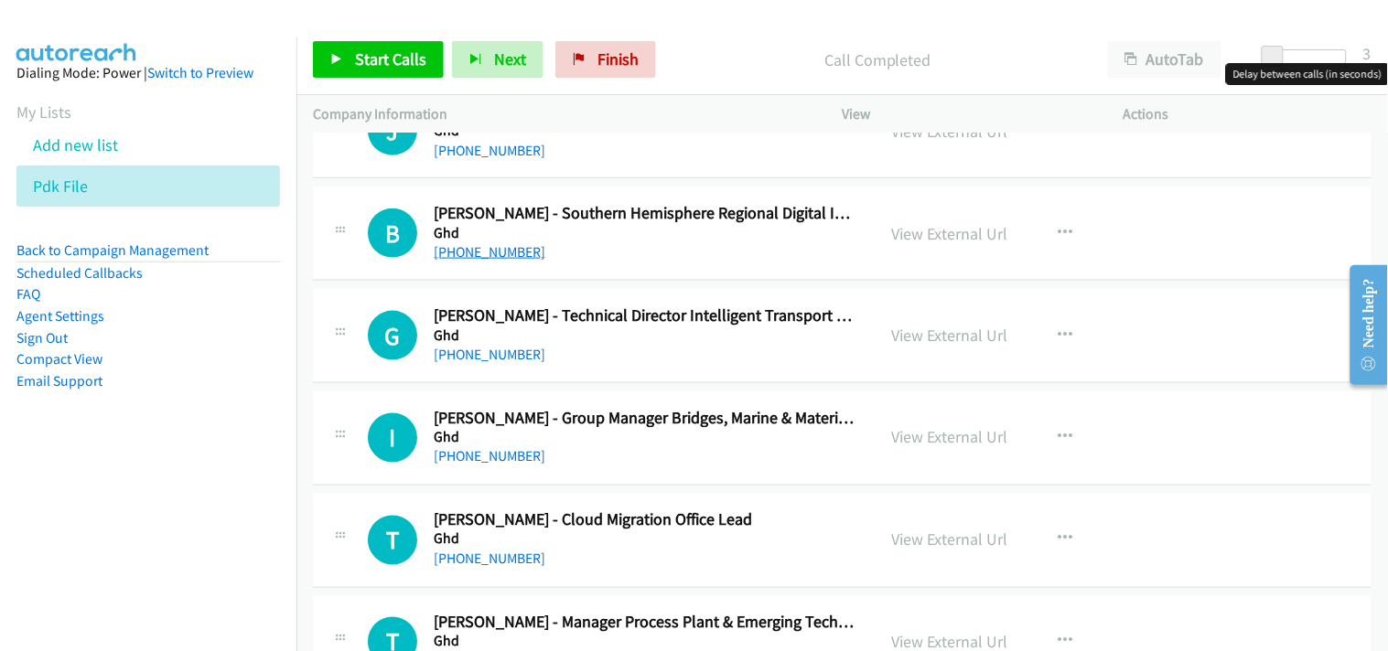
click at [508, 248] on link "+61 7 3316 3040" at bounding box center [490, 251] width 112 height 17
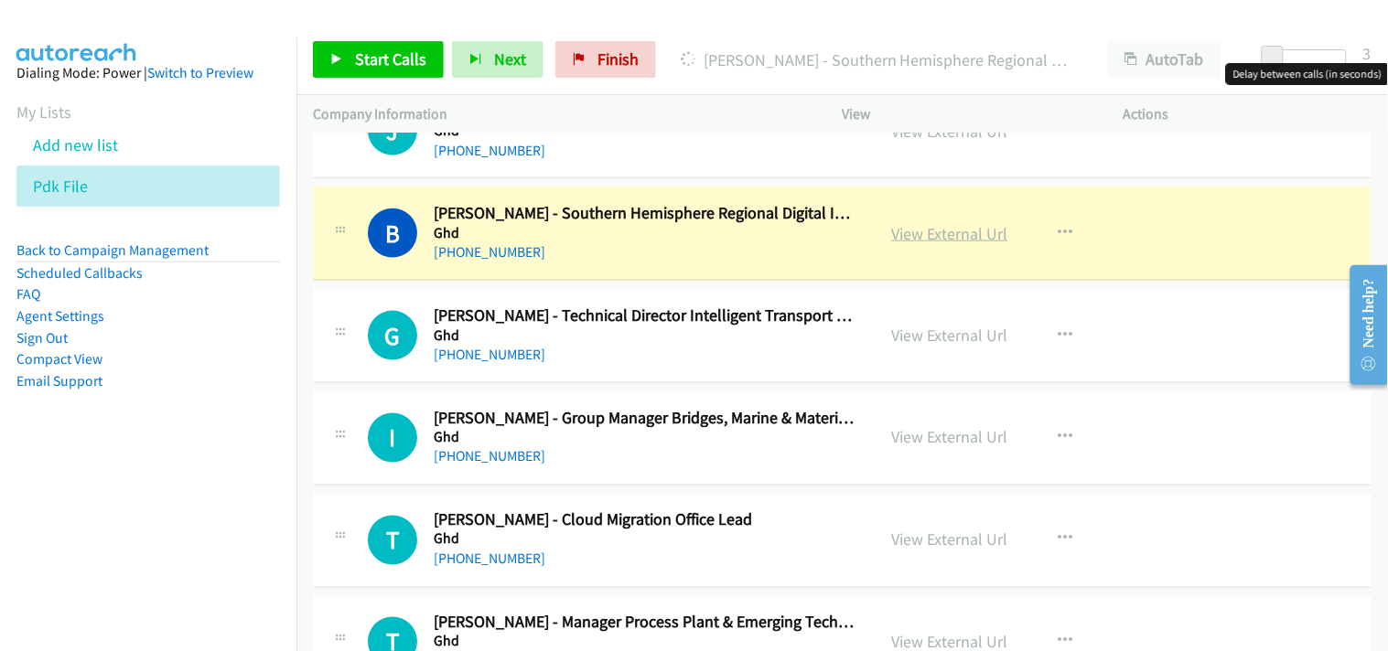
click at [933, 238] on link "View External Url" at bounding box center [950, 233] width 116 height 21
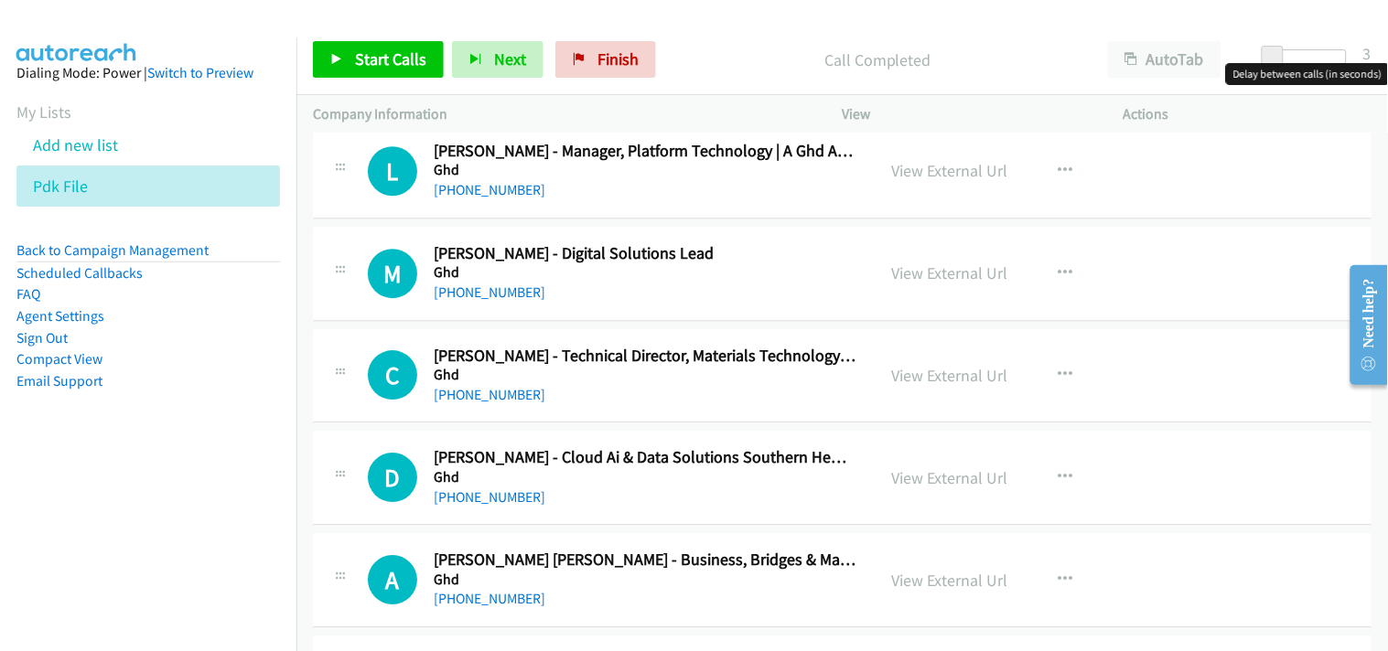
scroll to position [8538, 0]
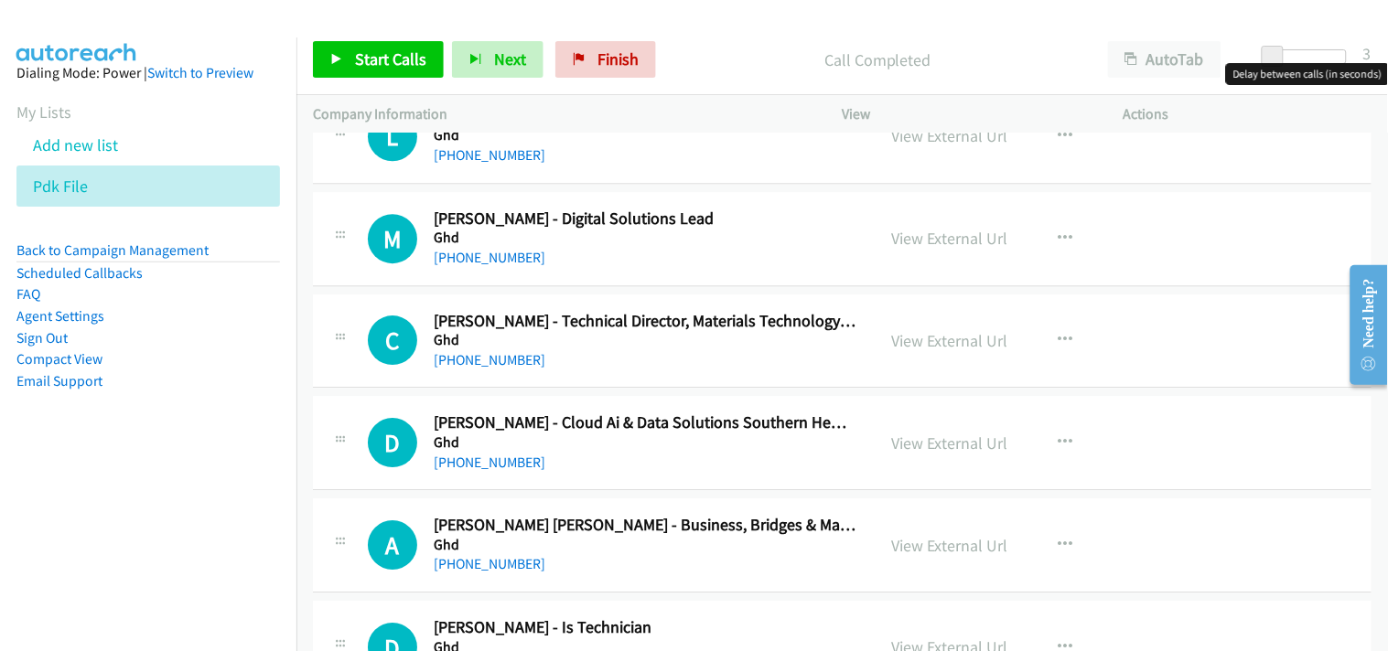
click at [496, 244] on h5 "Ghd" at bounding box center [646, 238] width 425 height 18
click at [496, 263] on link "+61 433 840 174" at bounding box center [490, 257] width 112 height 17
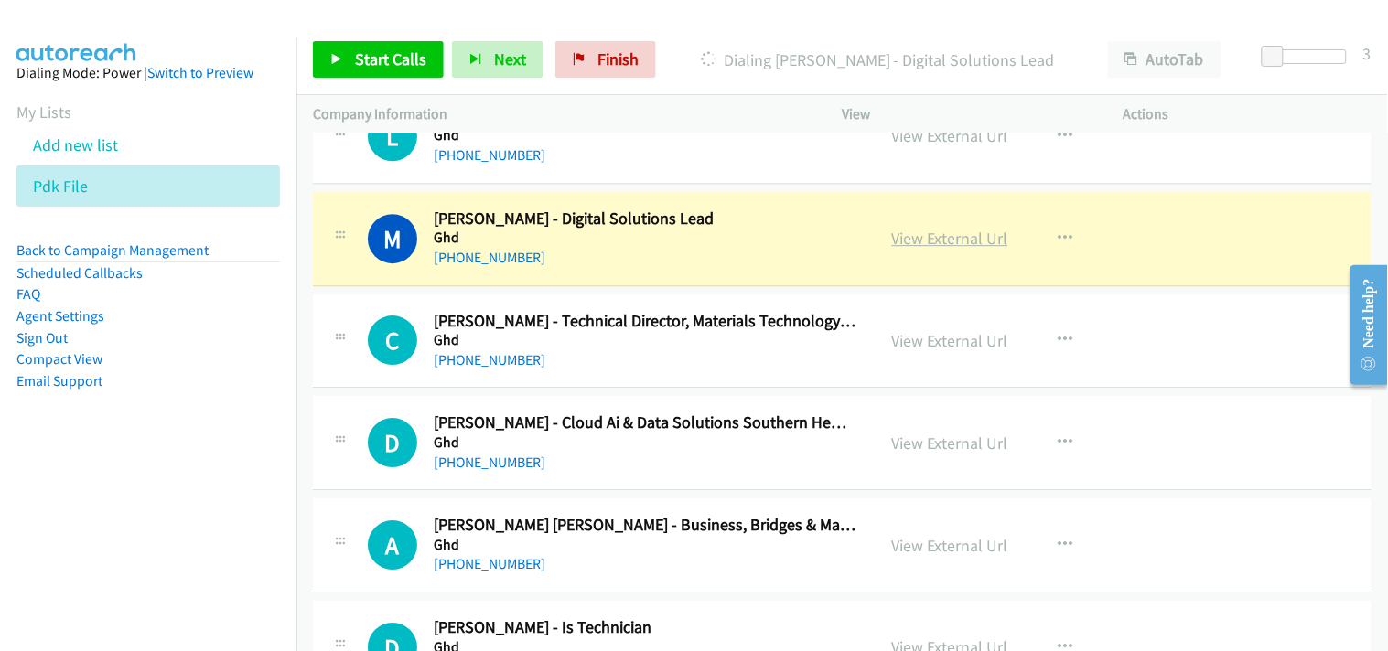
click at [920, 236] on link "View External Url" at bounding box center [950, 238] width 116 height 21
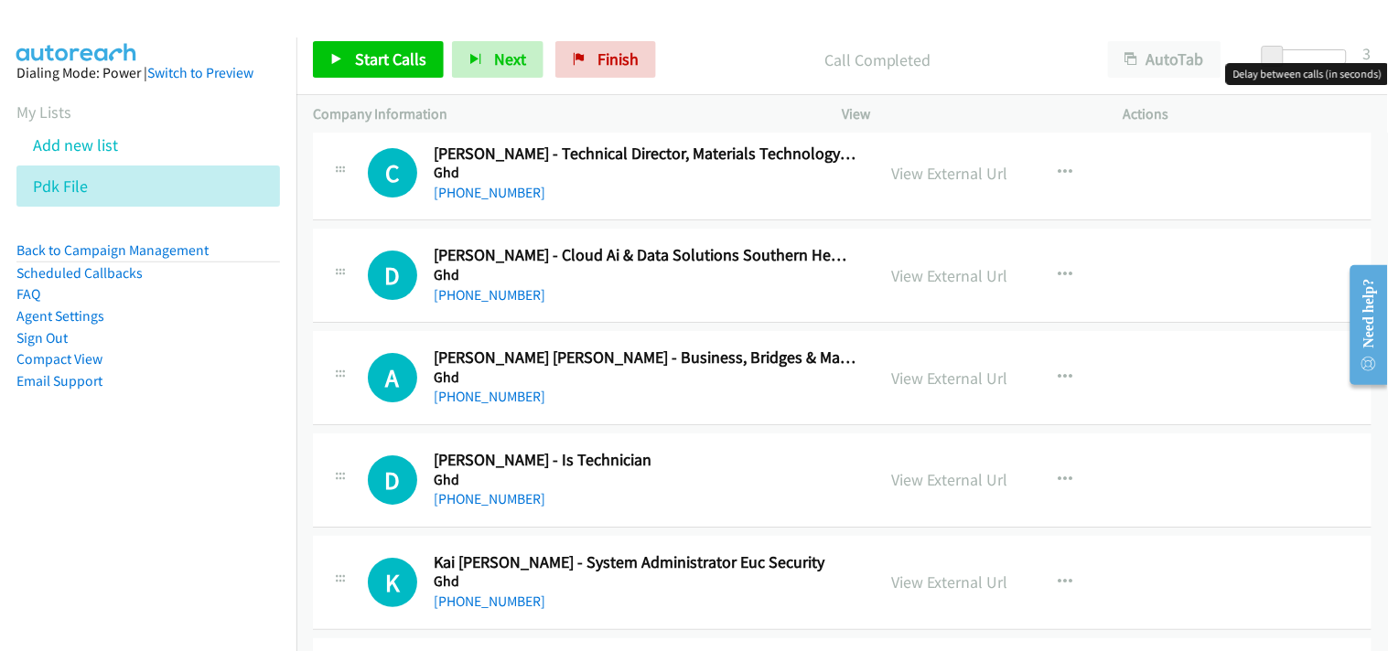
scroll to position [8741, 0]
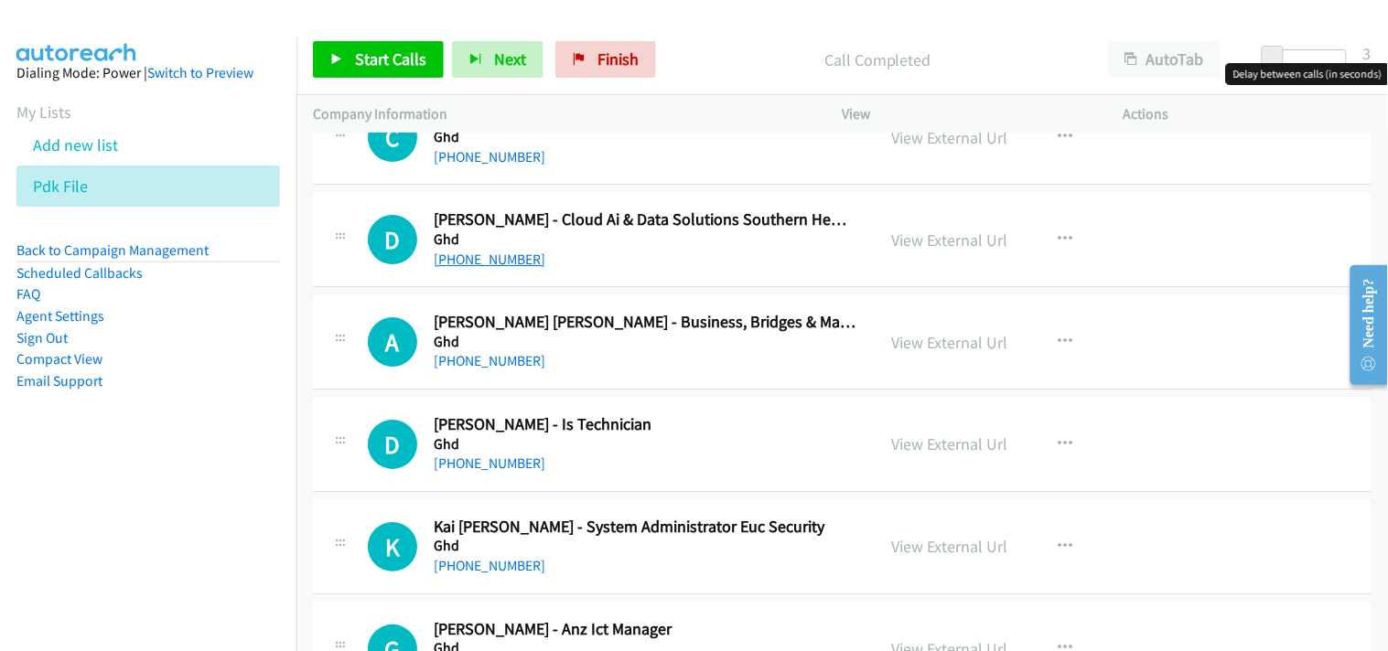
click at [500, 254] on link "+61 3 8760 8000" at bounding box center [490, 259] width 112 height 17
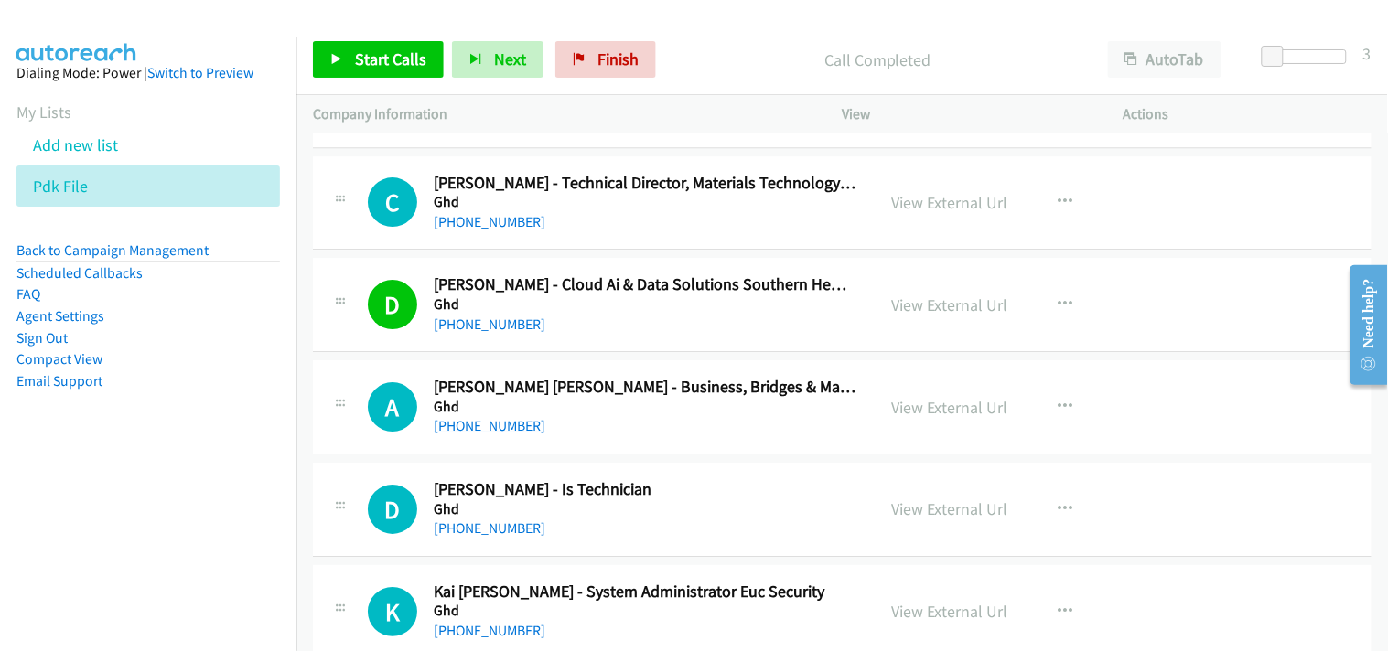
scroll to position [8640, 0]
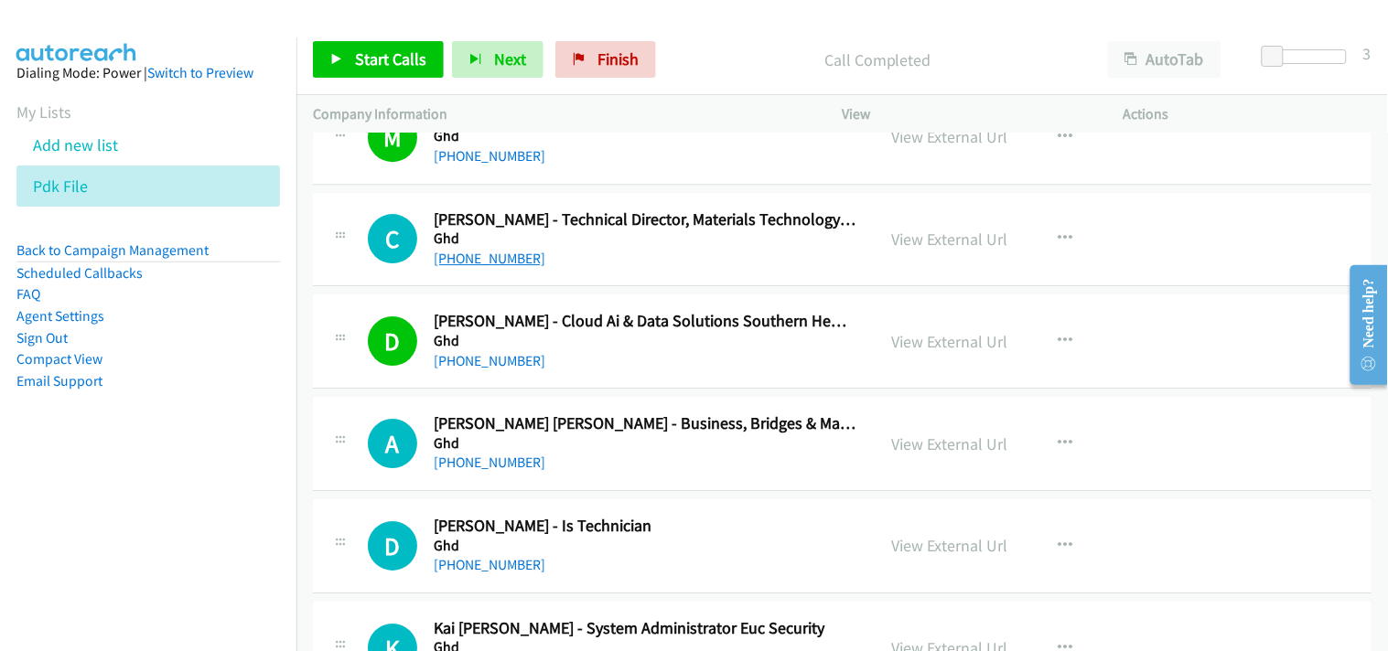
click at [491, 265] on link "+61 8 6222 8856" at bounding box center [490, 258] width 112 height 17
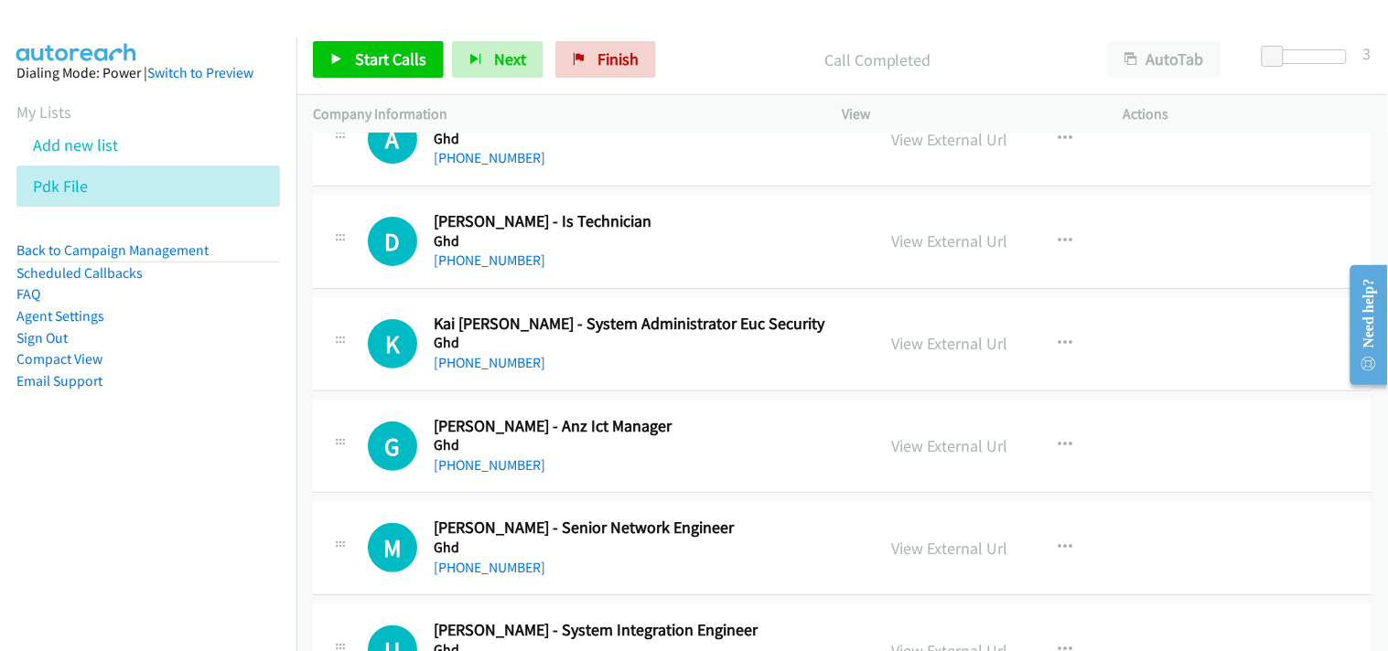
scroll to position [9046, 0]
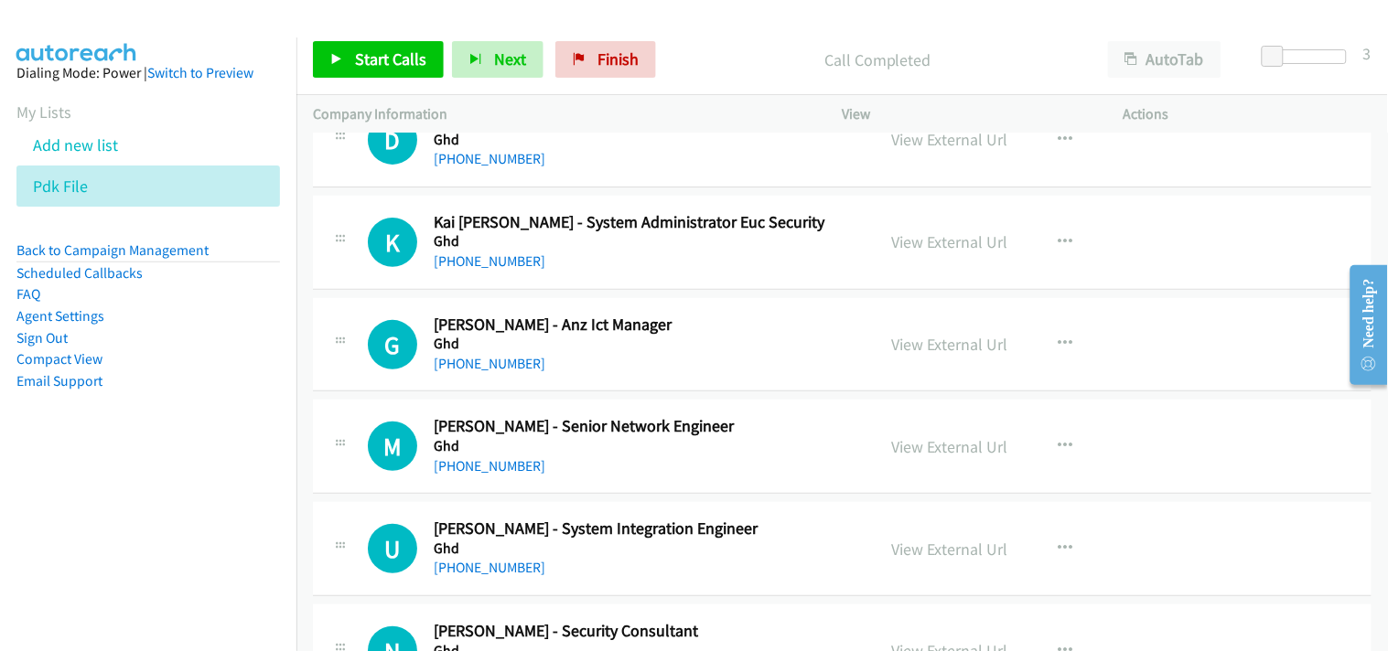
click at [514, 251] on h5 "Ghd" at bounding box center [646, 241] width 425 height 18
click at [490, 253] on link "+61 417 772 038" at bounding box center [490, 260] width 112 height 17
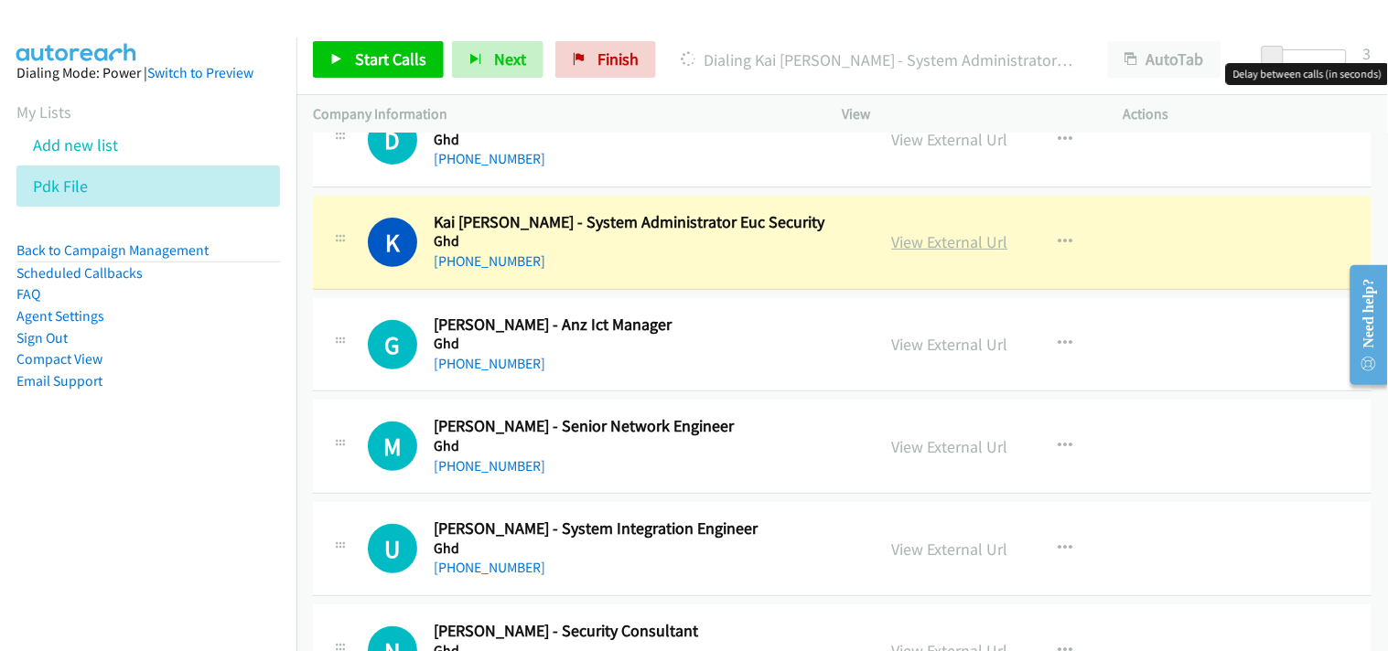
click at [930, 243] on link "View External Url" at bounding box center [950, 241] width 116 height 21
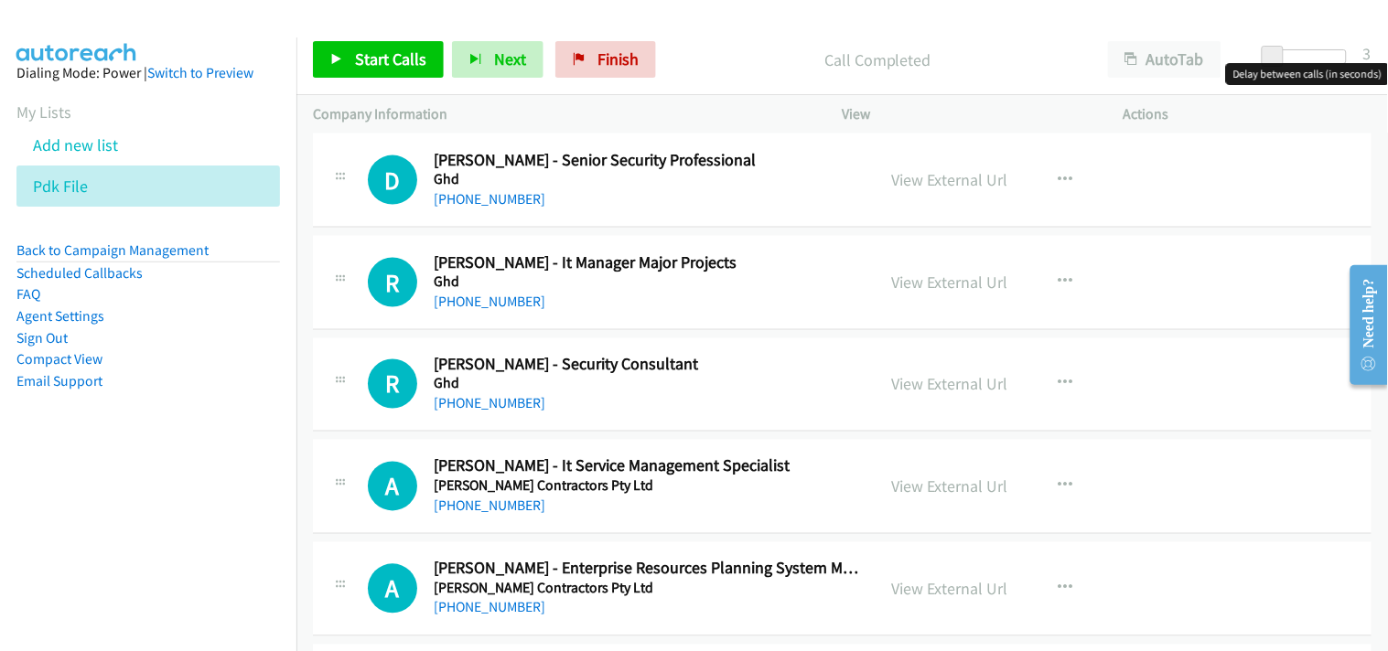
scroll to position [9656, 0]
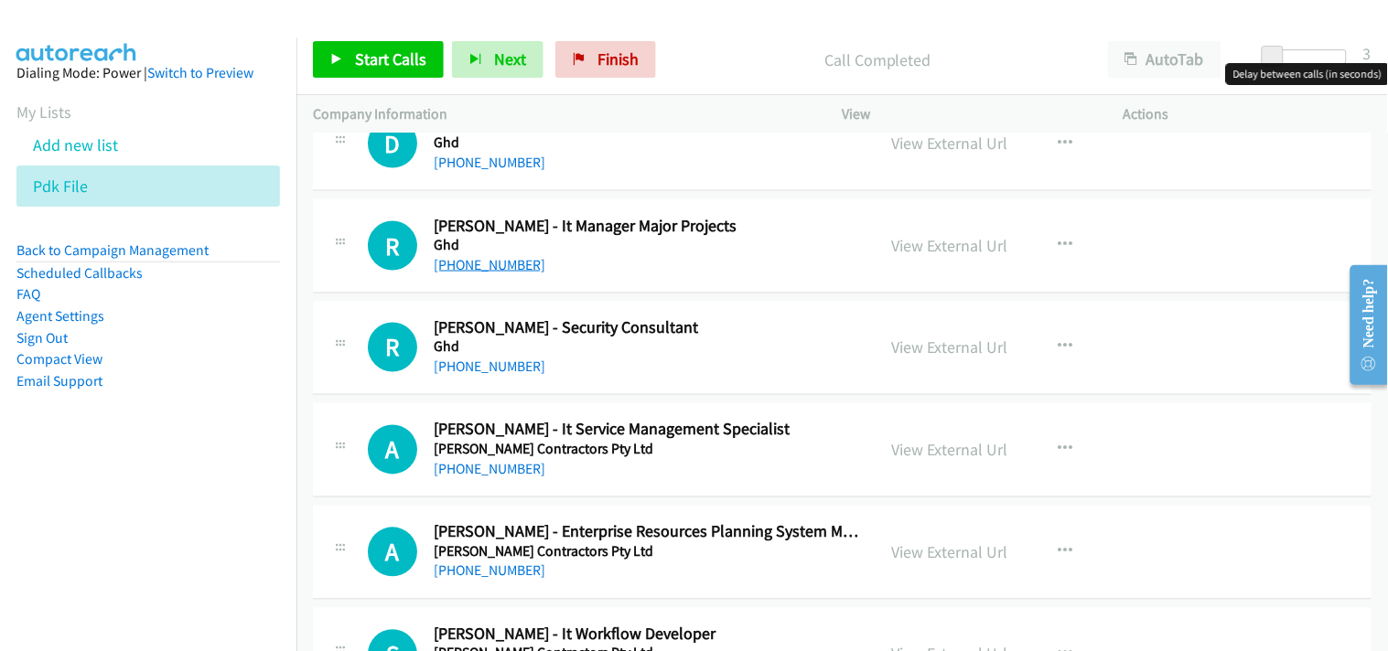
click at [490, 271] on link "+61 8 6222 8632" at bounding box center [490, 264] width 112 height 17
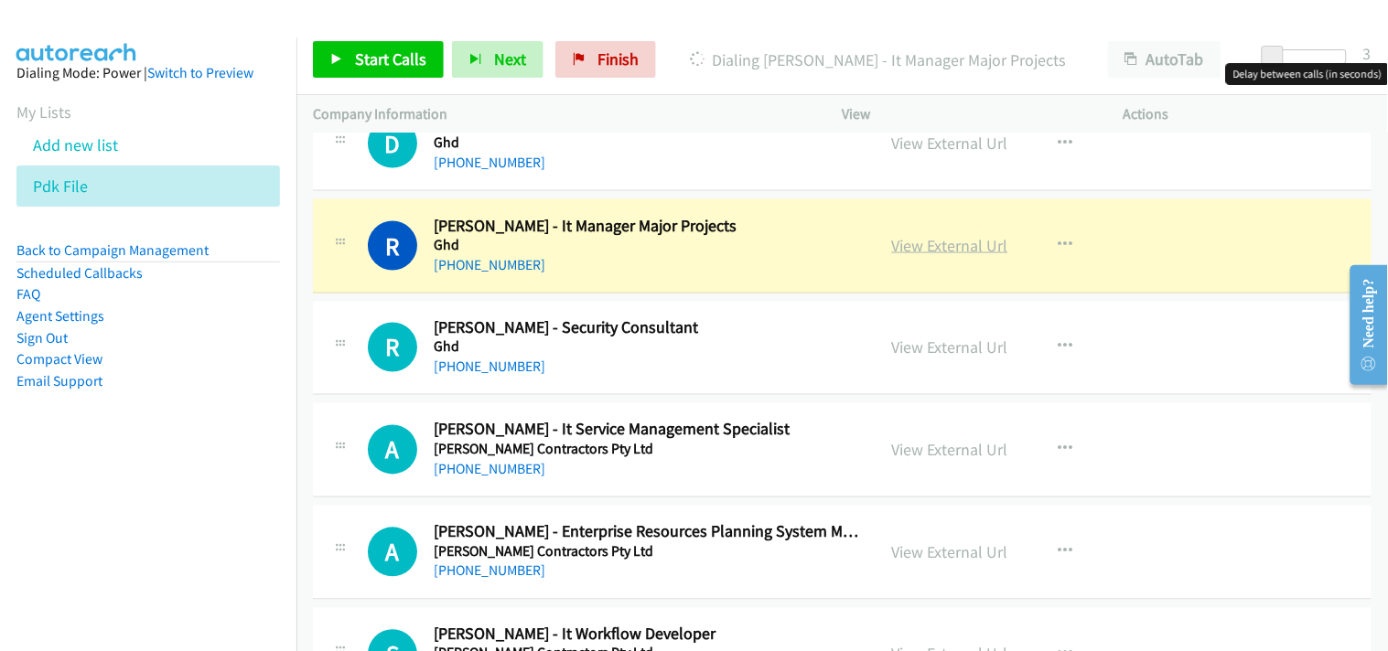
click at [947, 245] on link "View External Url" at bounding box center [950, 245] width 116 height 21
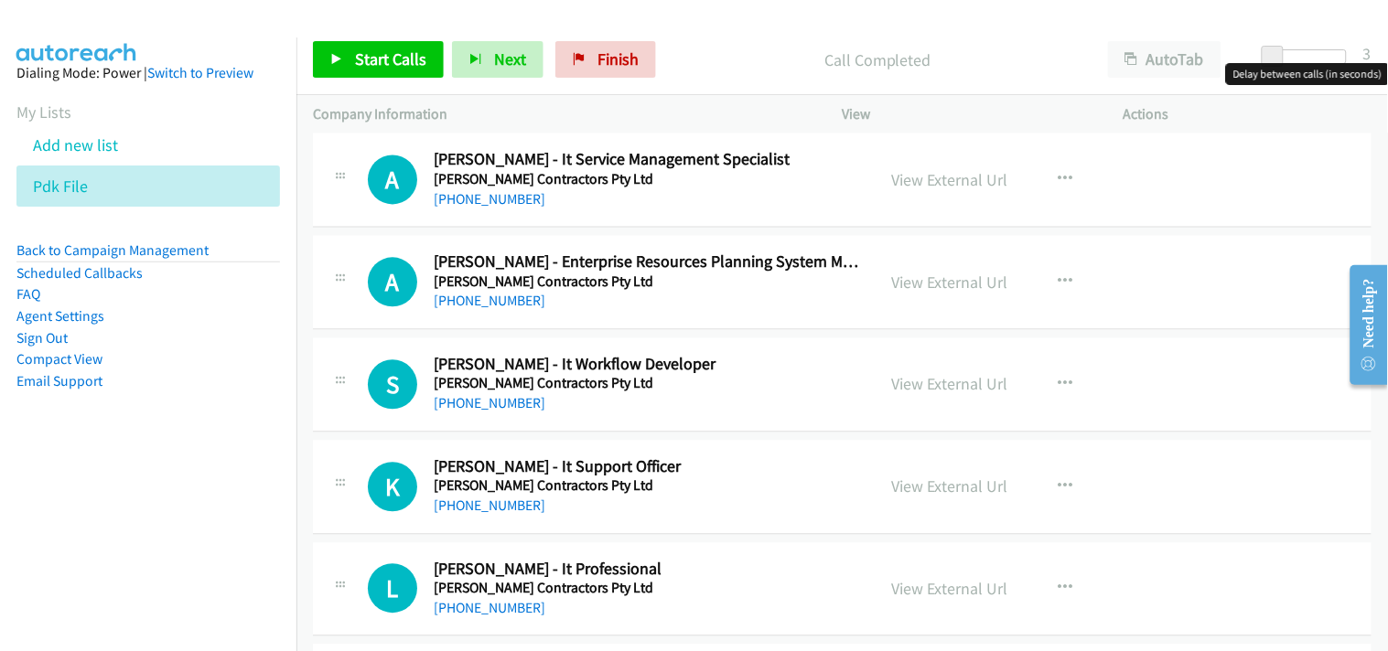
scroll to position [9961, 0]
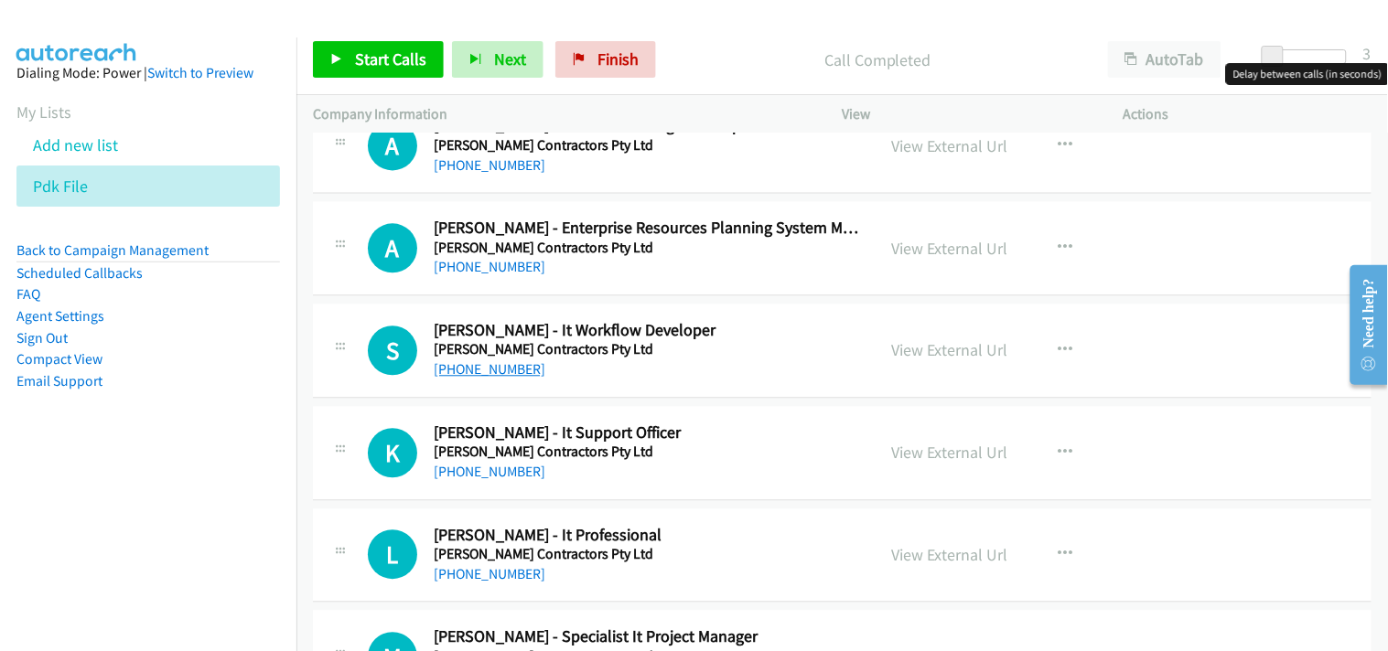
click at [504, 375] on link "+61 427 967 675" at bounding box center [490, 368] width 112 height 17
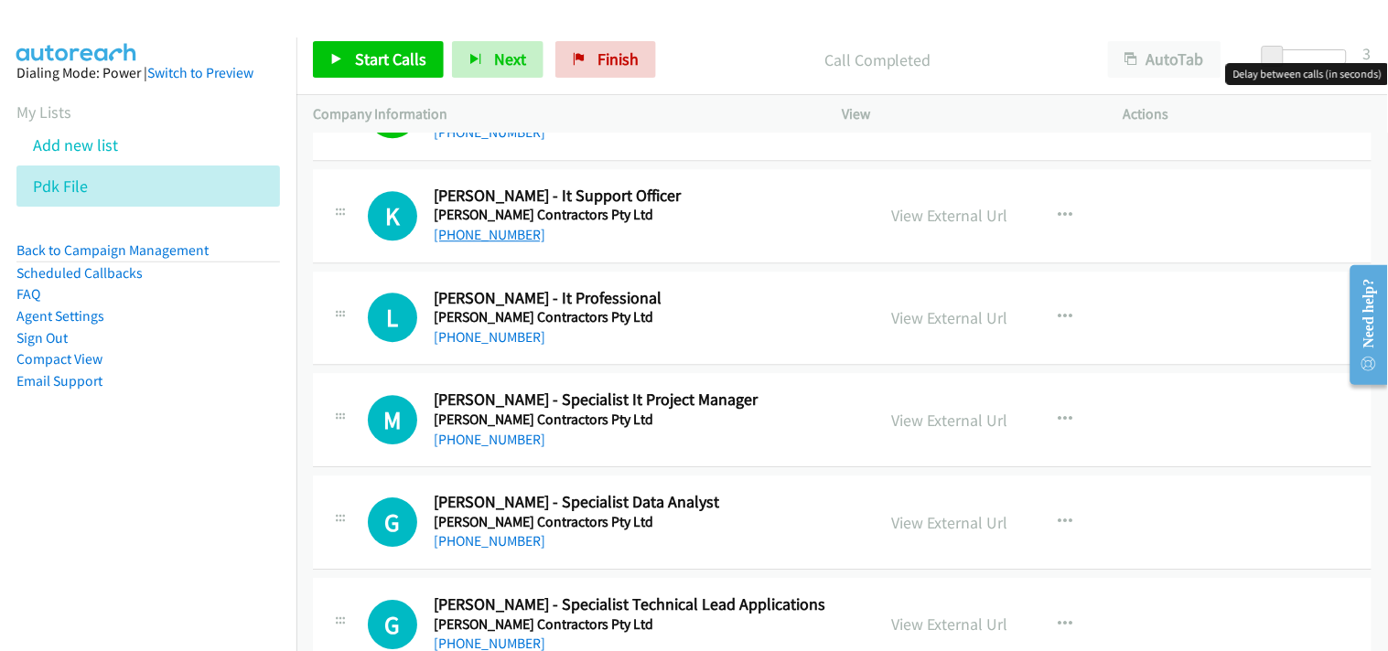
scroll to position [10165, 0]
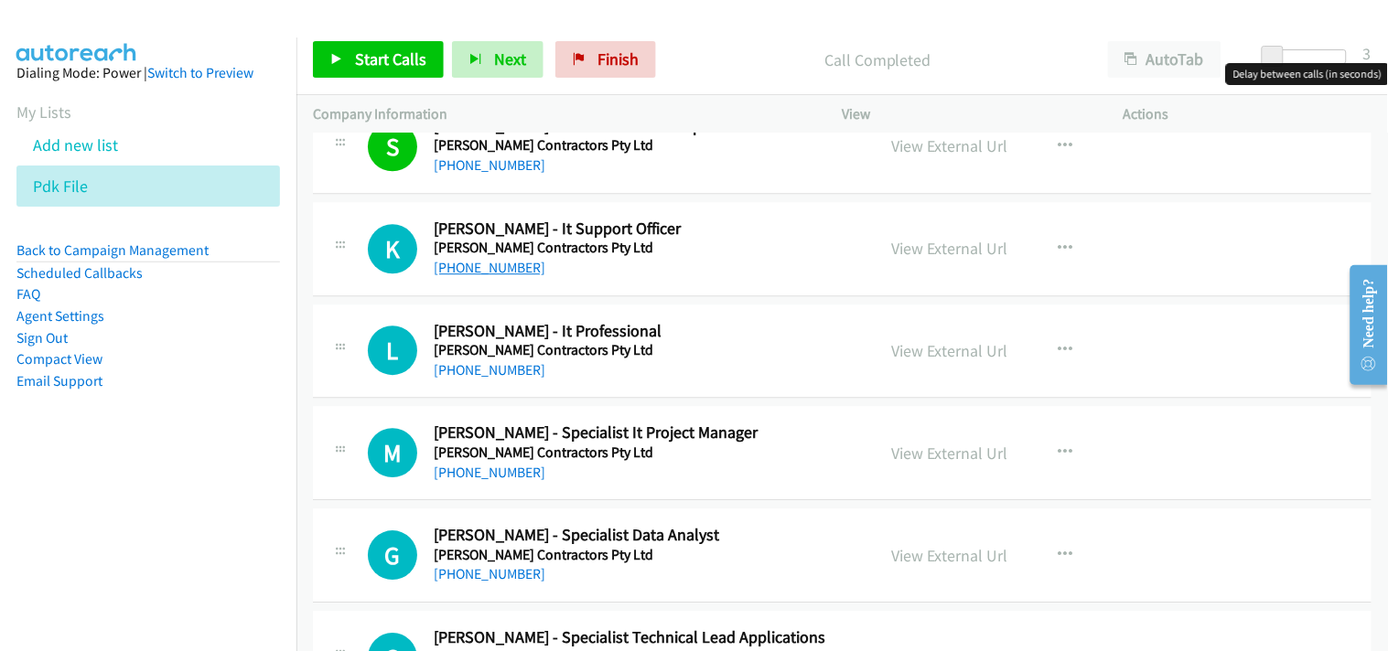
click at [504, 271] on link "+61 7 3510 3423" at bounding box center [490, 267] width 112 height 17
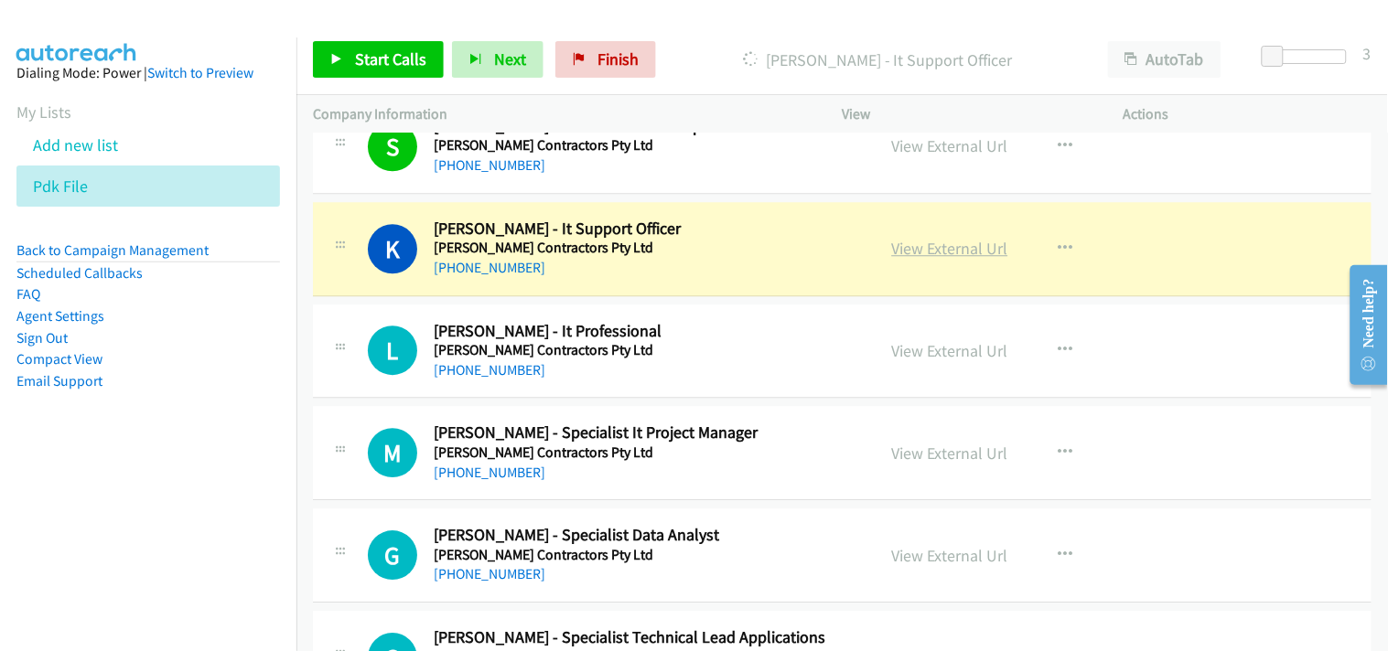
click at [939, 252] on link "View External Url" at bounding box center [950, 248] width 116 height 21
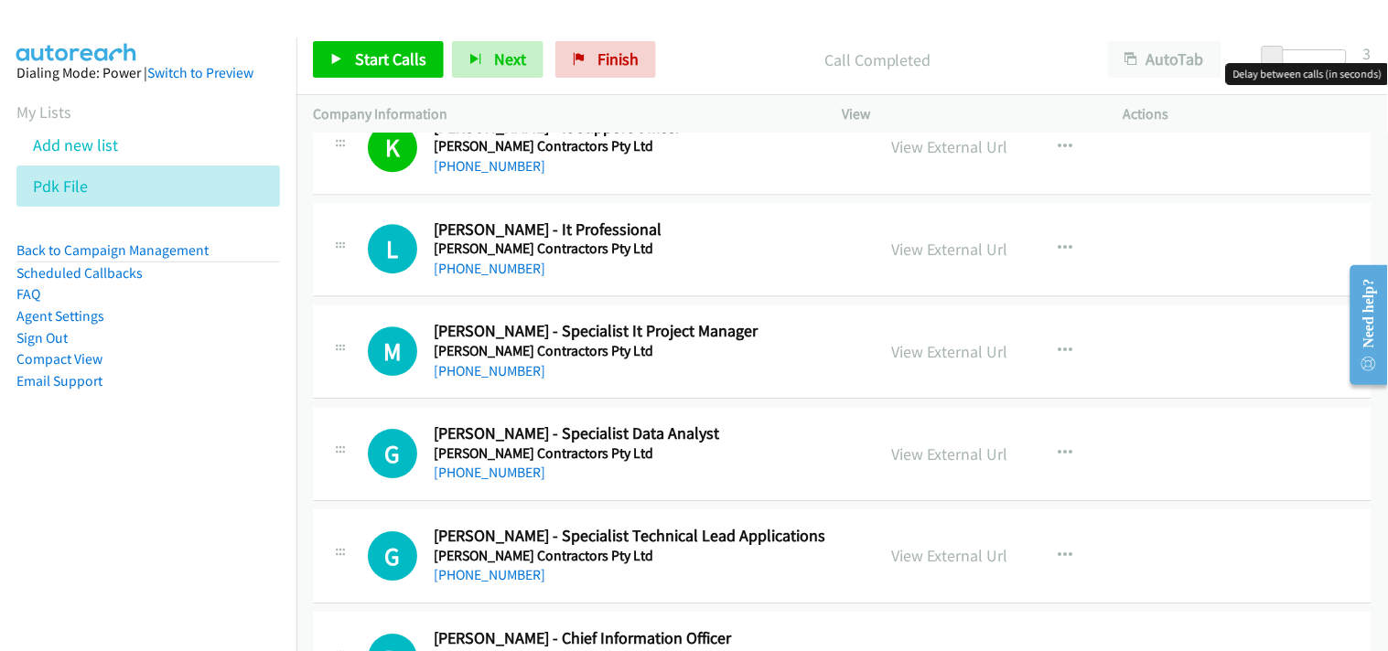
scroll to position [10470, 0]
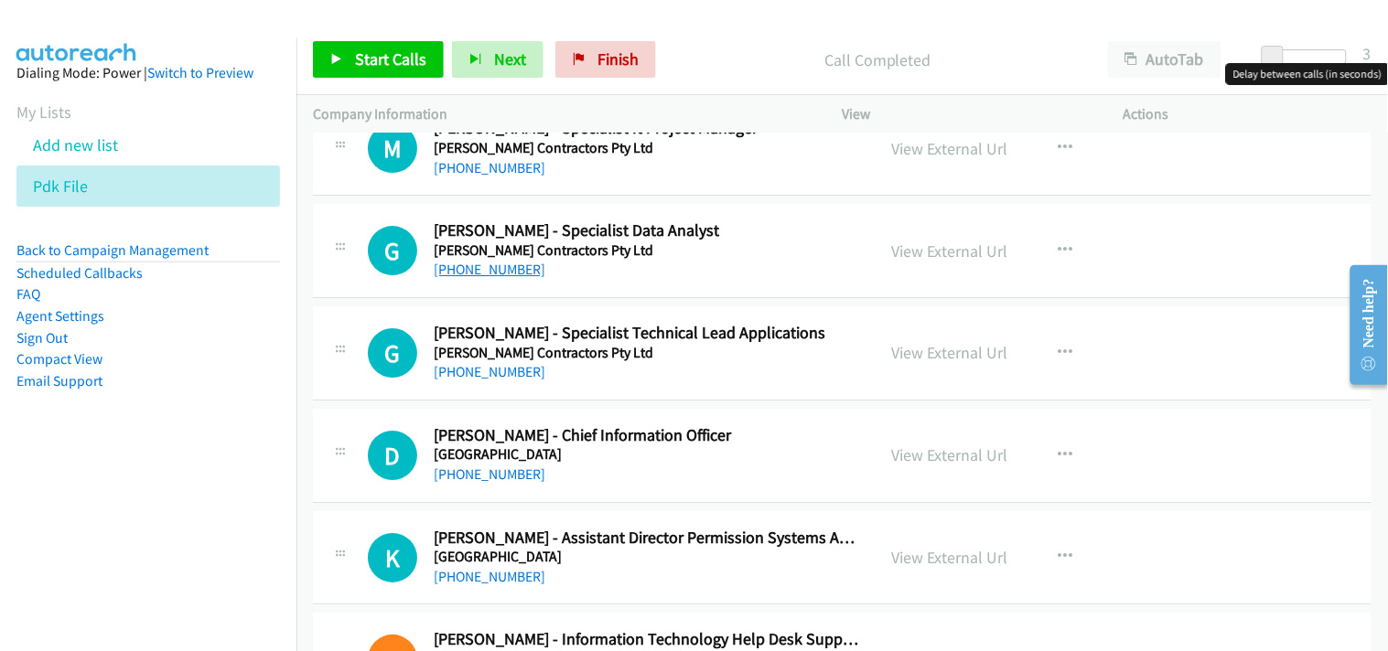
click at [480, 273] on link "+61 409 221 010" at bounding box center [490, 269] width 112 height 17
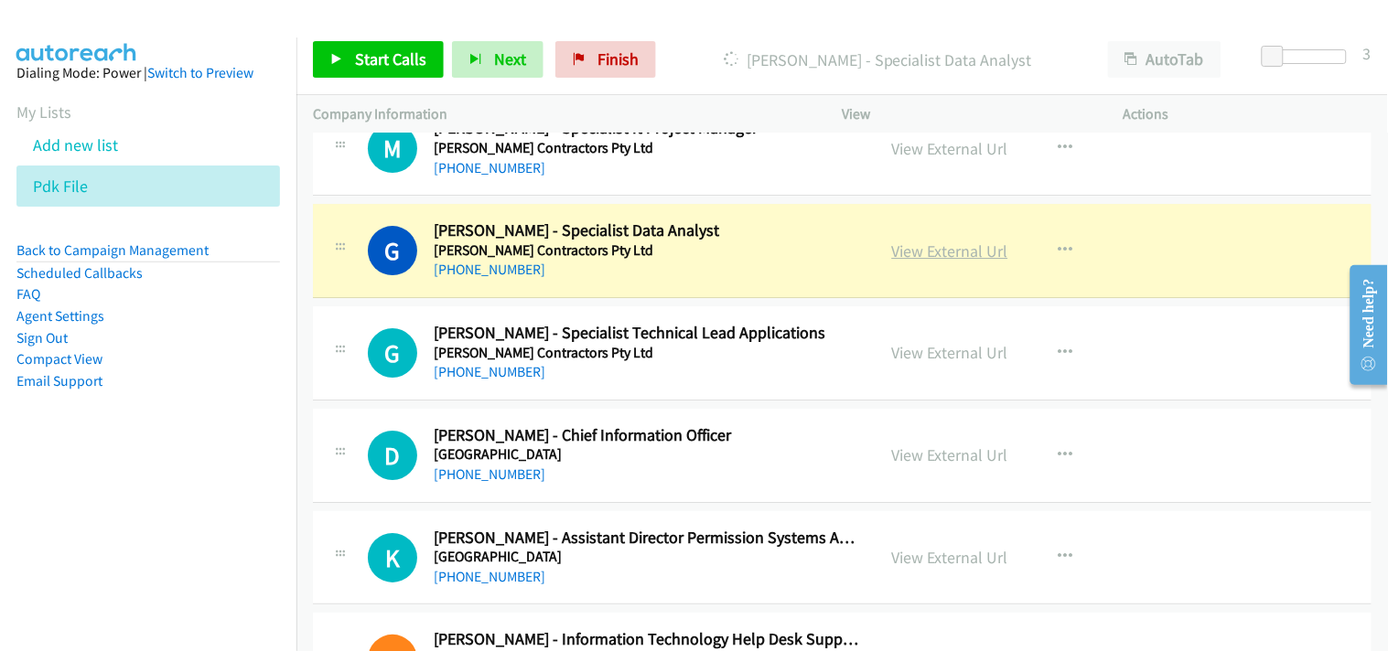
click at [944, 257] on link "View External Url" at bounding box center [950, 251] width 116 height 21
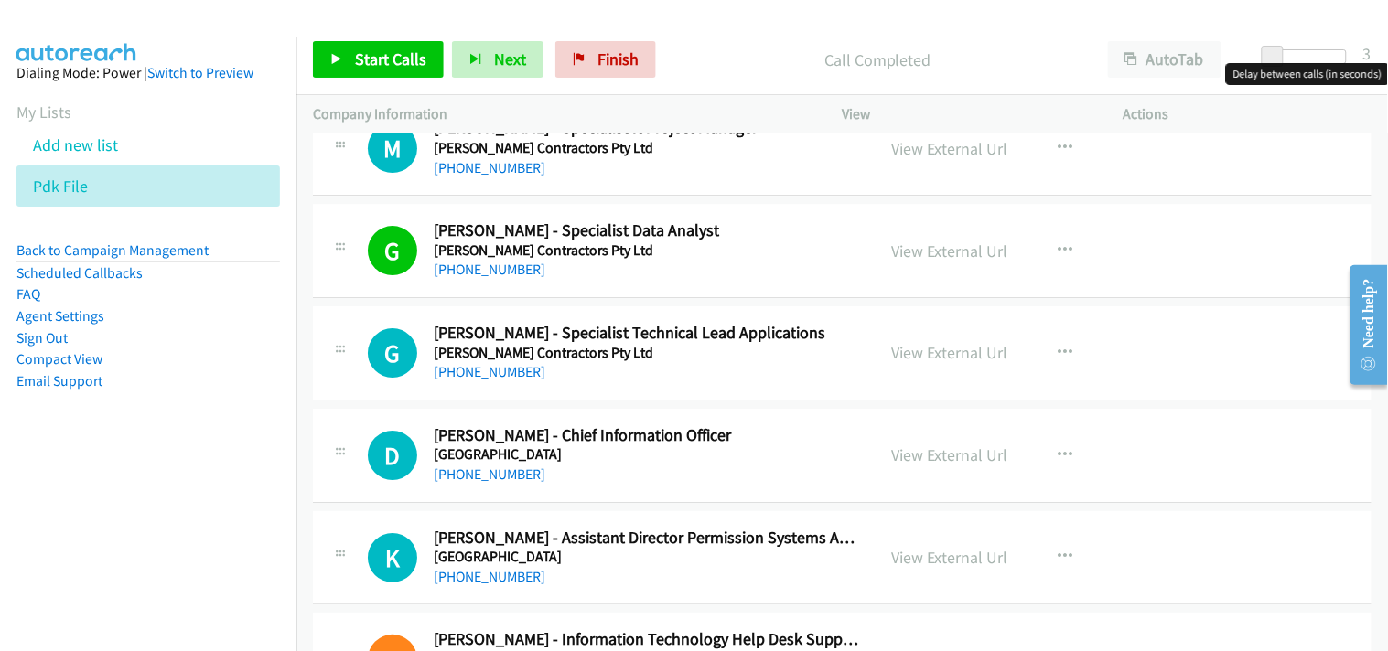
scroll to position [10571, 0]
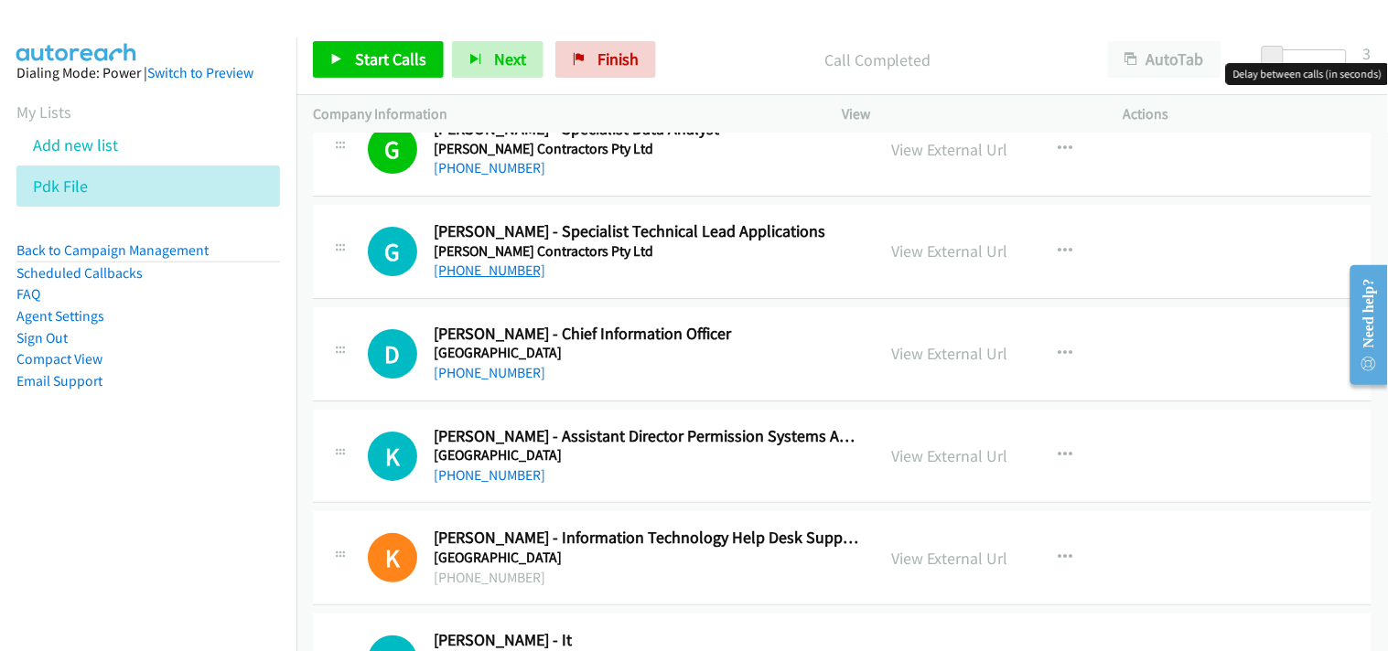
click at [479, 279] on link "+61 468 602 516" at bounding box center [490, 270] width 112 height 17
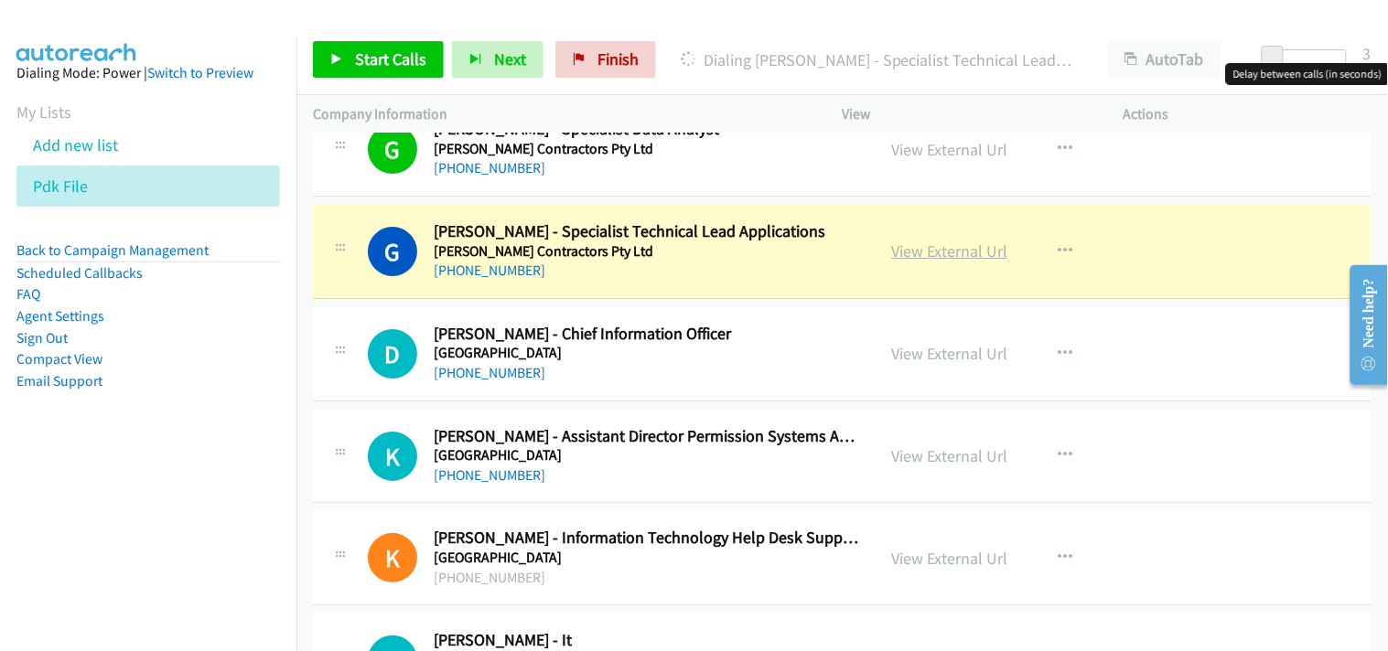
click at [916, 249] on link "View External Url" at bounding box center [950, 251] width 116 height 21
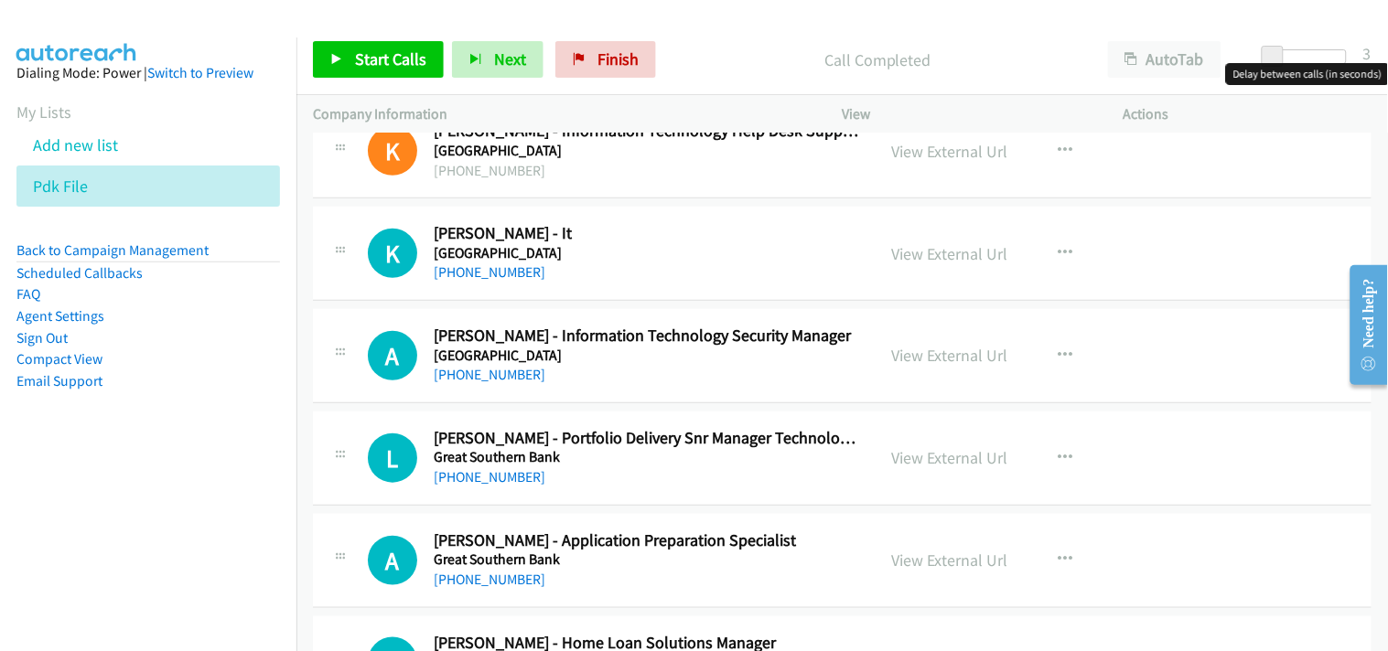
scroll to position [11080, 0]
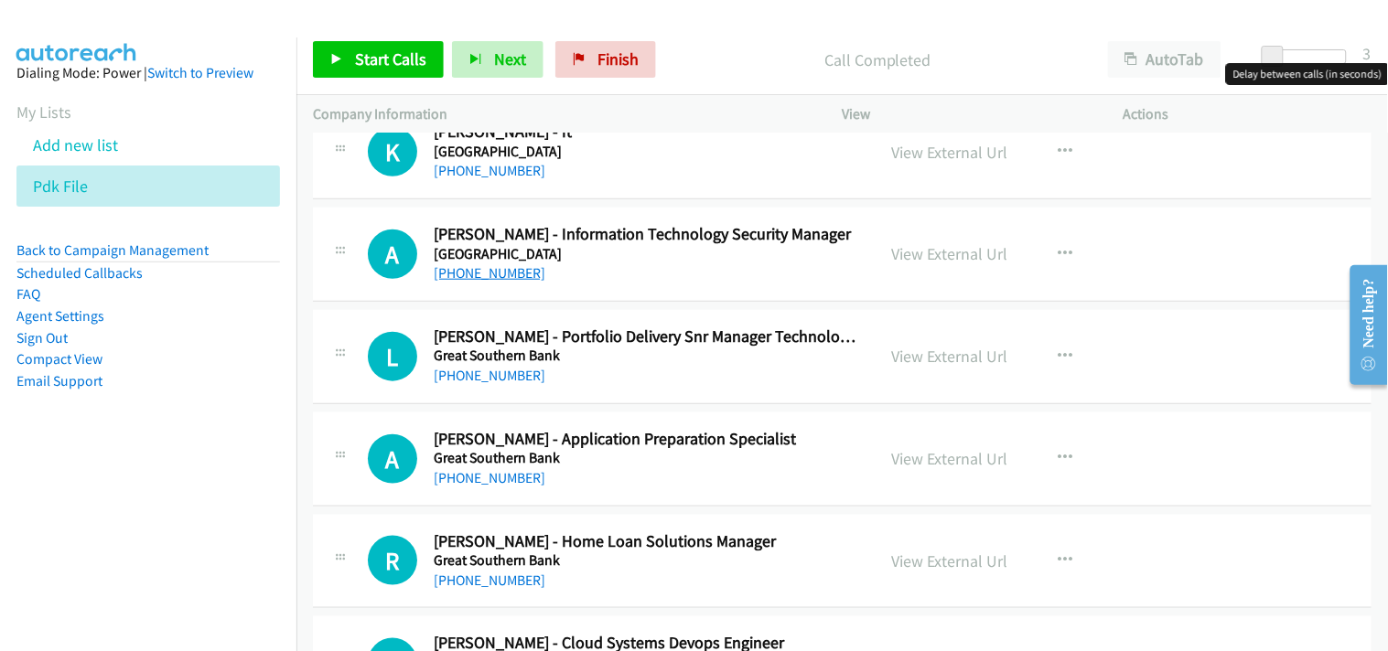
click at [487, 274] on link "+61 7 4750 0607" at bounding box center [490, 272] width 112 height 17
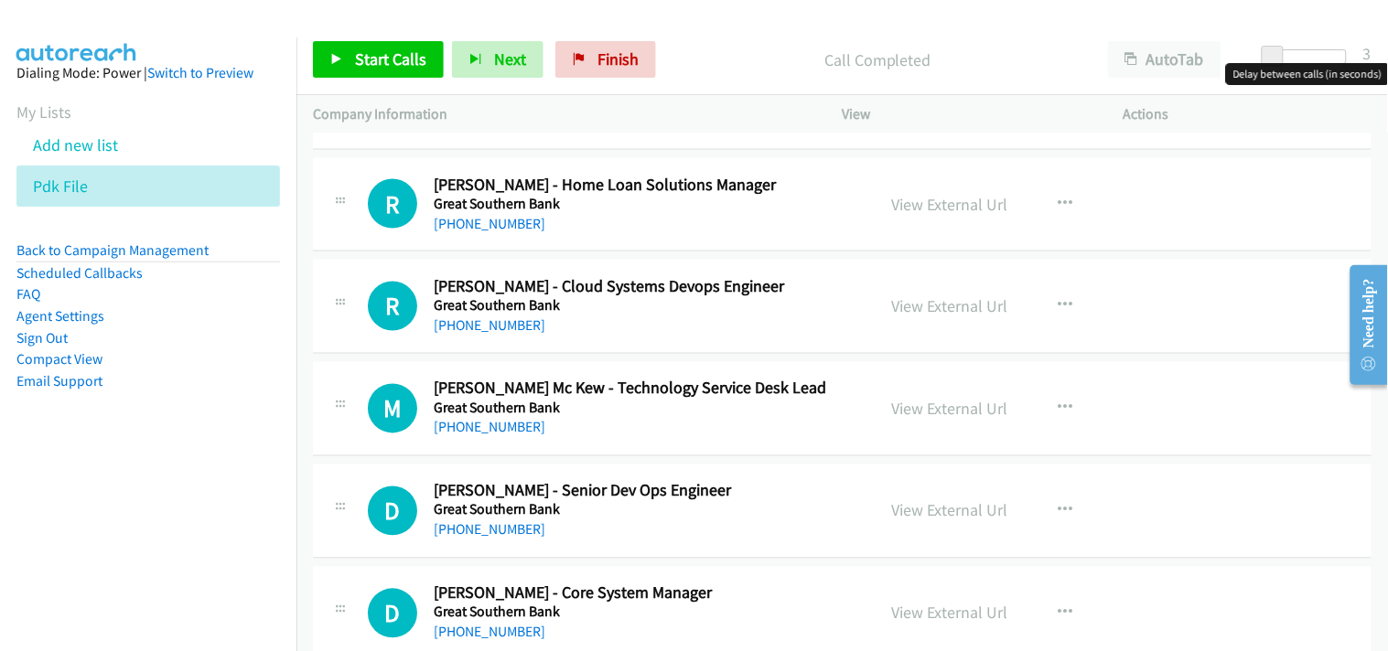
scroll to position [11486, 0]
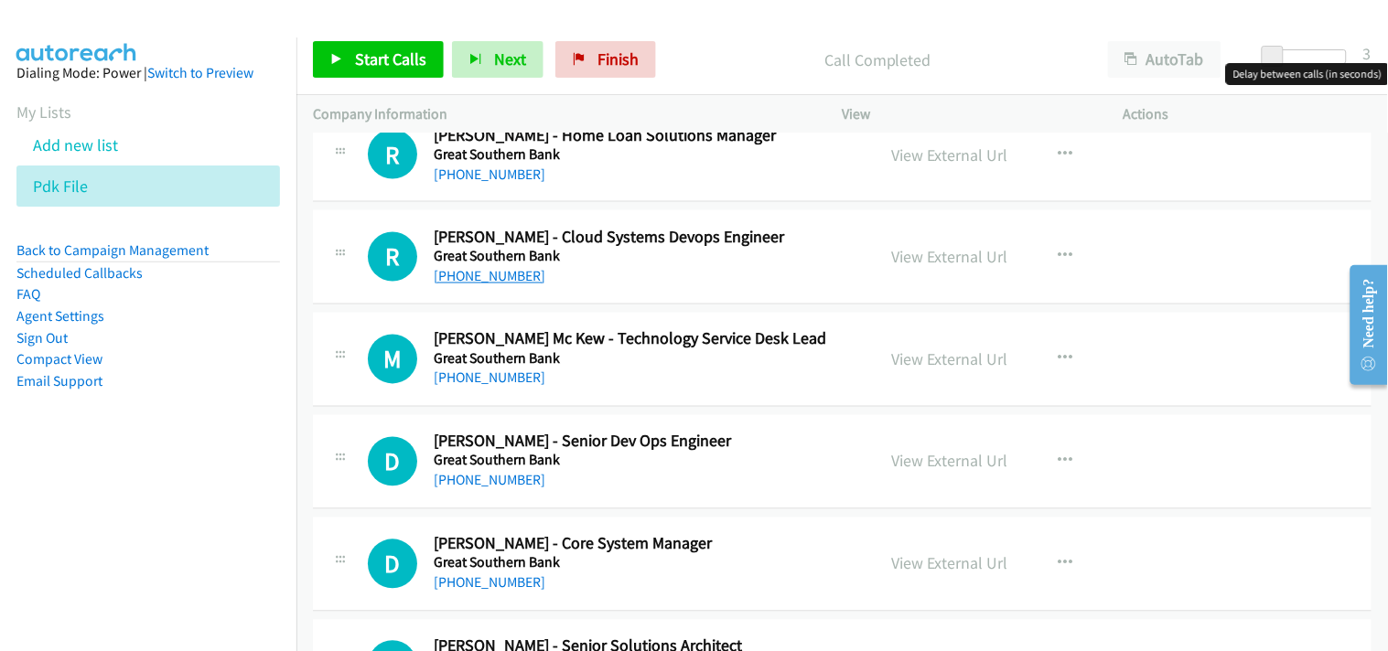
click at [497, 285] on link "+61 416 306 444" at bounding box center [490, 276] width 112 height 17
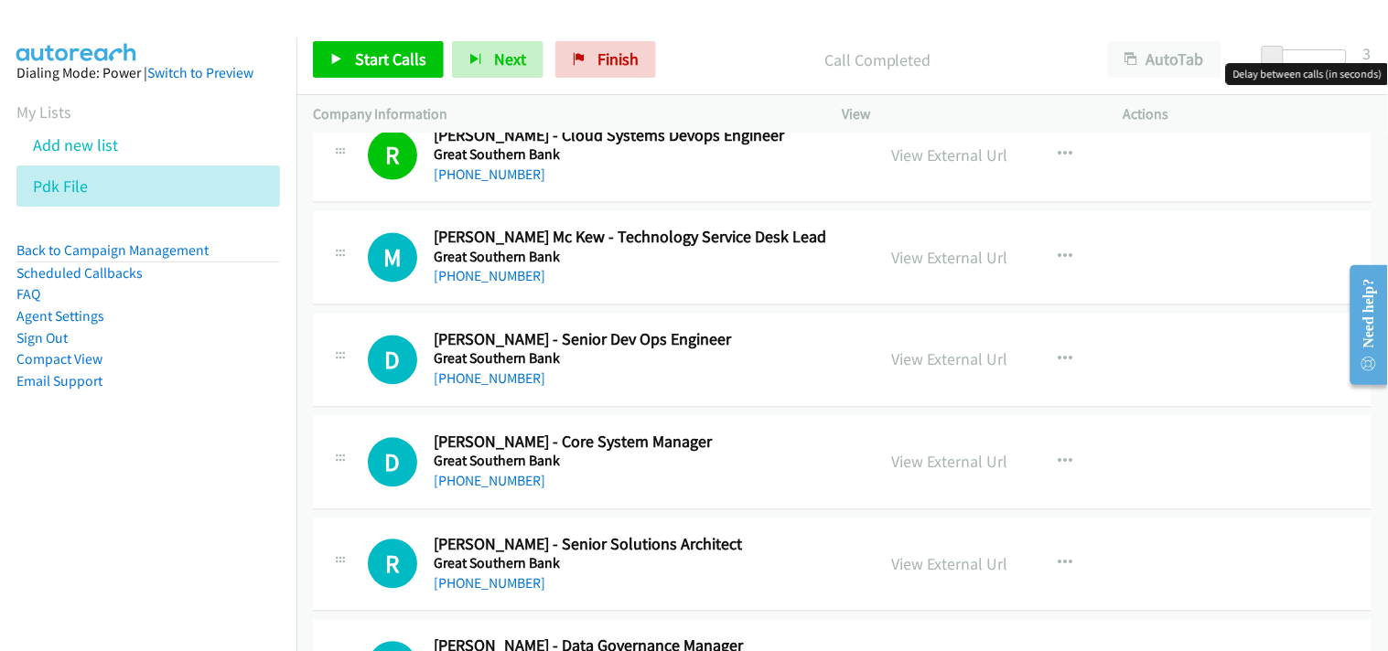
scroll to position [11689, 0]
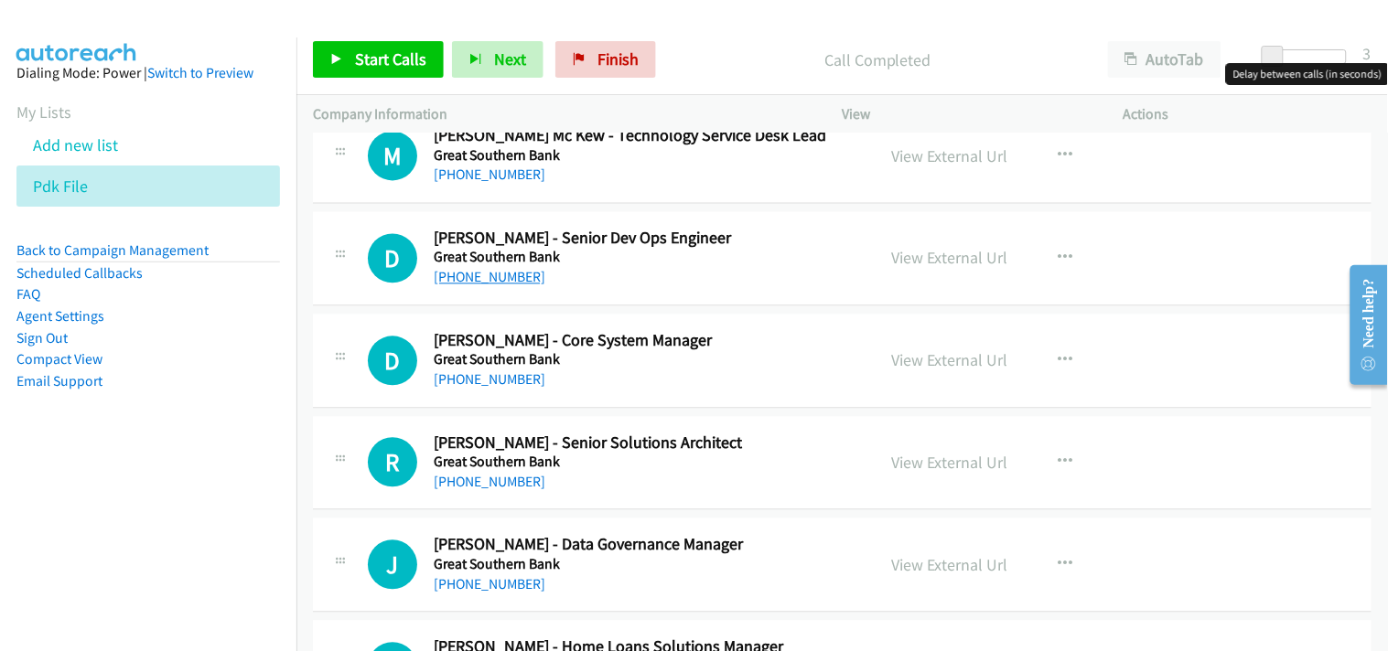
click at [478, 281] on link "+61 7 3552 4318" at bounding box center [490, 277] width 112 height 17
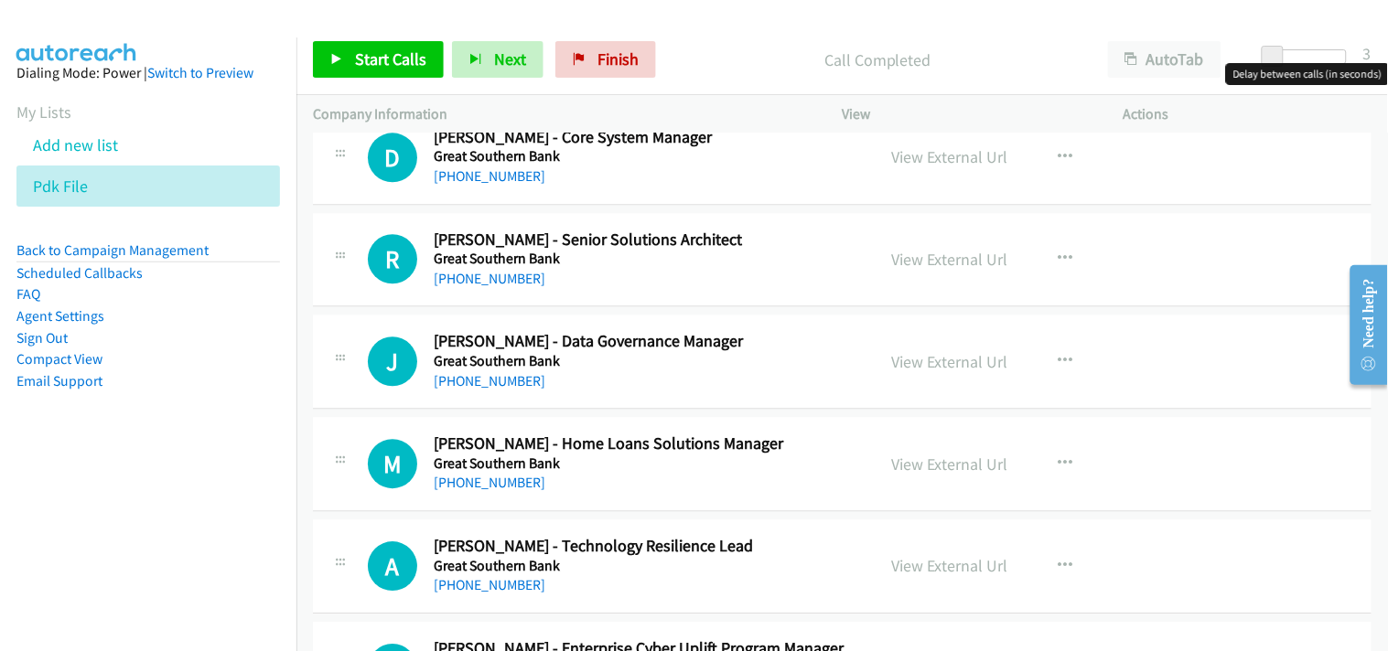
scroll to position [11995, 0]
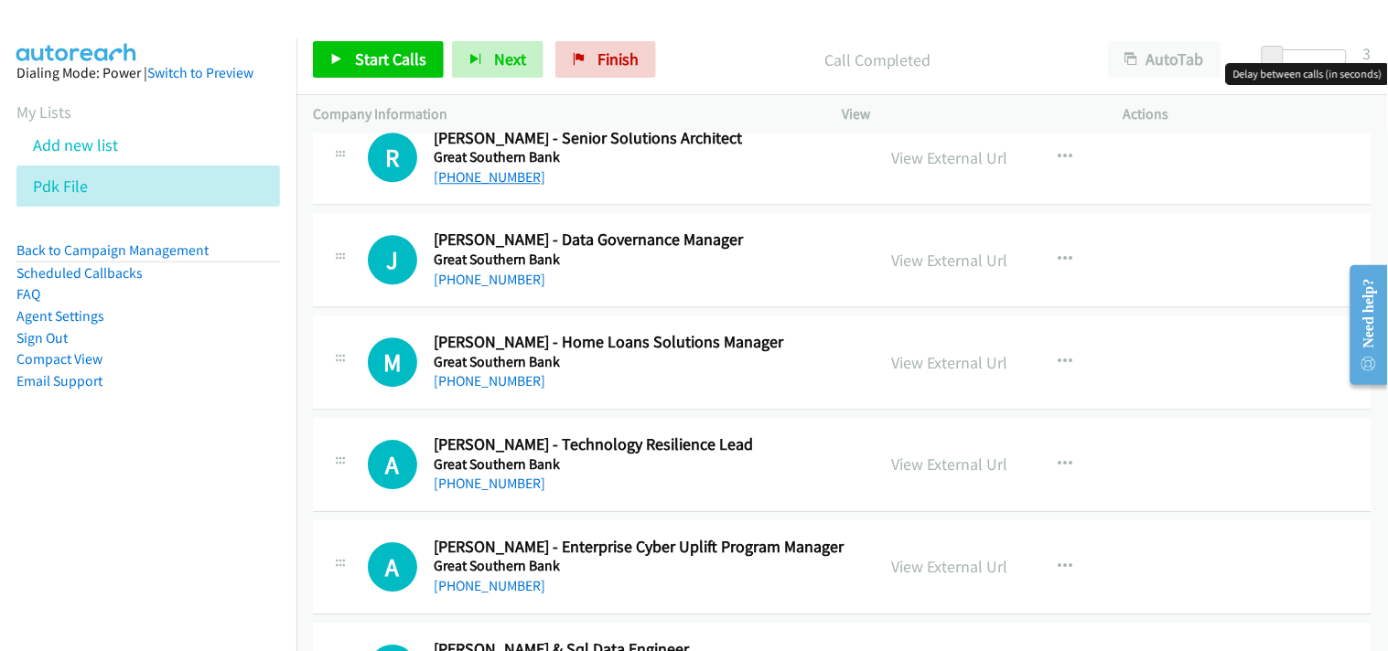
click at [500, 174] on link "+61 8 8300 6786" at bounding box center [490, 176] width 112 height 17
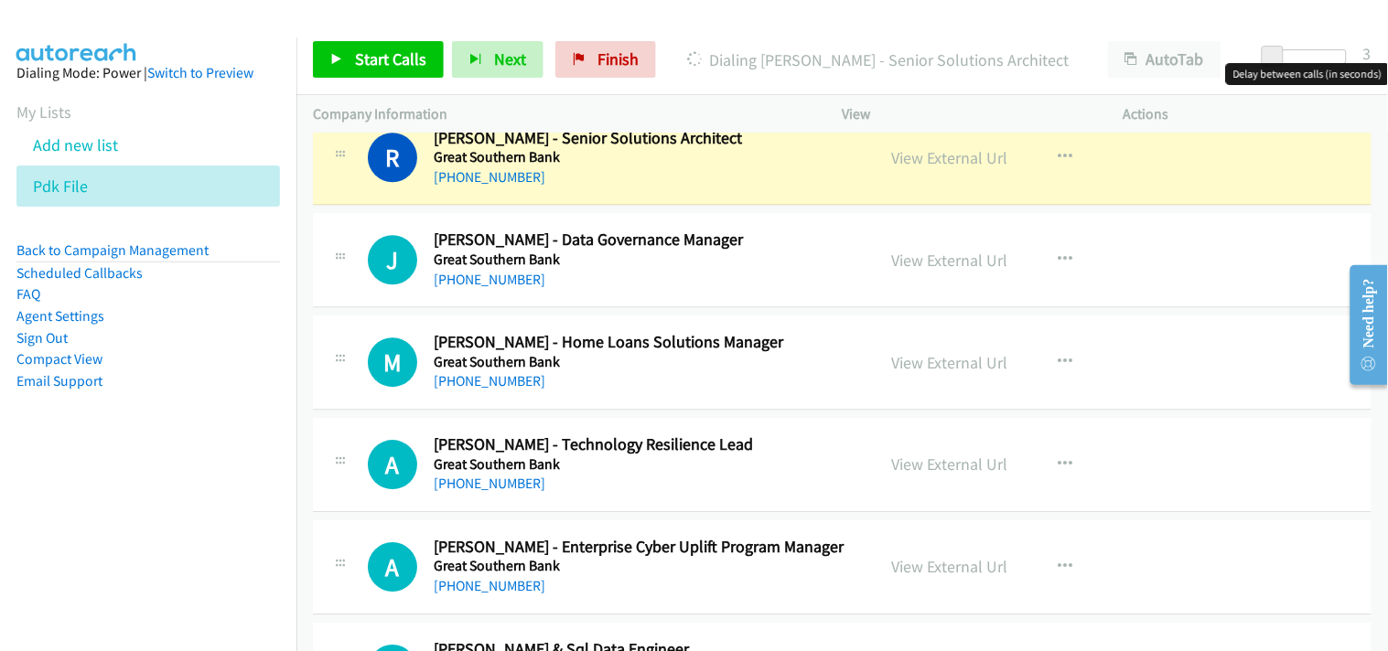
scroll to position [11893, 0]
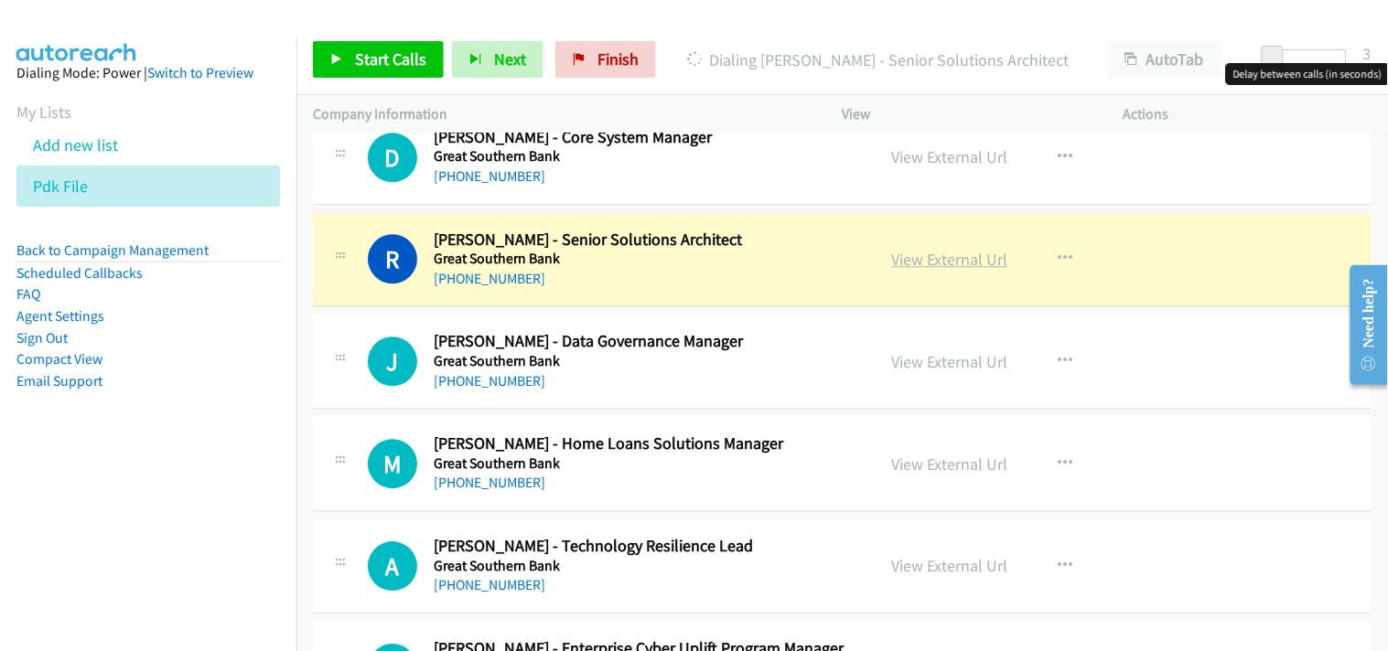
click at [961, 270] on link "View External Url" at bounding box center [950, 259] width 116 height 21
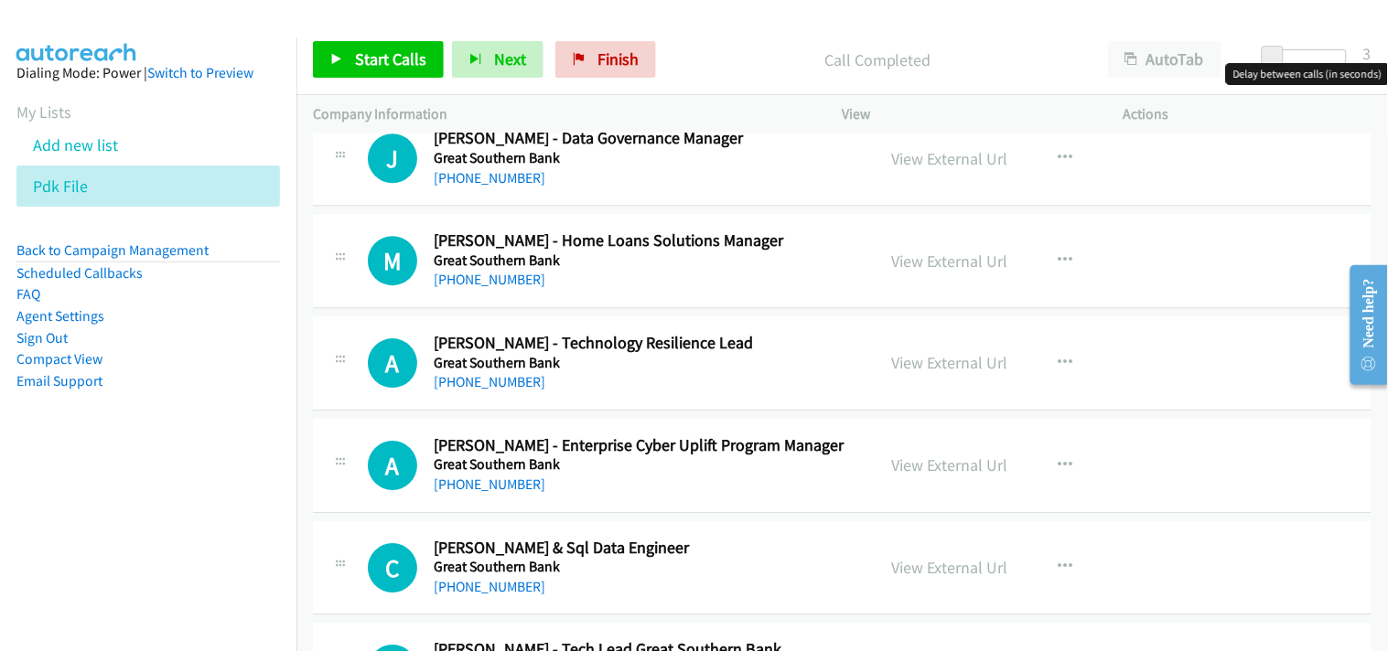
scroll to position [11995, 0]
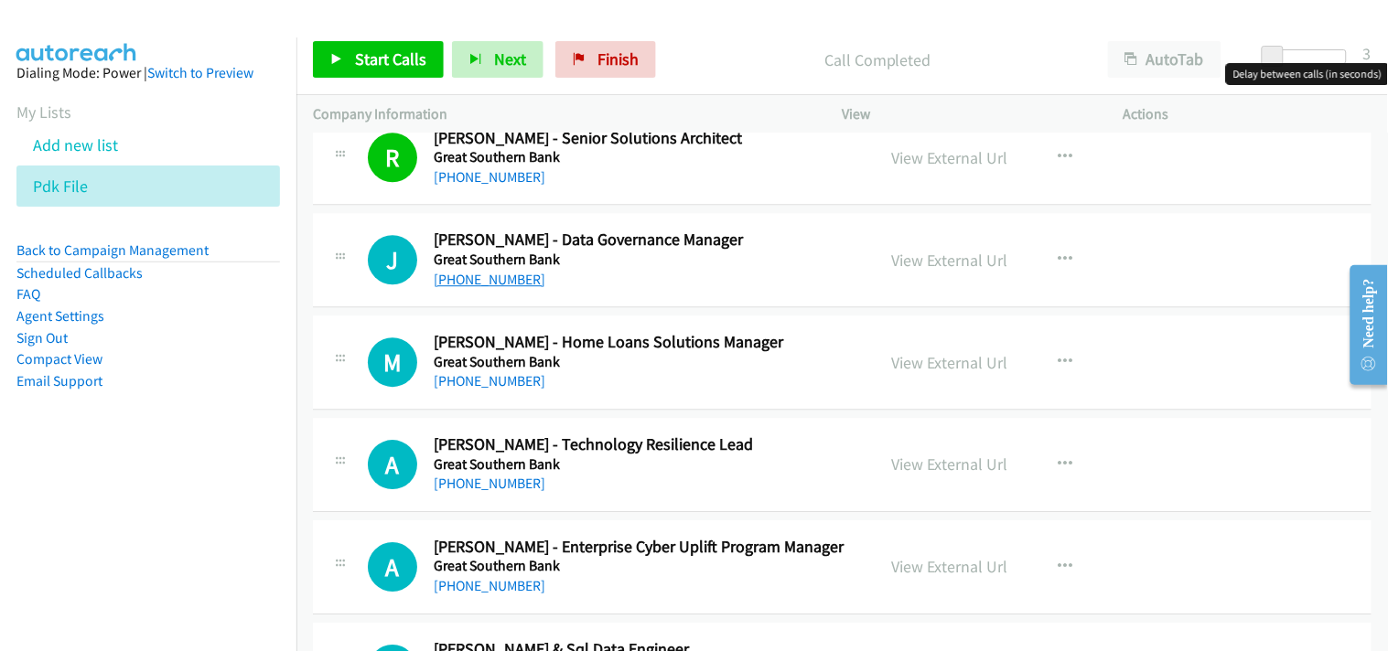
click at [503, 282] on link "+61 459 306 940" at bounding box center [490, 279] width 112 height 17
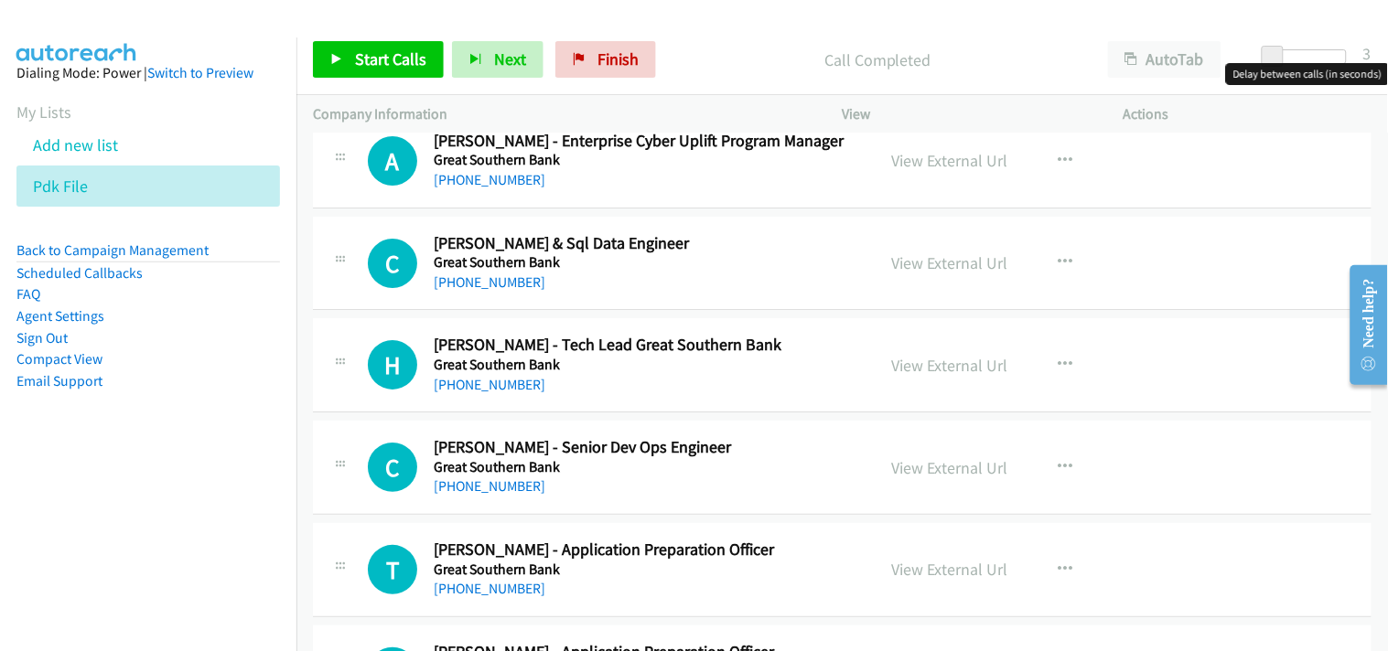
scroll to position [12502, 0]
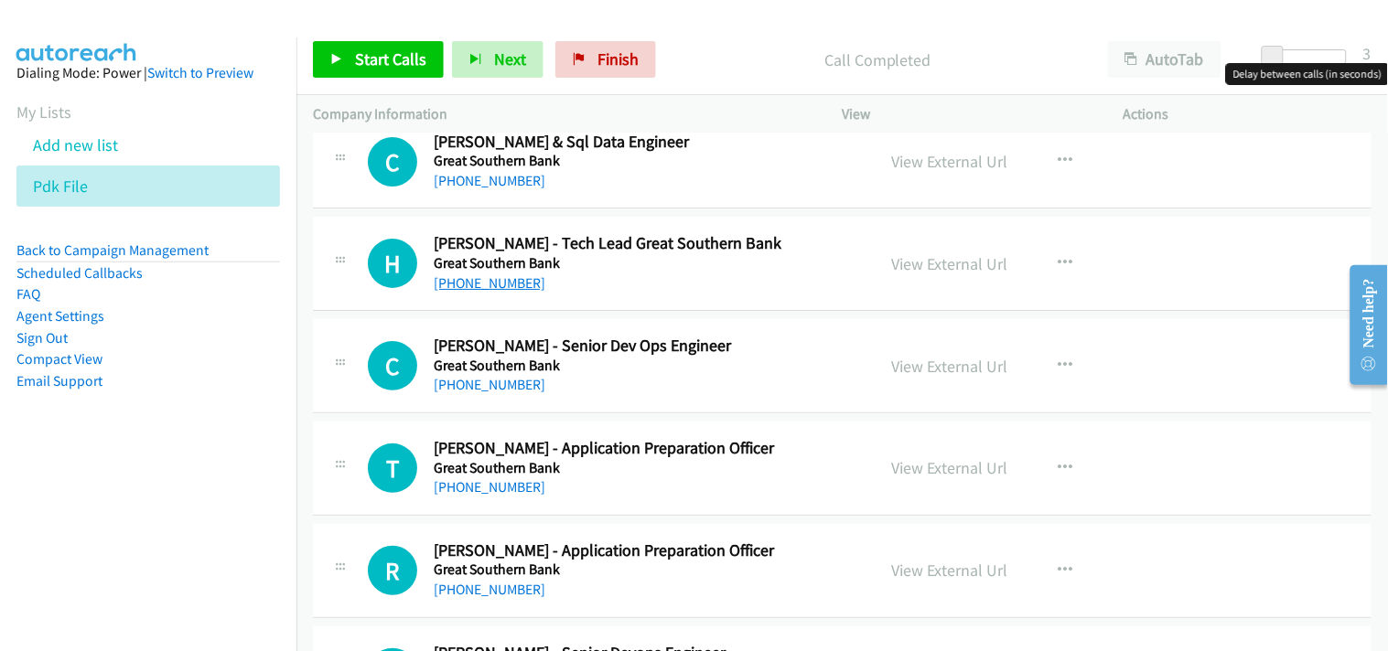
click at [500, 280] on link "+61 431 901 598" at bounding box center [490, 282] width 112 height 17
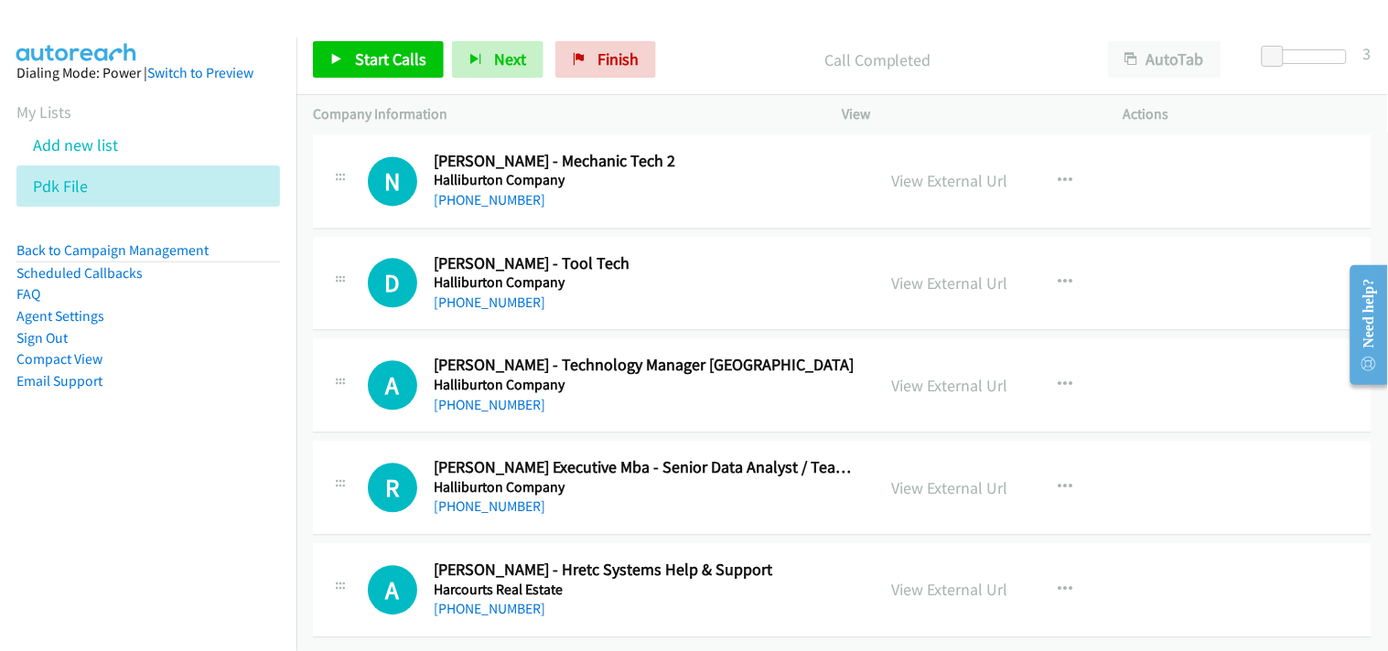
scroll to position [13525, 0]
click at [477, 499] on link "+61 421 151 674" at bounding box center [490, 507] width 112 height 17
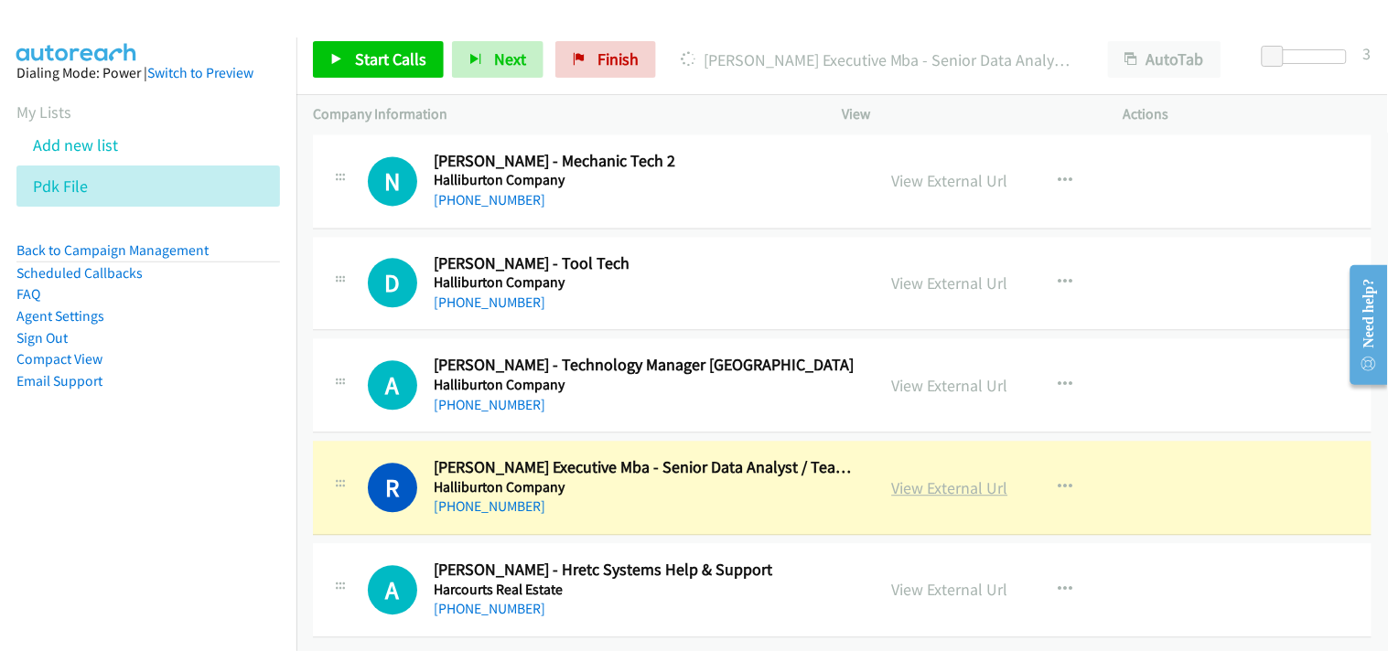
click at [929, 478] on link "View External Url" at bounding box center [950, 488] width 116 height 21
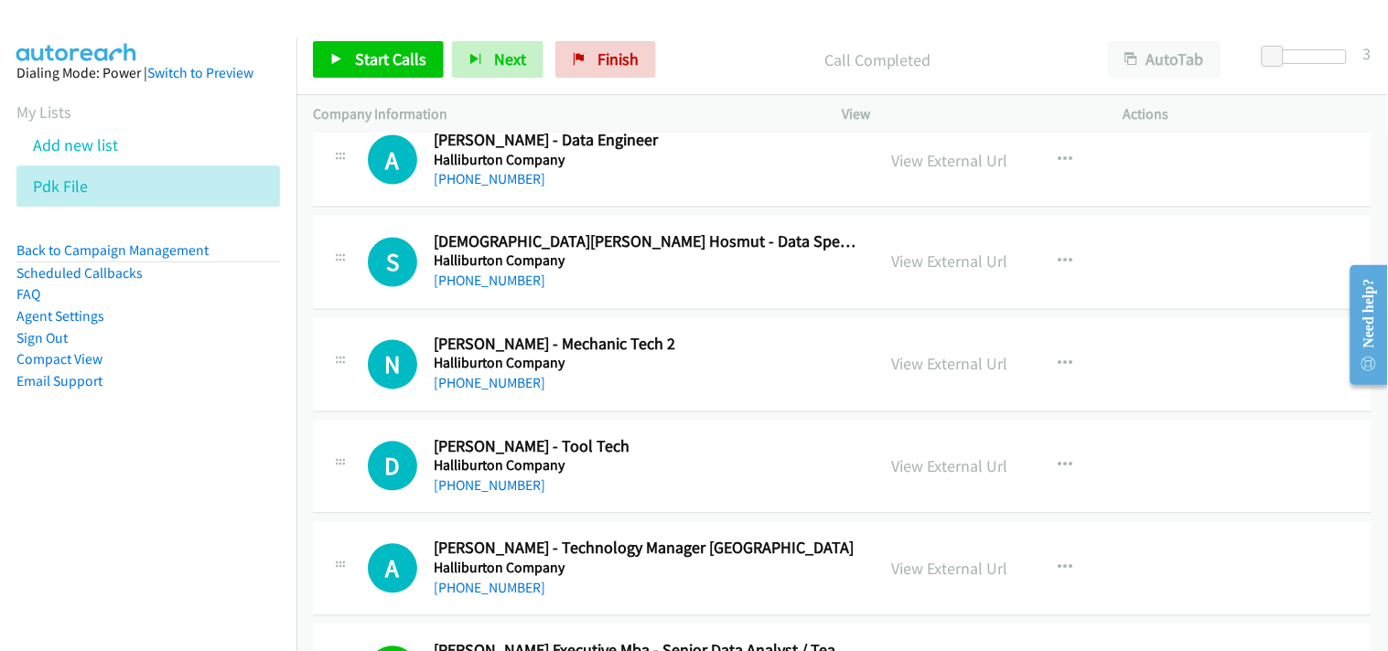
scroll to position [13221, 0]
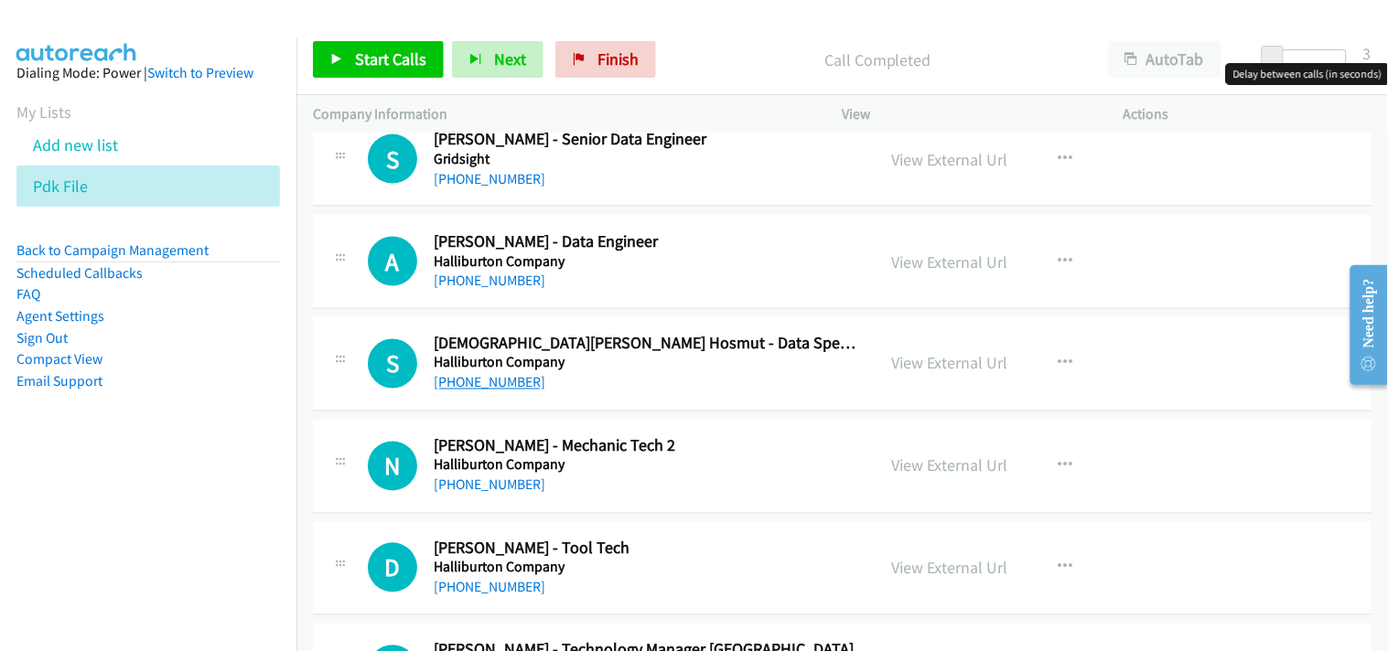
click at [494, 385] on link "+61 422 719 911" at bounding box center [490, 382] width 112 height 17
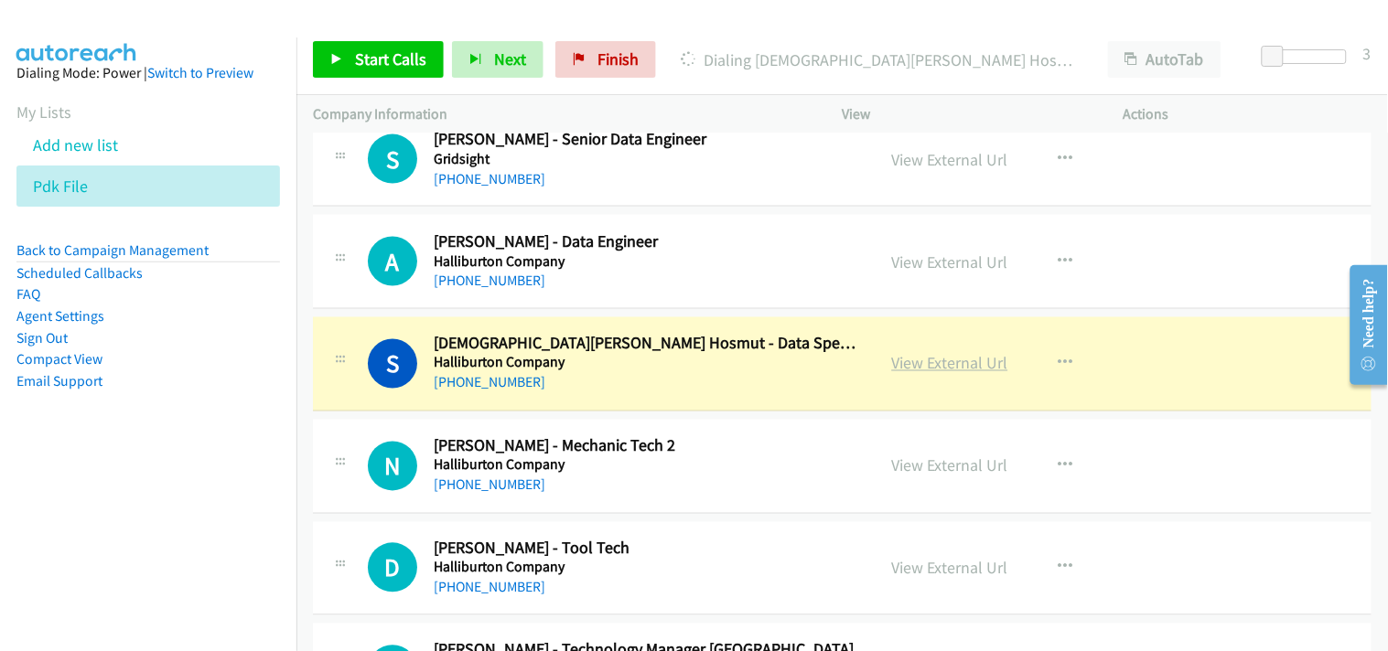
click at [901, 374] on link "View External Url" at bounding box center [950, 363] width 116 height 21
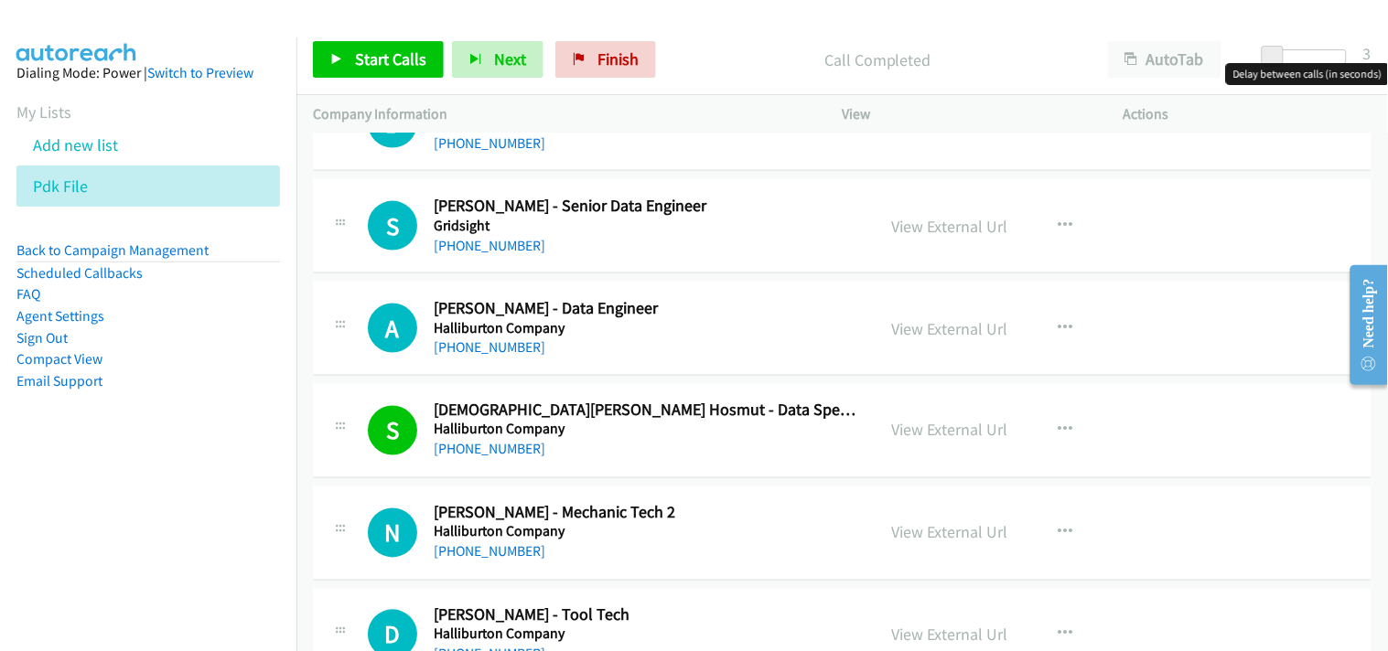
scroll to position [13119, 0]
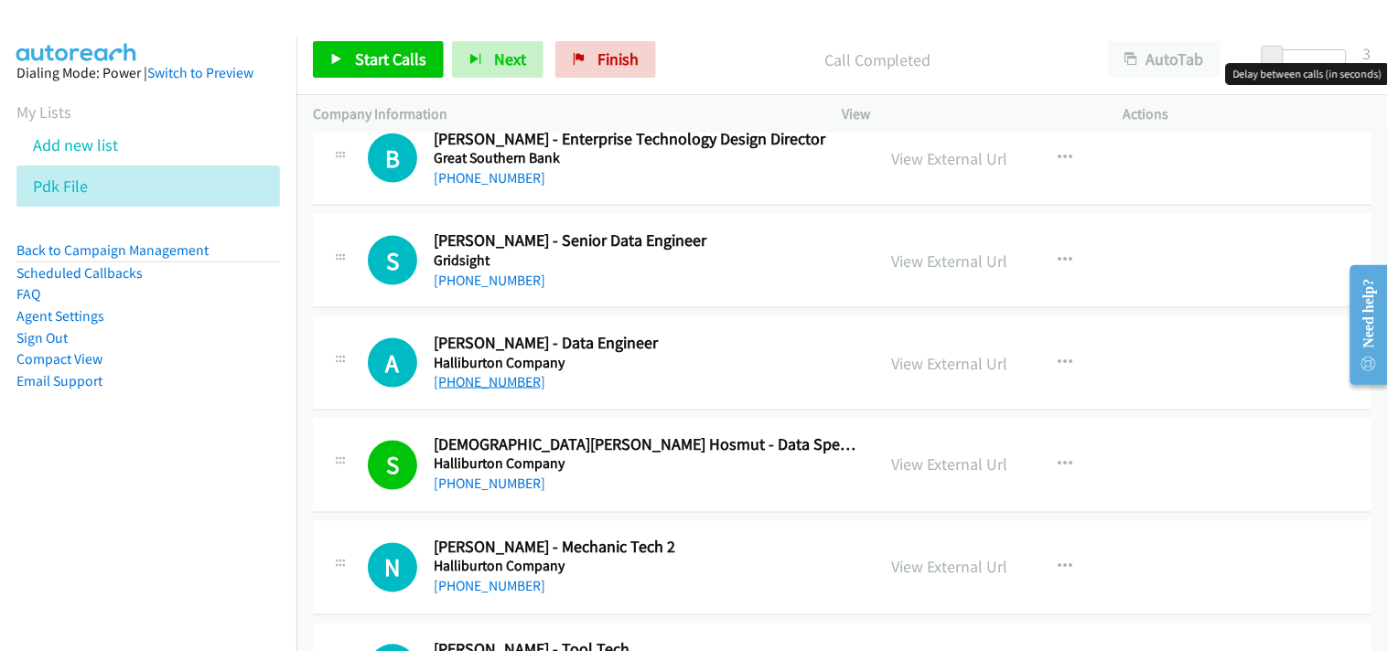
click at [478, 389] on link "+61 433 703 579" at bounding box center [490, 381] width 112 height 17
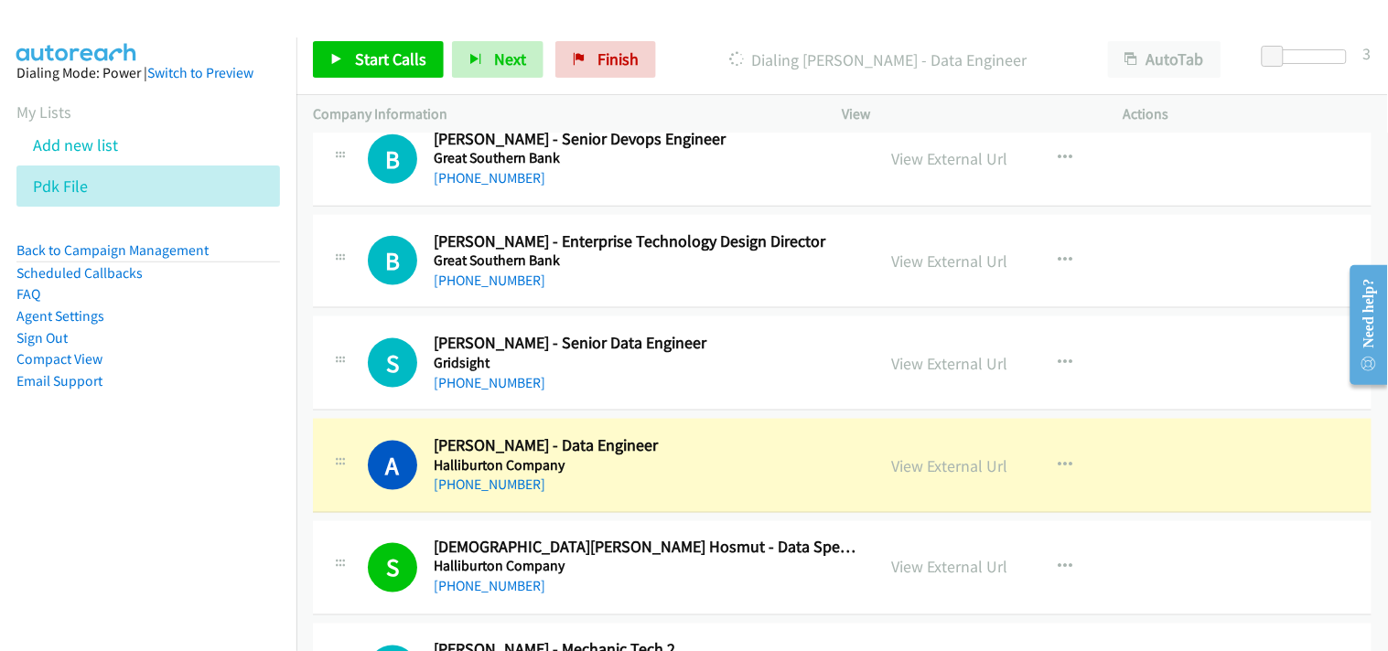
scroll to position [12915, 0]
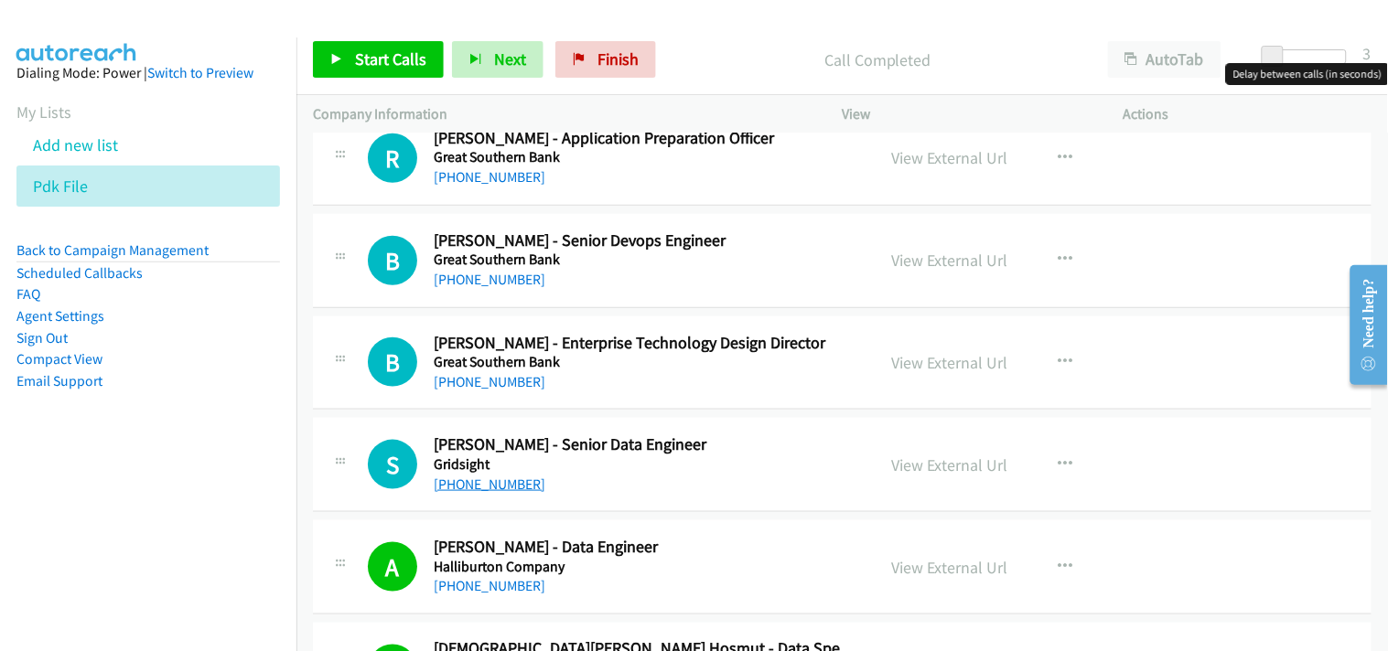
click at [488, 493] on link "+61 420 786 037" at bounding box center [490, 484] width 112 height 17
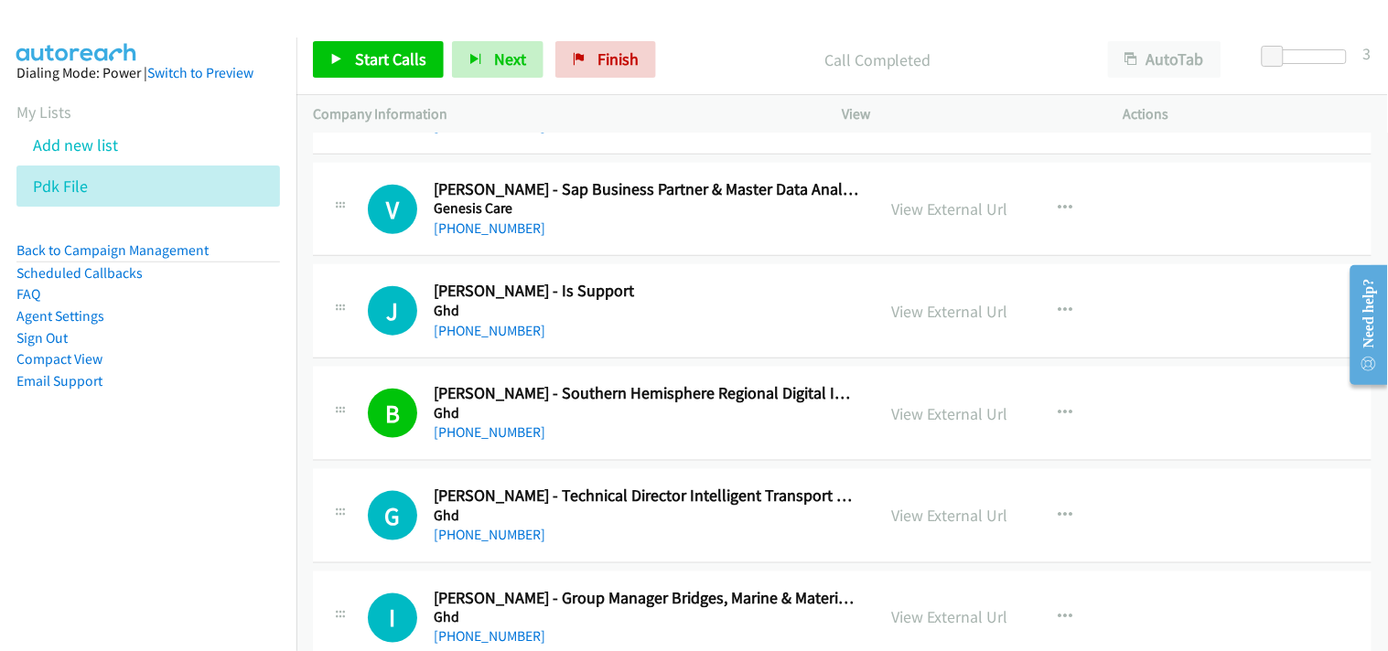
scroll to position [7509, 0]
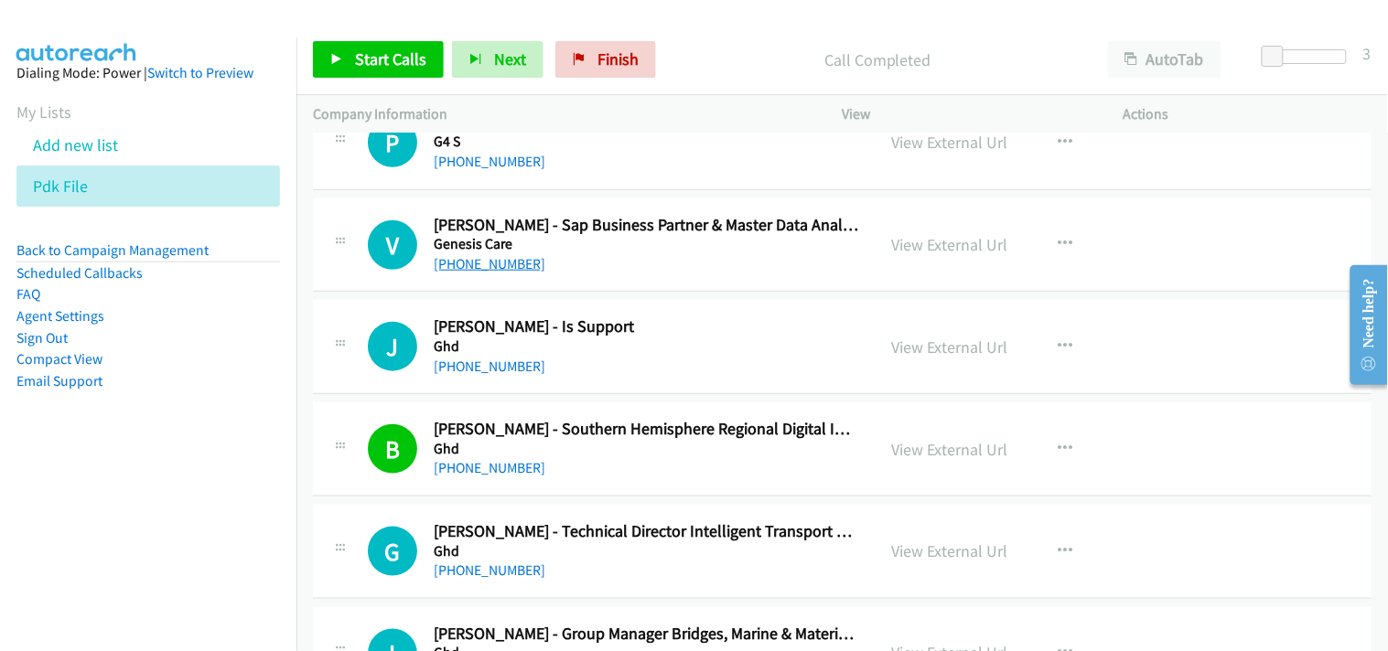
click at [495, 263] on link "+61 408 603 193" at bounding box center [490, 263] width 112 height 17
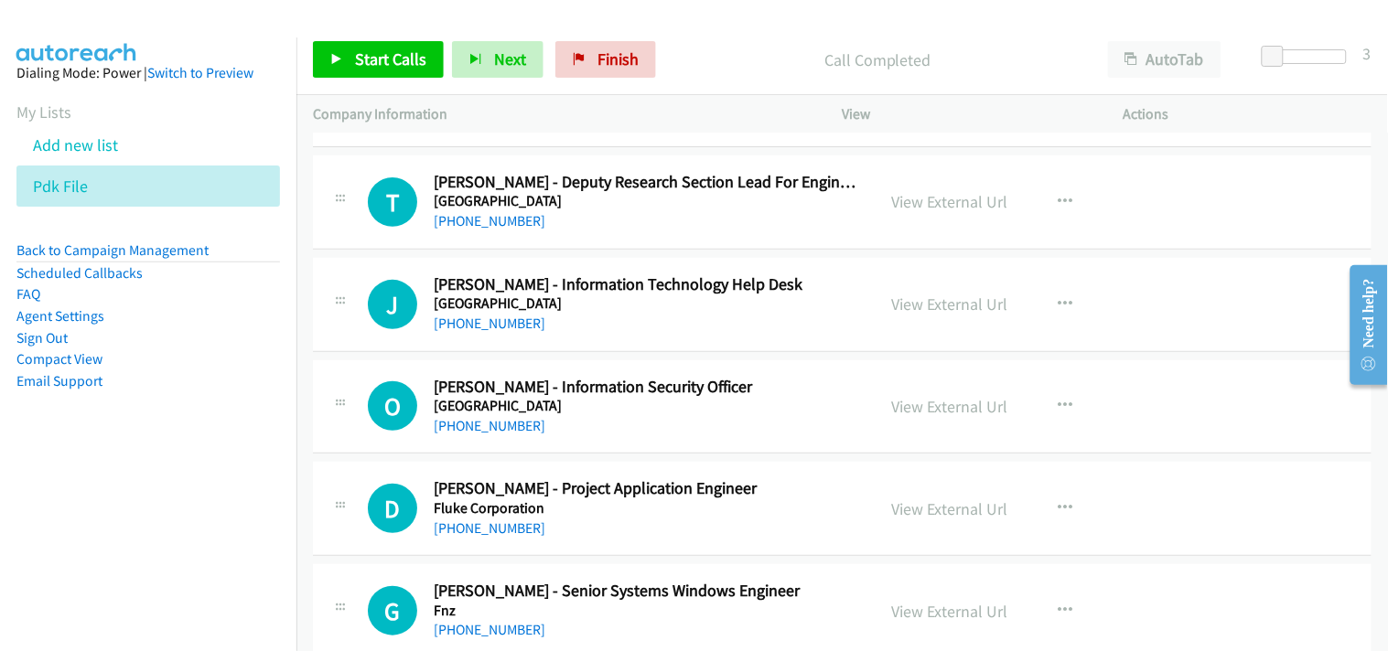
scroll to position [1824, 0]
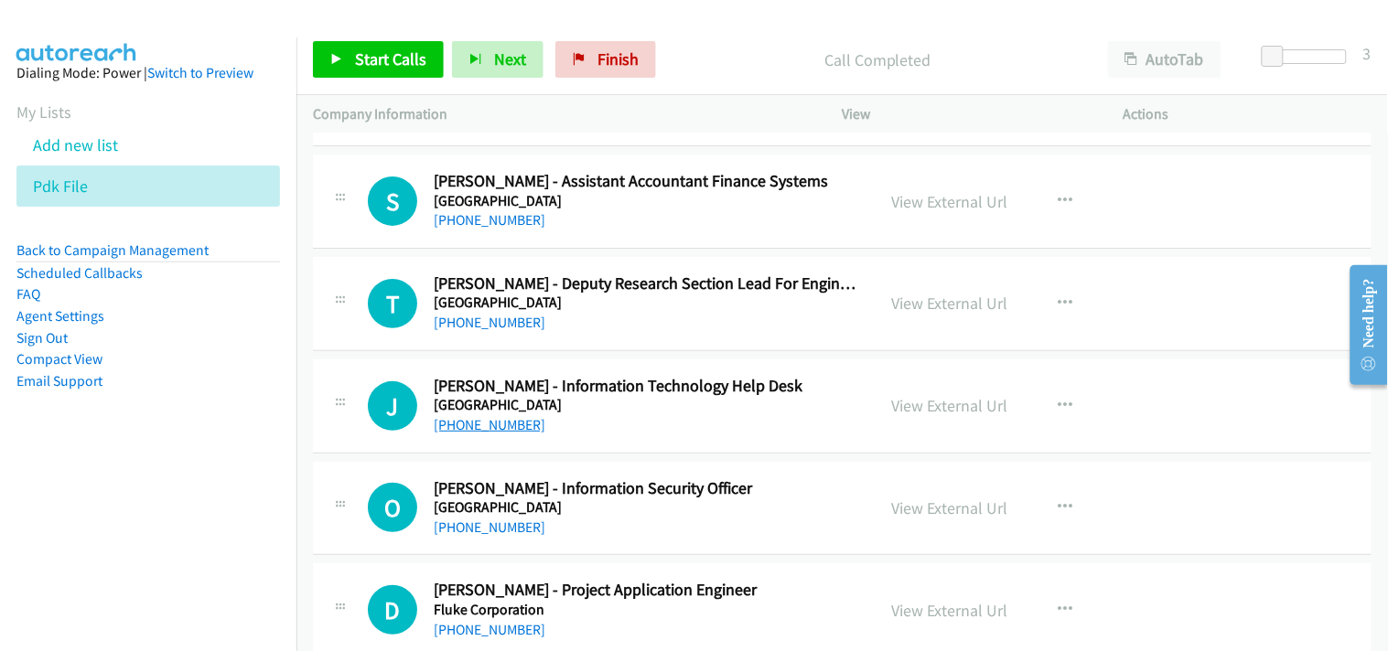
click at [476, 416] on link "+61 431 828 898" at bounding box center [490, 424] width 112 height 17
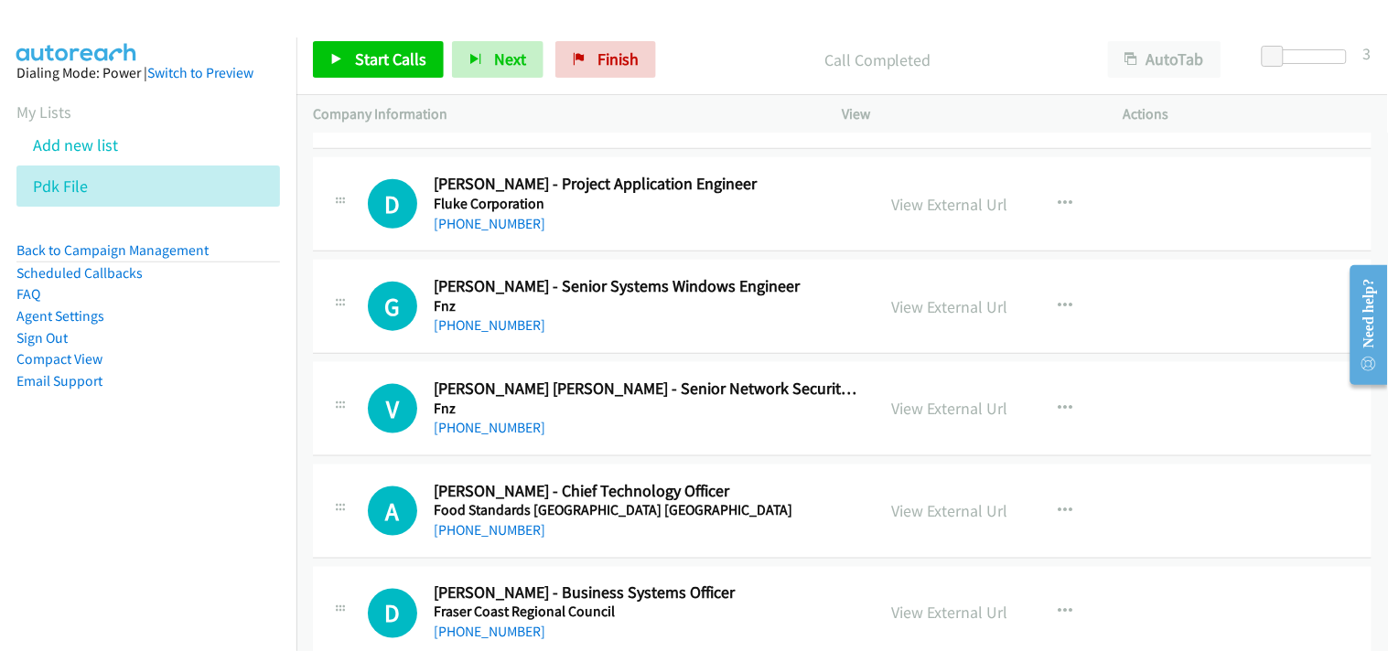
scroll to position [2333, 0]
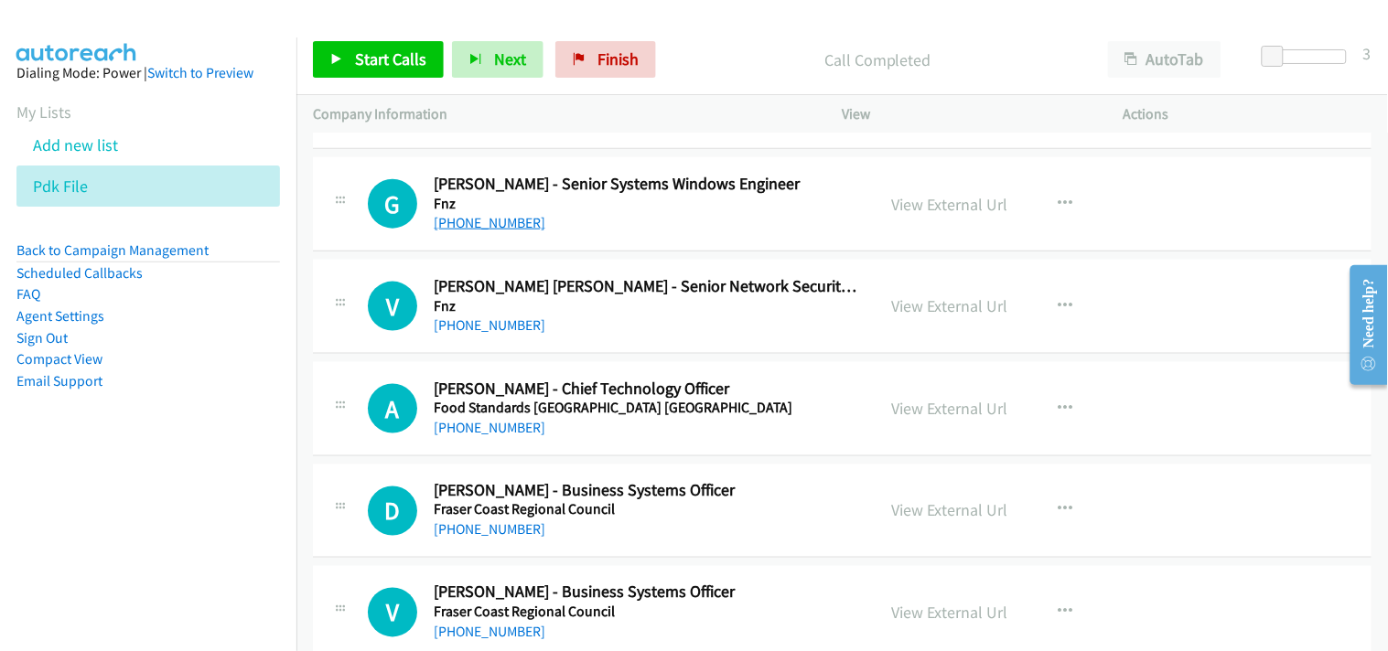
click at [497, 230] on link "+61 413 861 517" at bounding box center [490, 222] width 112 height 17
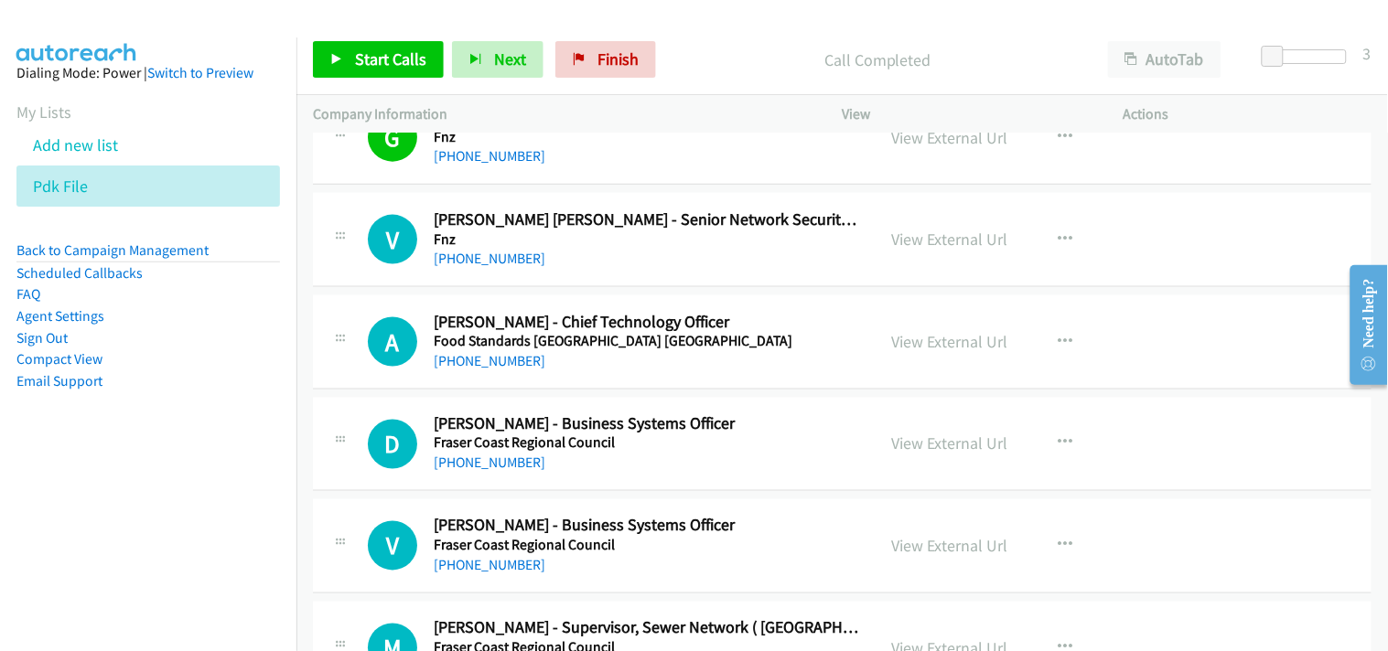
scroll to position [2434, 0]
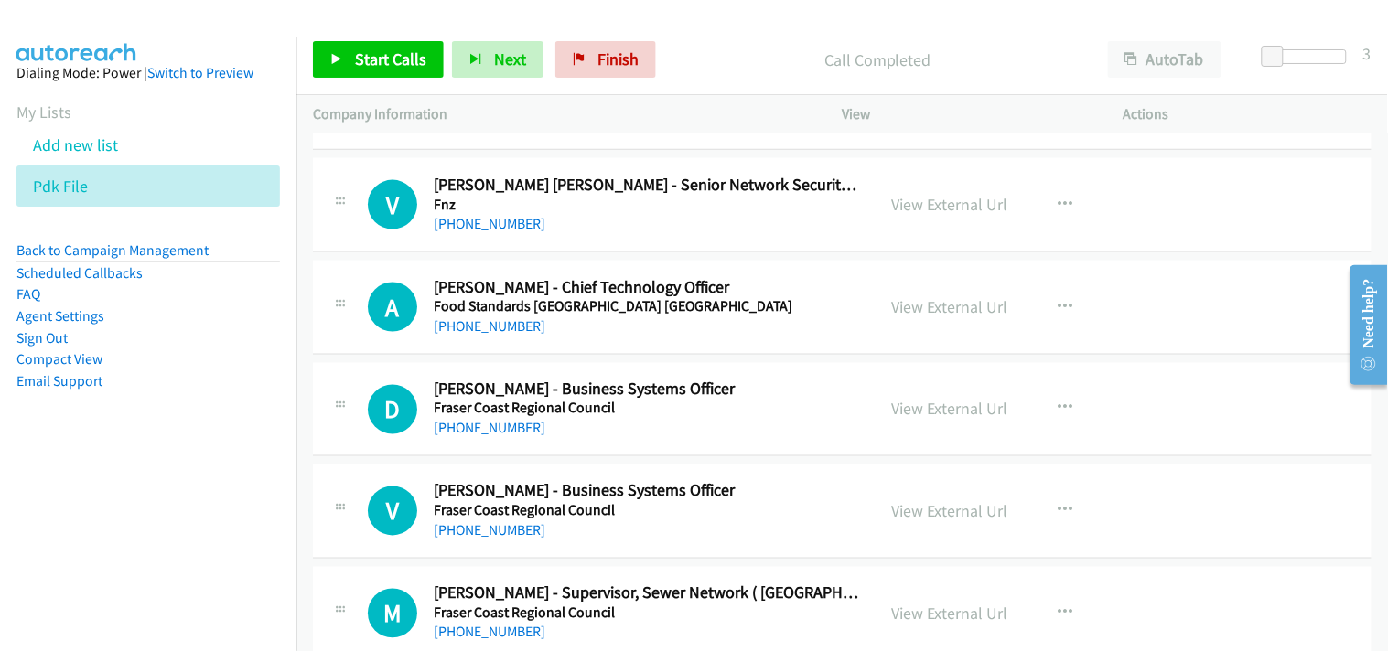
click at [483, 234] on div "+61 451 695 022" at bounding box center [646, 224] width 425 height 22
click at [482, 223] on link "+61 451 695 022" at bounding box center [490, 223] width 112 height 17
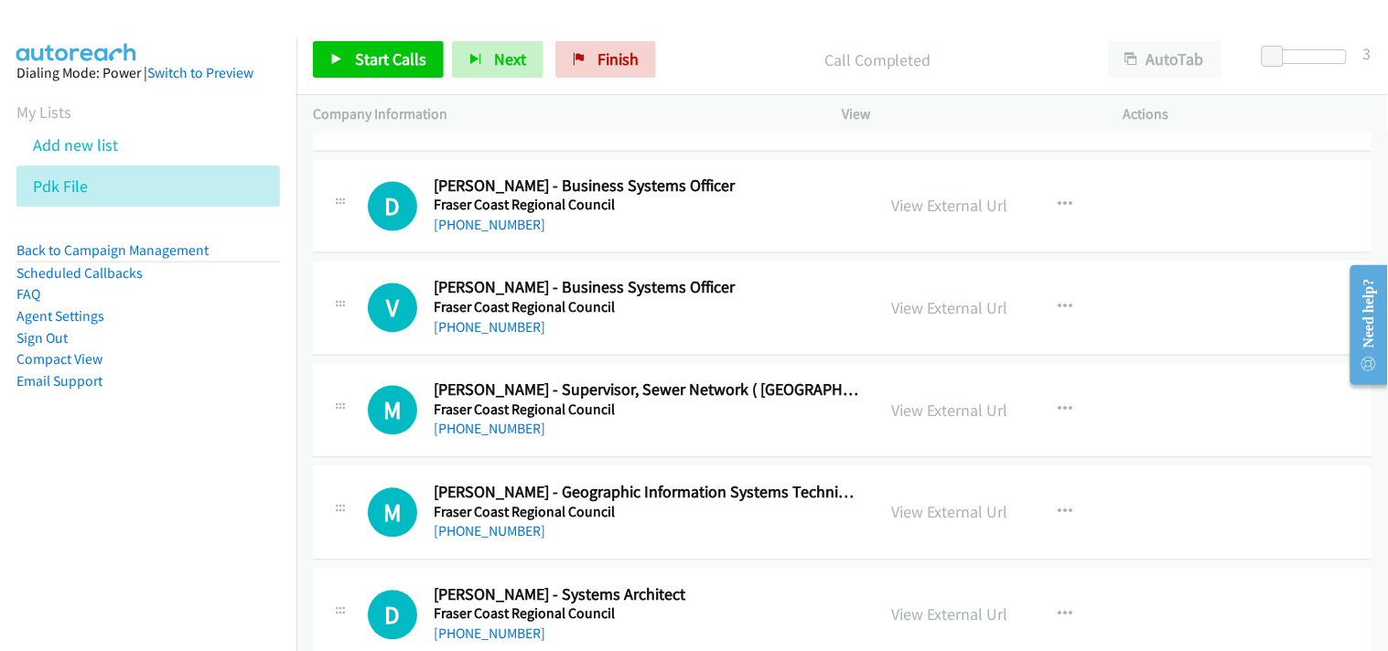
scroll to position [2536, 0]
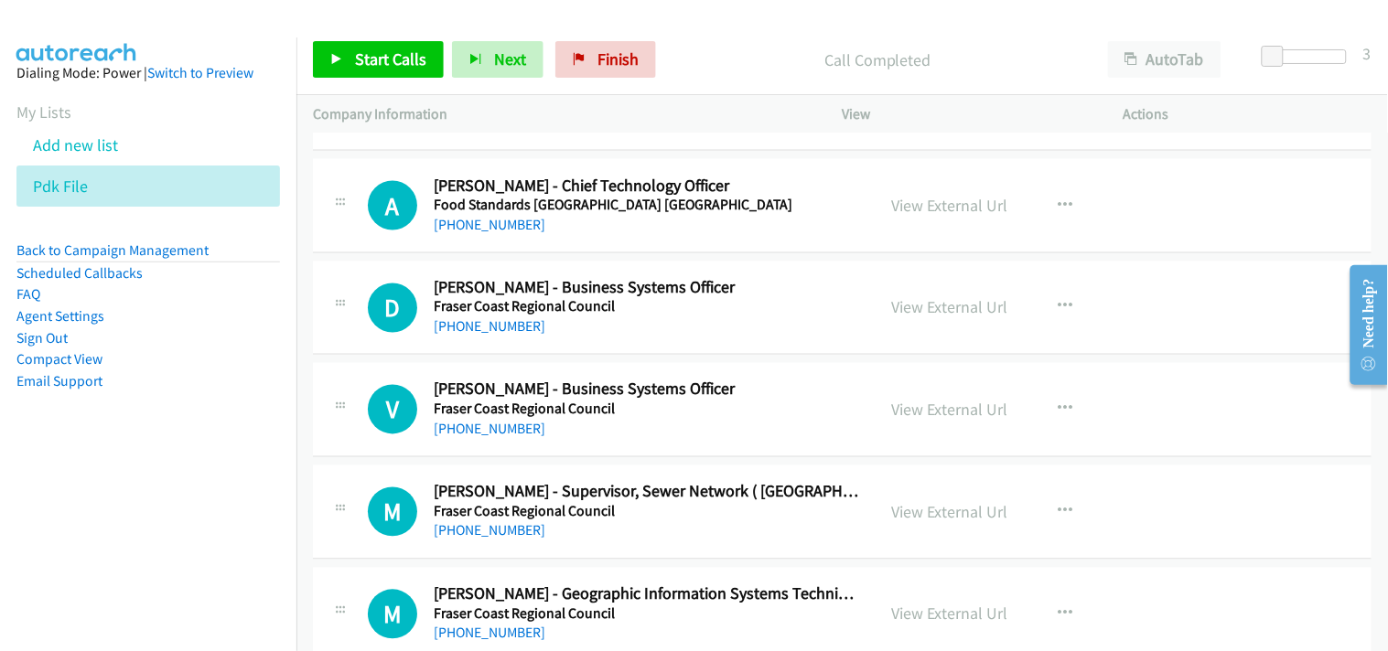
click at [497, 315] on h5 "Fraser Coast Regional Council" at bounding box center [646, 307] width 425 height 18
click at [500, 324] on link "+61 7 4197 4554" at bounding box center [490, 326] width 112 height 17
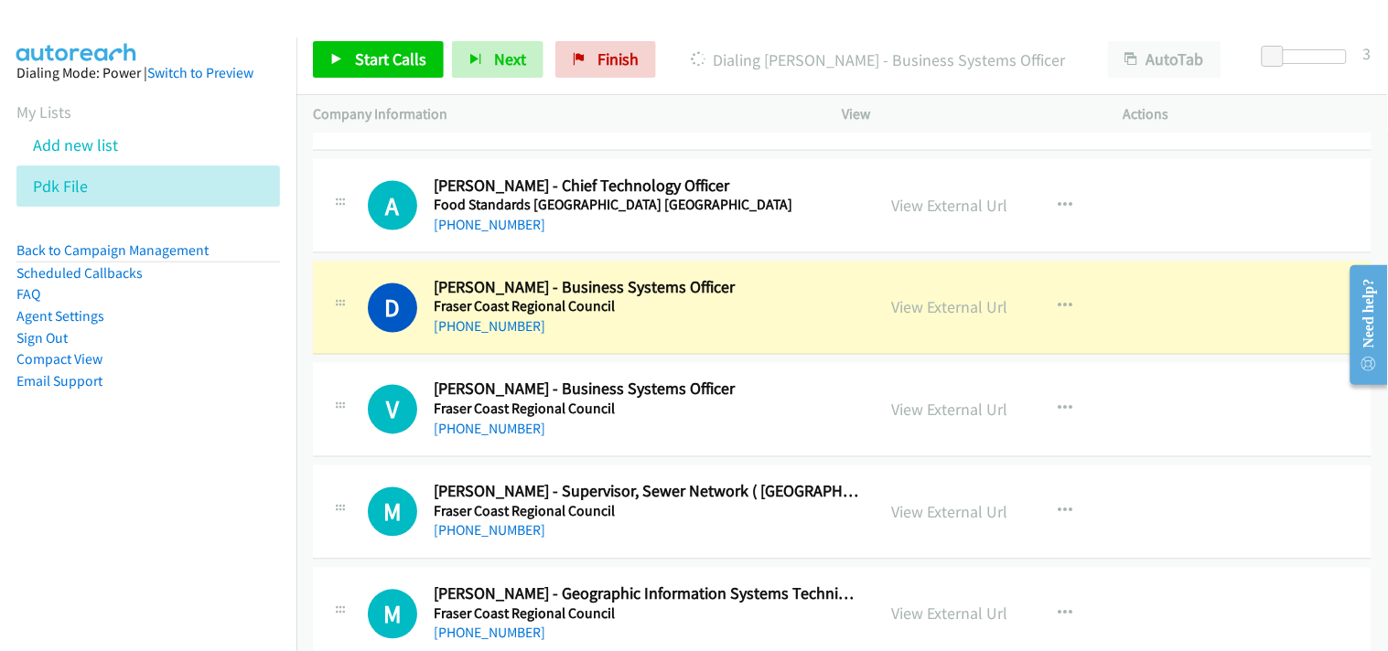
scroll to position [2638, 0]
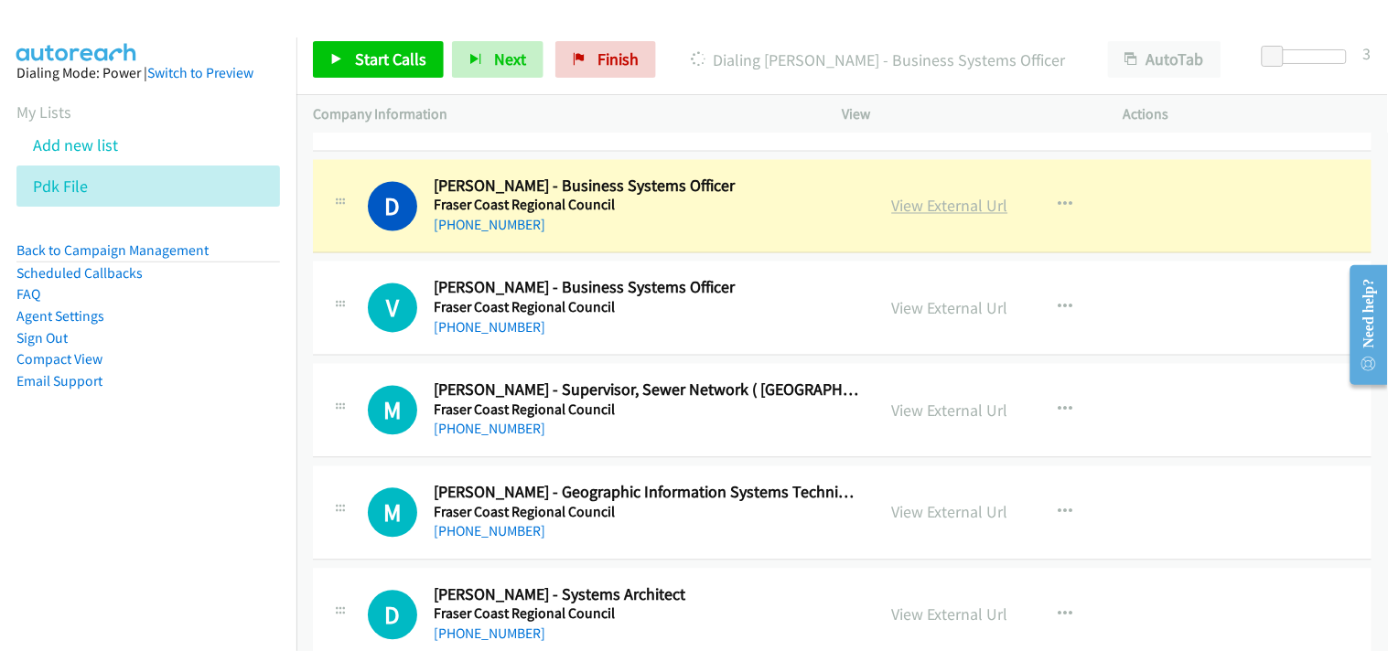
click at [962, 205] on link "View External Url" at bounding box center [950, 206] width 116 height 21
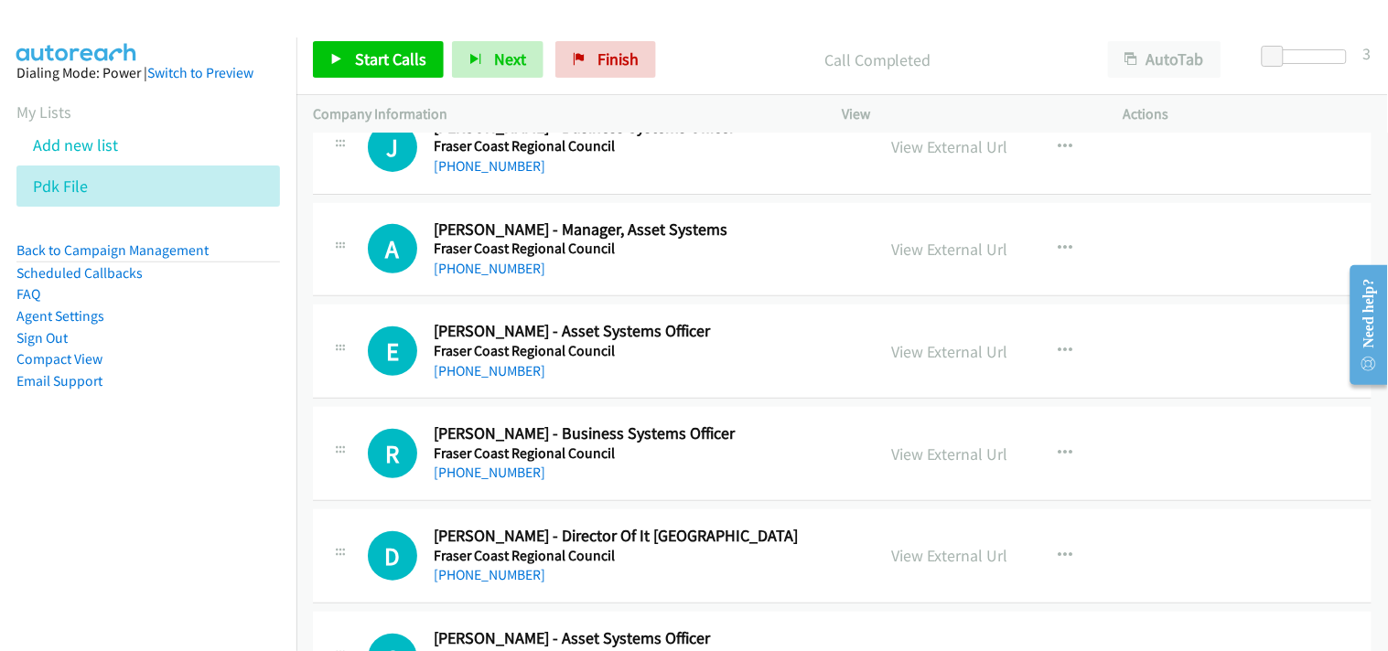
scroll to position [3755, 0]
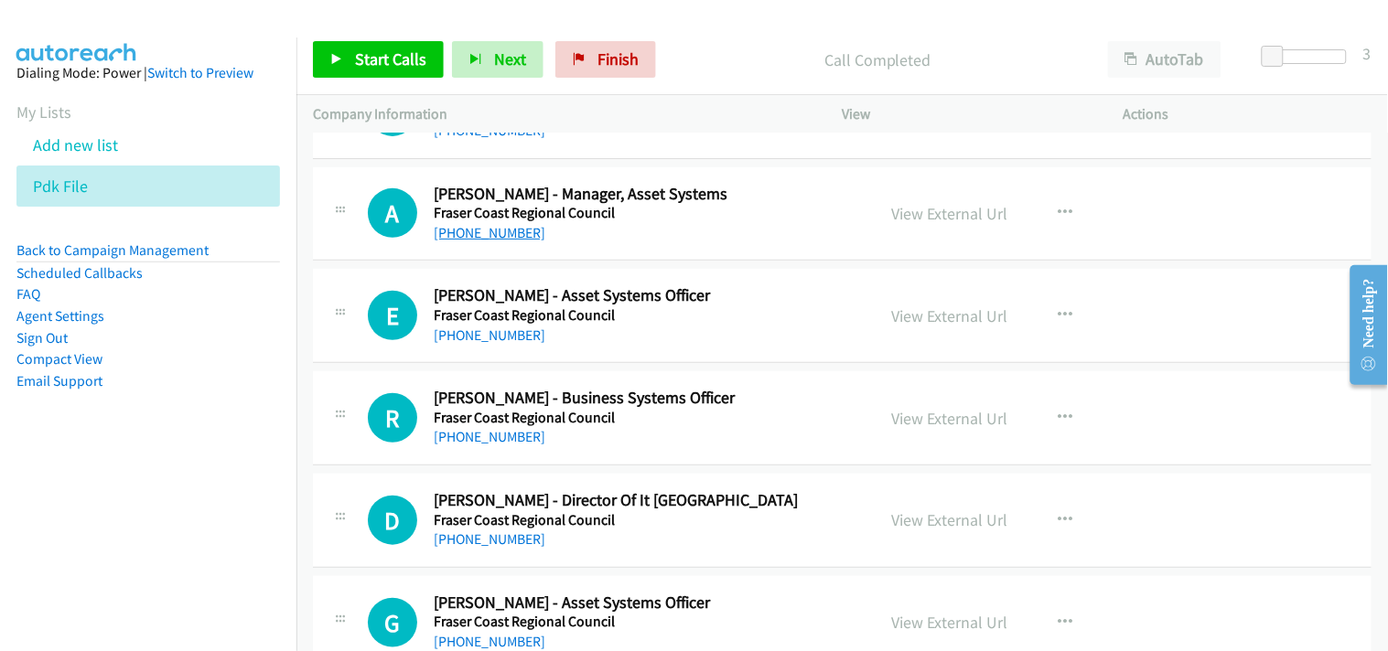
click at [487, 230] on link "+61 477 012 494" at bounding box center [490, 232] width 112 height 17
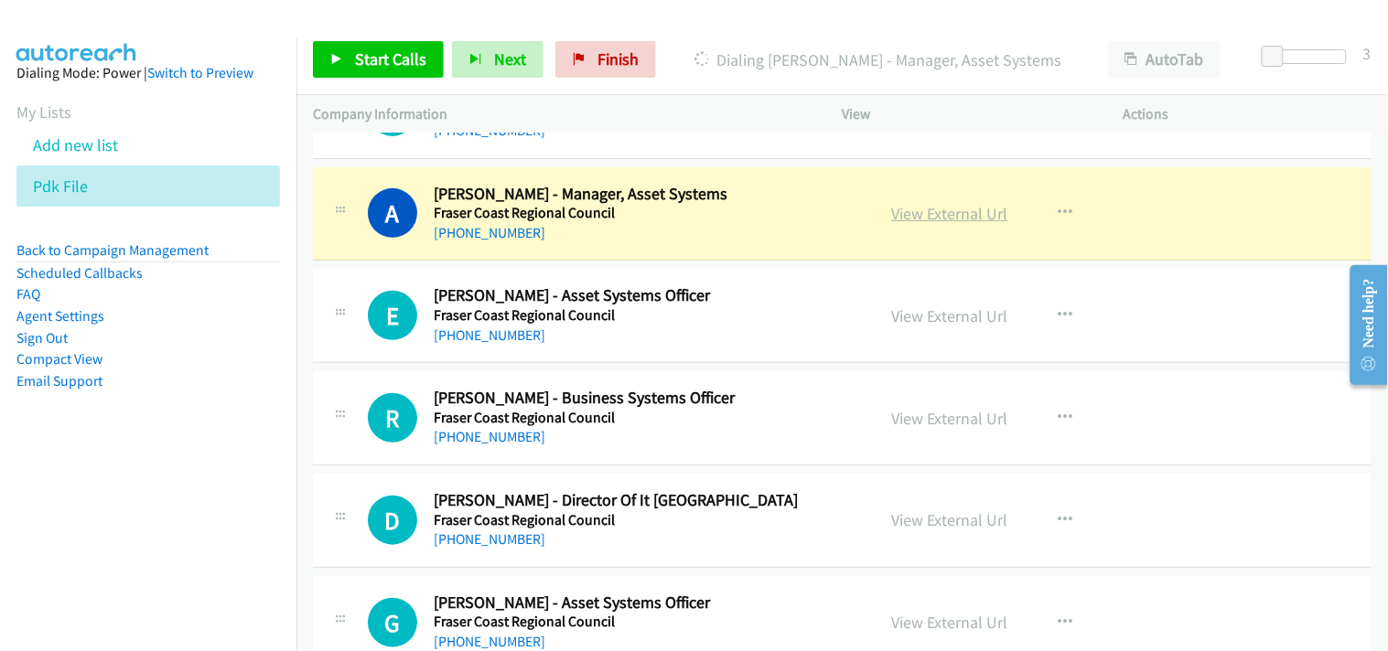
click at [912, 218] on link "View External Url" at bounding box center [950, 213] width 116 height 21
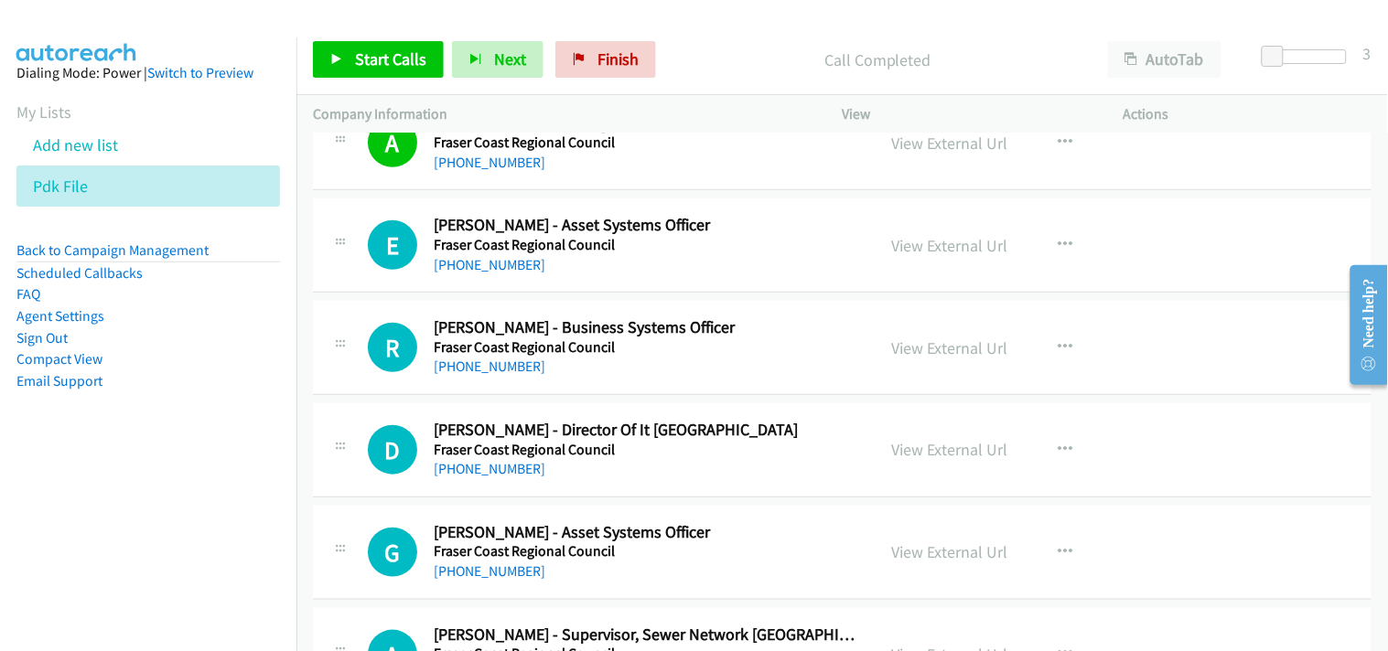
scroll to position [3857, 0]
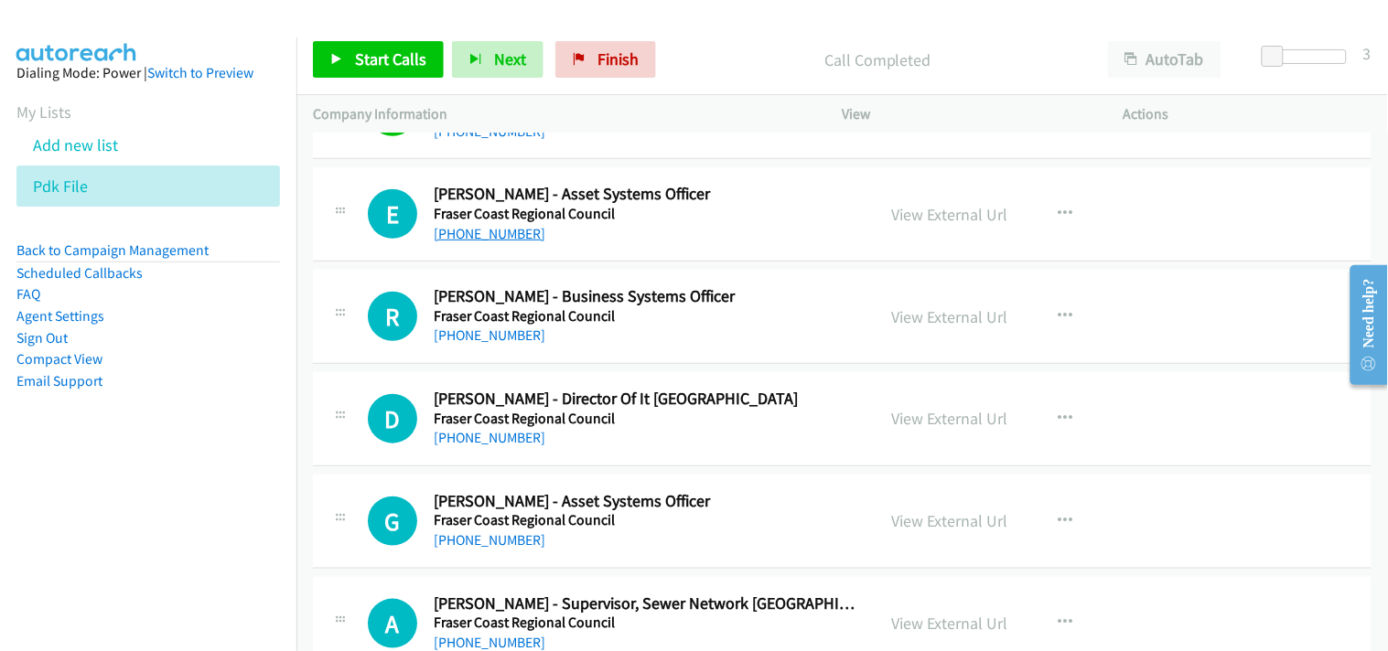
click at [508, 241] on link "+61 7 4121 1211" at bounding box center [490, 233] width 112 height 17
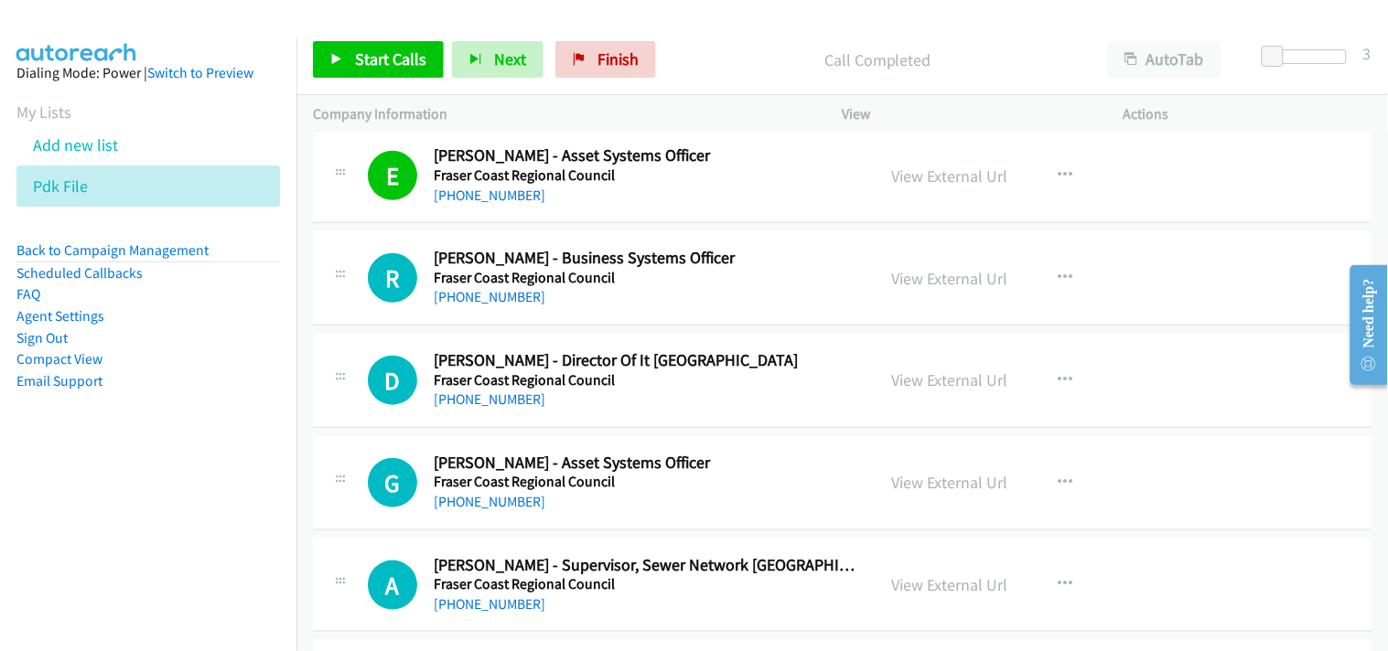
scroll to position [3959, 0]
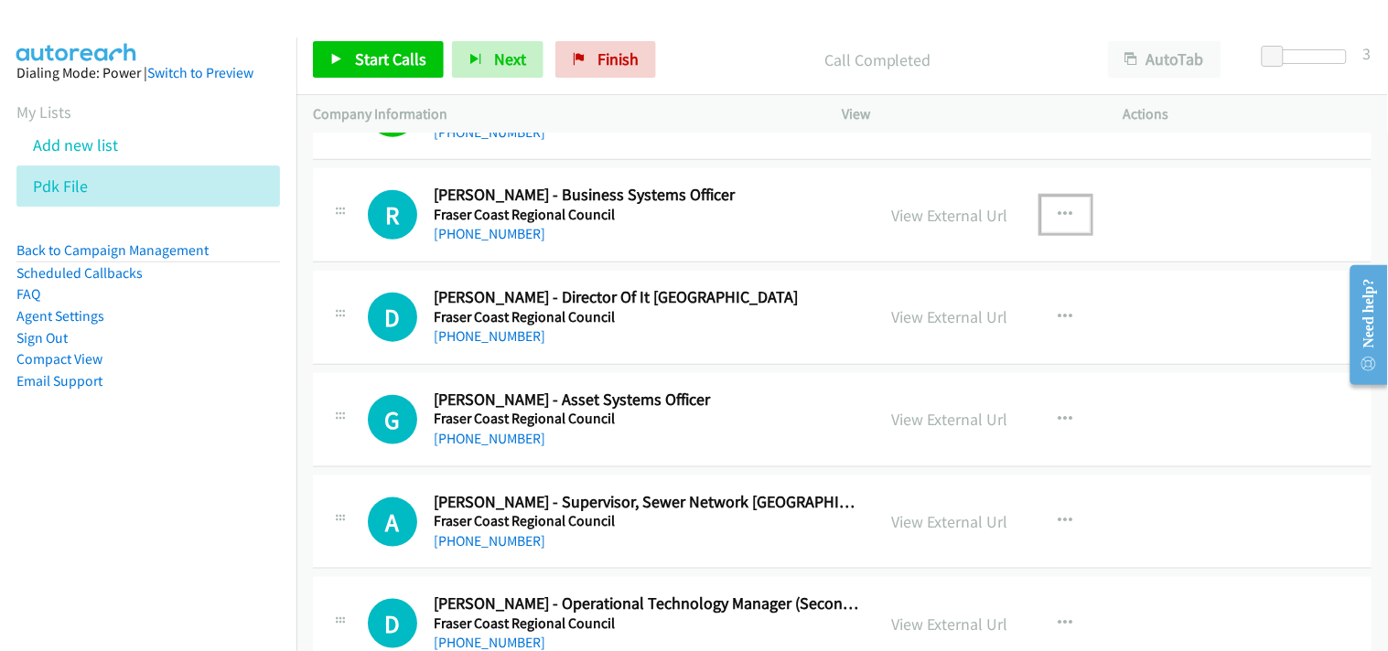
click at [1058, 213] on icon "button" at bounding box center [1065, 215] width 15 height 15
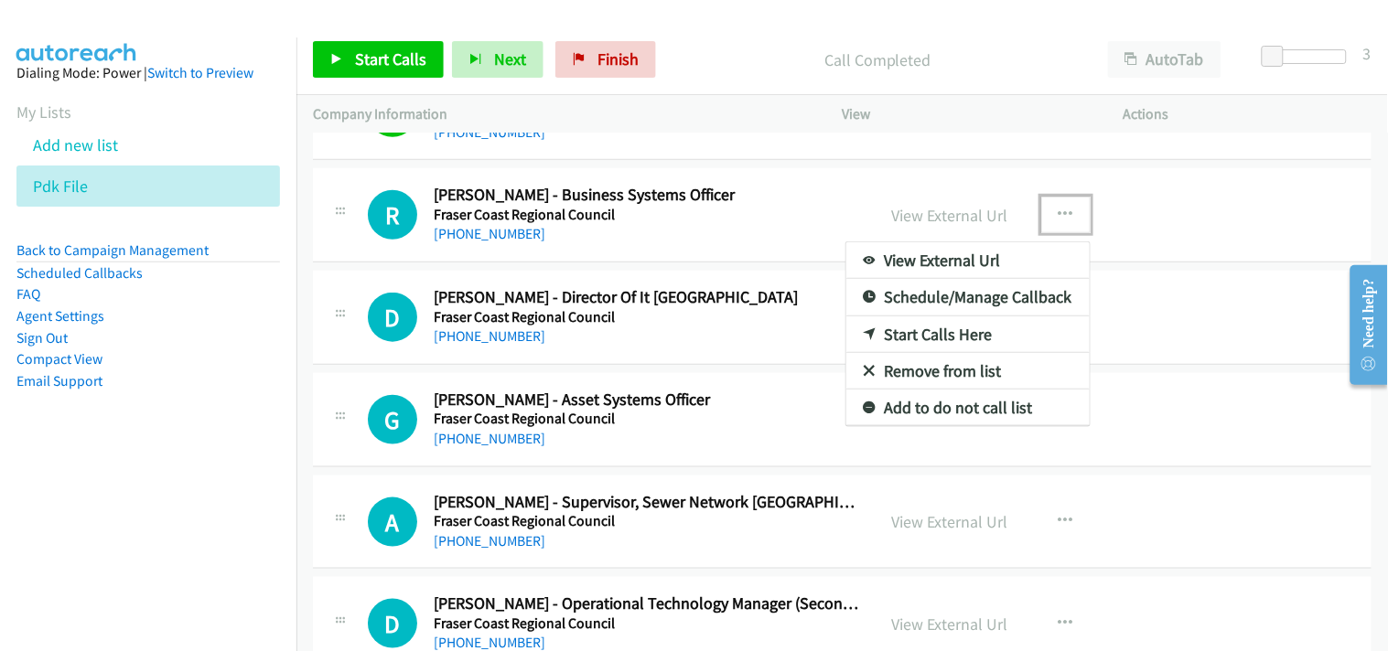
click at [940, 330] on link "Start Calls Here" at bounding box center [967, 335] width 243 height 37
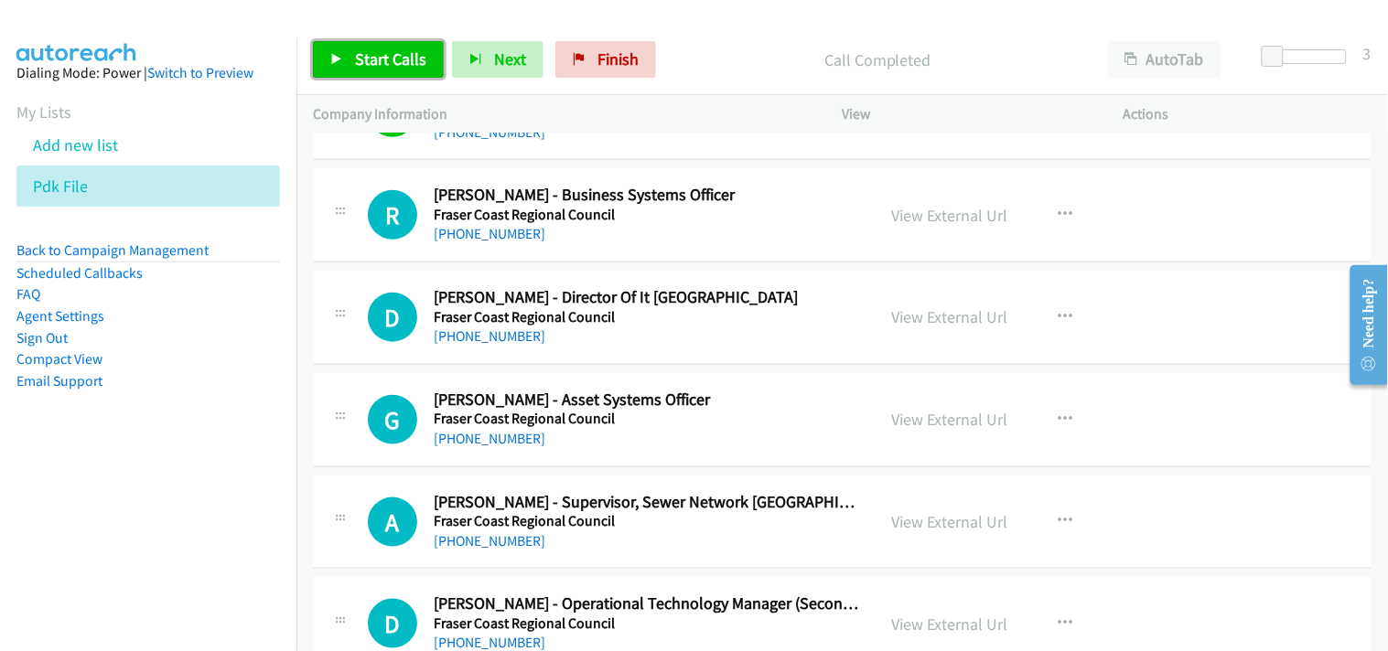
click at [395, 59] on span "Start Calls" at bounding box center [390, 58] width 71 height 21
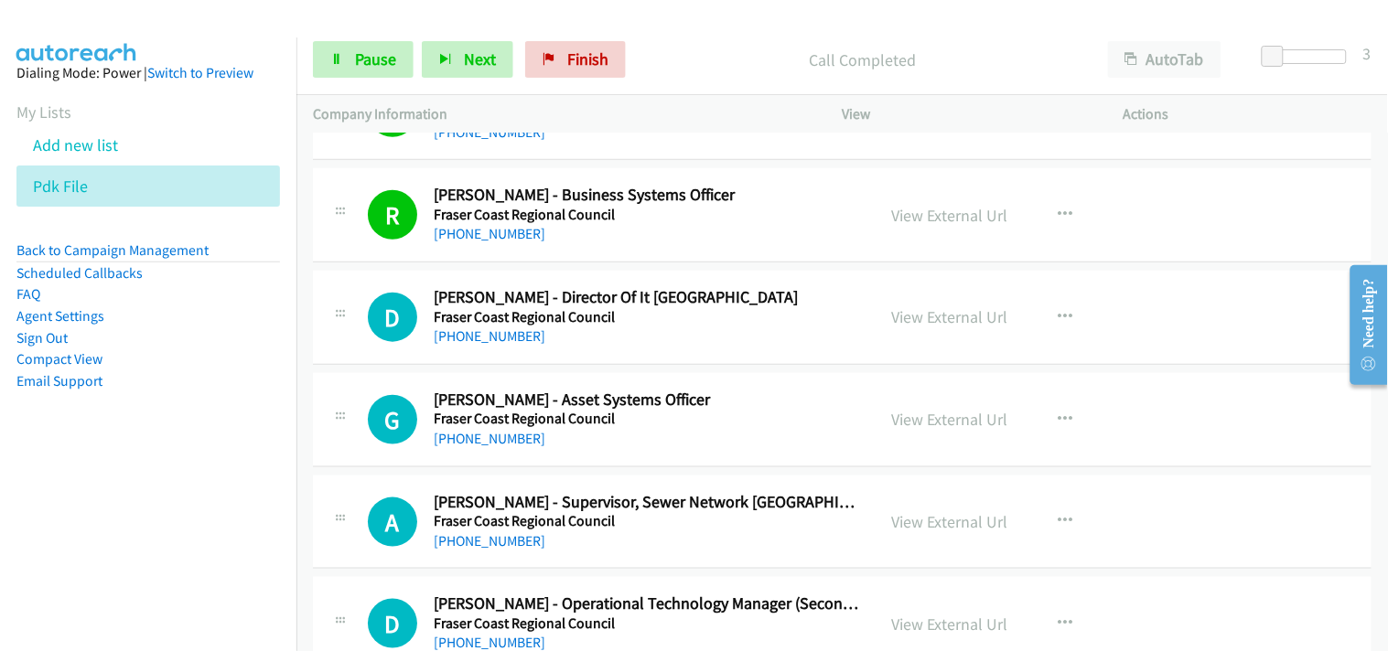
scroll to position [4060, 0]
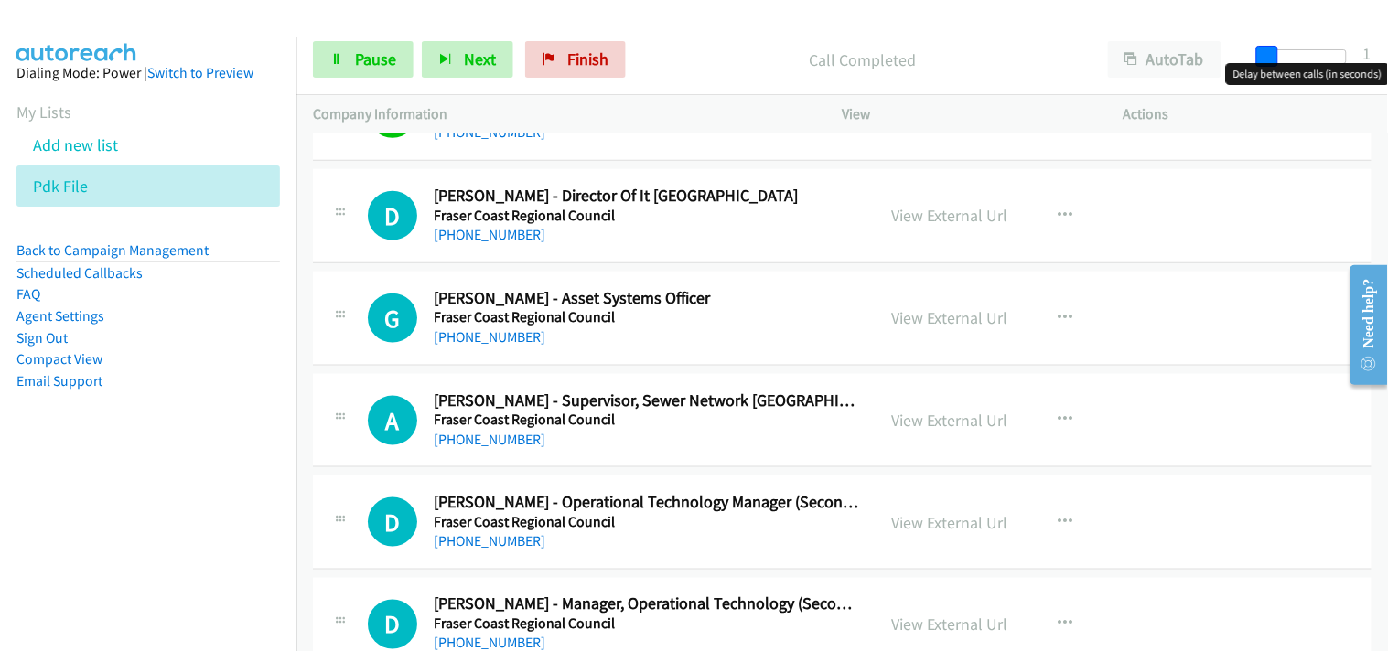
click at [1267, 58] on span at bounding box center [1267, 57] width 22 height 22
click at [1269, 58] on span at bounding box center [1270, 57] width 22 height 22
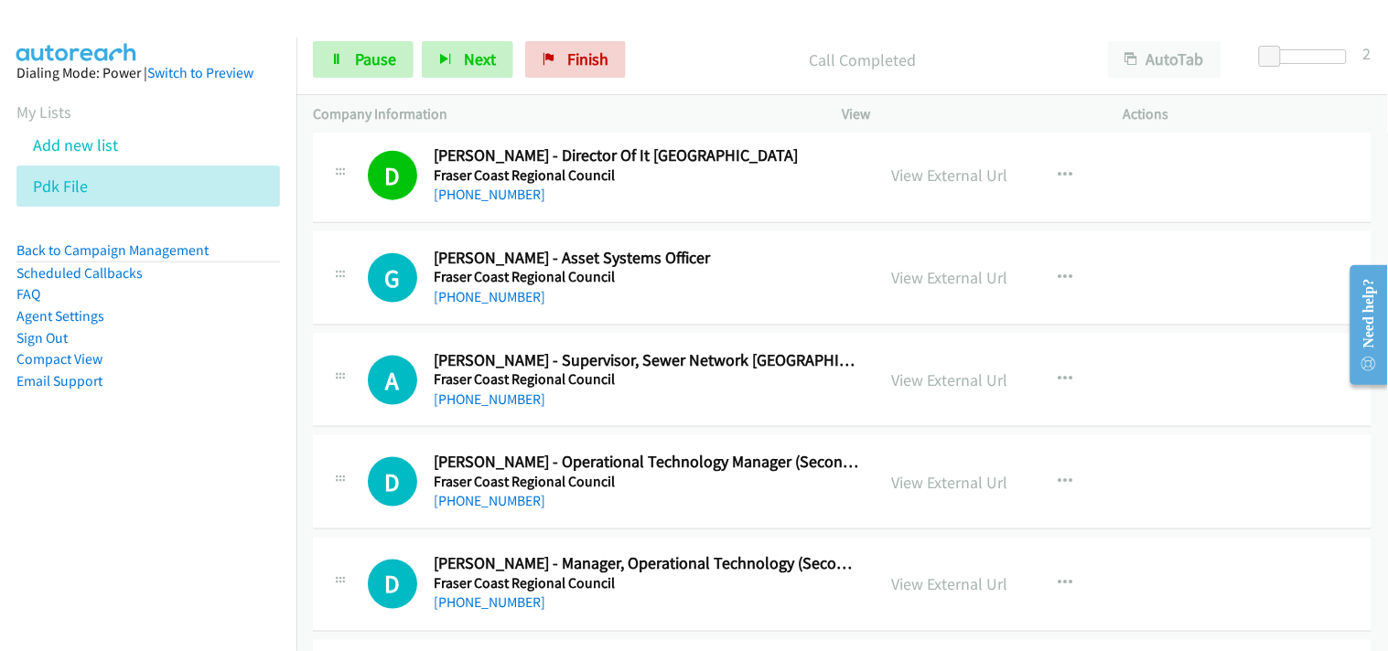
scroll to position [4163, 0]
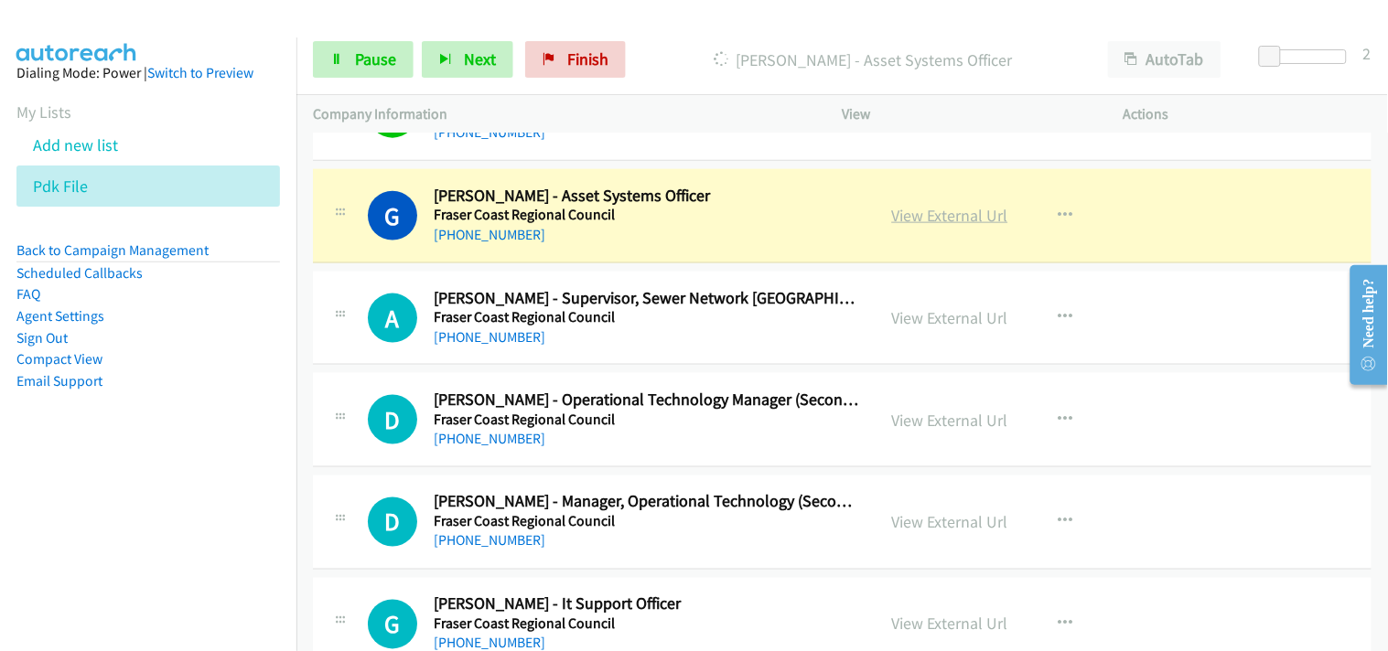
click at [937, 220] on link "View External Url" at bounding box center [950, 215] width 116 height 21
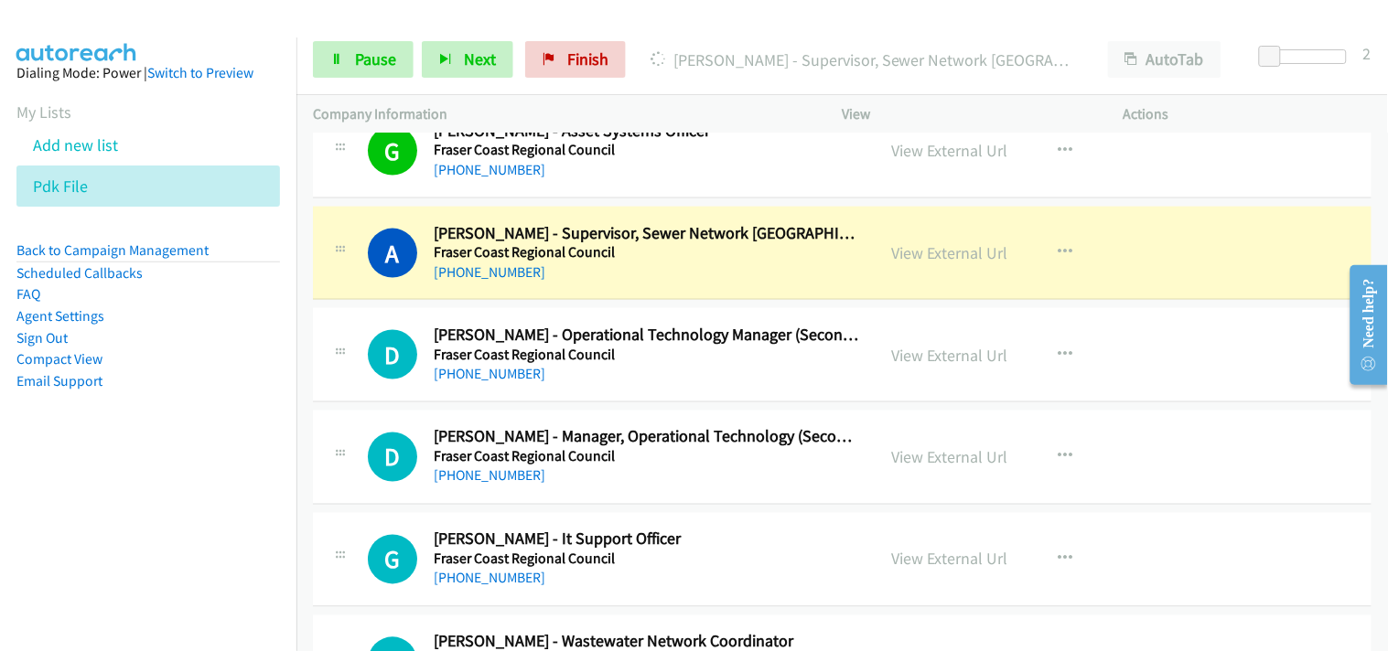
scroll to position [4264, 0]
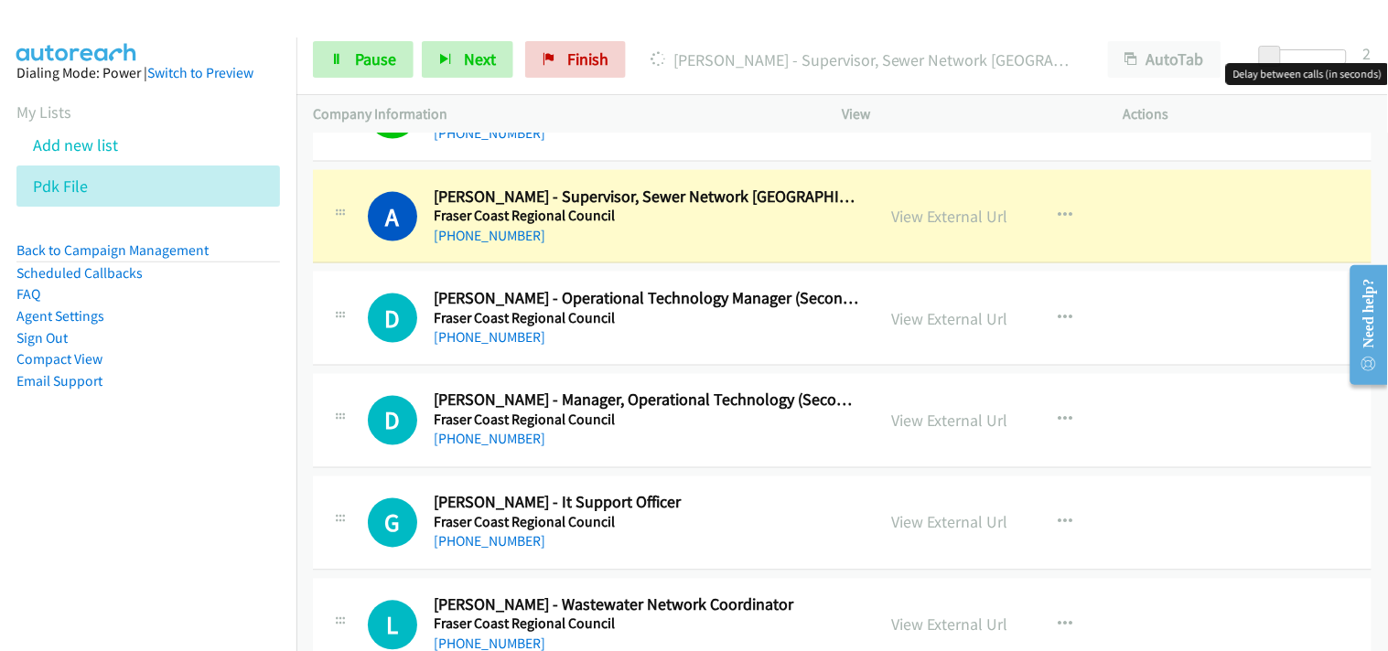
click at [956, 204] on div "View External Url View External Url Schedule/Manage Callback Start Calls Here R…" at bounding box center [1024, 217] width 297 height 60
click at [945, 220] on link "View External Url" at bounding box center [950, 216] width 116 height 21
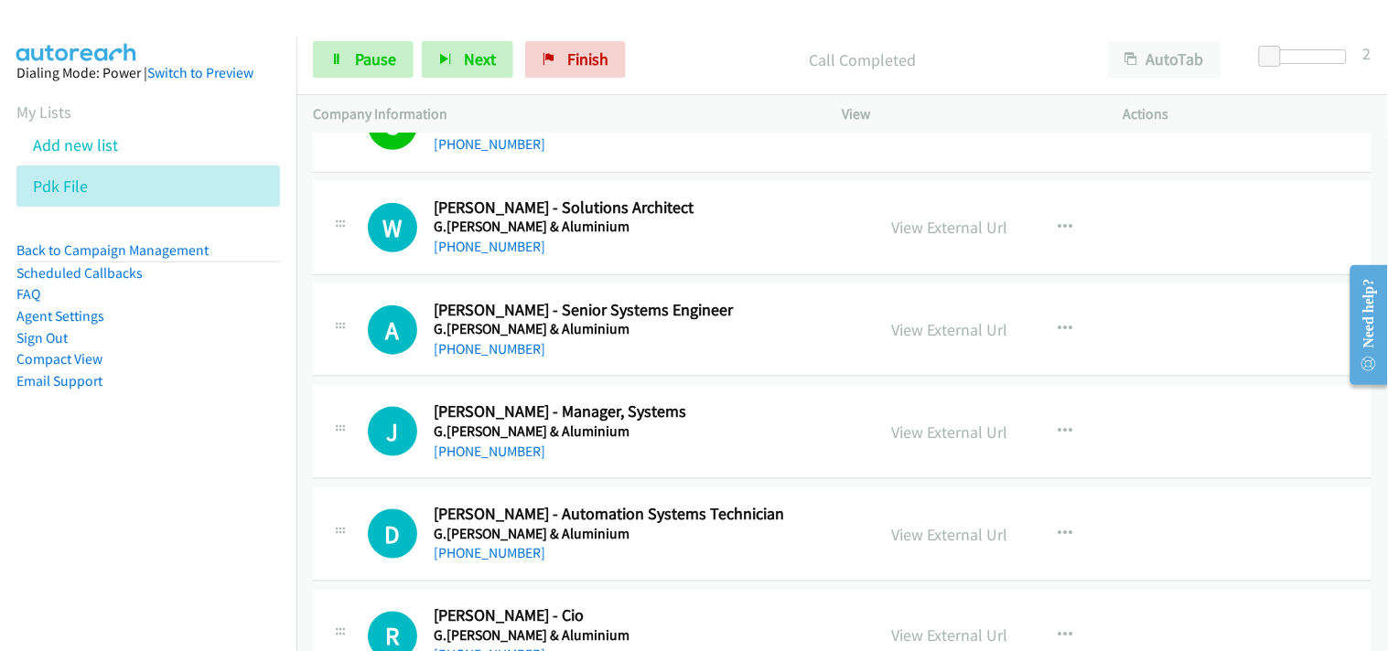
scroll to position [5788, 0]
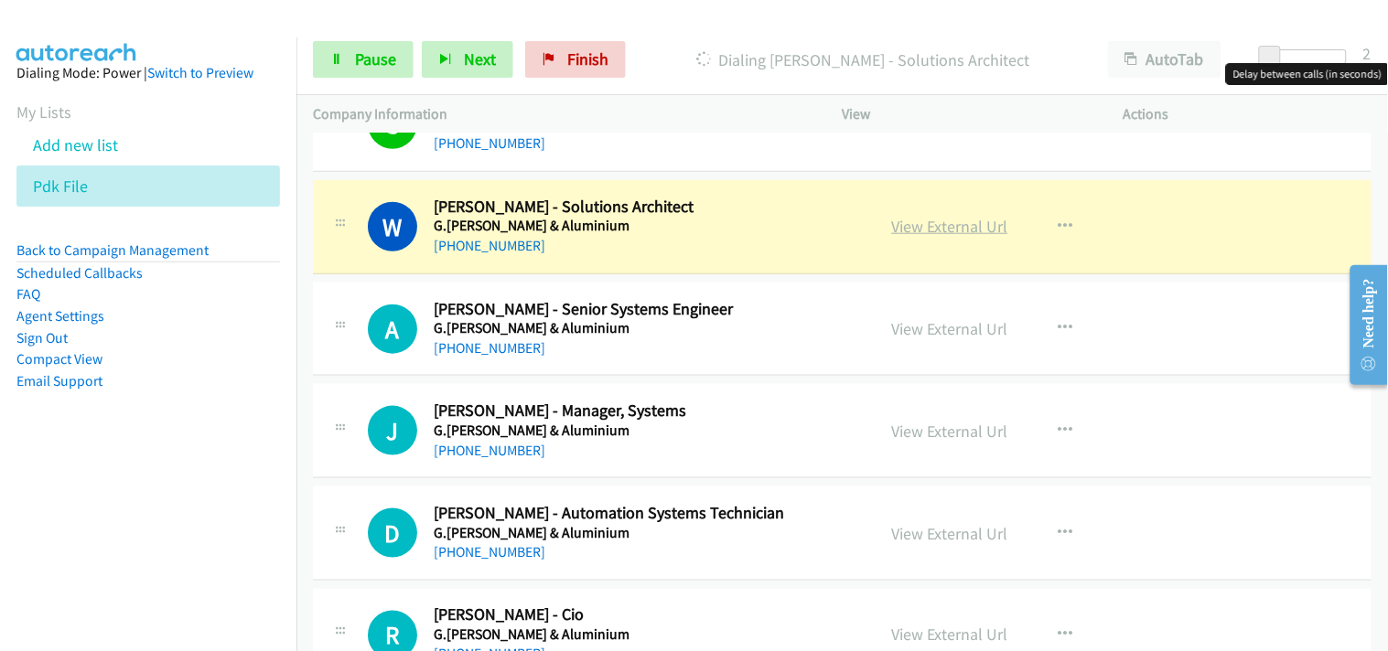
click at [924, 218] on link "View External Url" at bounding box center [950, 226] width 116 height 21
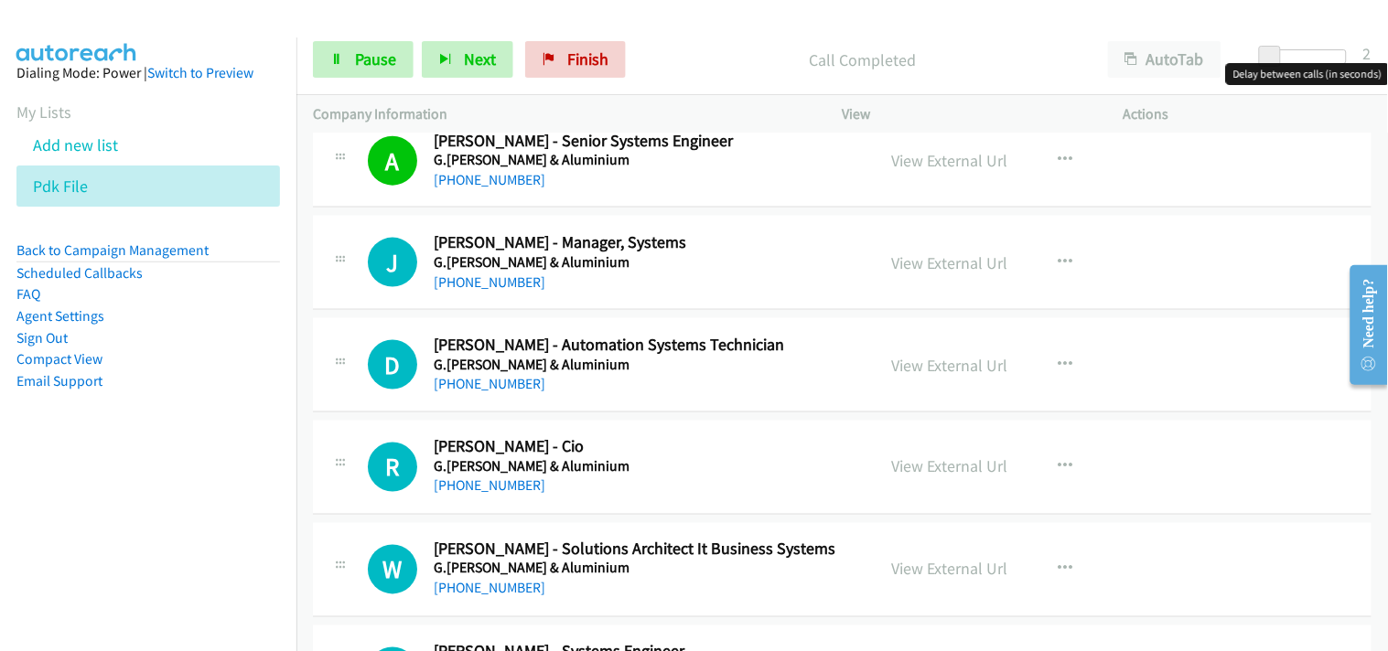
scroll to position [5992, 0]
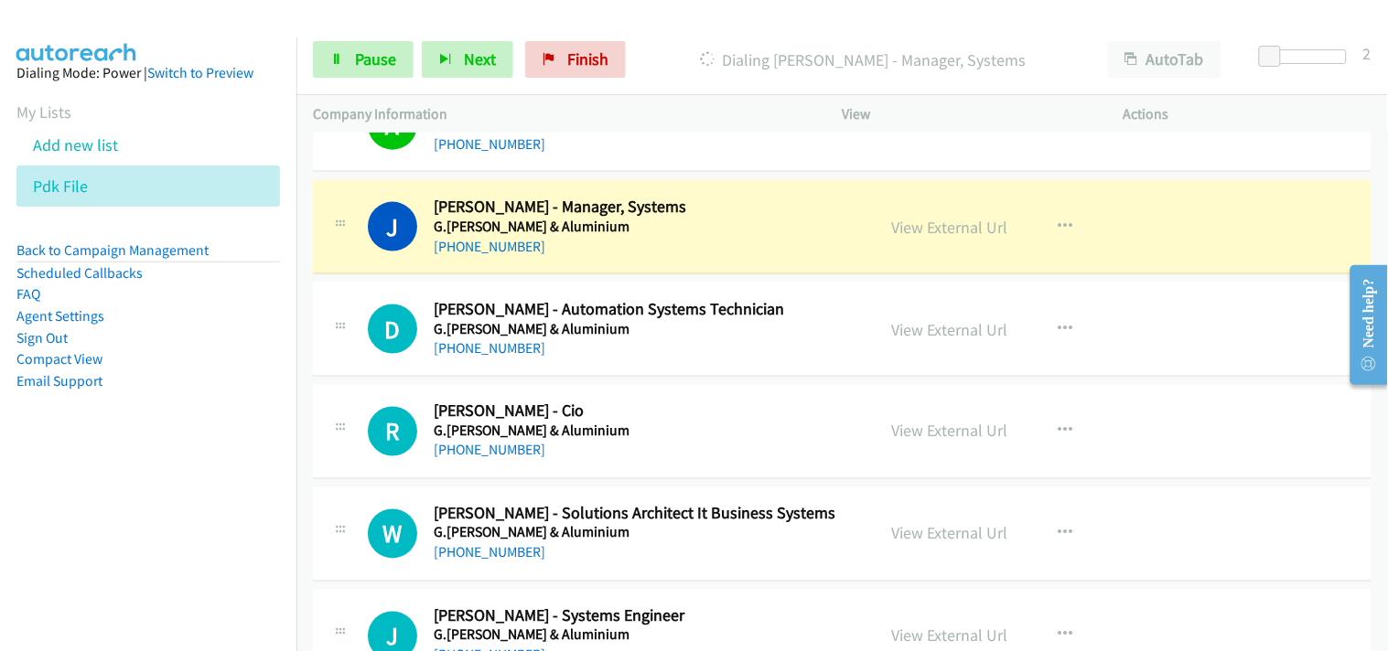
click at [271, 110] on aside "Dialing Mode: Power | Switch to Preview My Lists Add new list Pdk File Back to …" at bounding box center [148, 256] width 296 height 437
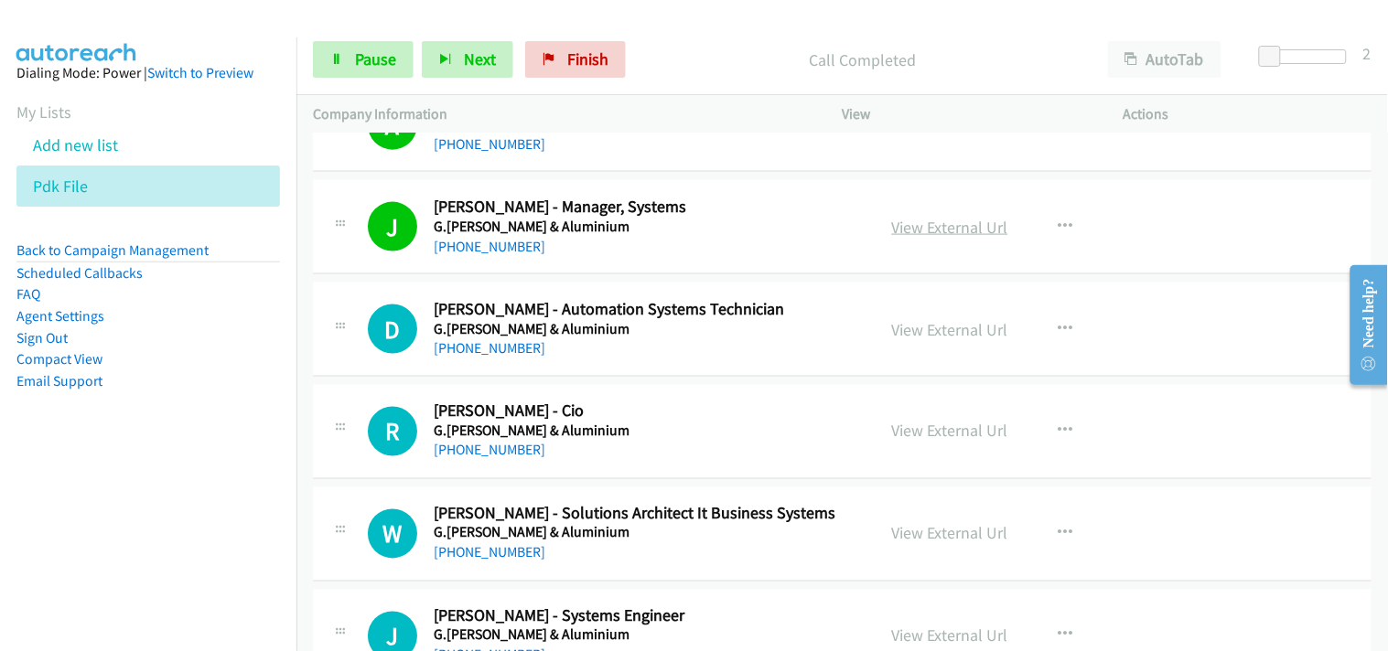
click at [937, 232] on link "View External Url" at bounding box center [950, 227] width 116 height 21
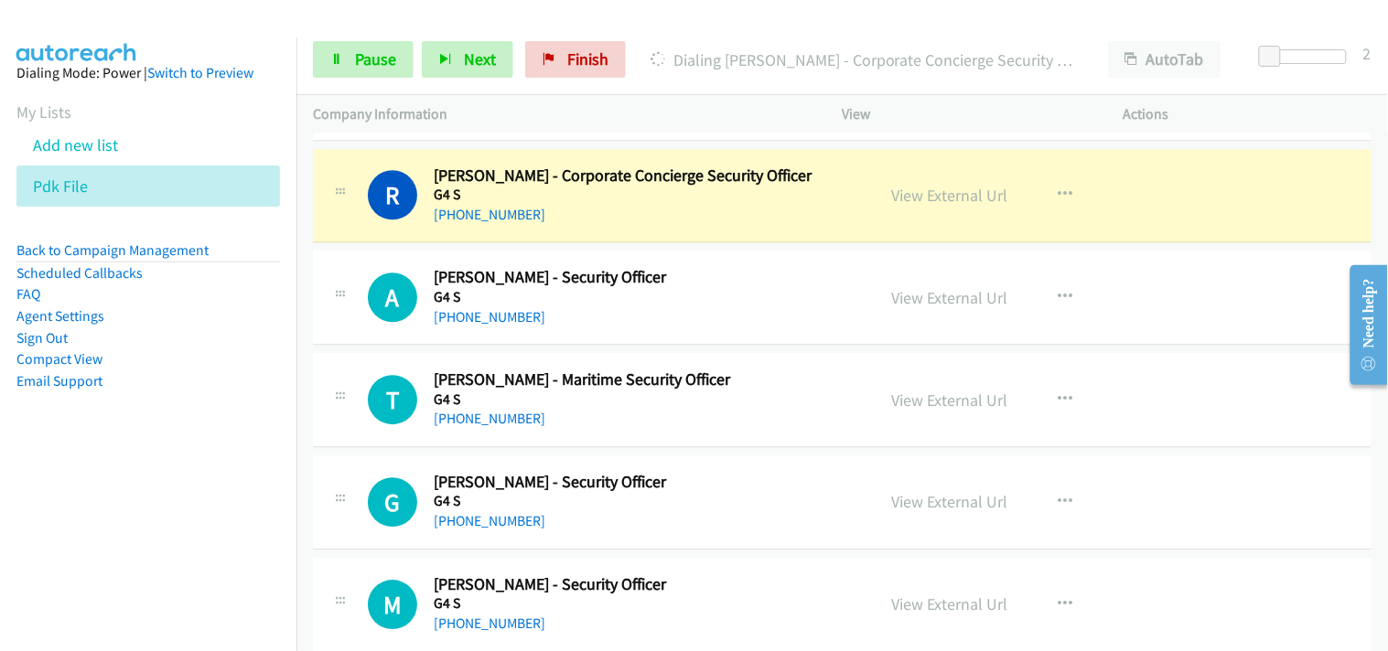
scroll to position [6500, 0]
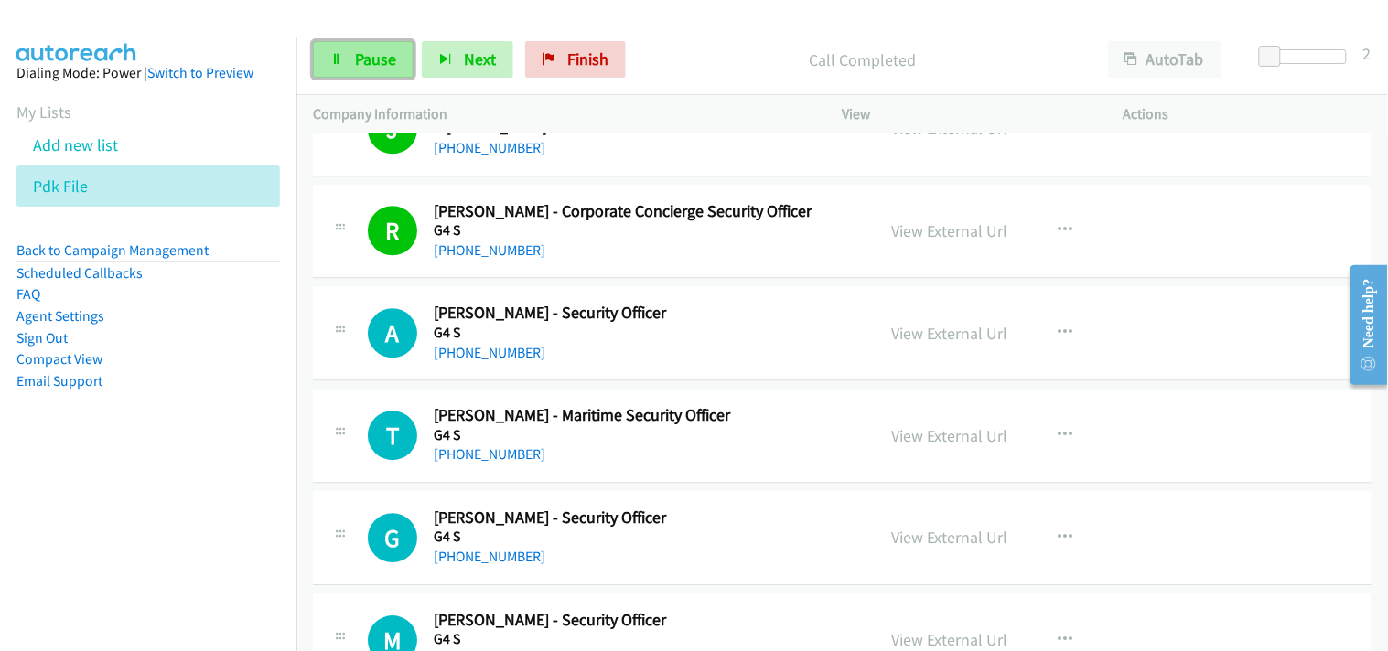
click at [388, 48] on link "Pause" at bounding box center [363, 59] width 101 height 37
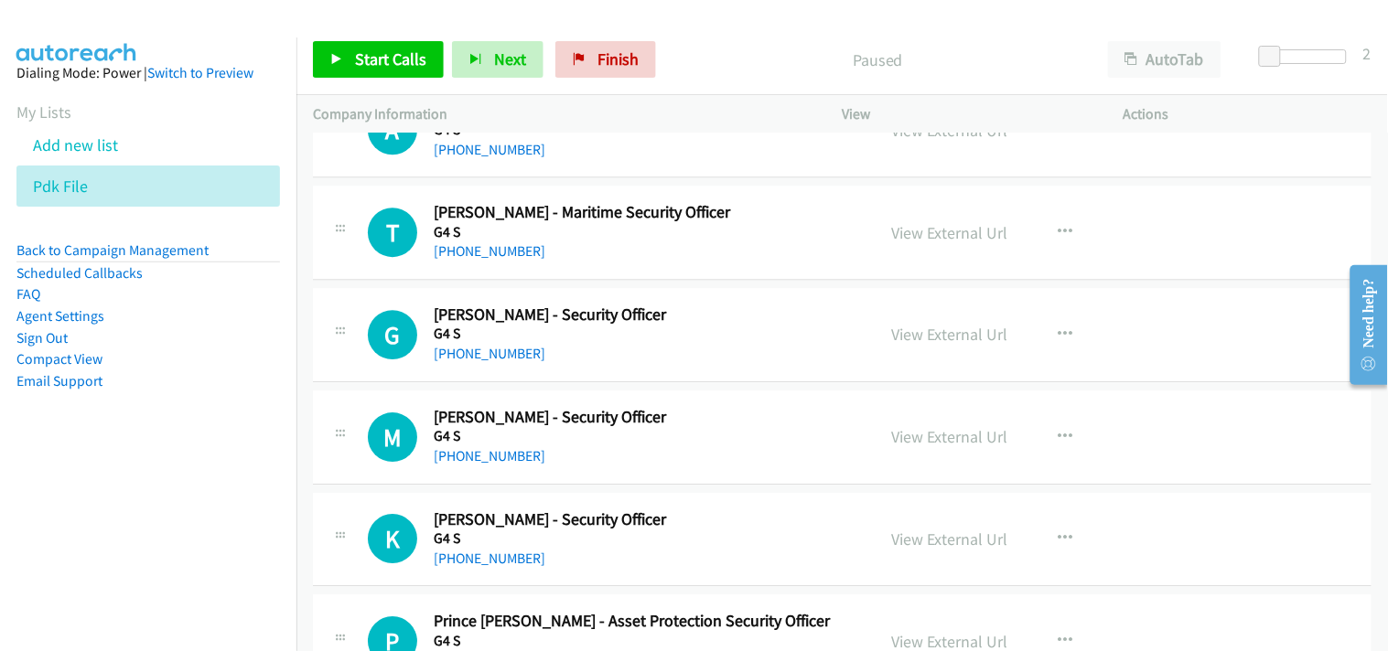
scroll to position [6602, 0]
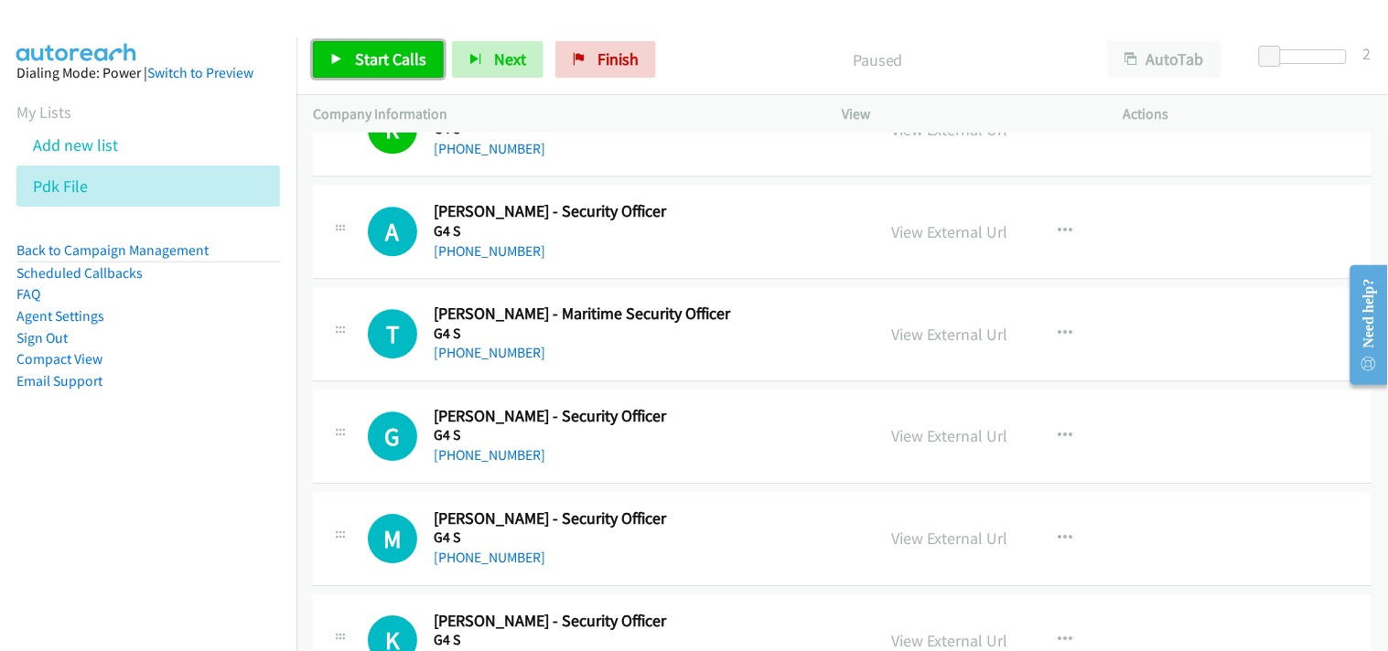
click at [381, 52] on span "Start Calls" at bounding box center [390, 58] width 71 height 21
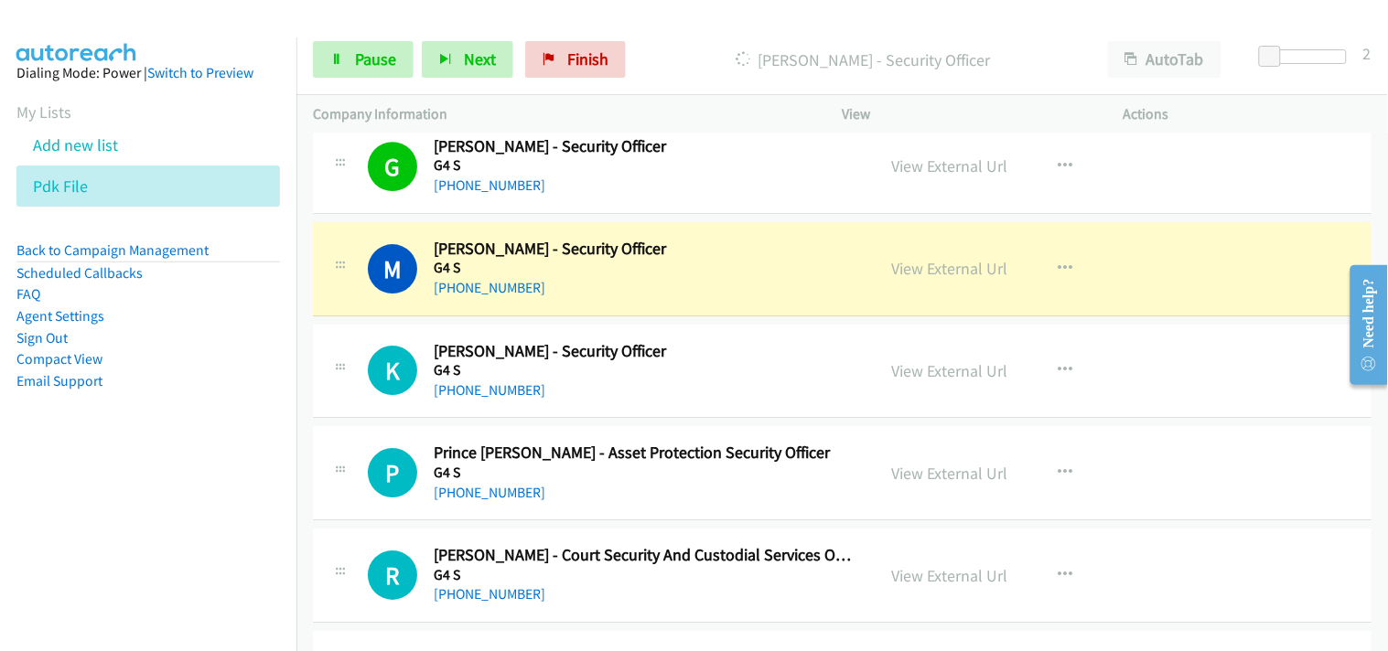
scroll to position [6907, 0]
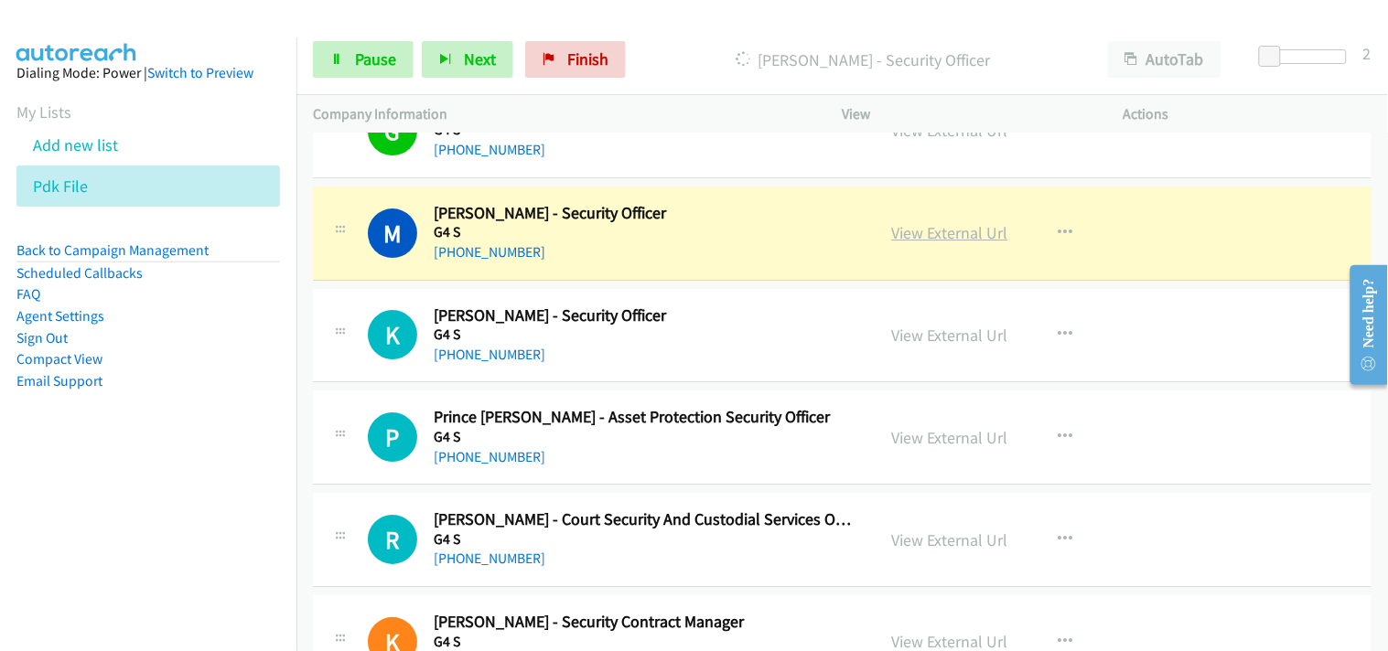
click at [912, 234] on link "View External Url" at bounding box center [950, 232] width 116 height 21
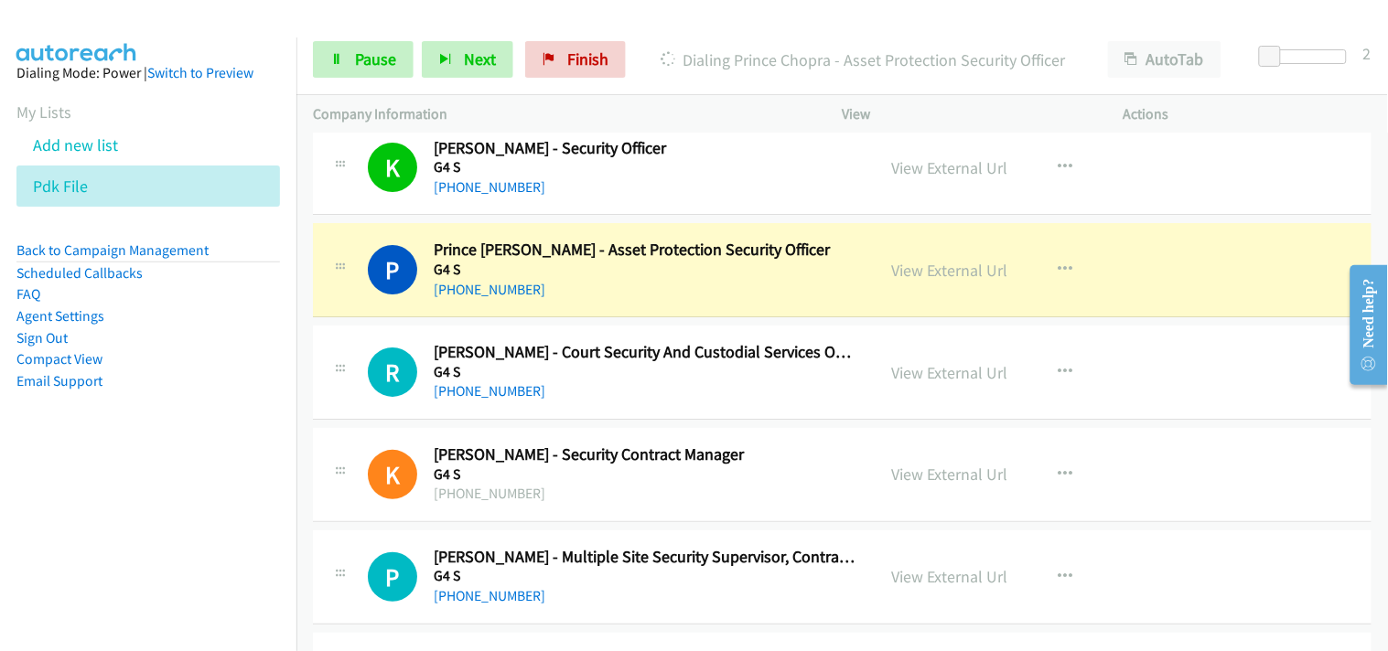
scroll to position [7110, 0]
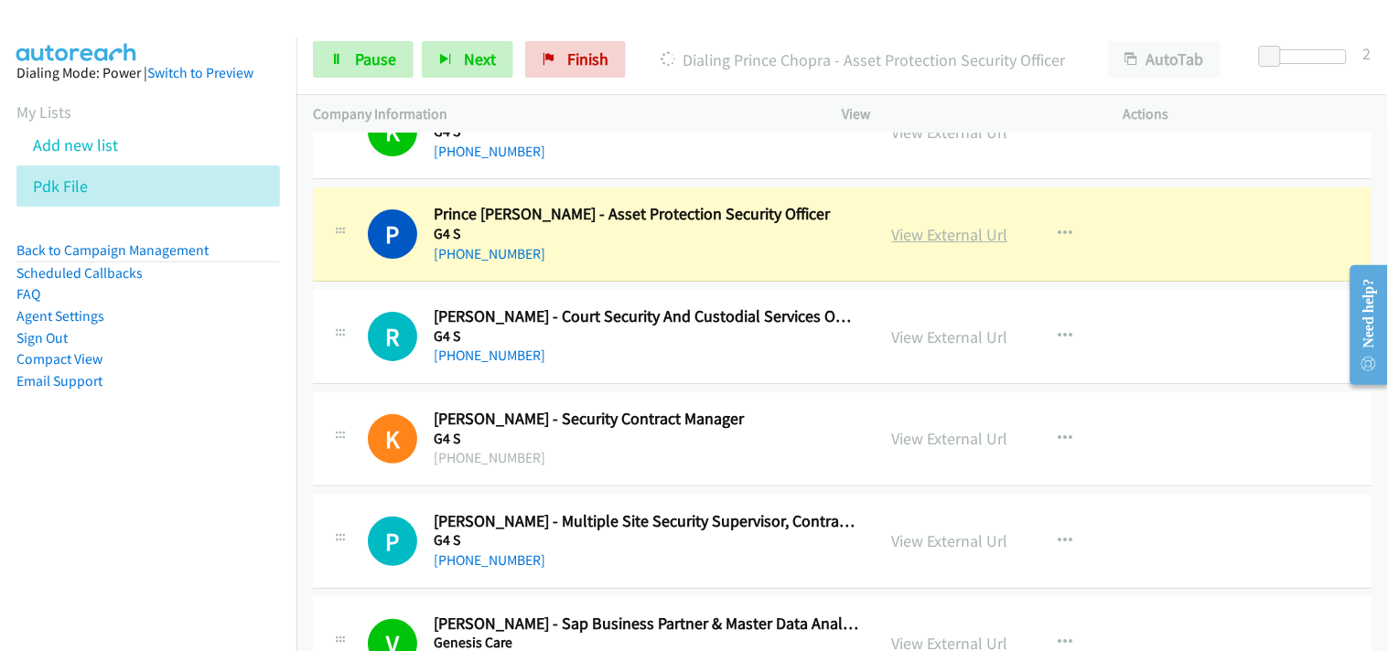
click at [939, 235] on link "View External Url" at bounding box center [950, 234] width 116 height 21
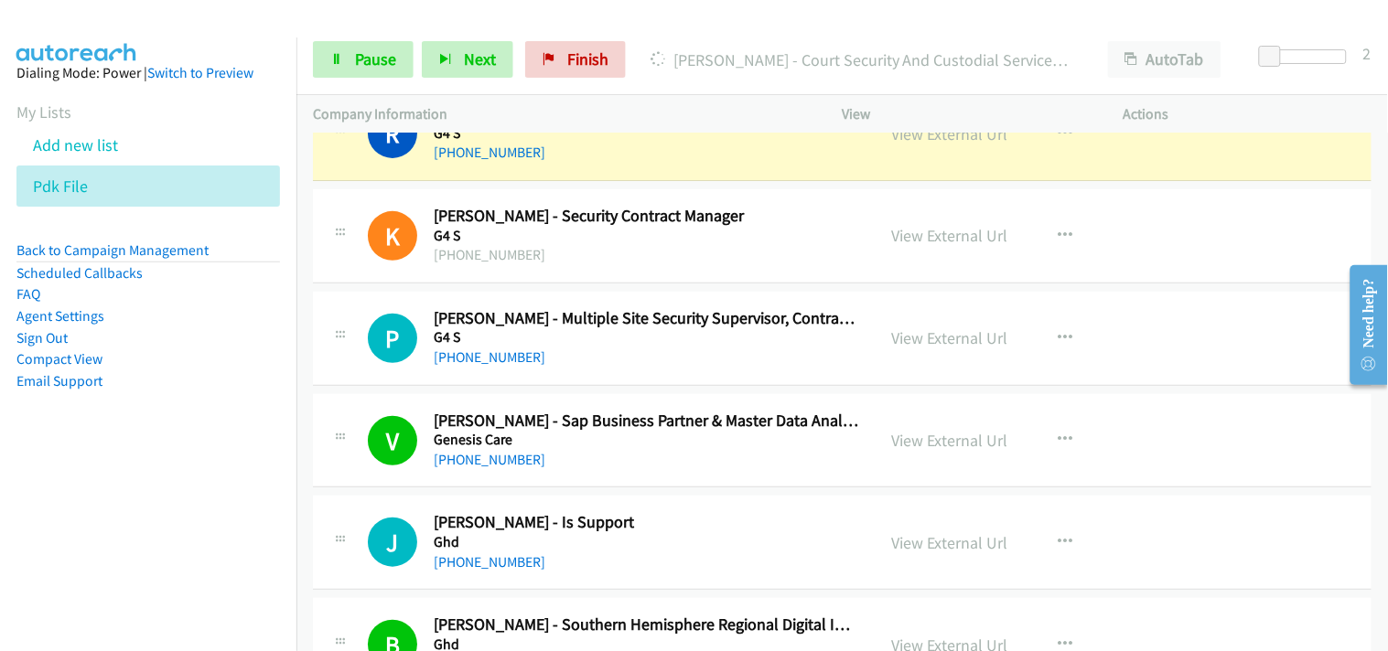
scroll to position [7212, 0]
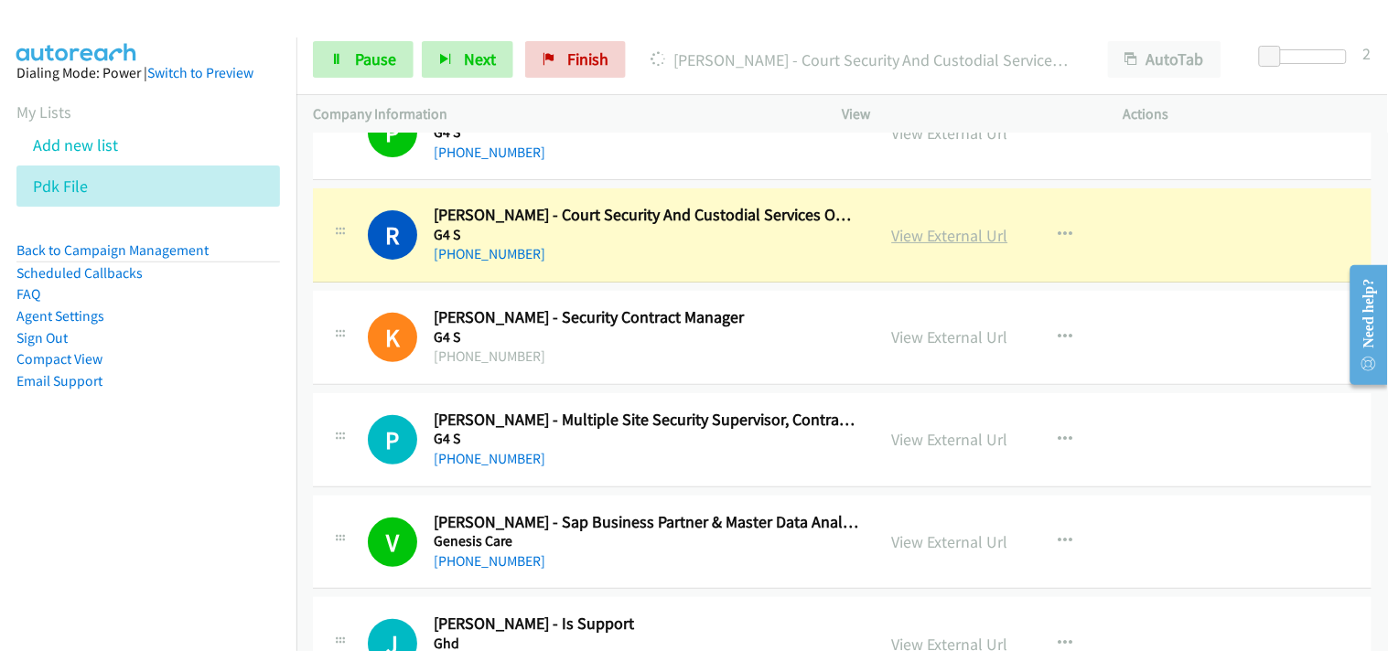
click at [916, 234] on link "View External Url" at bounding box center [950, 235] width 116 height 21
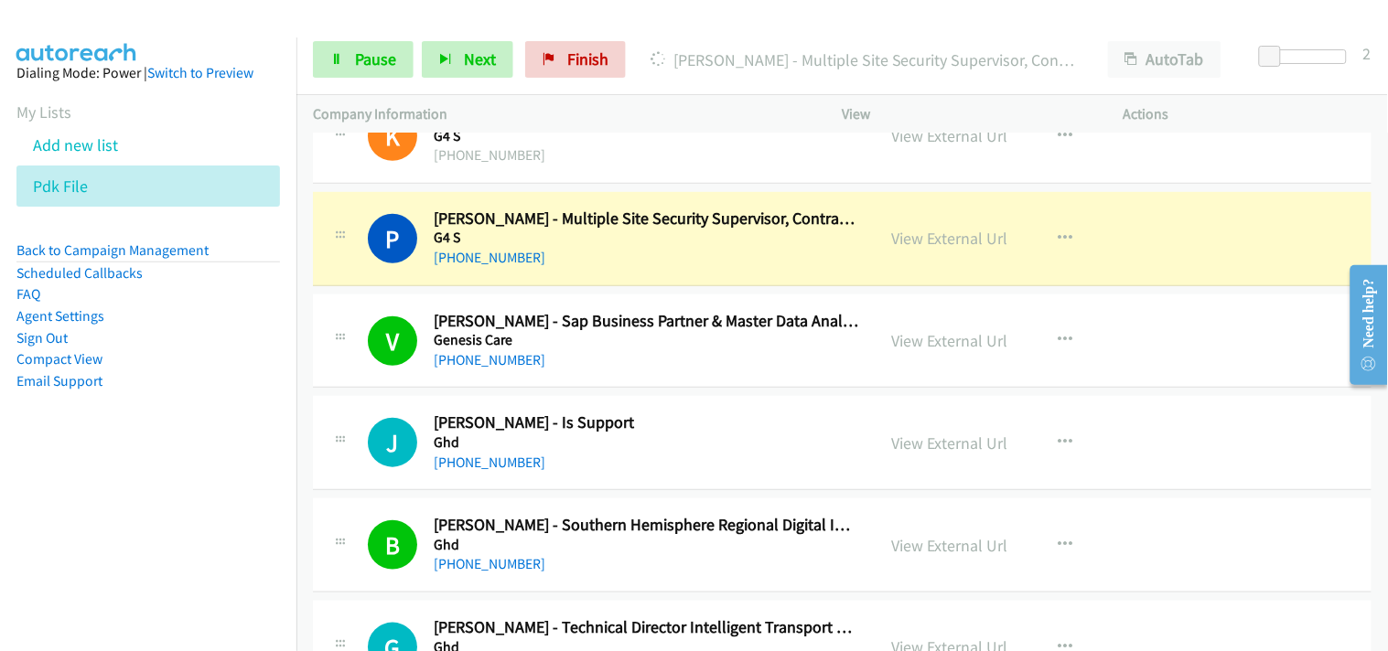
scroll to position [7415, 0]
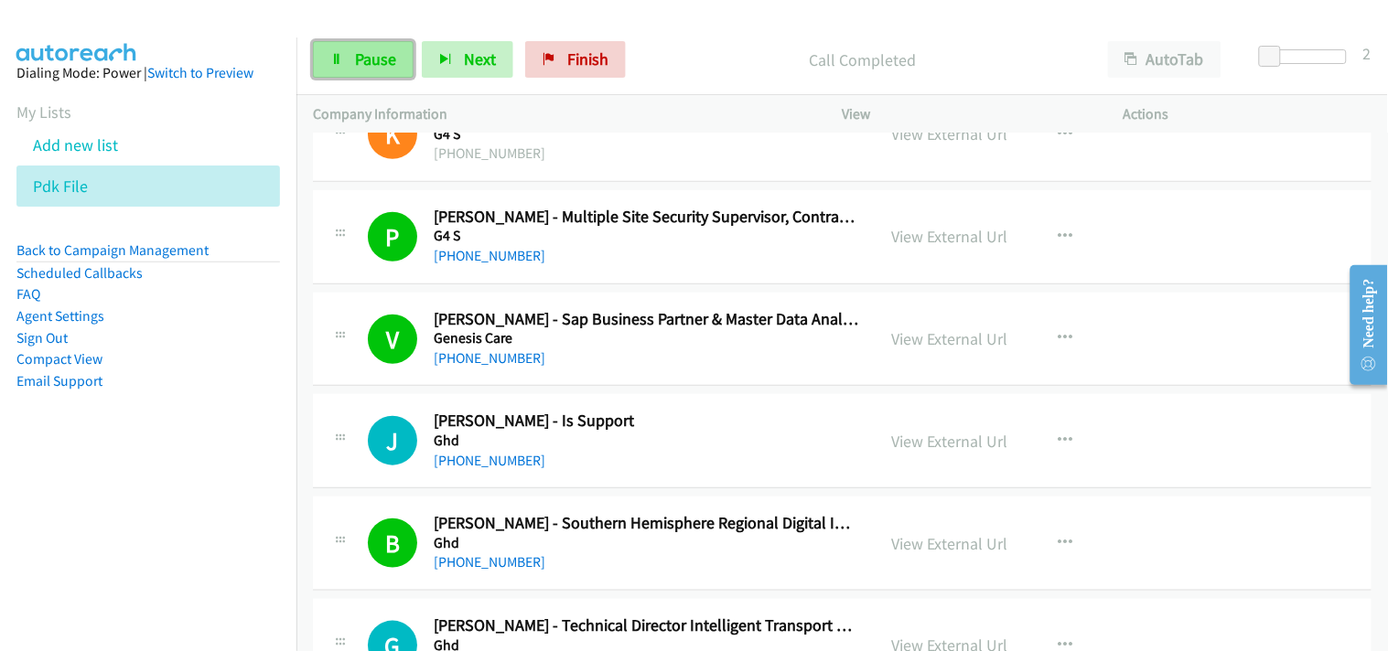
click at [393, 61] on span "Pause" at bounding box center [375, 58] width 41 height 21
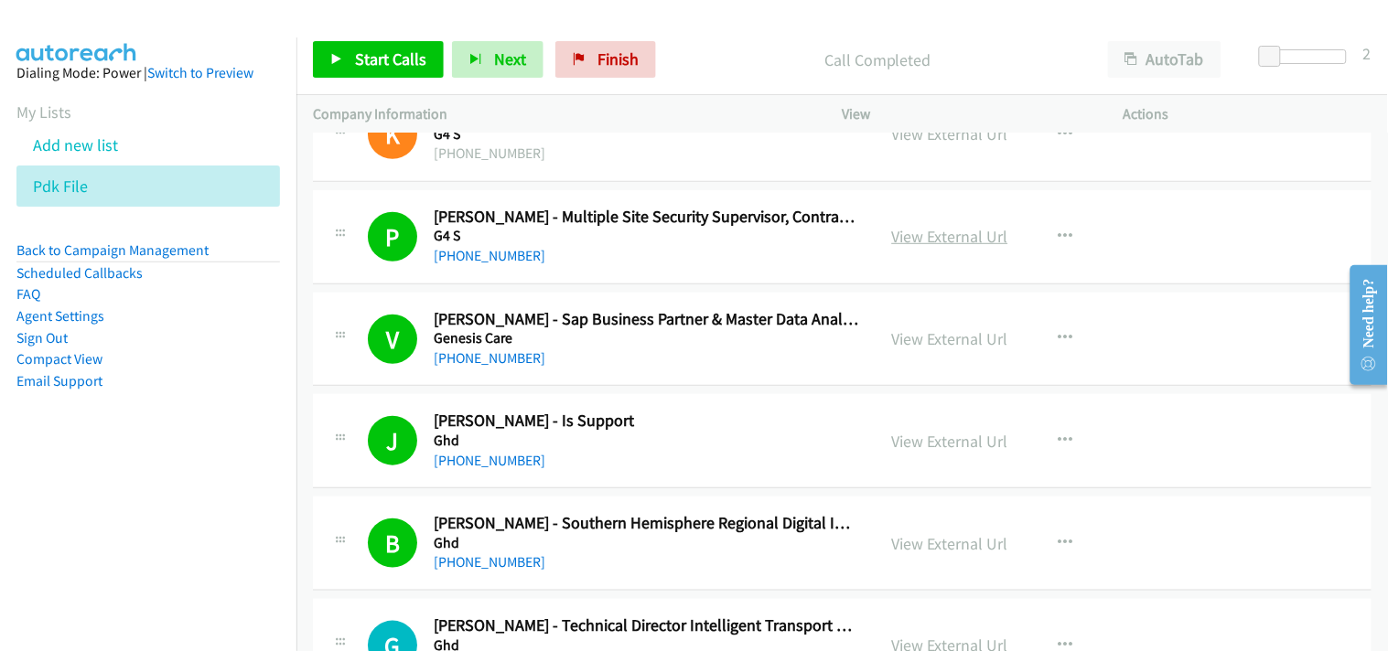
click at [915, 232] on link "View External Url" at bounding box center [950, 236] width 116 height 21
click at [376, 42] on link "Start Calls" at bounding box center [378, 59] width 131 height 37
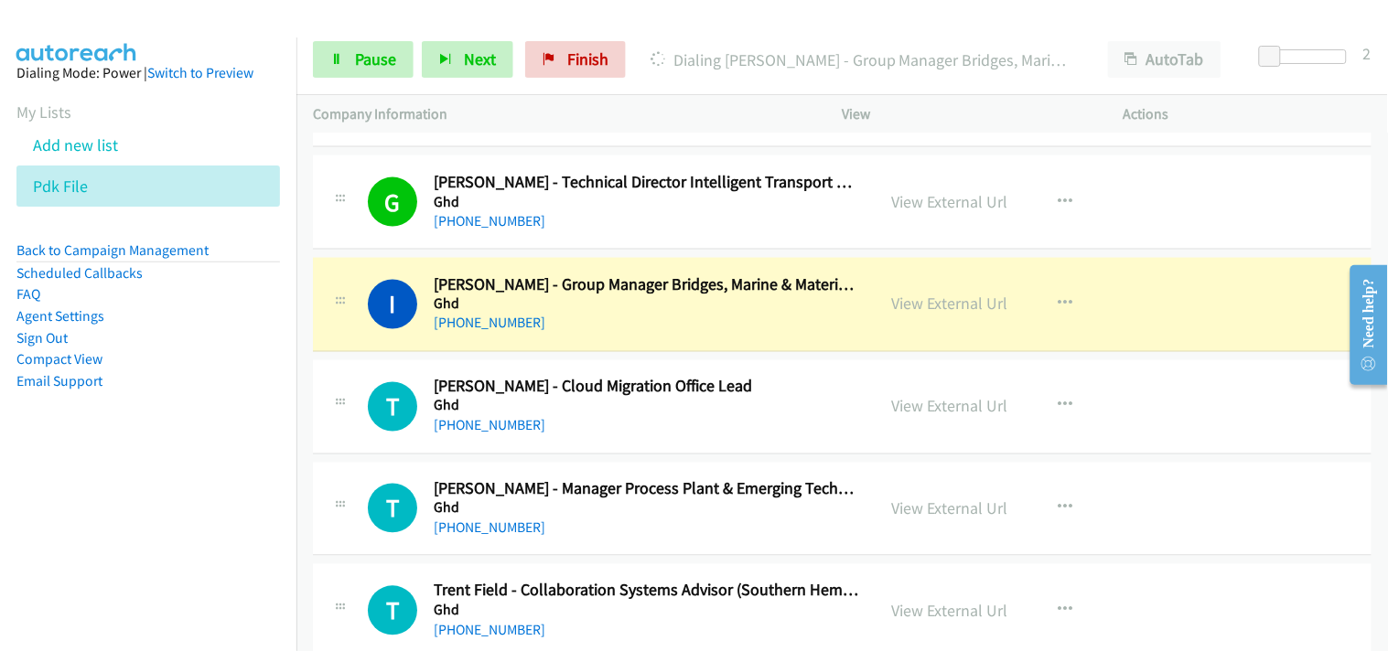
scroll to position [7924, 0]
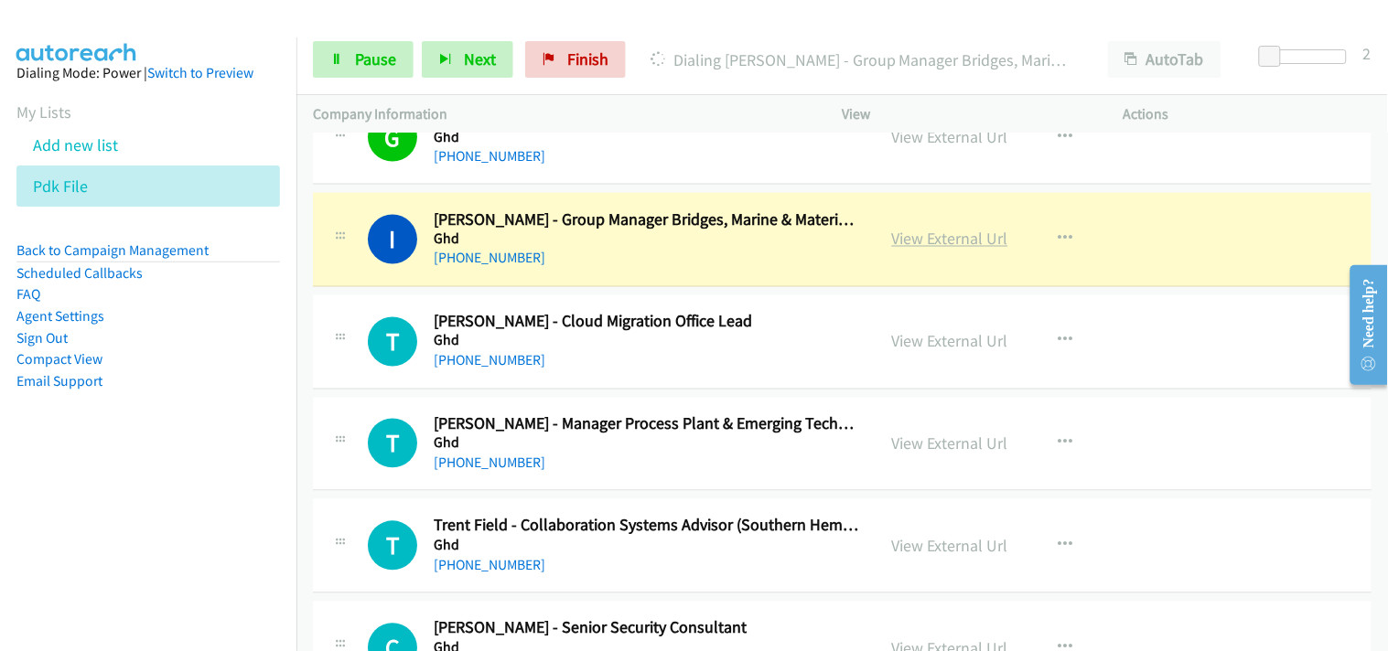
click at [933, 248] on link "View External Url" at bounding box center [950, 239] width 116 height 21
click at [388, 61] on span "Pause" at bounding box center [375, 58] width 41 height 21
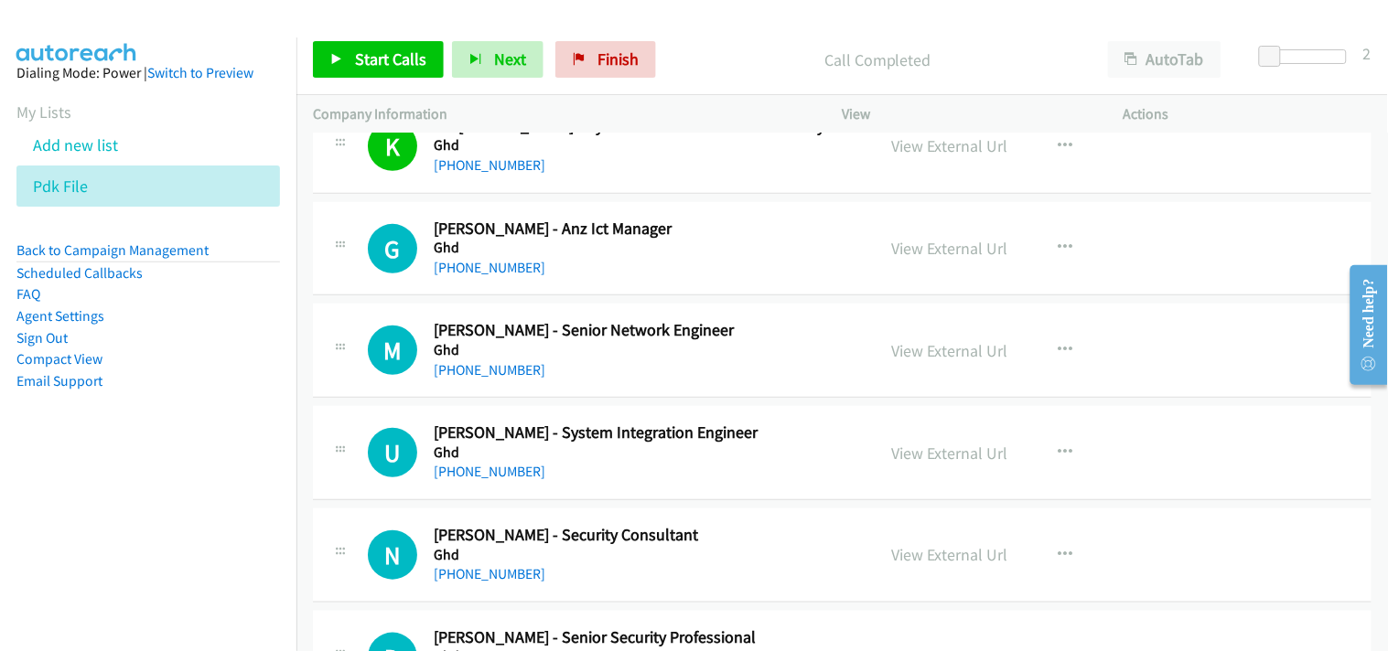
scroll to position [9143, 0]
click at [490, 271] on link "+61 404 910 020" at bounding box center [490, 266] width 112 height 17
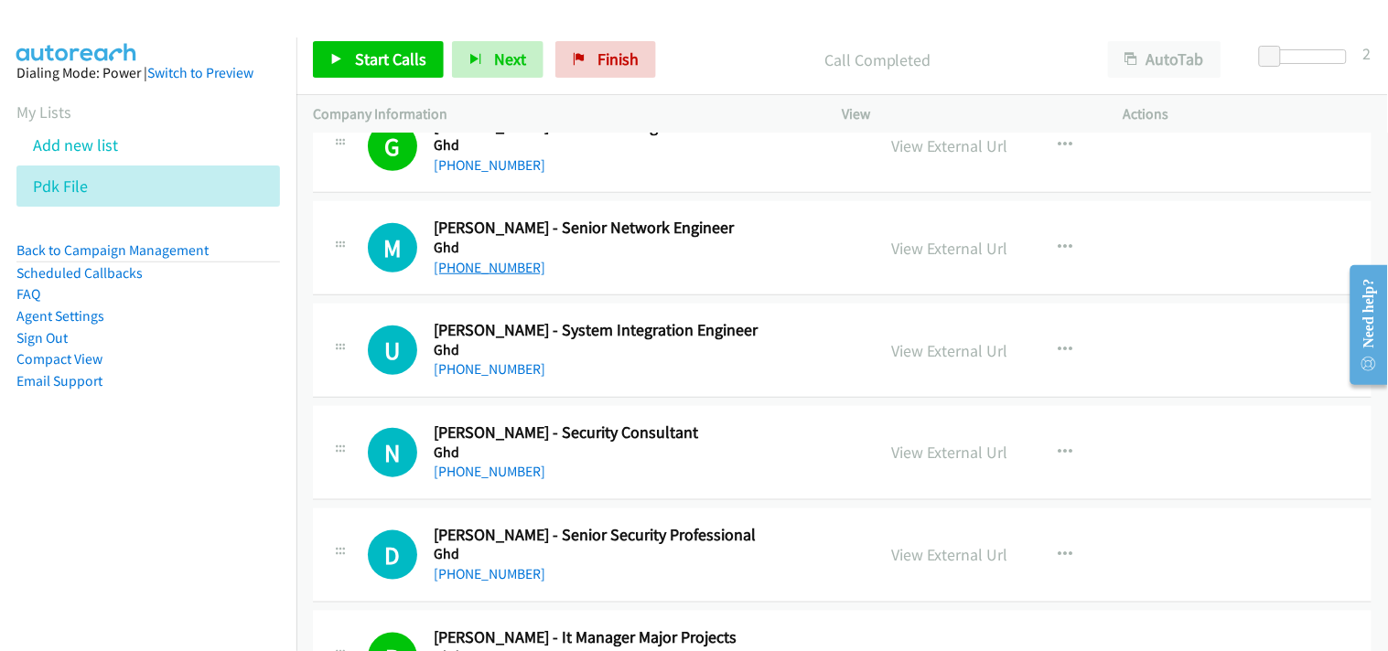
click at [477, 274] on link "+61 481 943 677" at bounding box center [490, 267] width 112 height 17
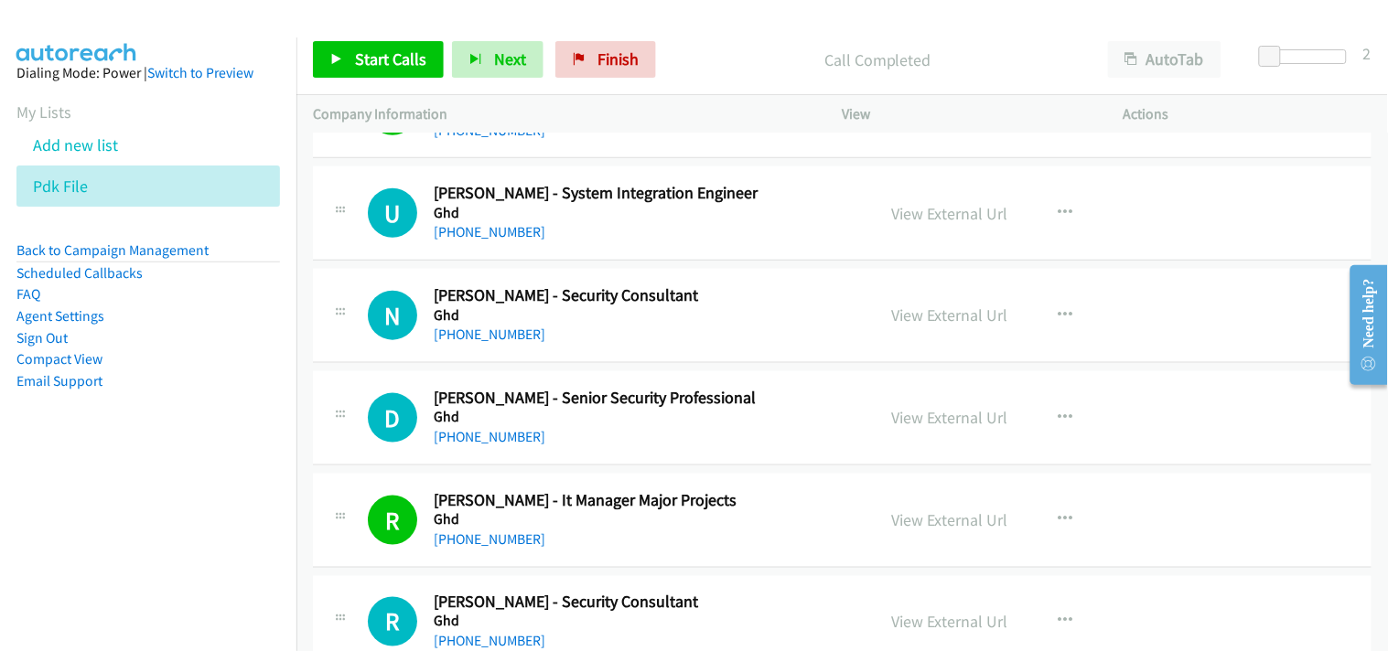
scroll to position [9346, 0]
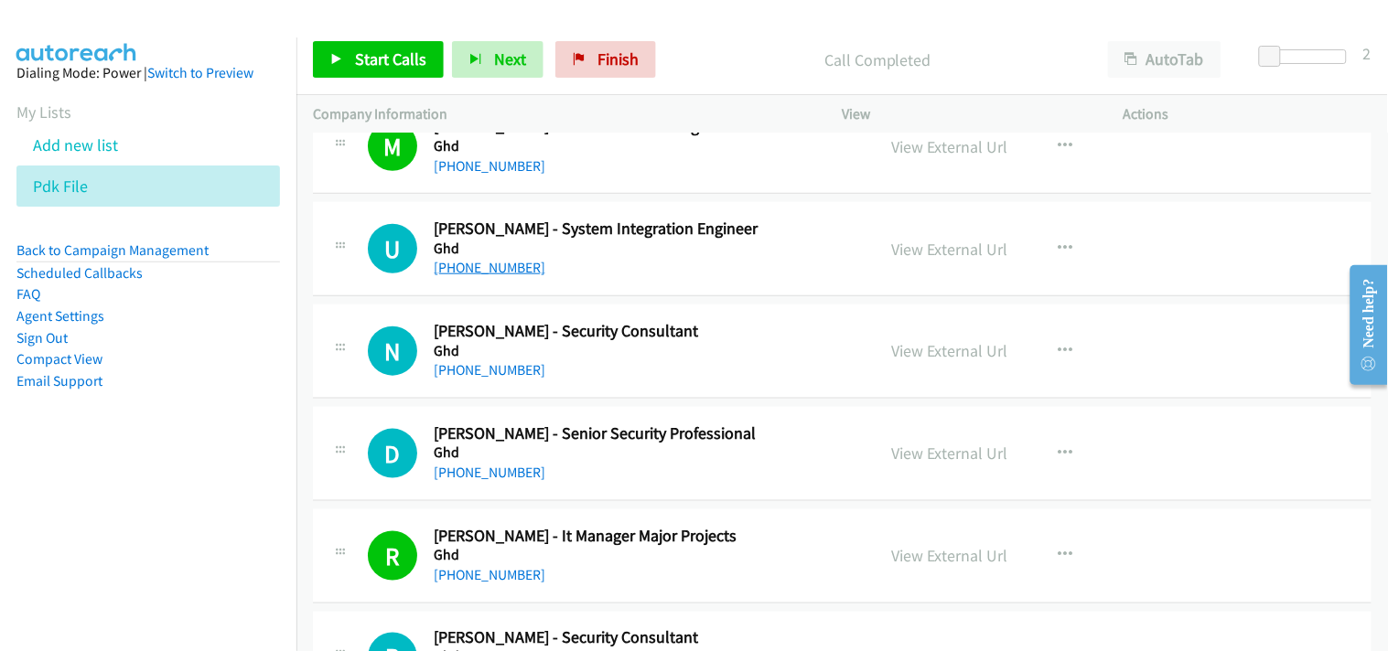
click at [492, 263] on link "+61 422 676 163" at bounding box center [490, 267] width 112 height 17
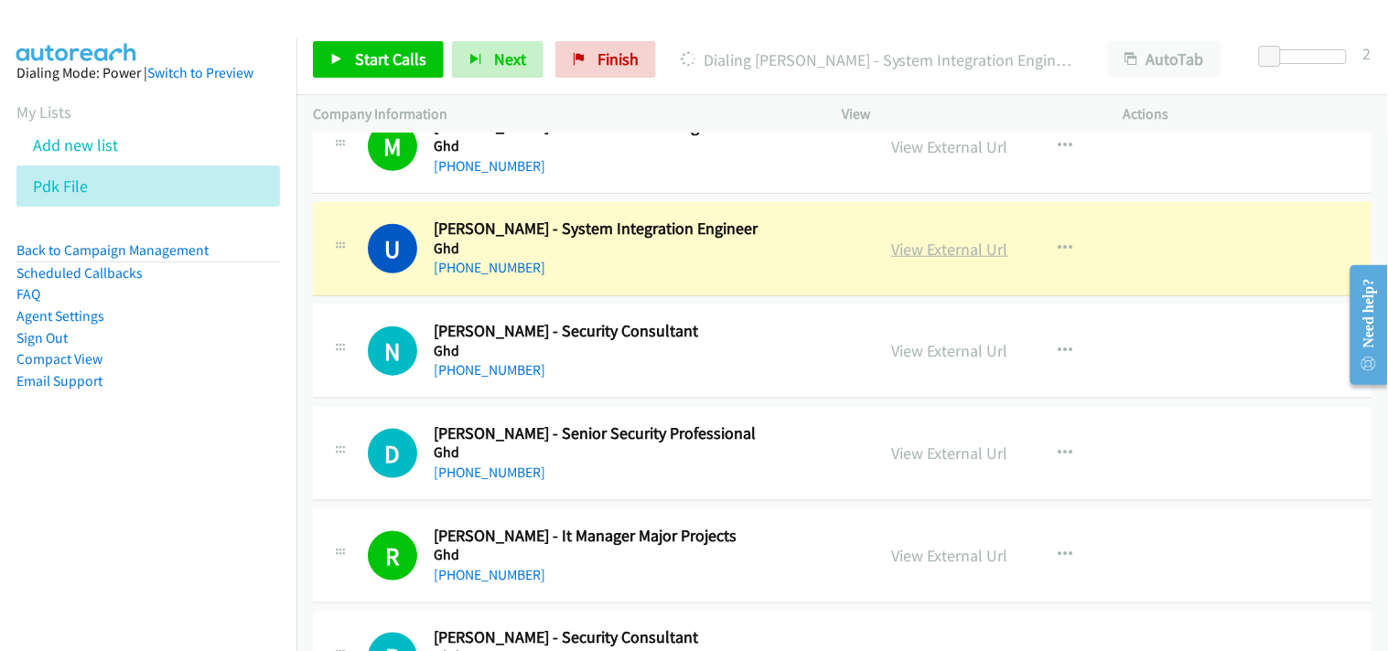
click at [918, 243] on link "View External Url" at bounding box center [950, 249] width 116 height 21
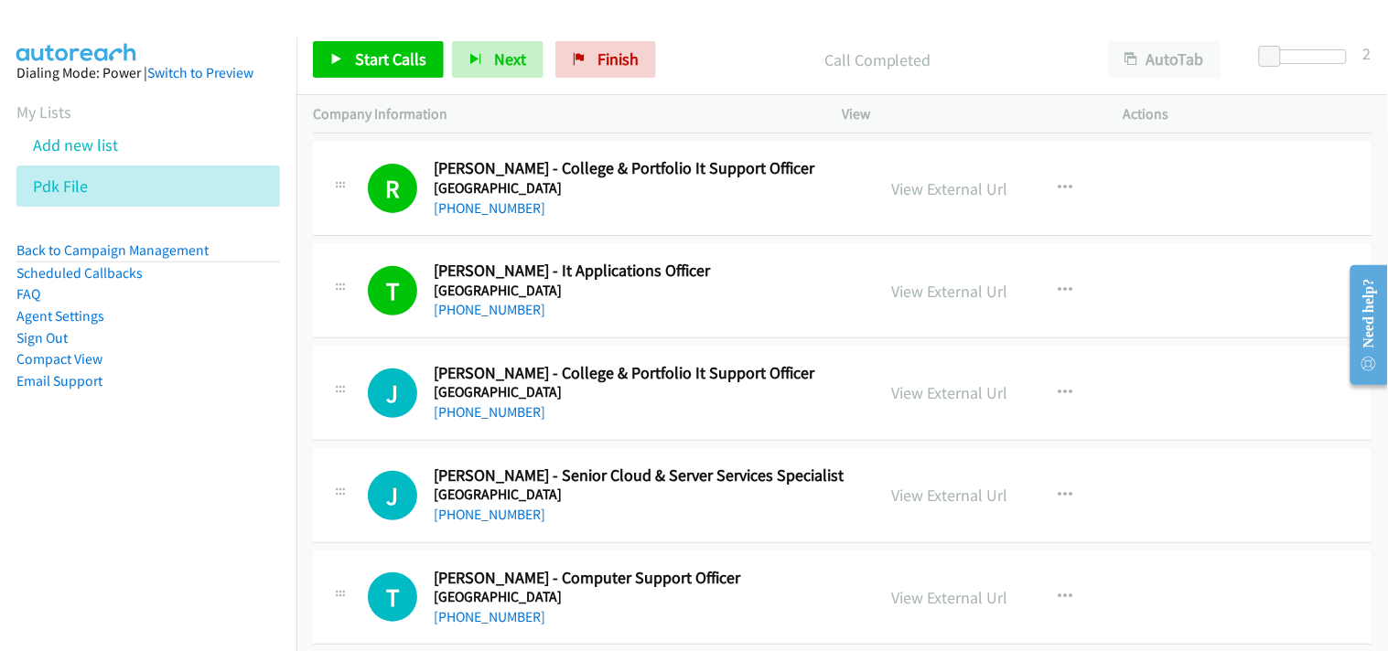
scroll to position [0, 0]
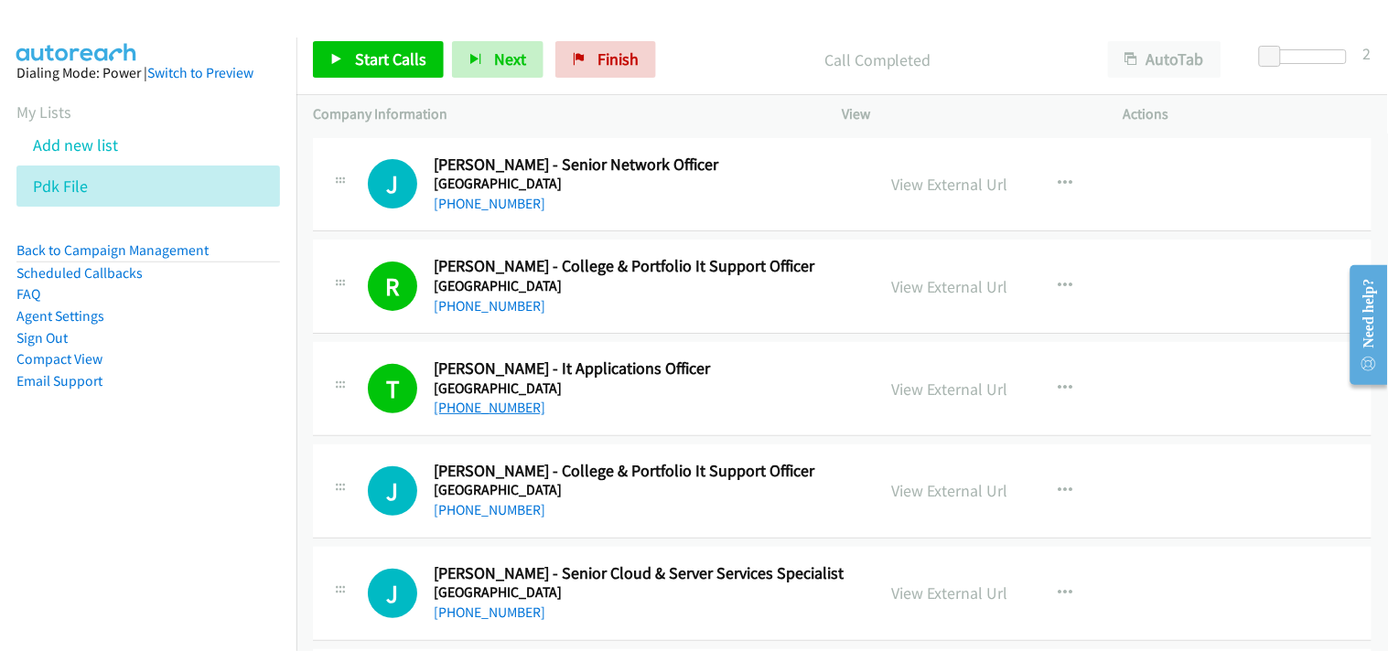
click at [482, 403] on link "+61 8 8201 3916" at bounding box center [490, 407] width 112 height 17
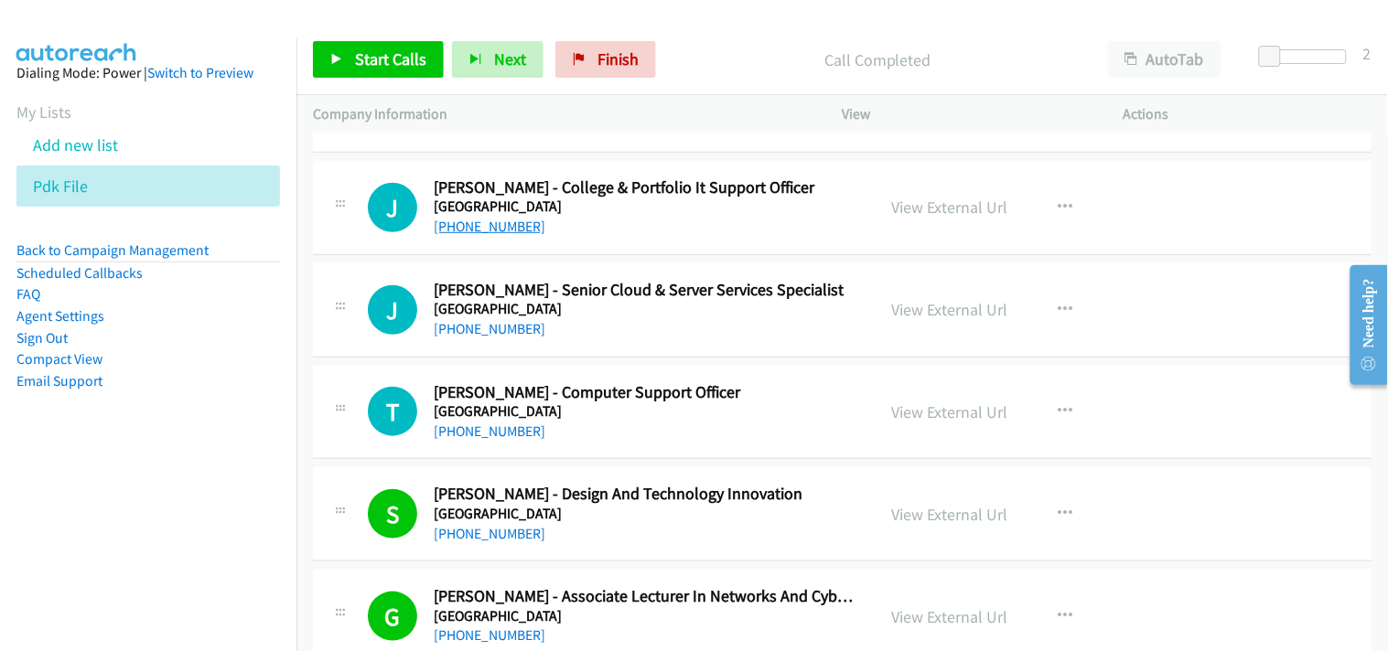
scroll to position [305, 0]
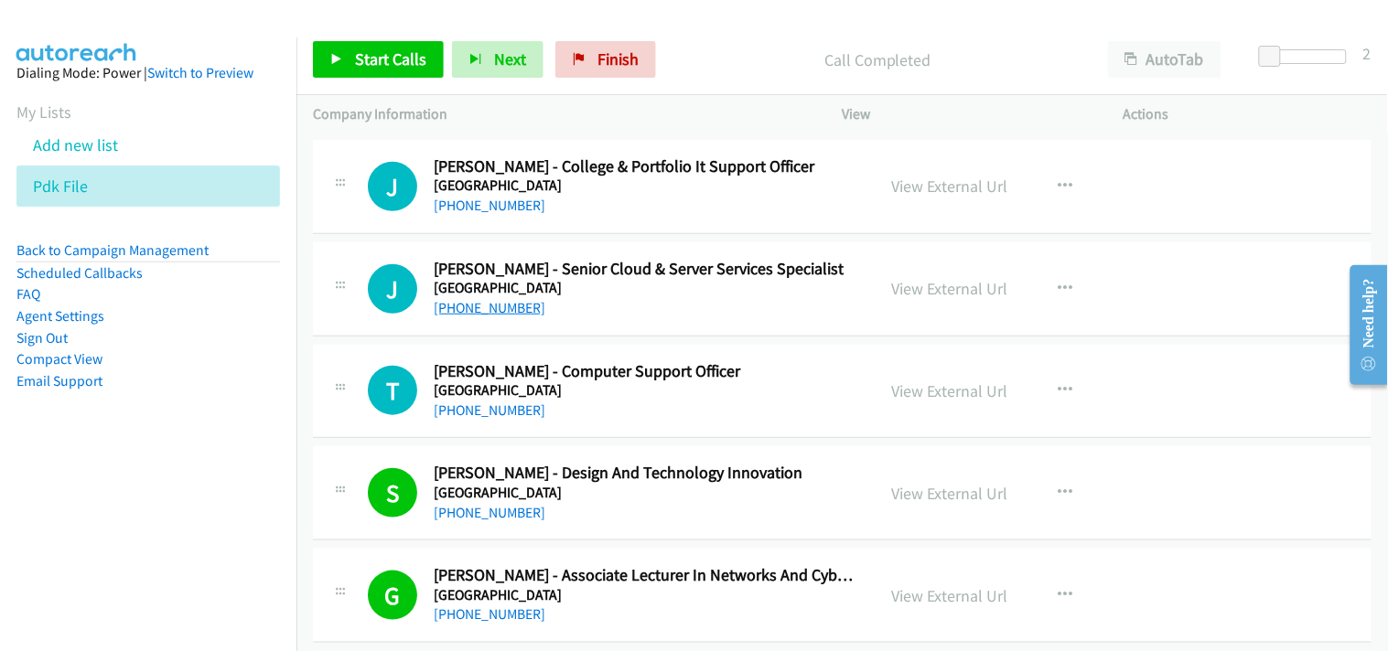
click at [504, 309] on link "+61 419 538 692" at bounding box center [490, 307] width 112 height 17
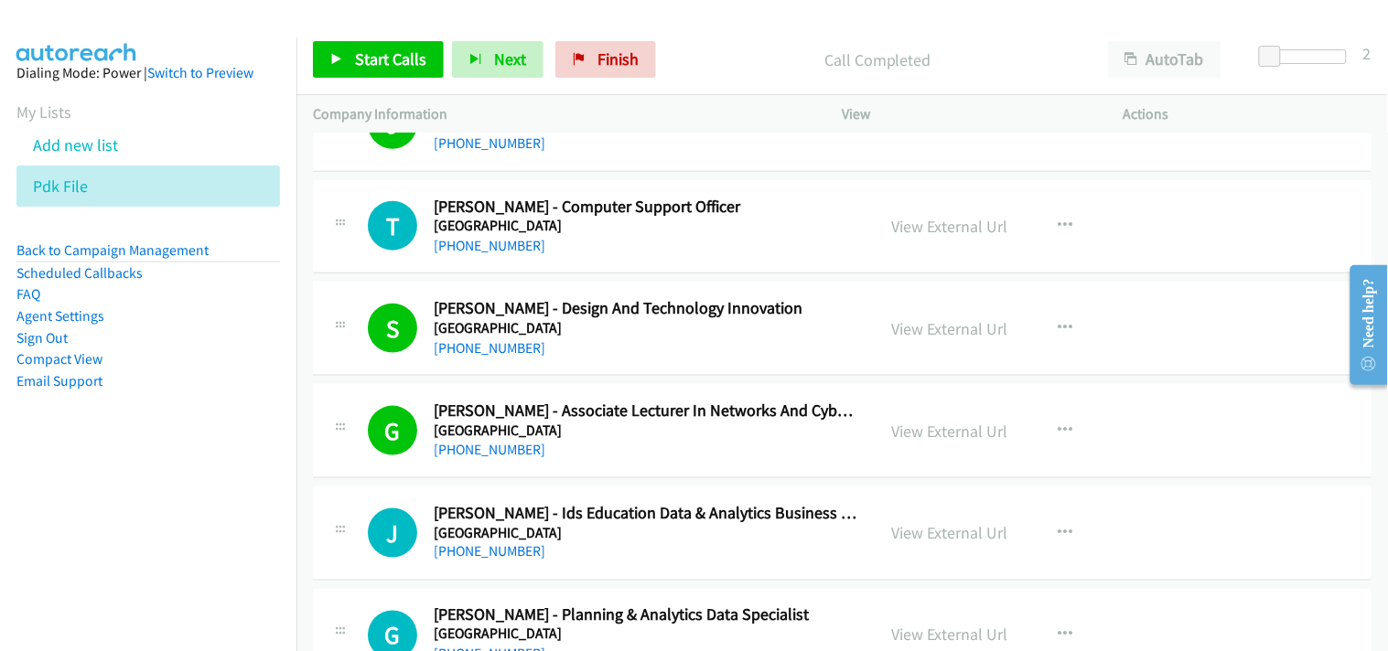
scroll to position [609, 0]
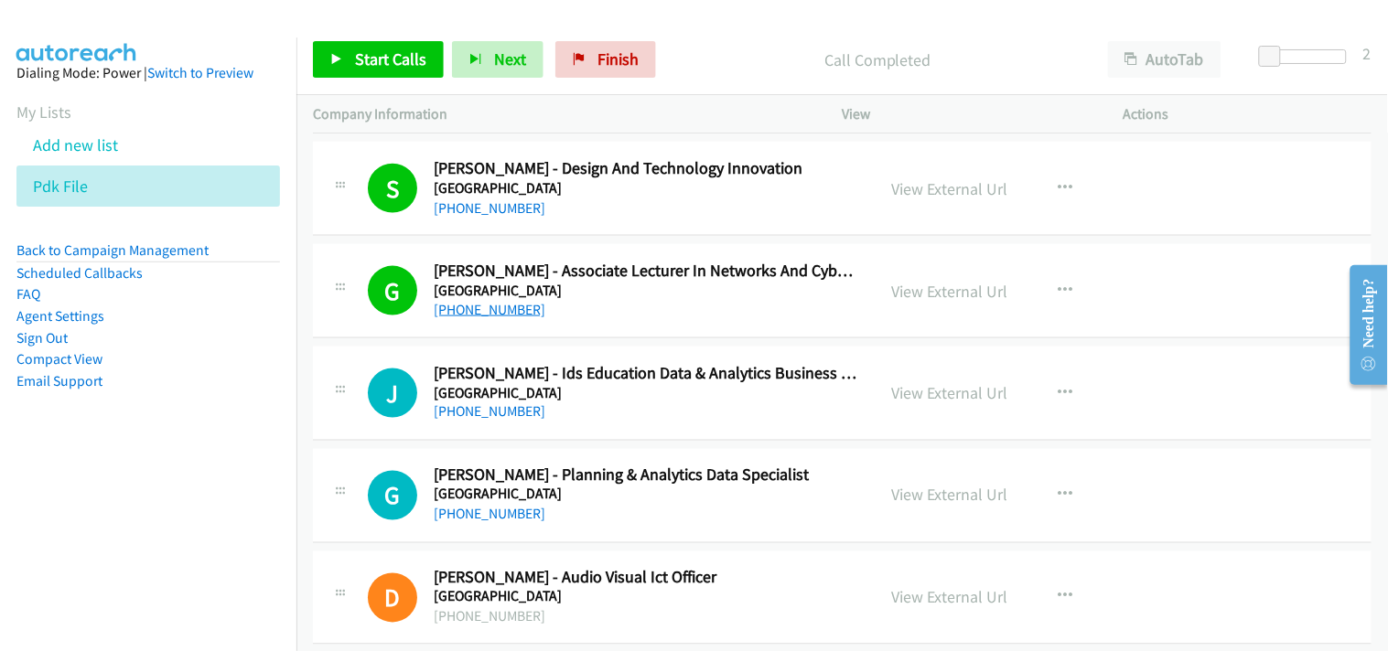
click at [503, 313] on link "+61 468 350 453" at bounding box center [490, 309] width 112 height 17
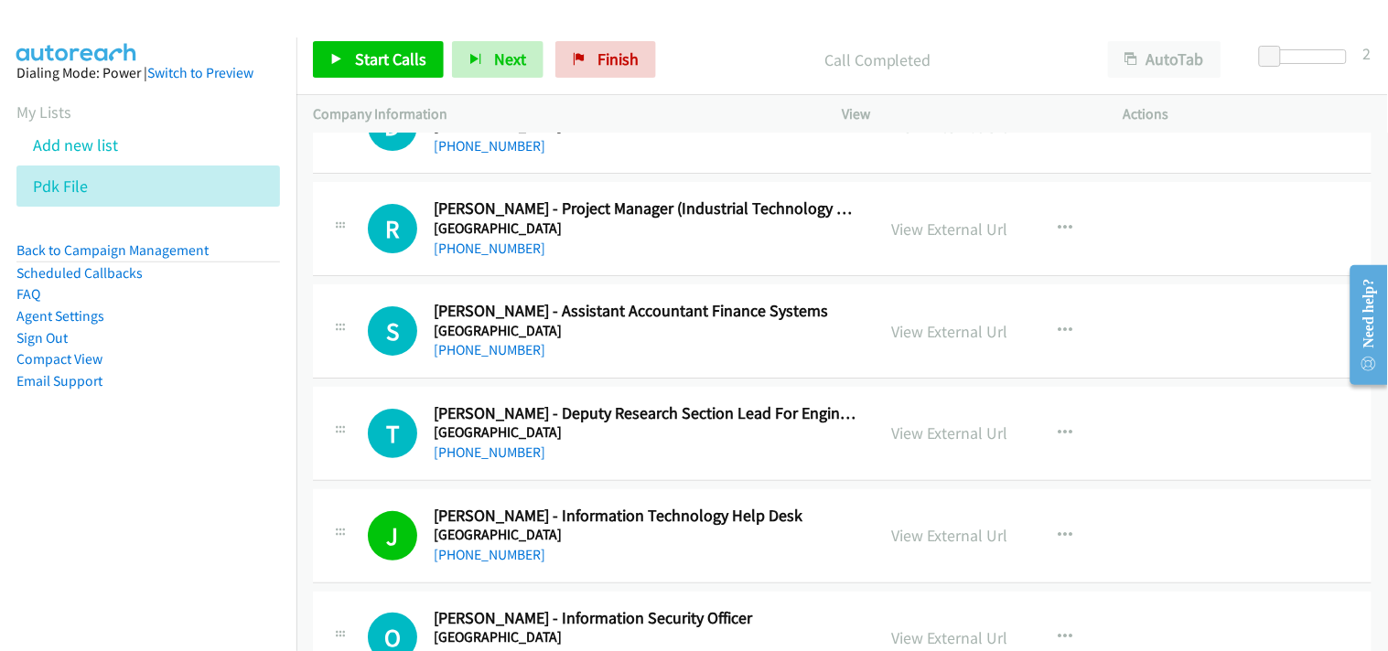
scroll to position [1727, 0]
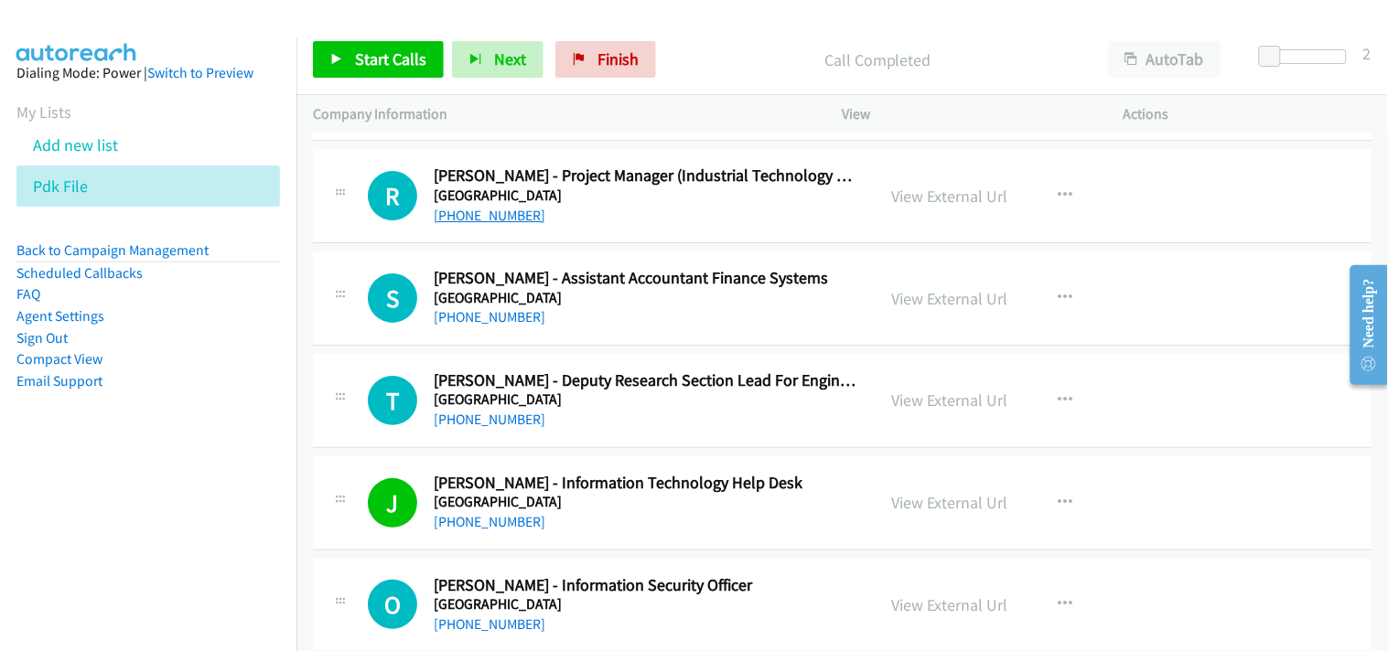
click at [527, 214] on link "+61 415 522 692" at bounding box center [490, 215] width 112 height 17
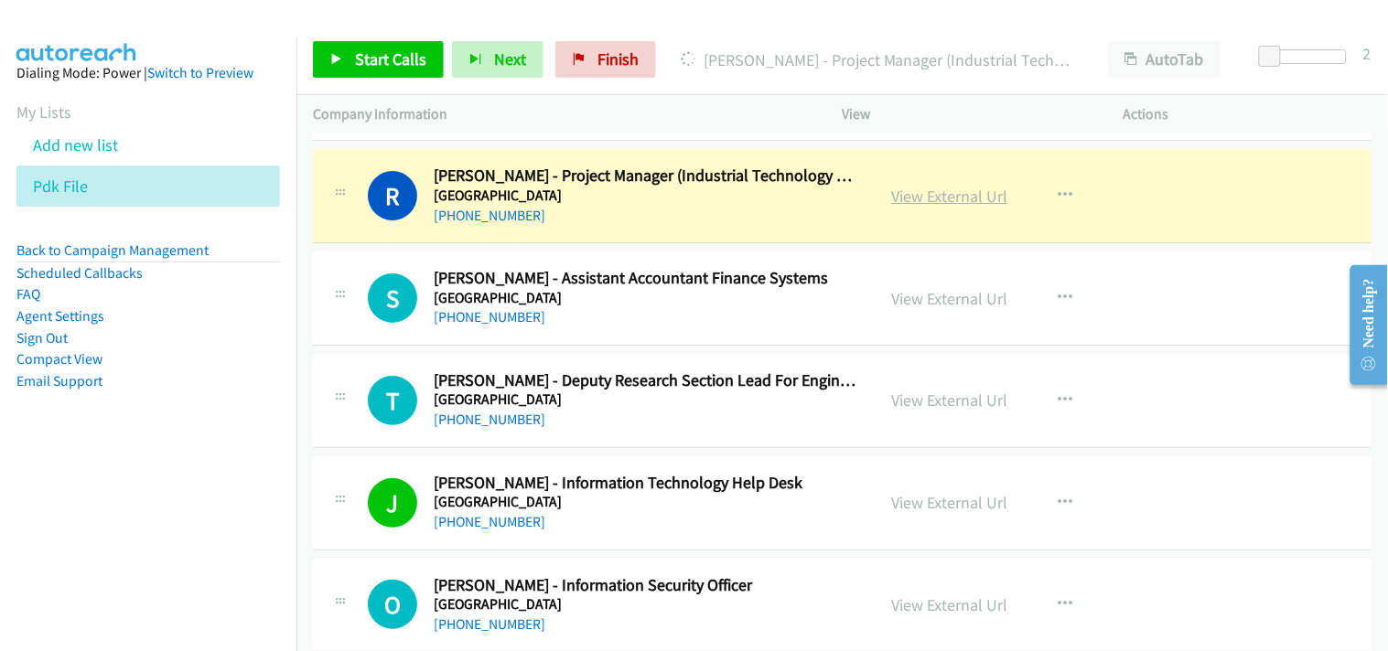
click at [915, 196] on link "View External Url" at bounding box center [950, 196] width 116 height 21
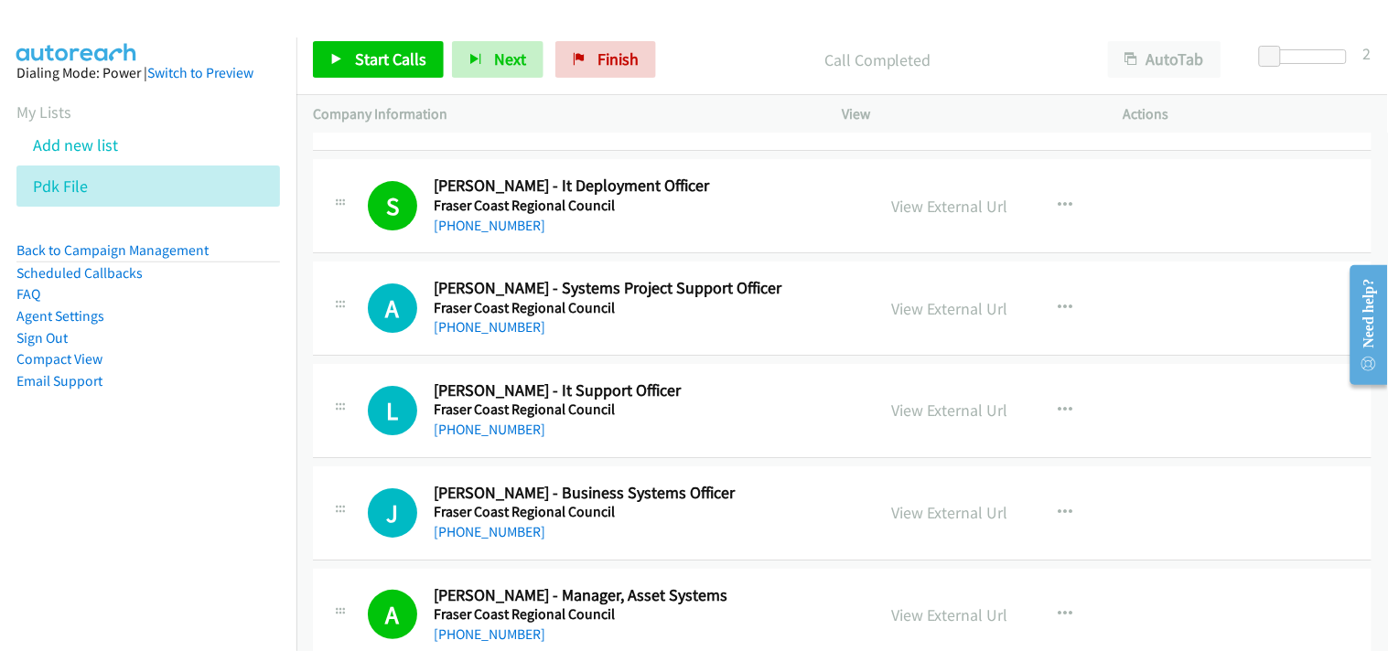
scroll to position [3455, 0]
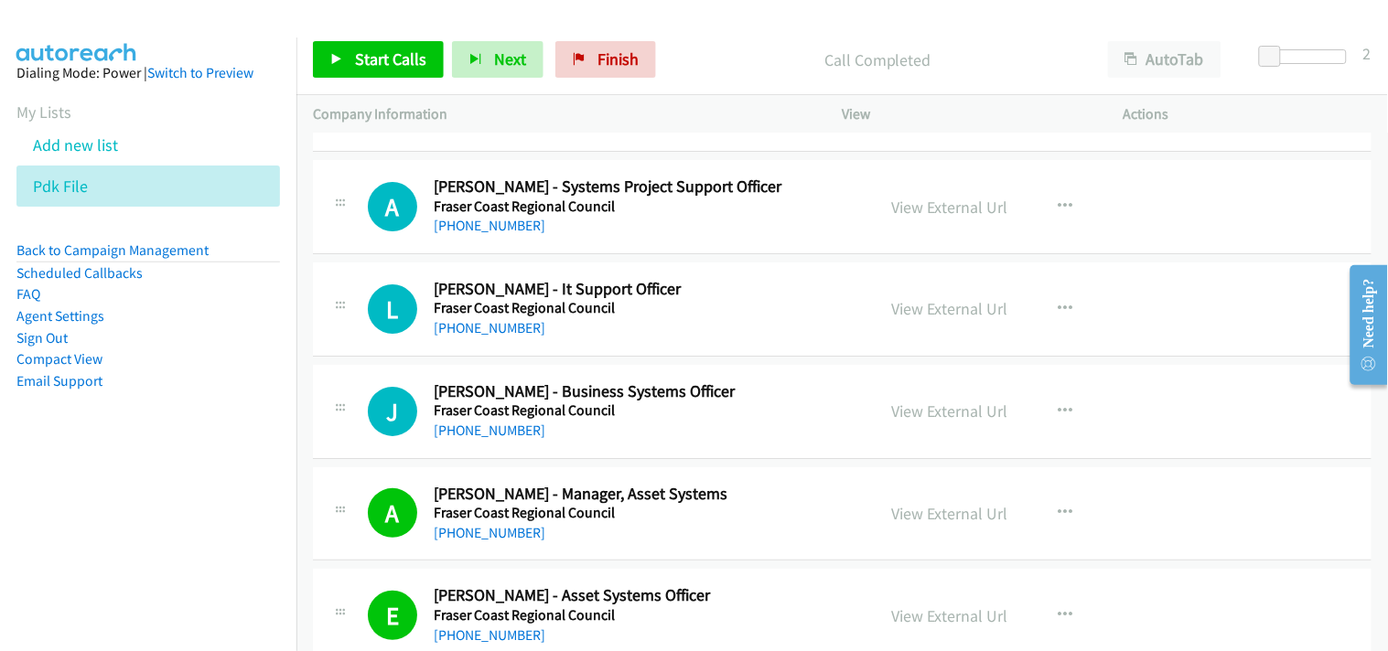
click at [490, 239] on div "A Callback Scheduled Annabel Stewart - Systems Project Support Officer Fraser C…" at bounding box center [842, 207] width 1058 height 94
click at [498, 229] on link "+61 7 4197 4319" at bounding box center [490, 225] width 112 height 17
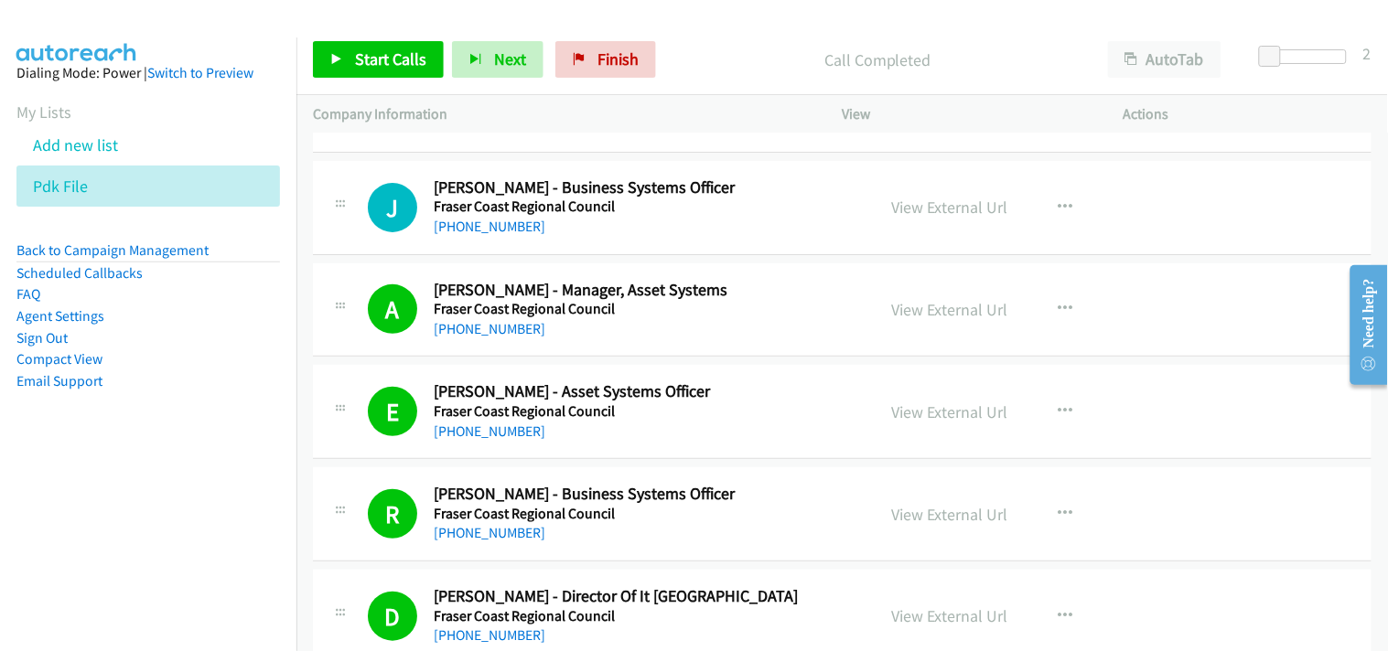
scroll to position [3761, 0]
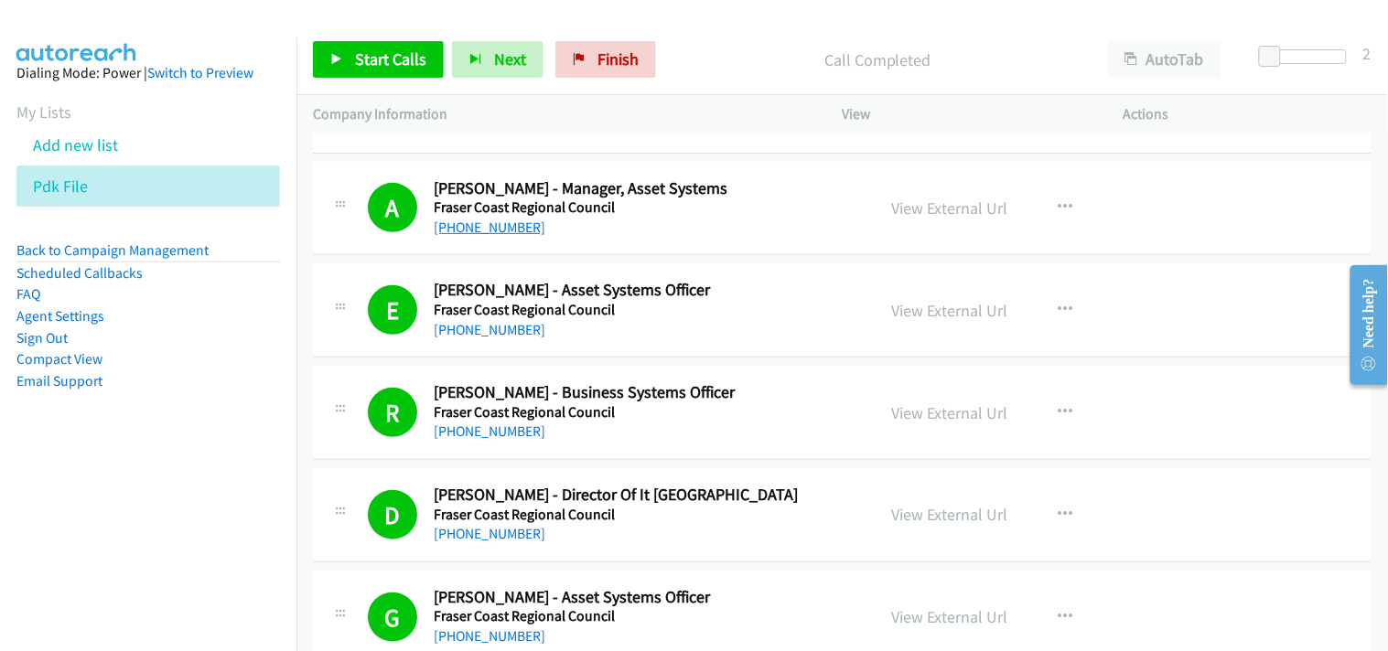
click at [482, 227] on link "+61 477 012 494" at bounding box center [490, 227] width 112 height 17
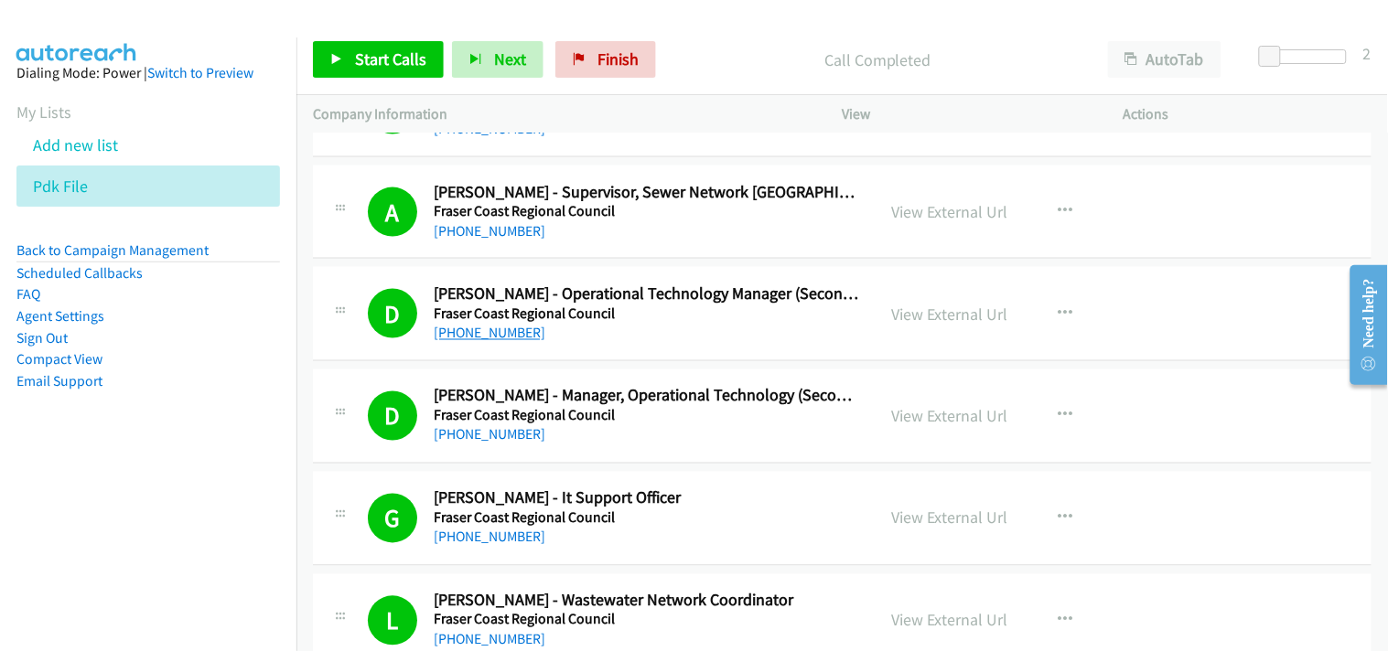
scroll to position [4370, 0]
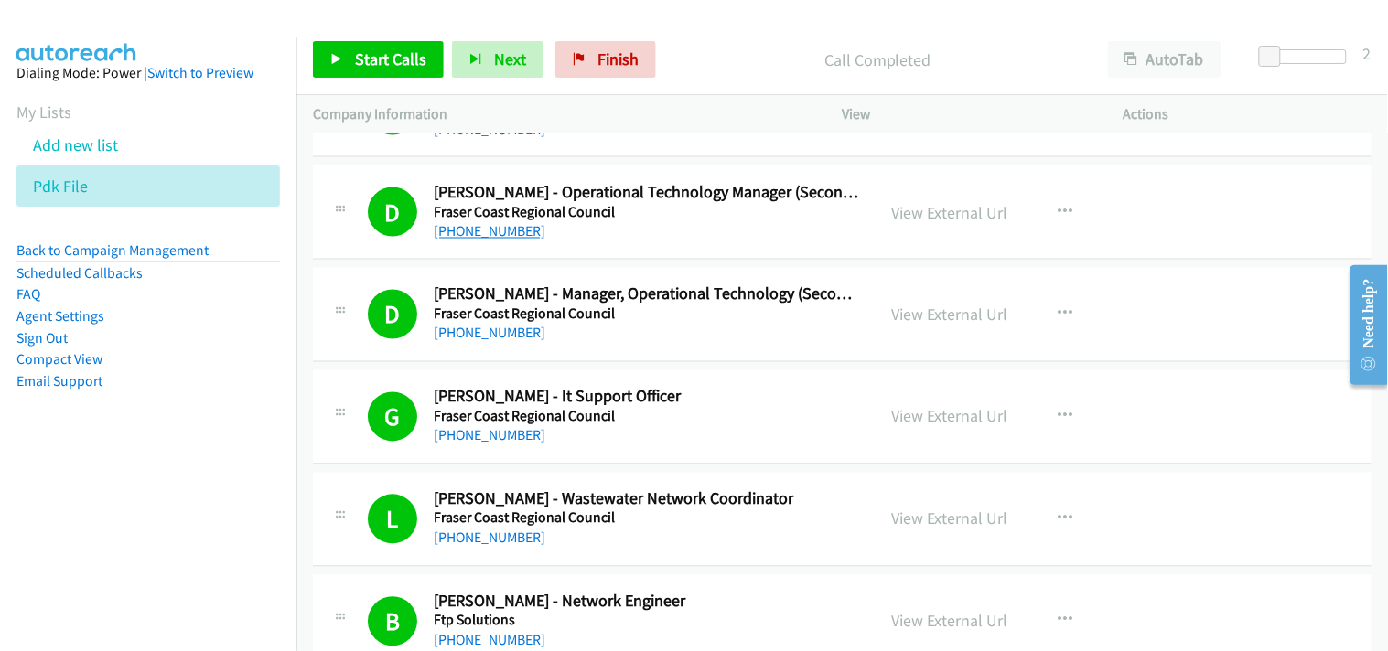
click at [482, 233] on link "+61 401 132 301" at bounding box center [490, 231] width 112 height 17
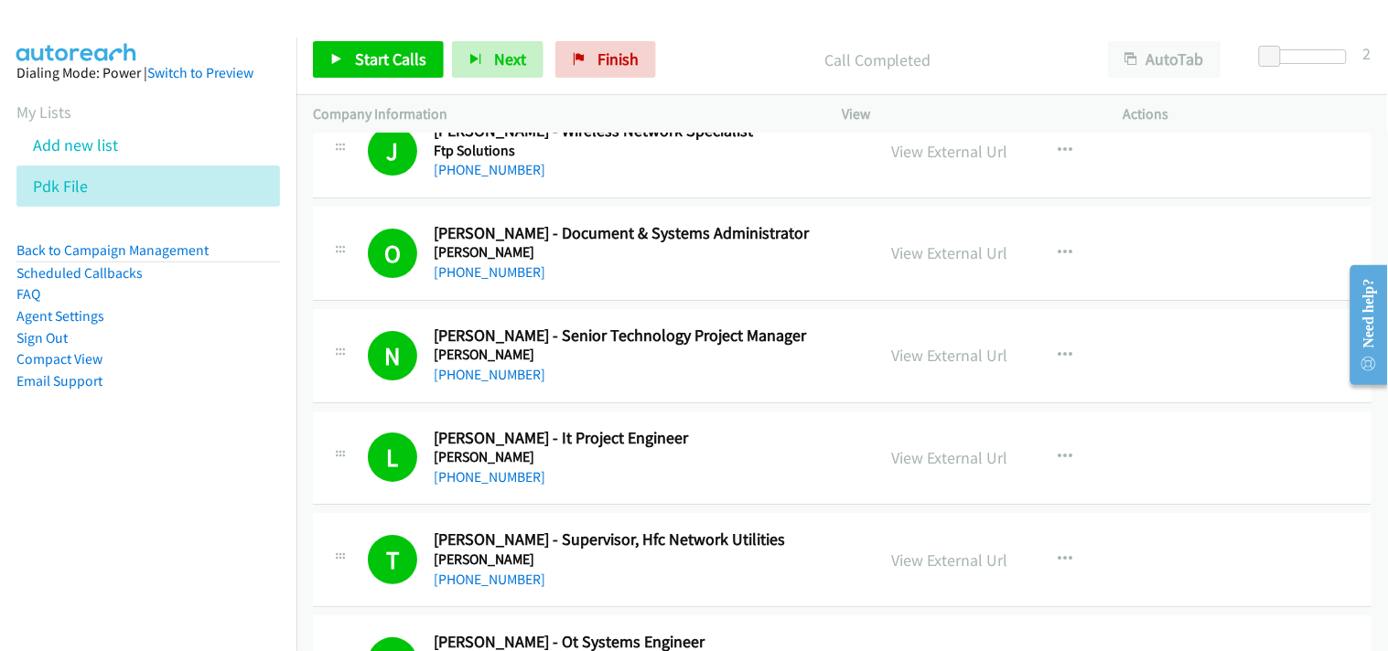
scroll to position [5184, 0]
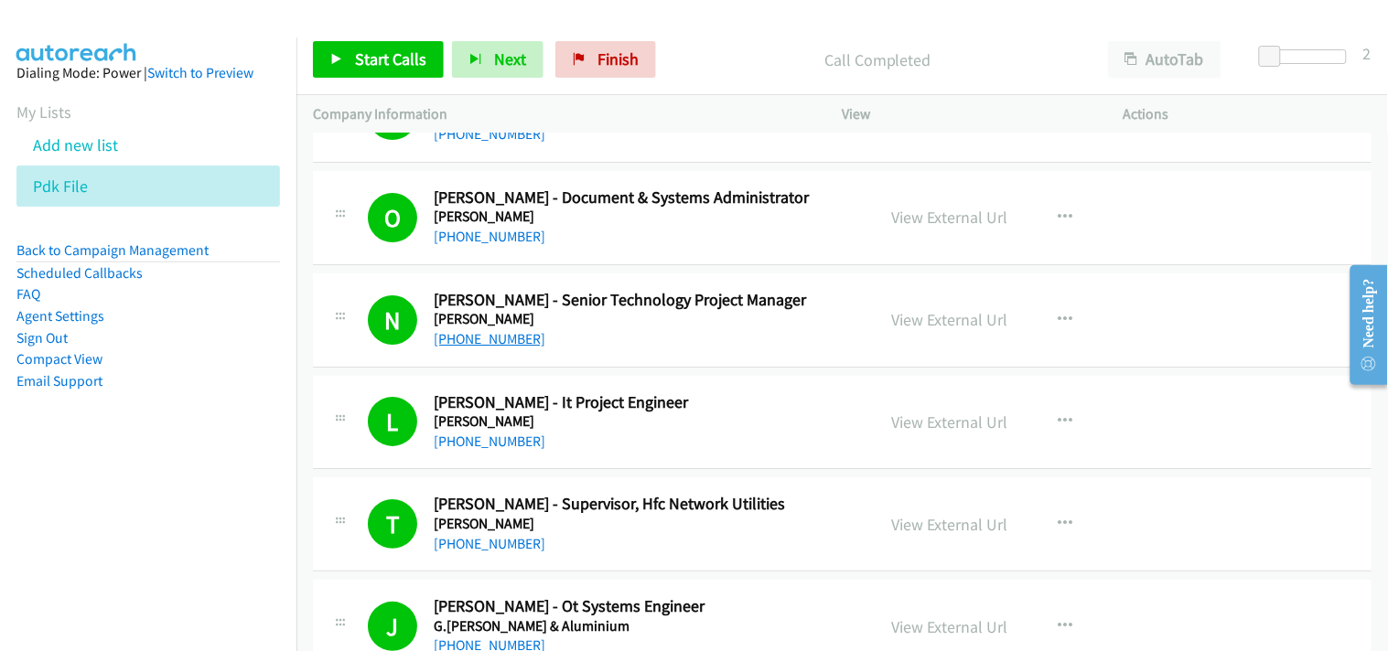
click at [470, 338] on link "+61 423 924 055" at bounding box center [490, 338] width 112 height 17
click at [931, 318] on link "View External Url" at bounding box center [950, 319] width 116 height 21
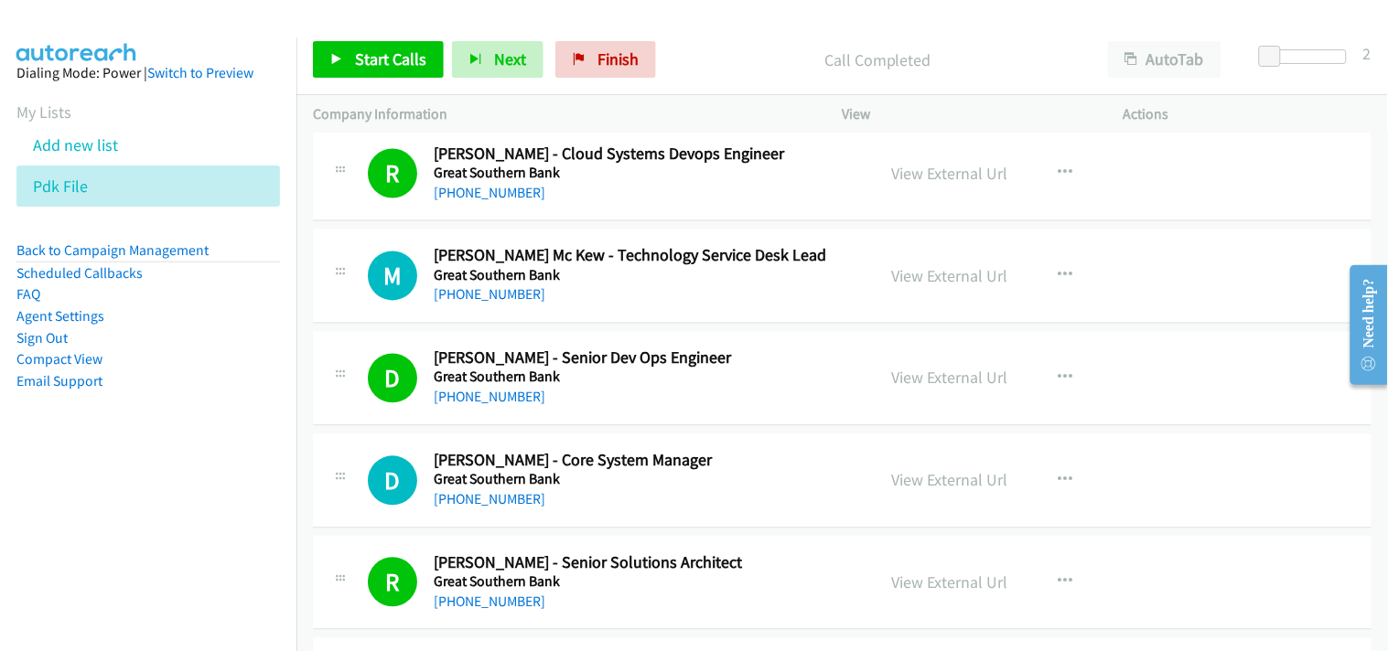
scroll to position [11588, 0]
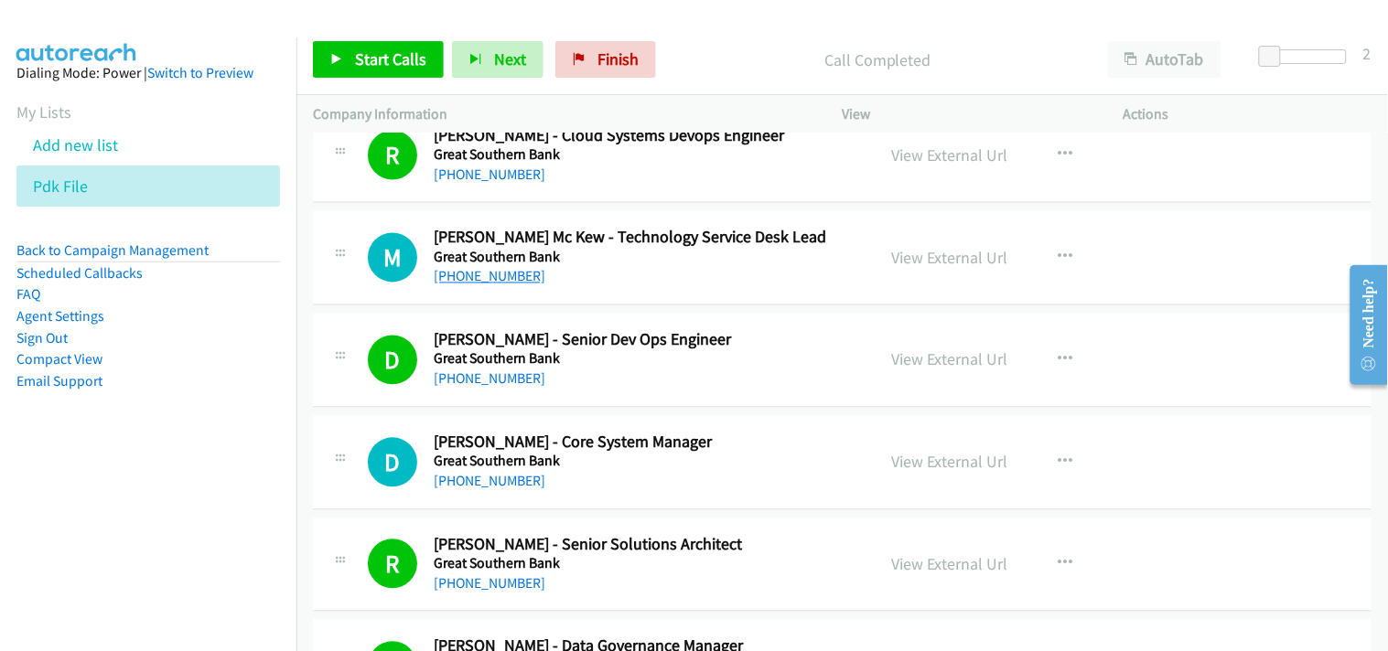
click at [492, 285] on link "+61 7 3033 7493" at bounding box center [490, 276] width 112 height 17
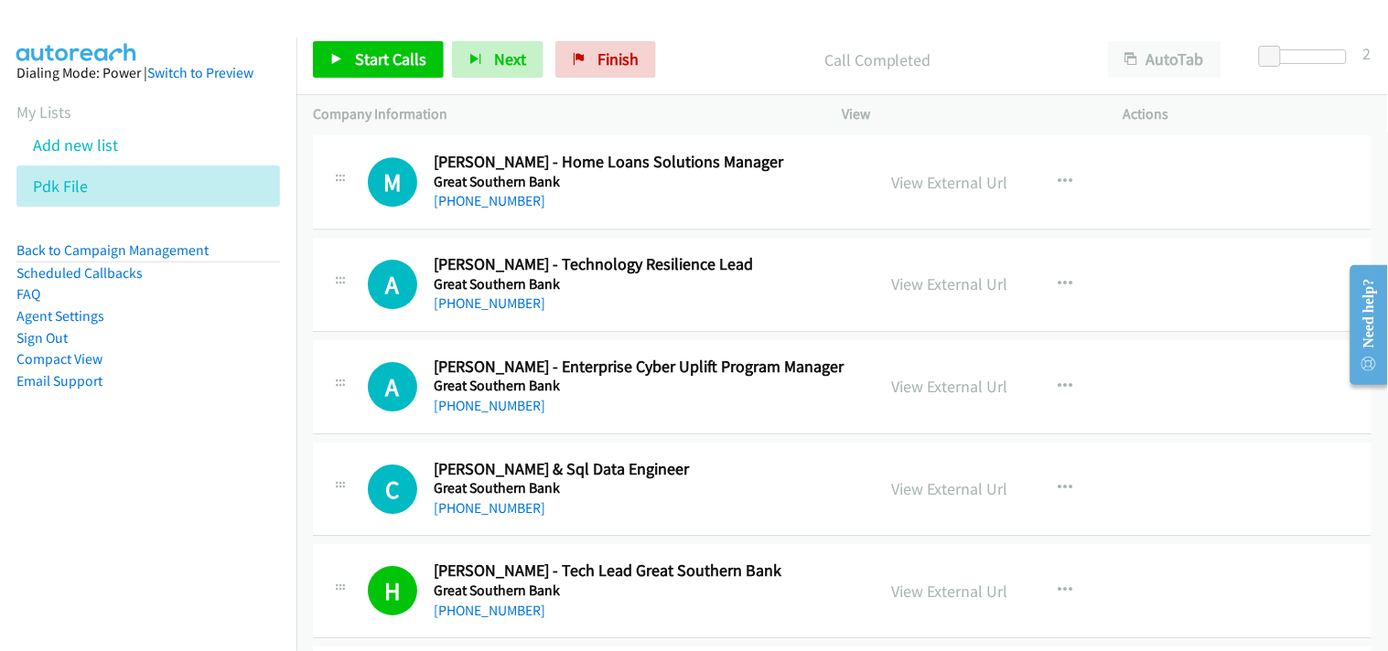
scroll to position [12198, 0]
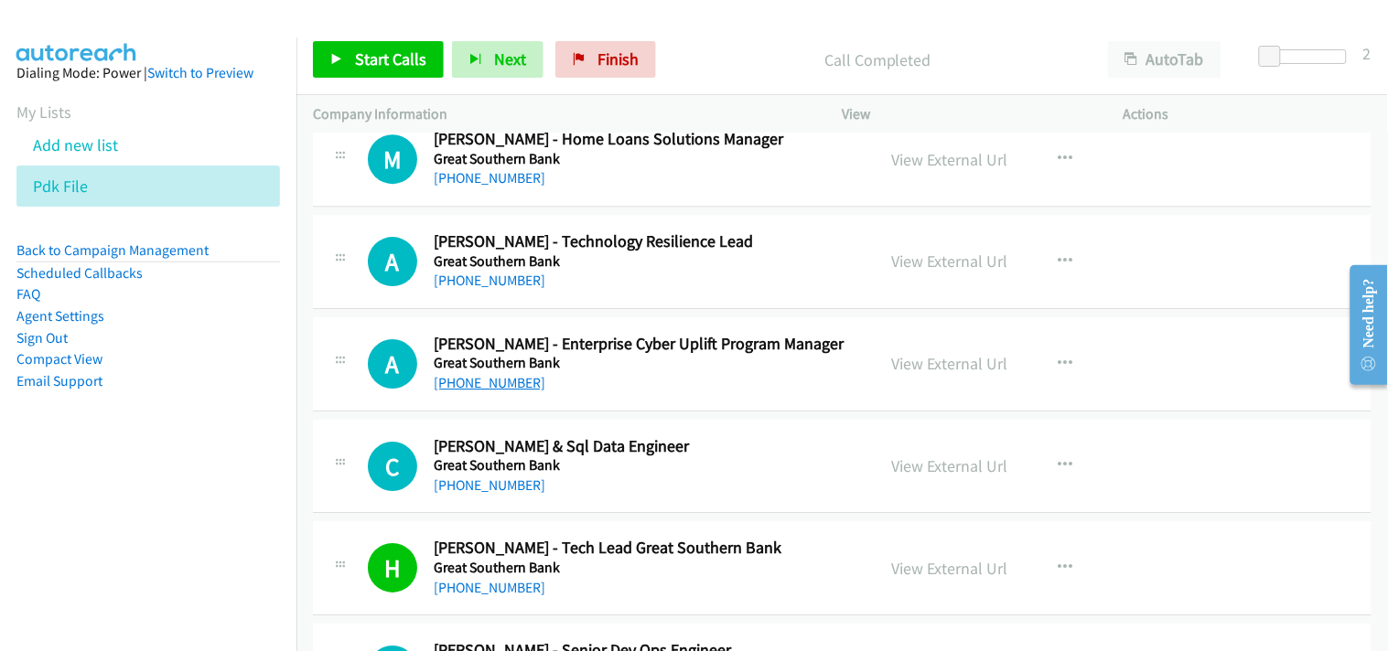
click at [491, 391] on link "+61 457 540 598" at bounding box center [490, 382] width 112 height 17
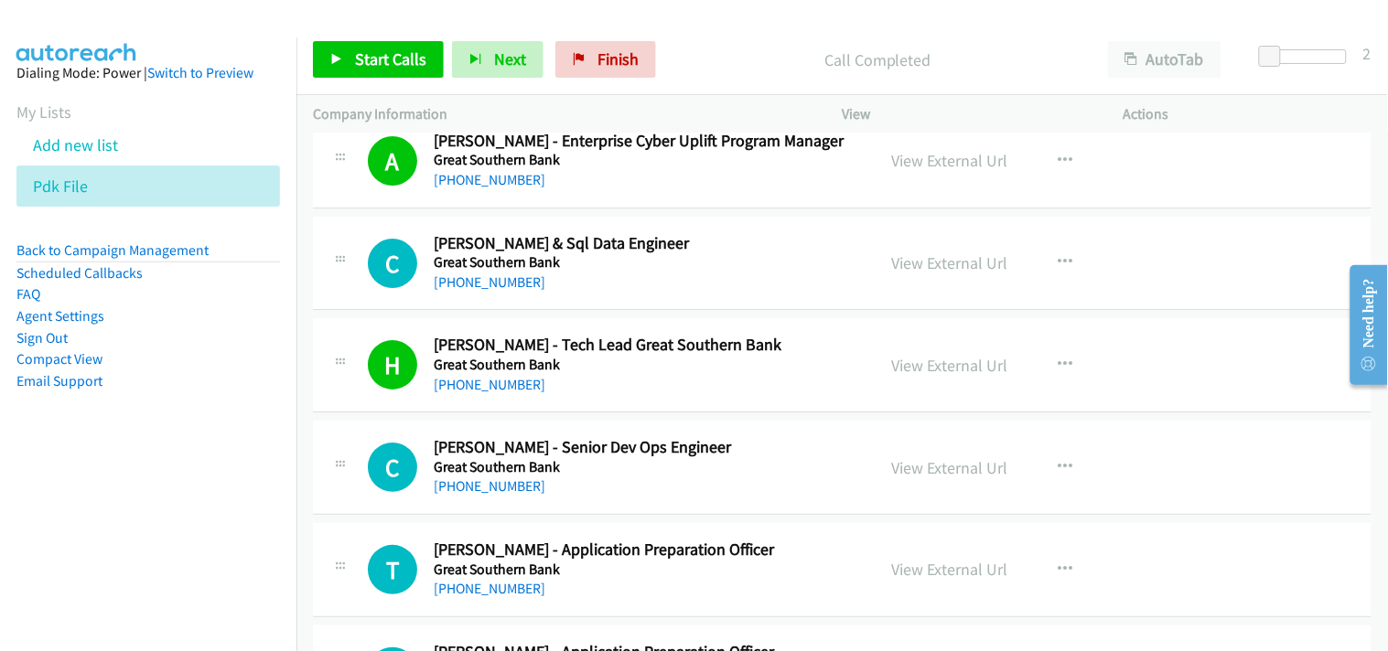
scroll to position [12502, 0]
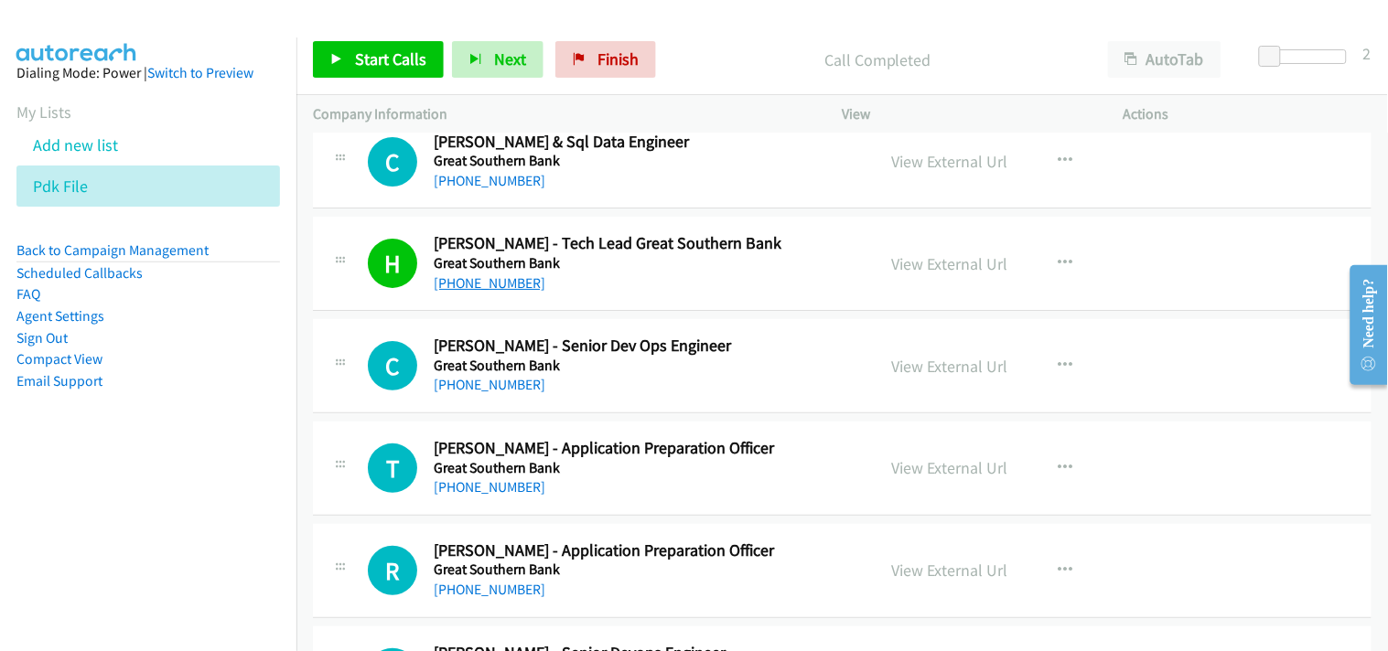
click at [497, 286] on link "+61 431 901 598" at bounding box center [490, 282] width 112 height 17
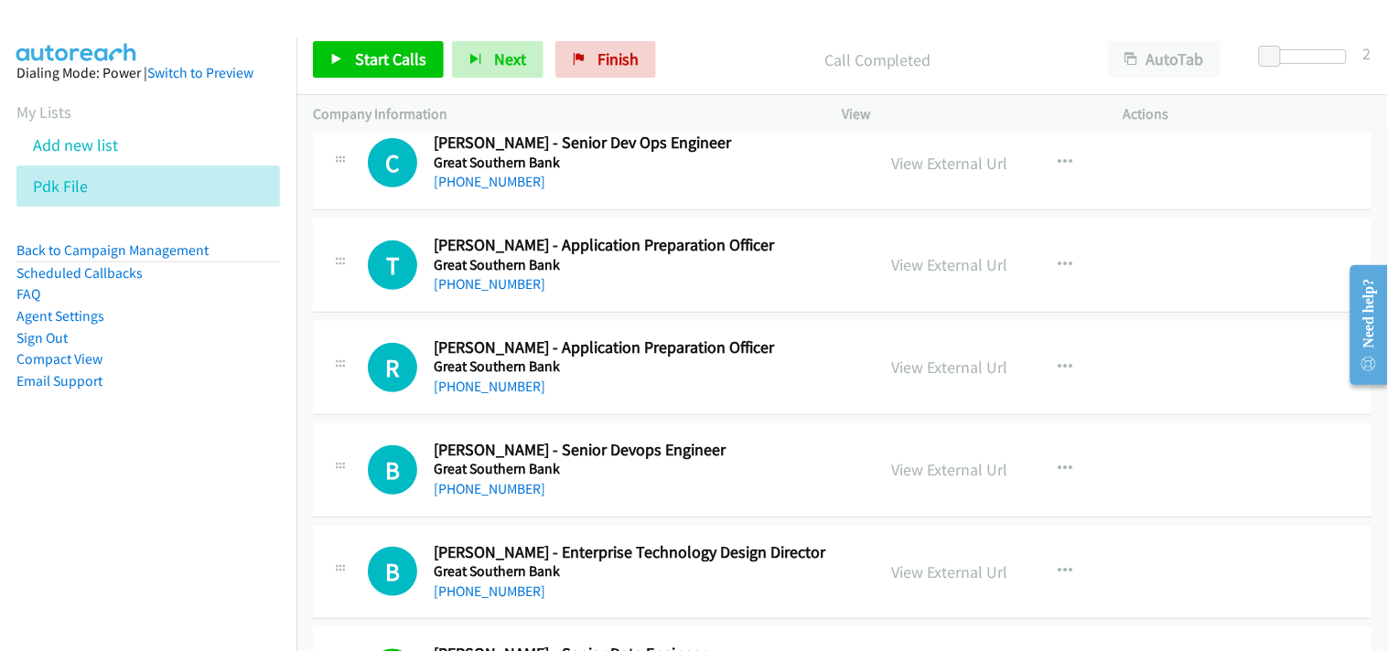
scroll to position [12604, 0]
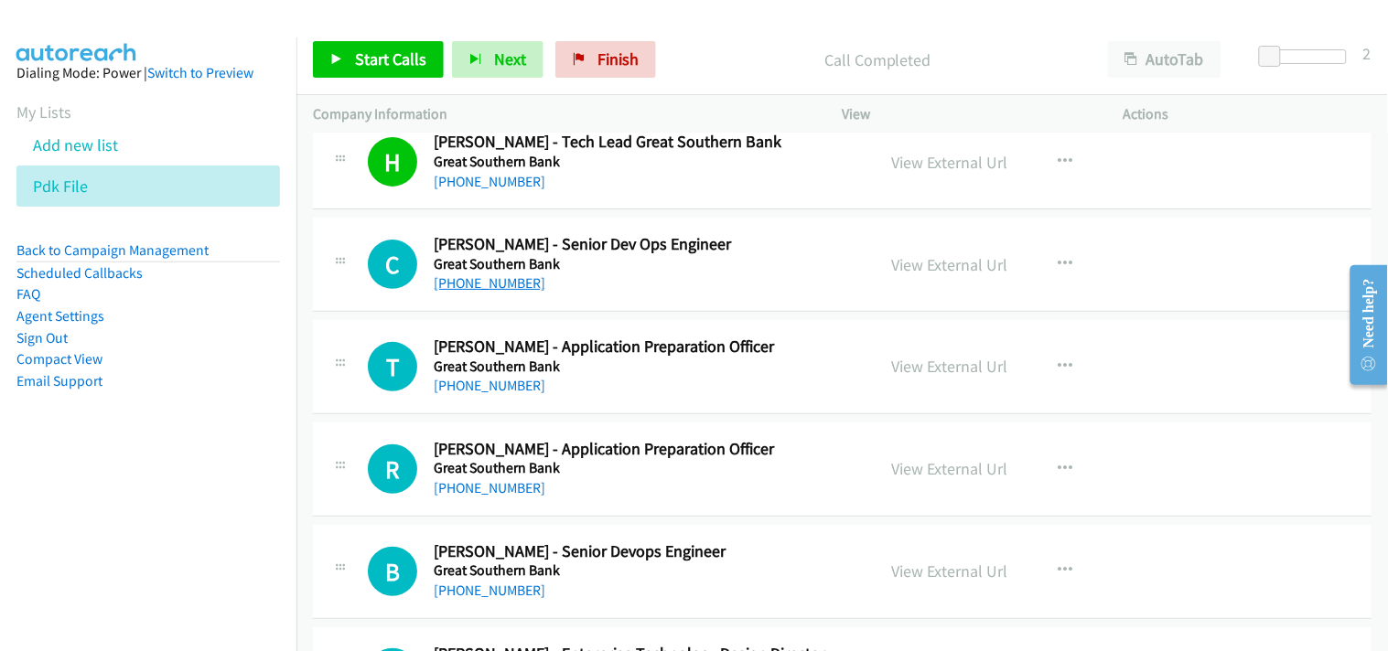
click at [495, 285] on link "+61 447 583 342" at bounding box center [490, 282] width 112 height 17
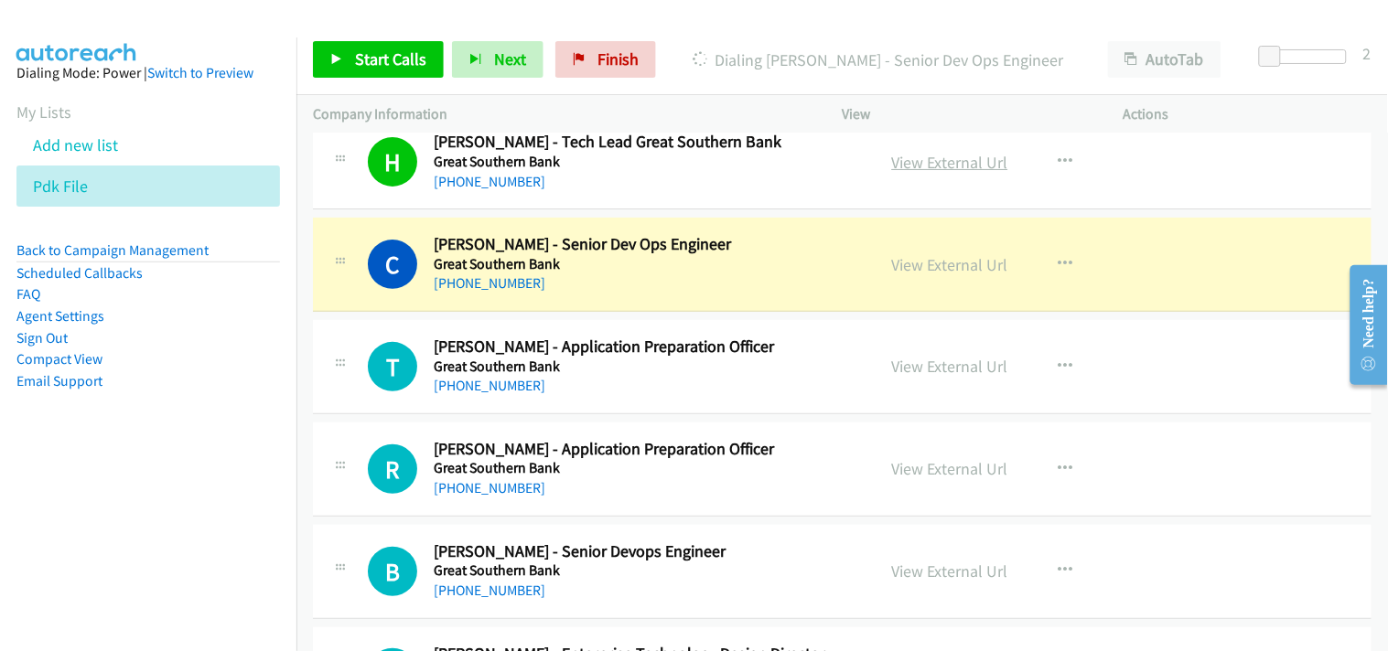
click at [942, 165] on link "View External Url" at bounding box center [950, 162] width 116 height 21
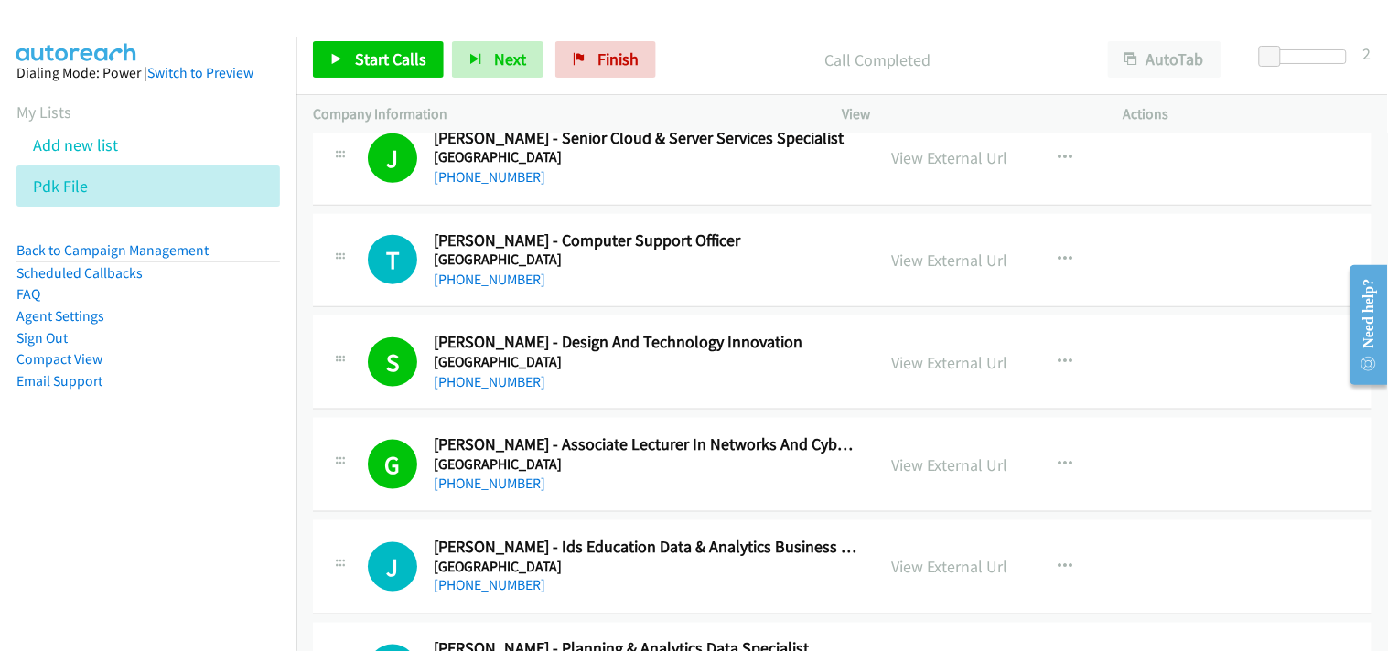
scroll to position [472, 0]
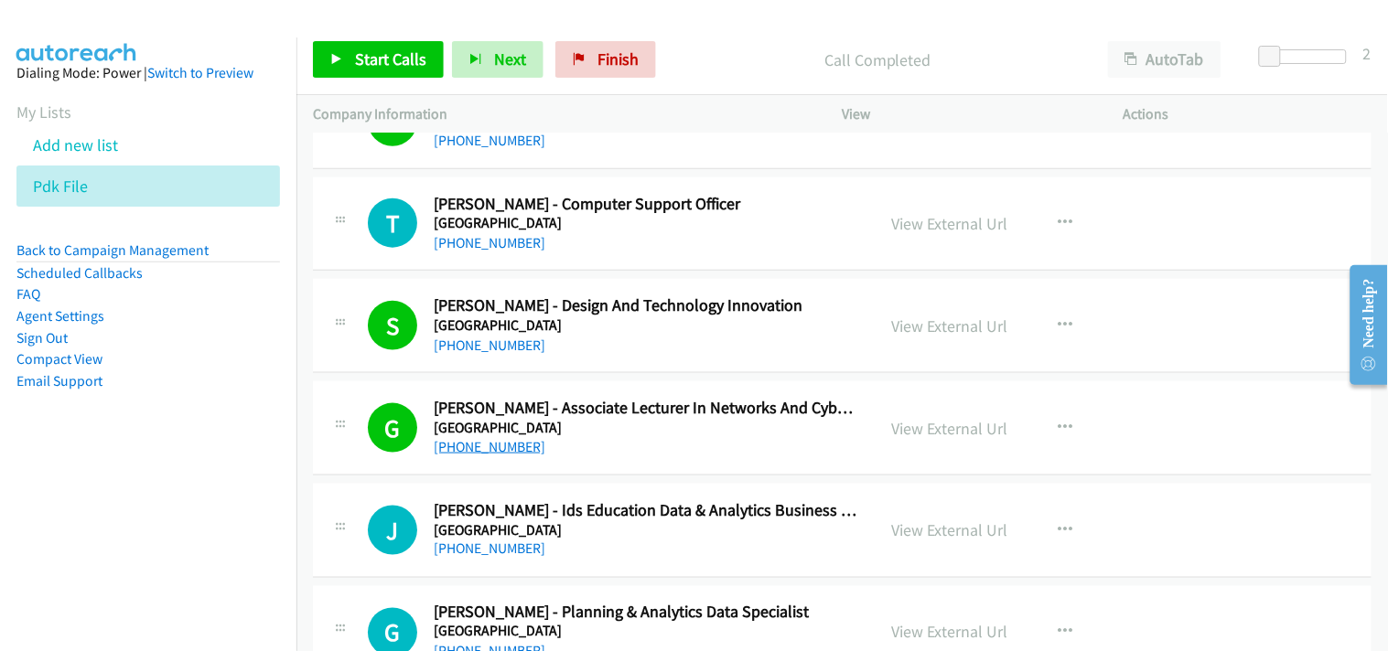
click at [495, 449] on link "+61 468 350 453" at bounding box center [490, 446] width 112 height 17
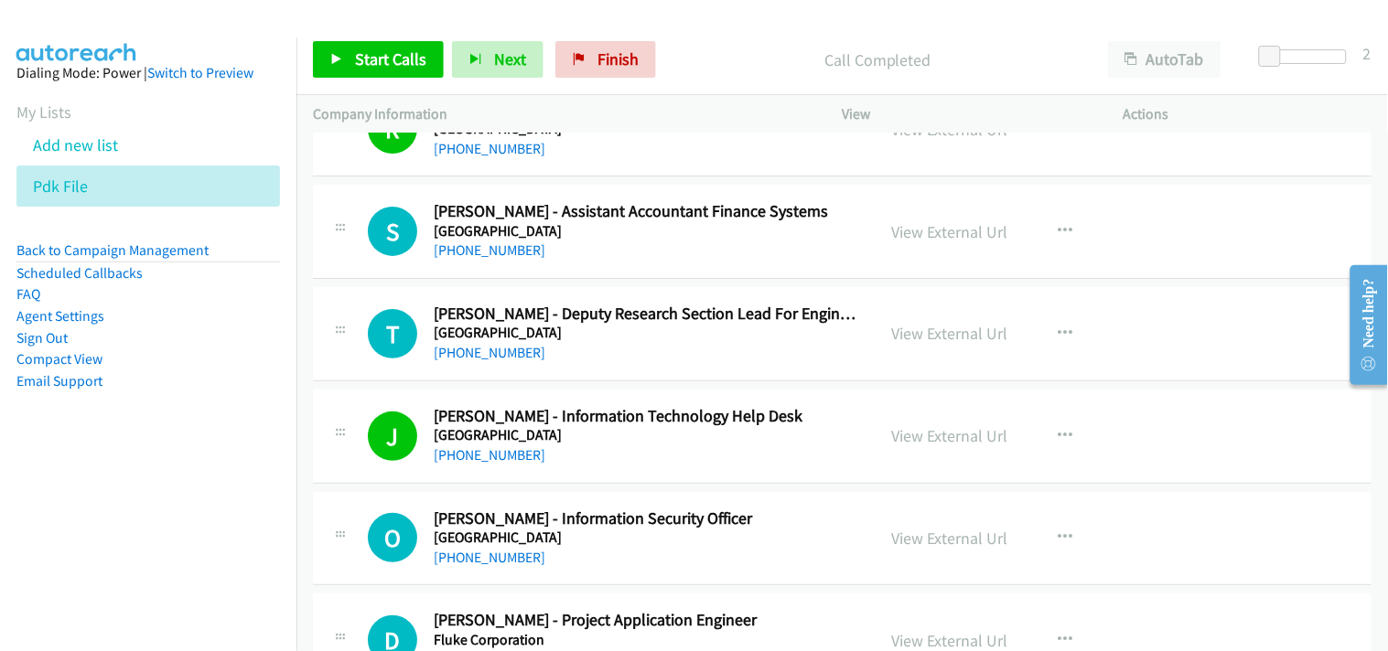
scroll to position [1896, 0]
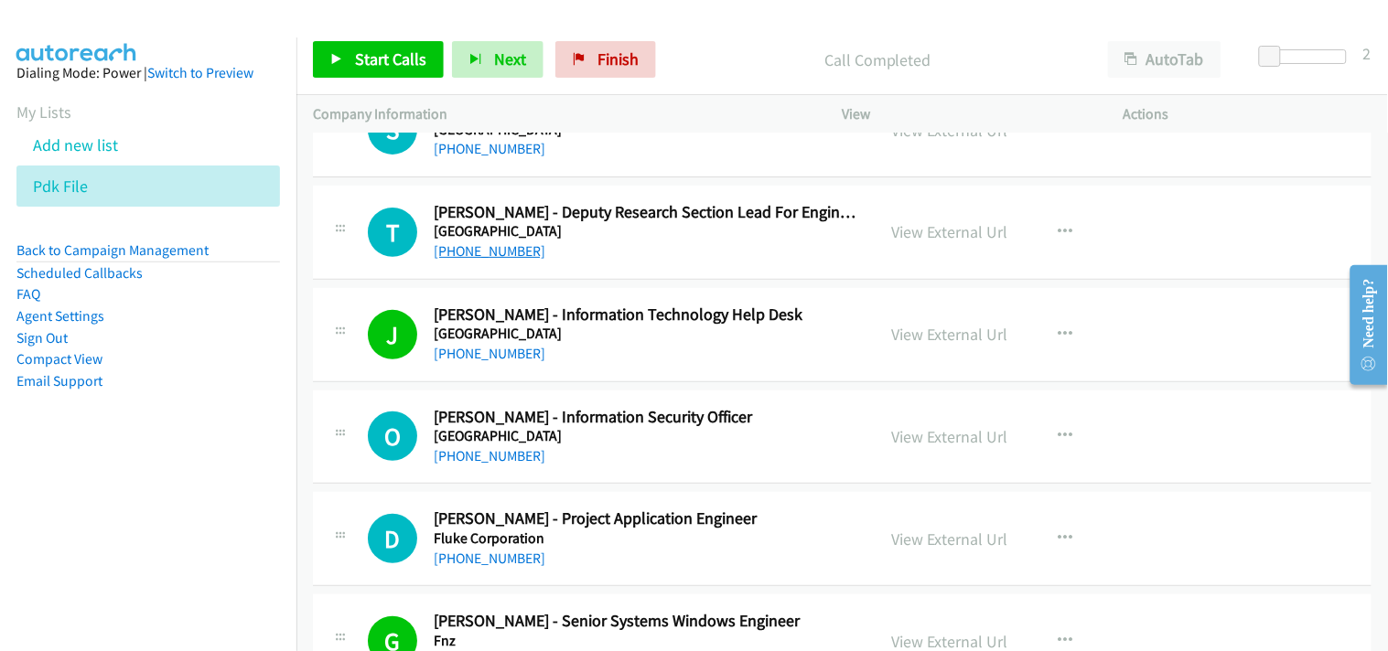
click at [473, 258] on link "+61 404 659 198" at bounding box center [490, 250] width 112 height 17
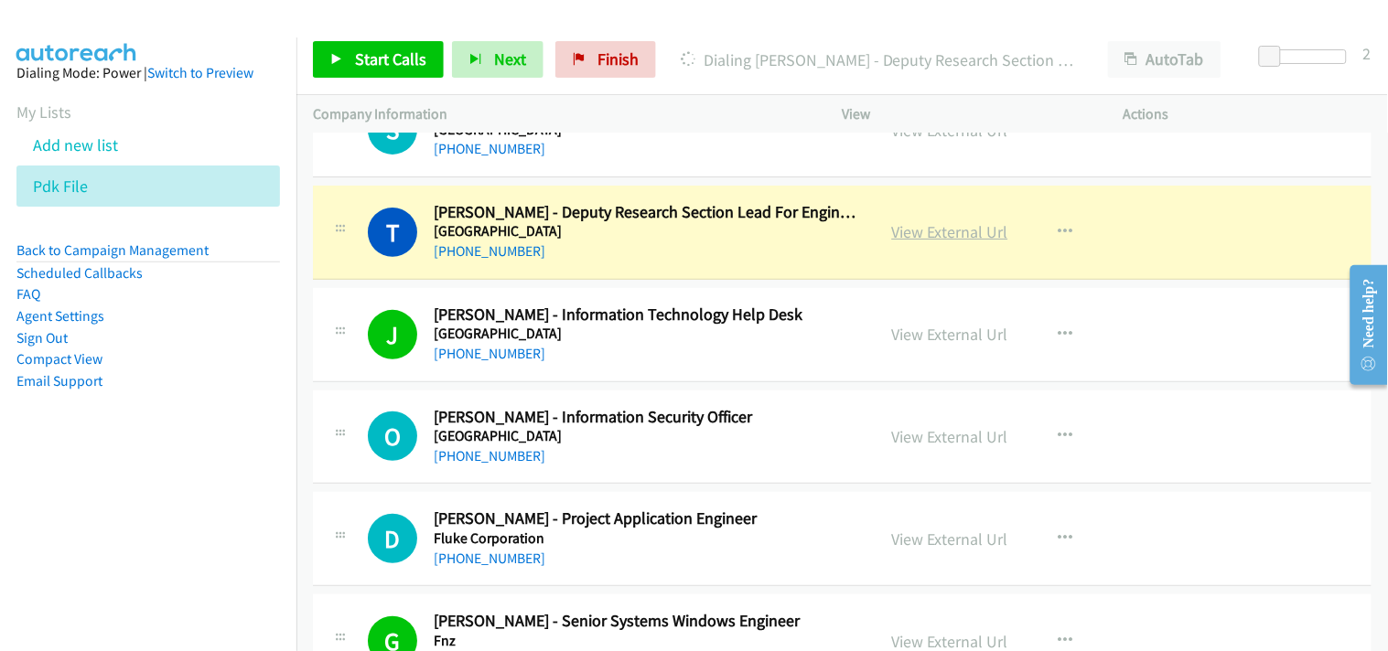
click at [940, 226] on link "View External Url" at bounding box center [950, 231] width 116 height 21
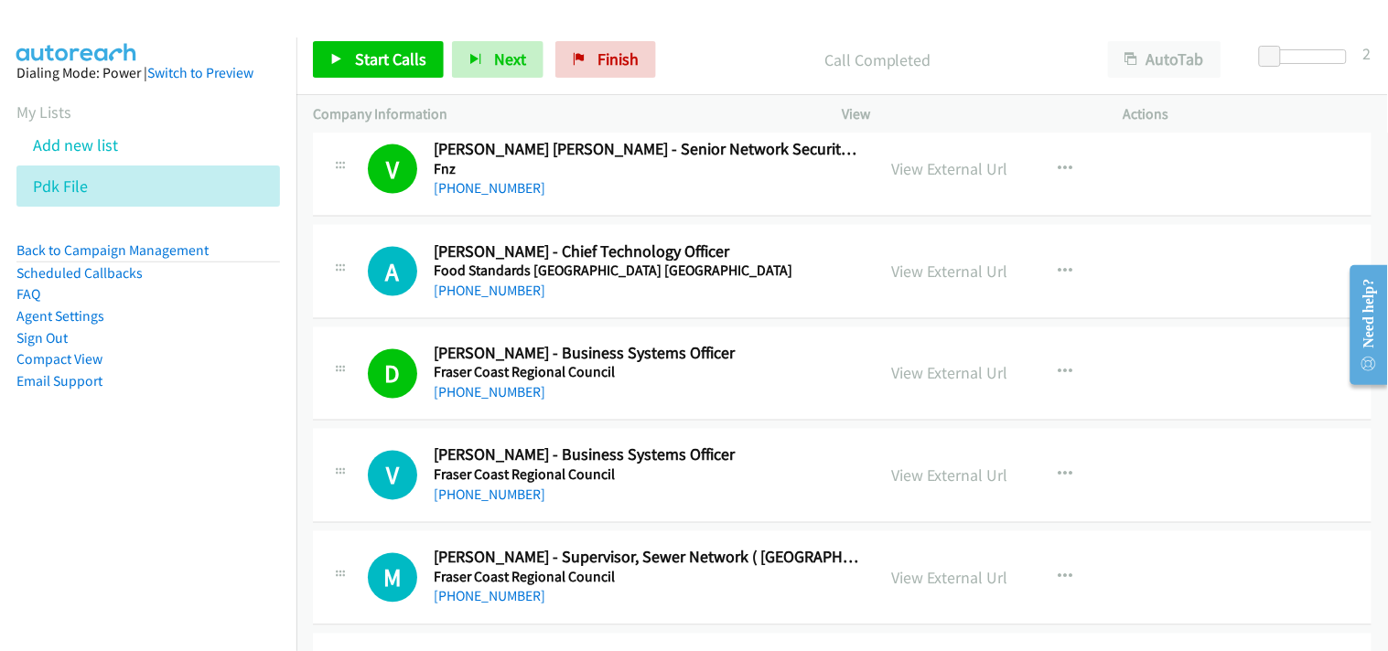
scroll to position [2505, 0]
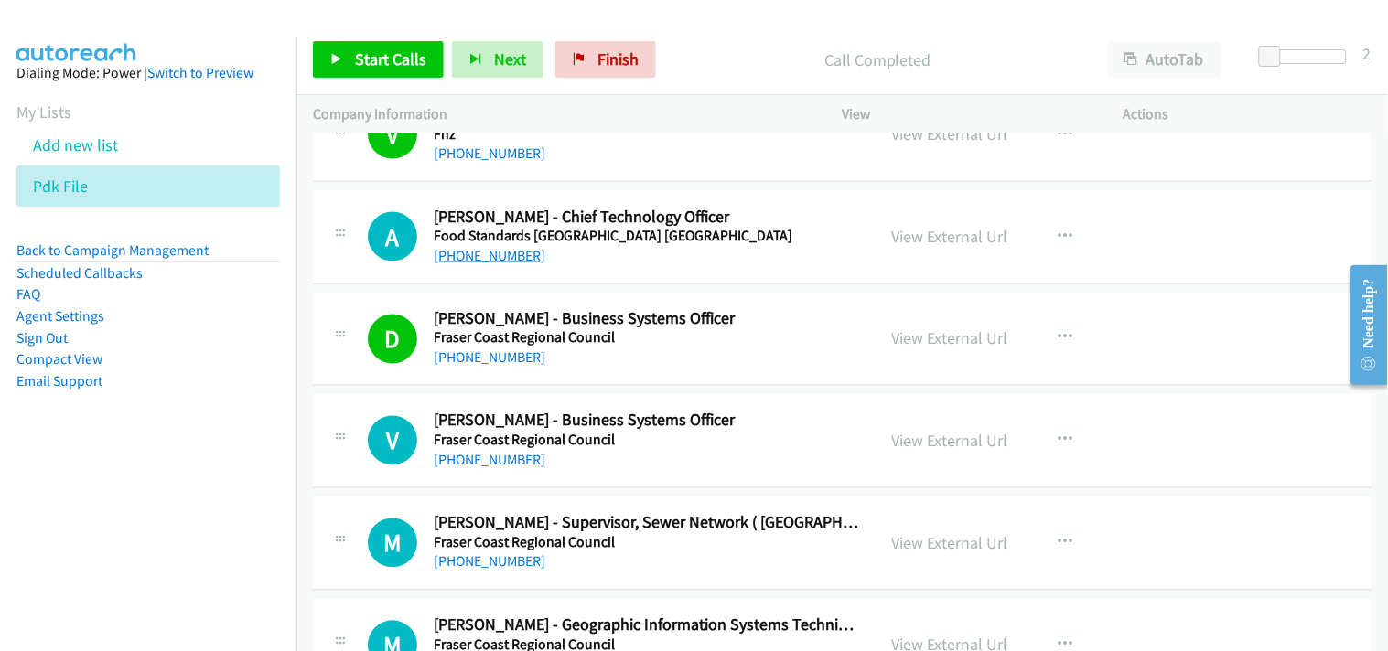
click at [491, 259] on link "+61 2 6271 2668" at bounding box center [490, 255] width 112 height 17
click at [474, 361] on link "+61 7 4197 4554" at bounding box center [490, 357] width 112 height 17
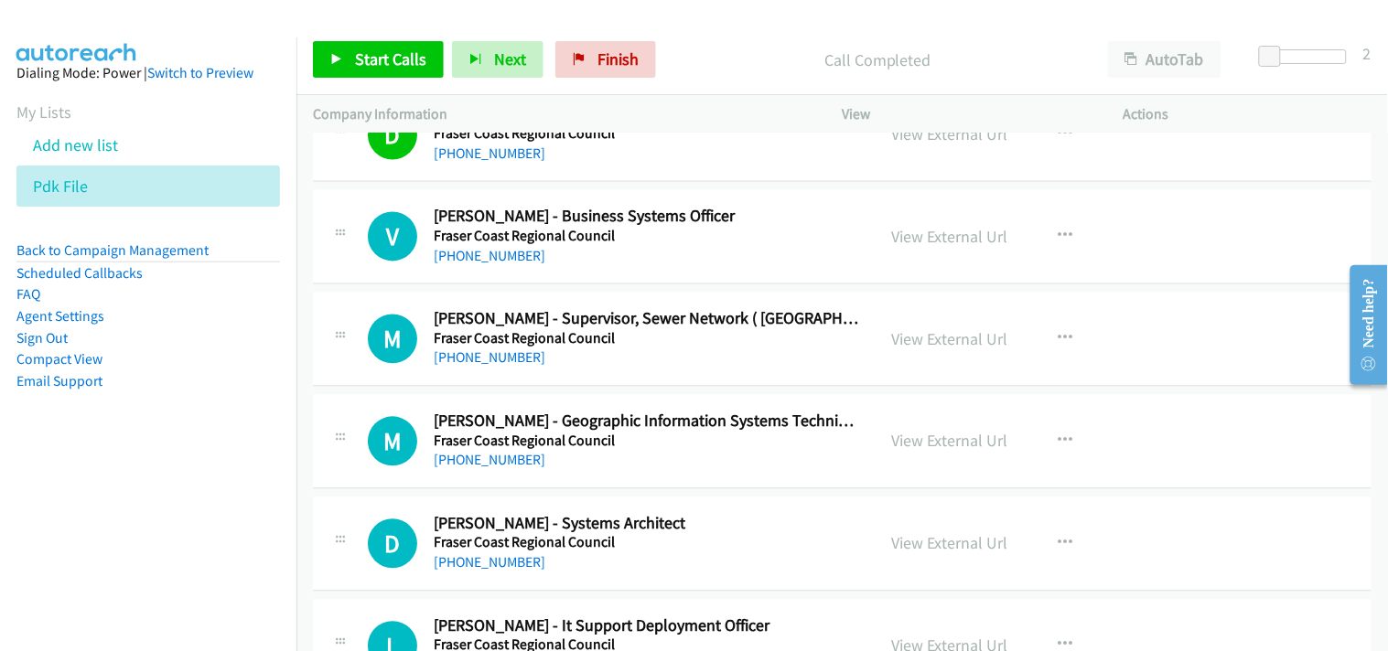
scroll to position [2810, 0]
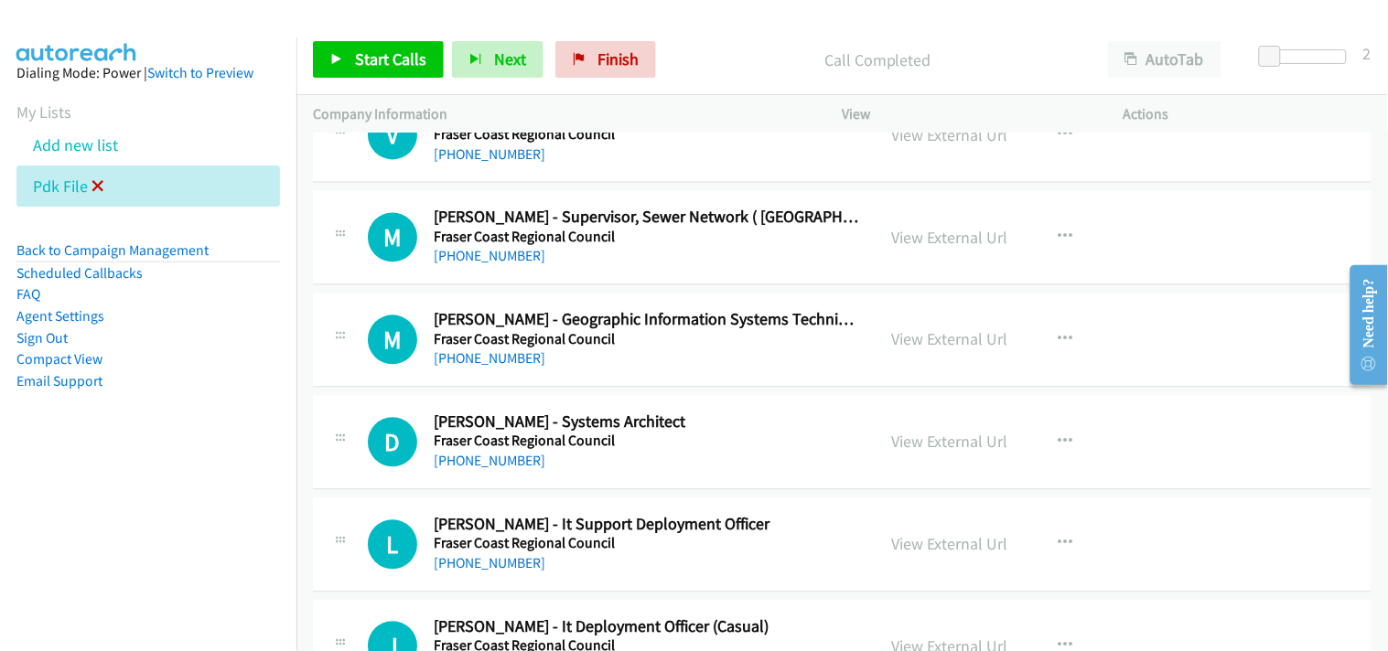
click at [92, 183] on icon at bounding box center [97, 187] width 13 height 13
